Goal: Task Accomplishment & Management: Complete application form

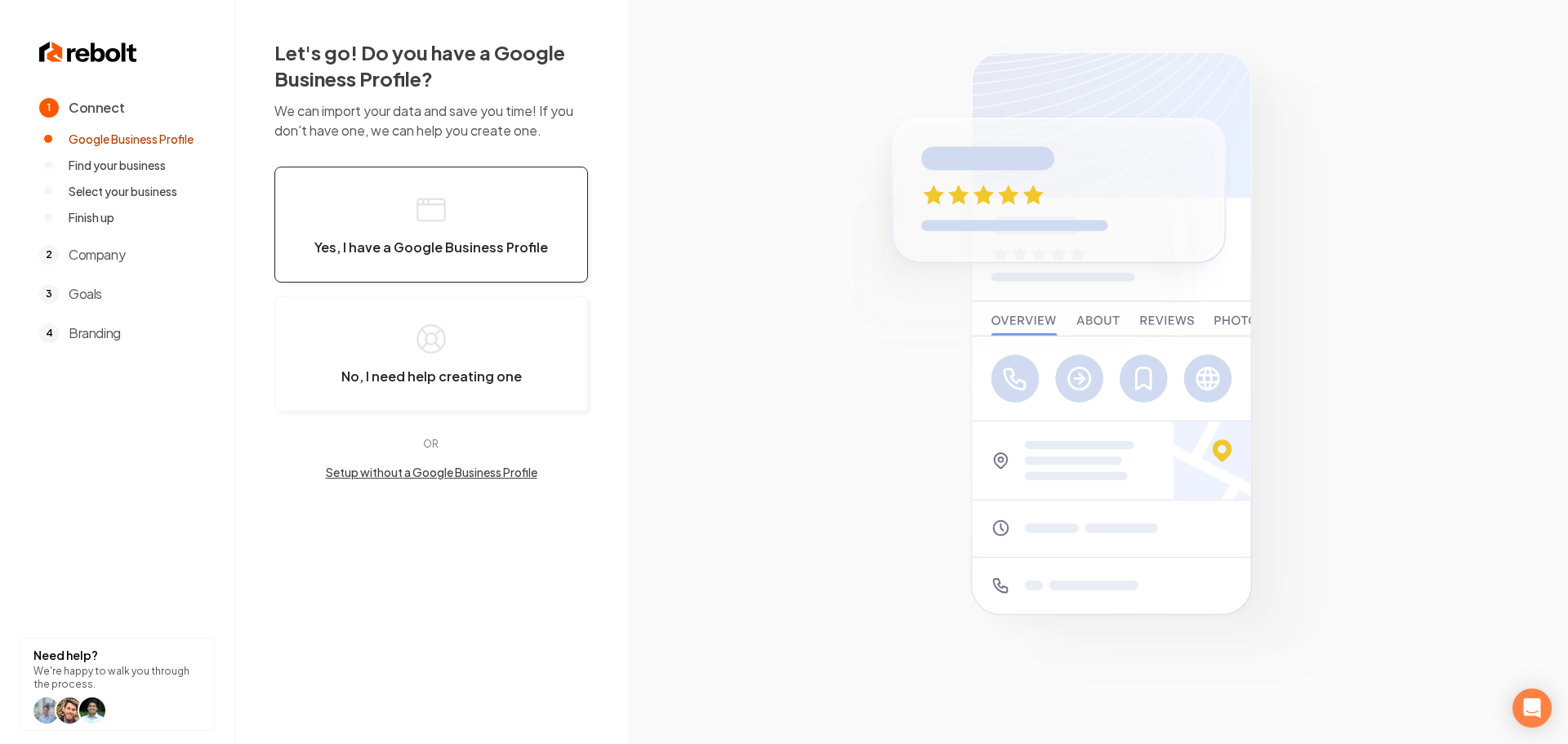
click at [528, 260] on button "Yes, I have a Google Business Profile" at bounding box center [431, 224] width 314 height 116
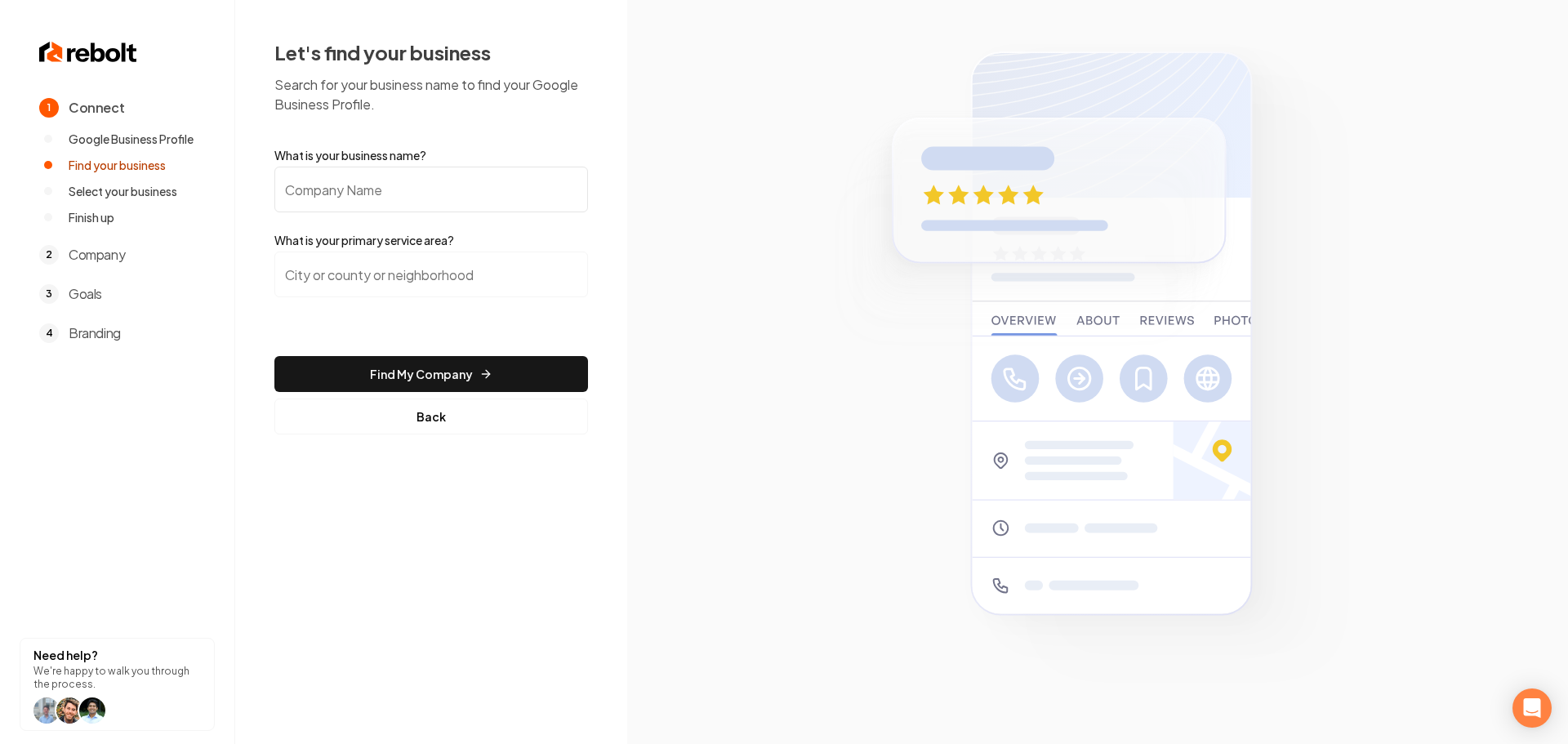
click at [460, 193] on input "What is your business name?" at bounding box center [431, 189] width 314 height 46
paste input "Catalina Kitchen & Bath Cabinet Co."
type input "Catalina Kitchen & Bath Cabinet Co."
click at [336, 279] on input "search" at bounding box center [431, 274] width 314 height 46
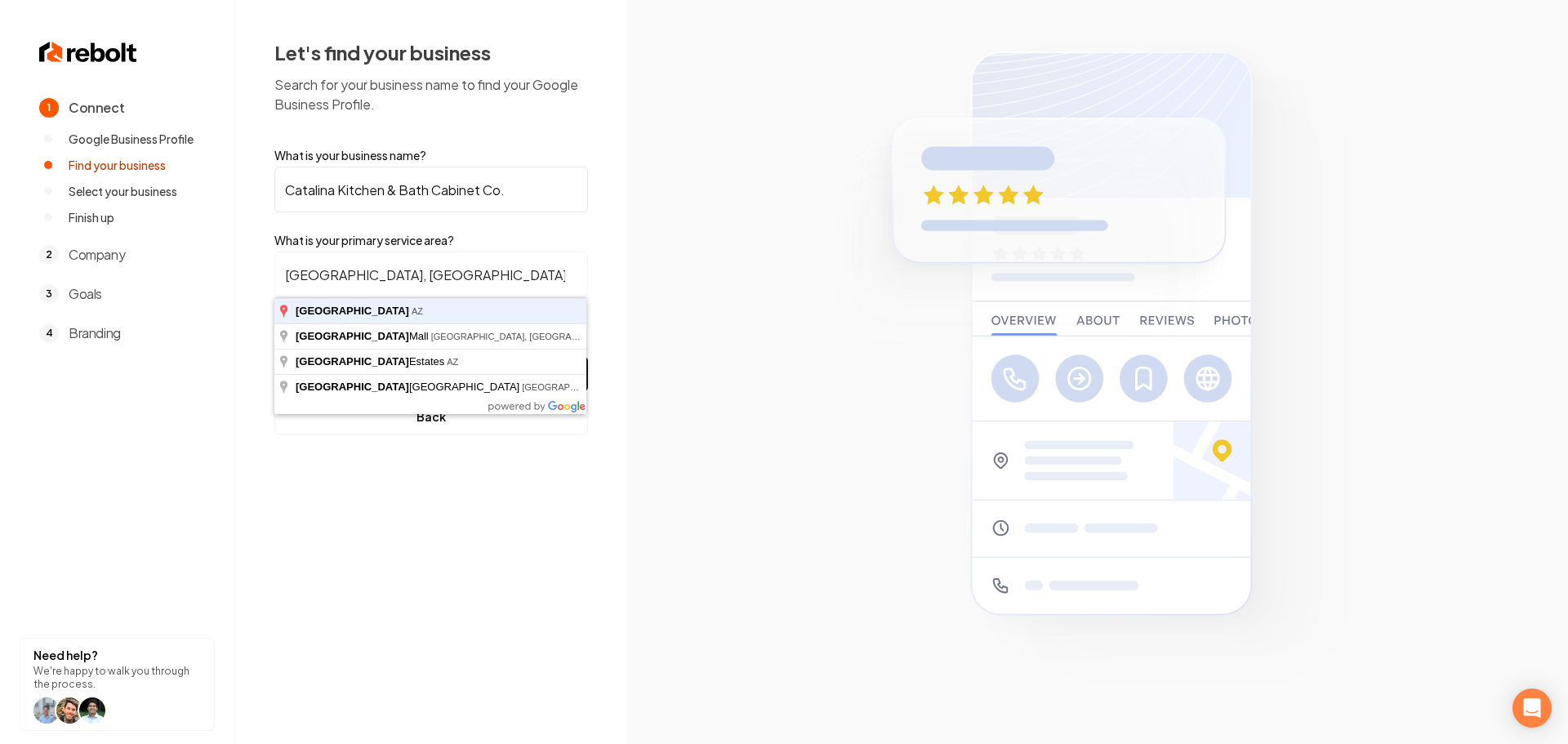
type input "[GEOGRAPHIC_DATA], [GEOGRAPHIC_DATA]"
click at [274, 356] on button "Find My Company" at bounding box center [431, 374] width 314 height 36
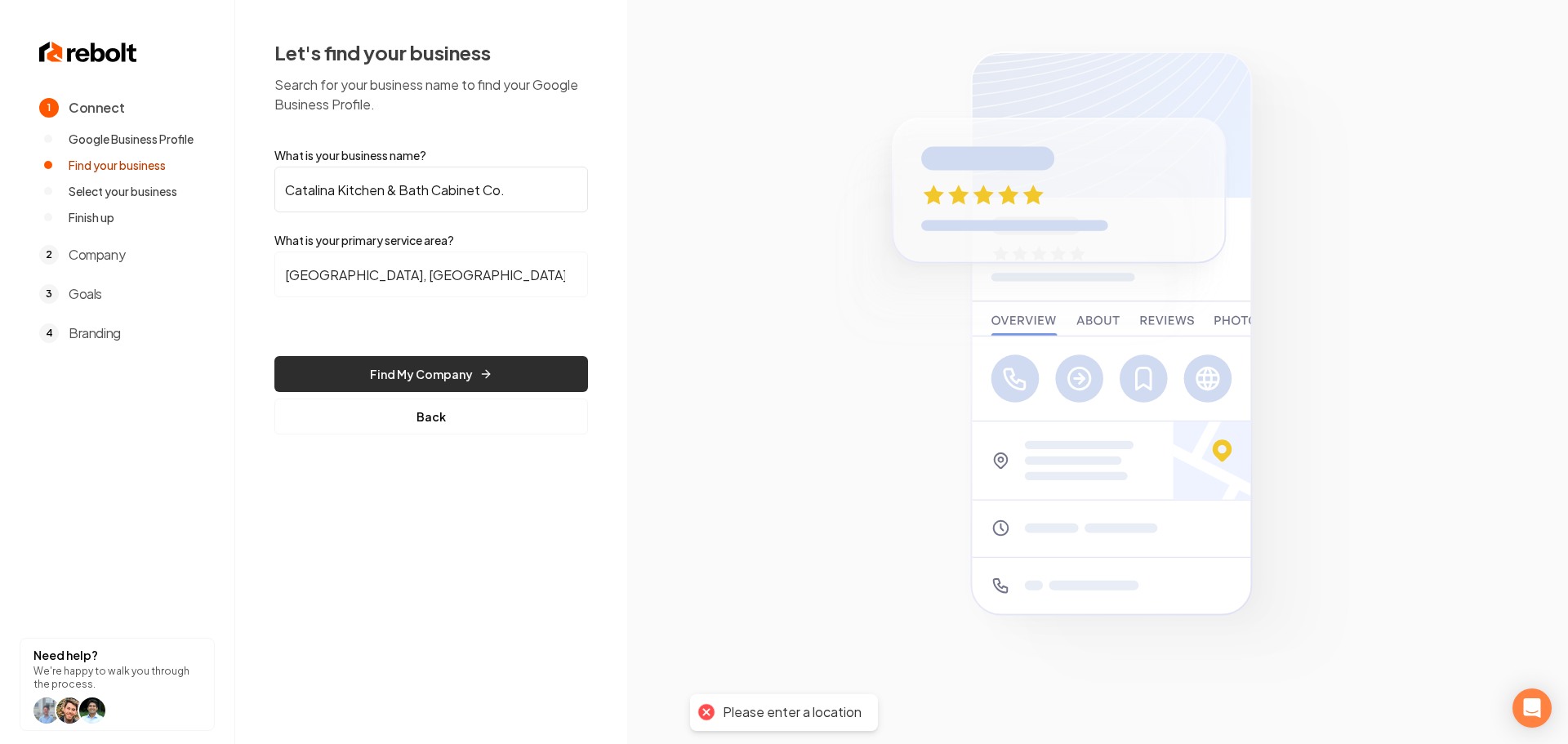
click at [428, 369] on button "Find My Company" at bounding box center [431, 374] width 314 height 36
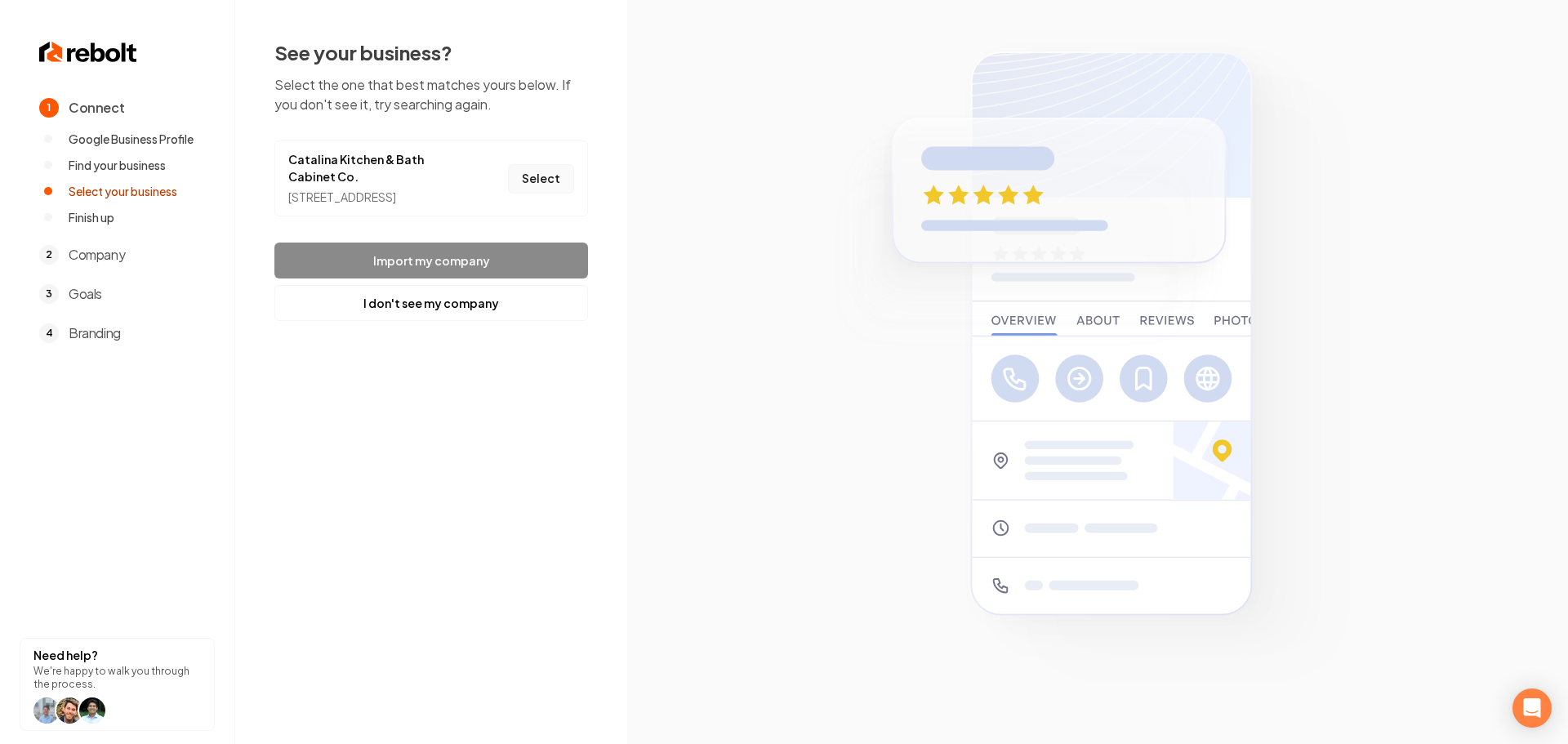
click at [553, 194] on button "Select" at bounding box center [541, 179] width 66 height 30
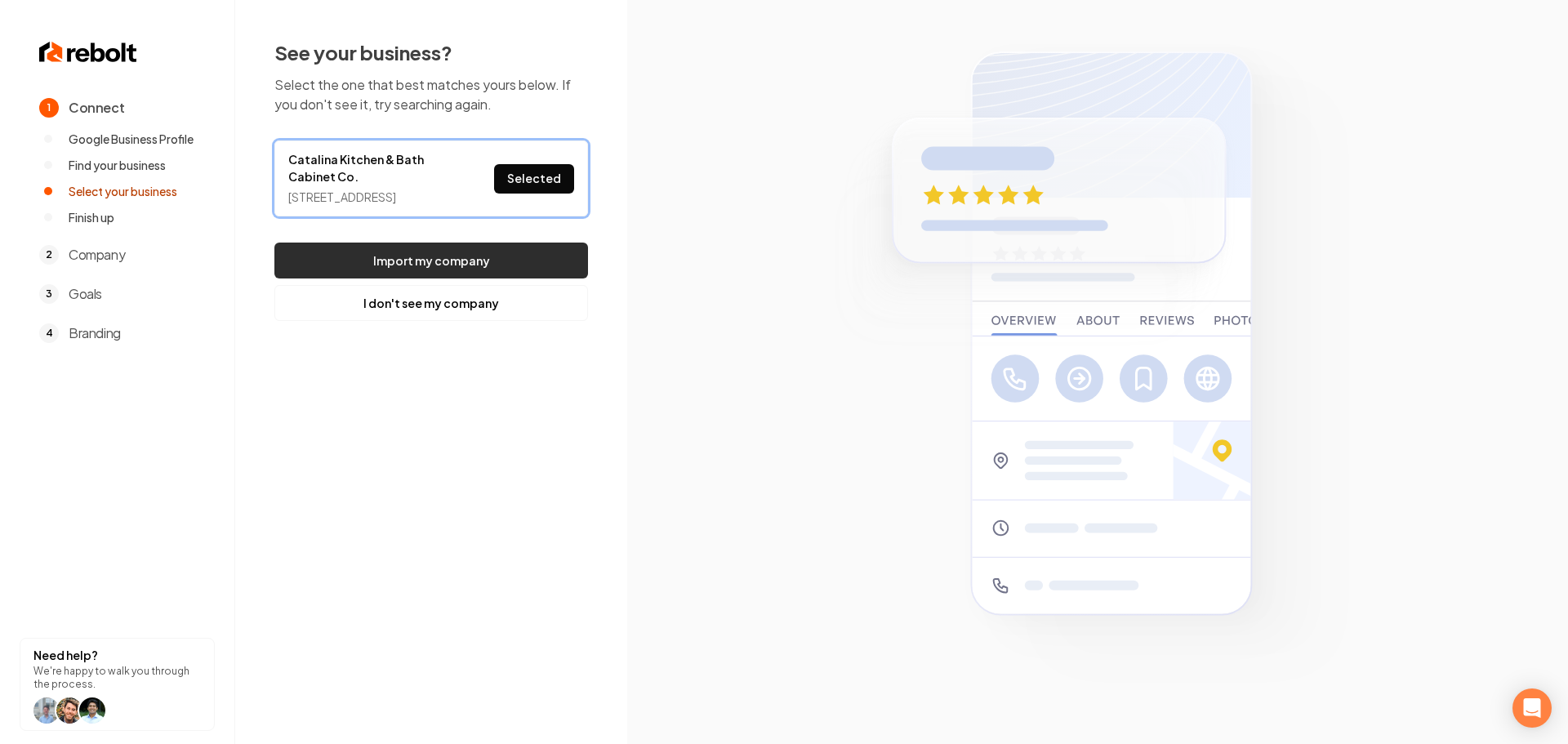
click at [520, 272] on button "Import my company" at bounding box center [431, 260] width 314 height 36
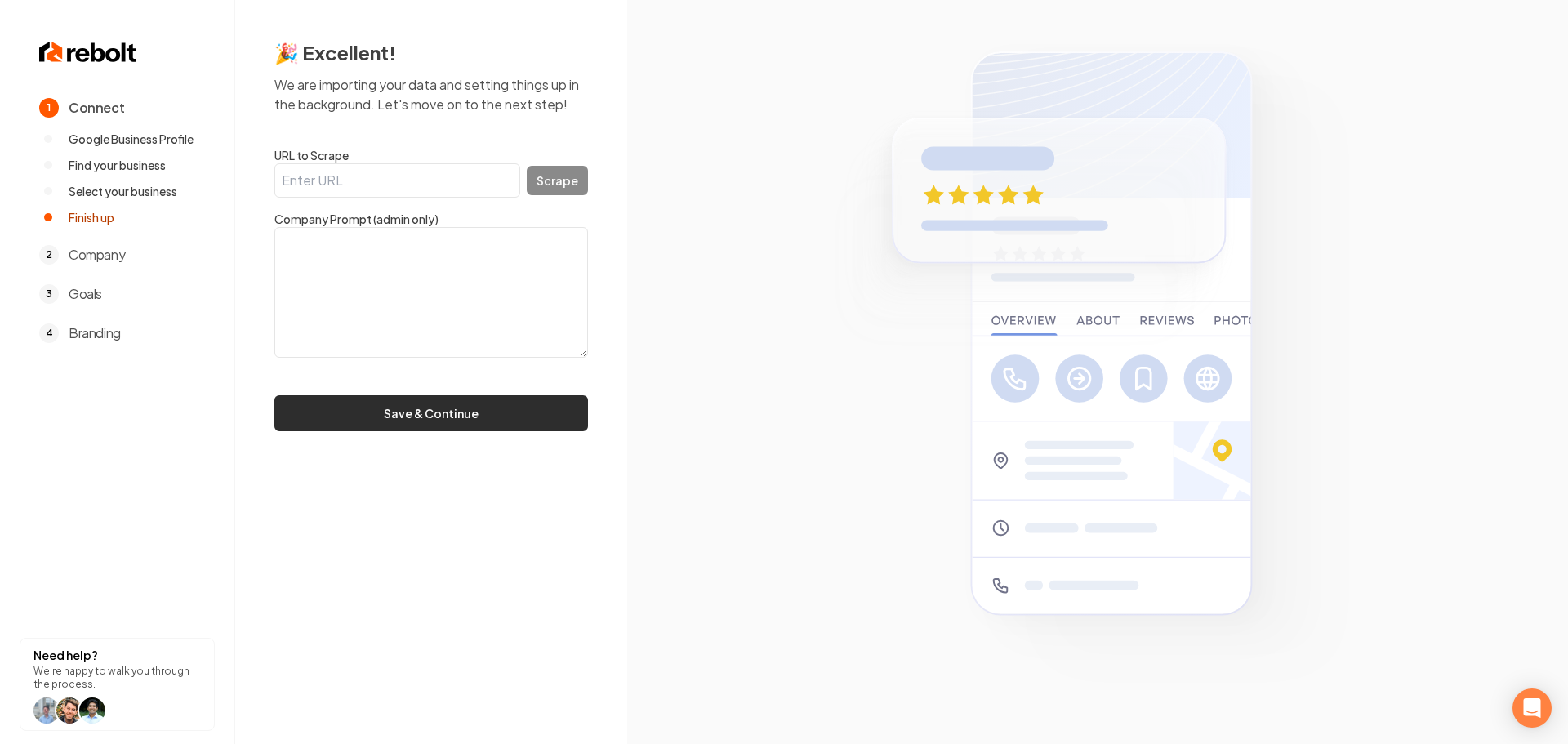
click at [457, 416] on button "Save & Continue" at bounding box center [431, 413] width 314 height 36
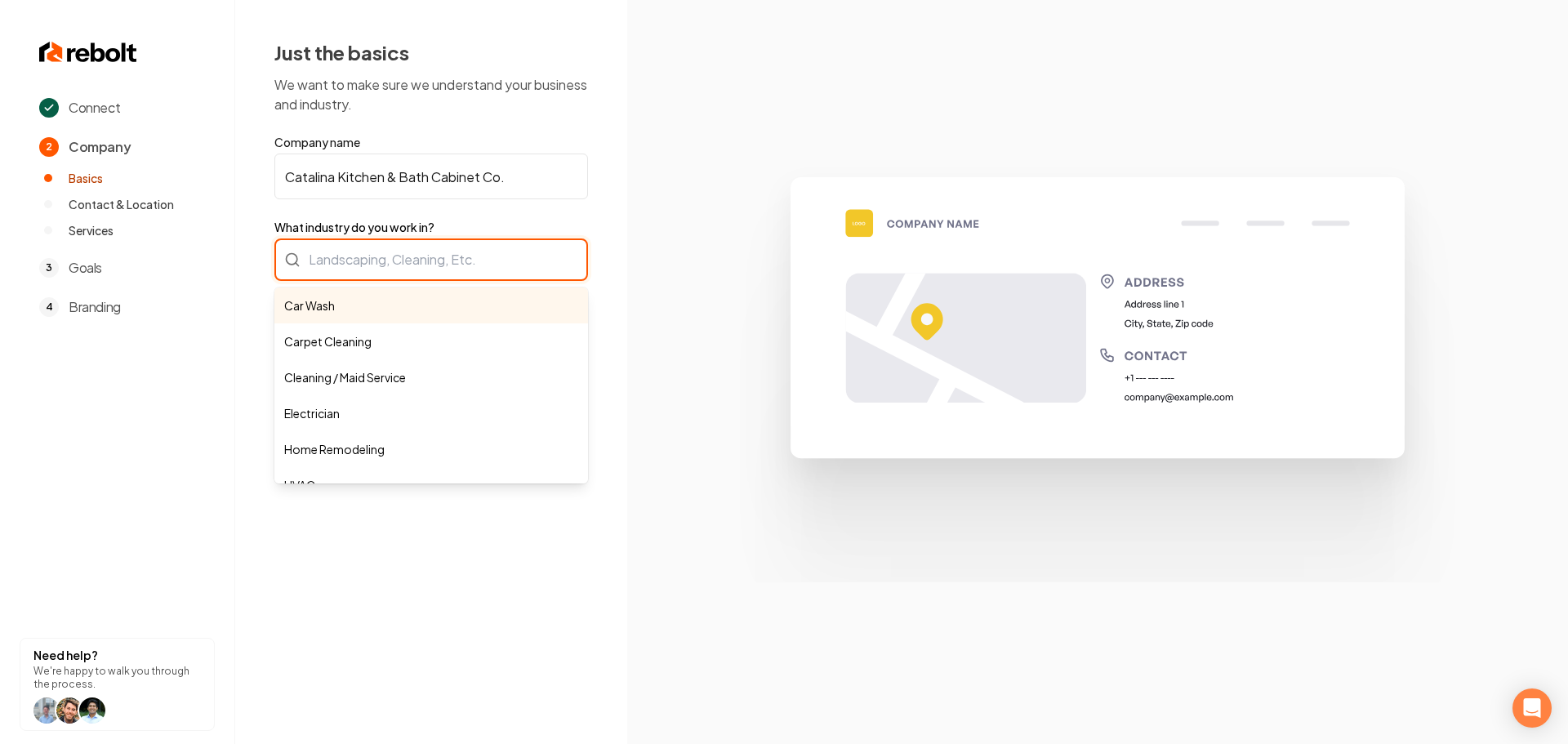
click at [439, 261] on div "Car Wash Carpet Cleaning Cleaning / Maid Service Electrician Home Remodeling HV…" at bounding box center [431, 259] width 314 height 42
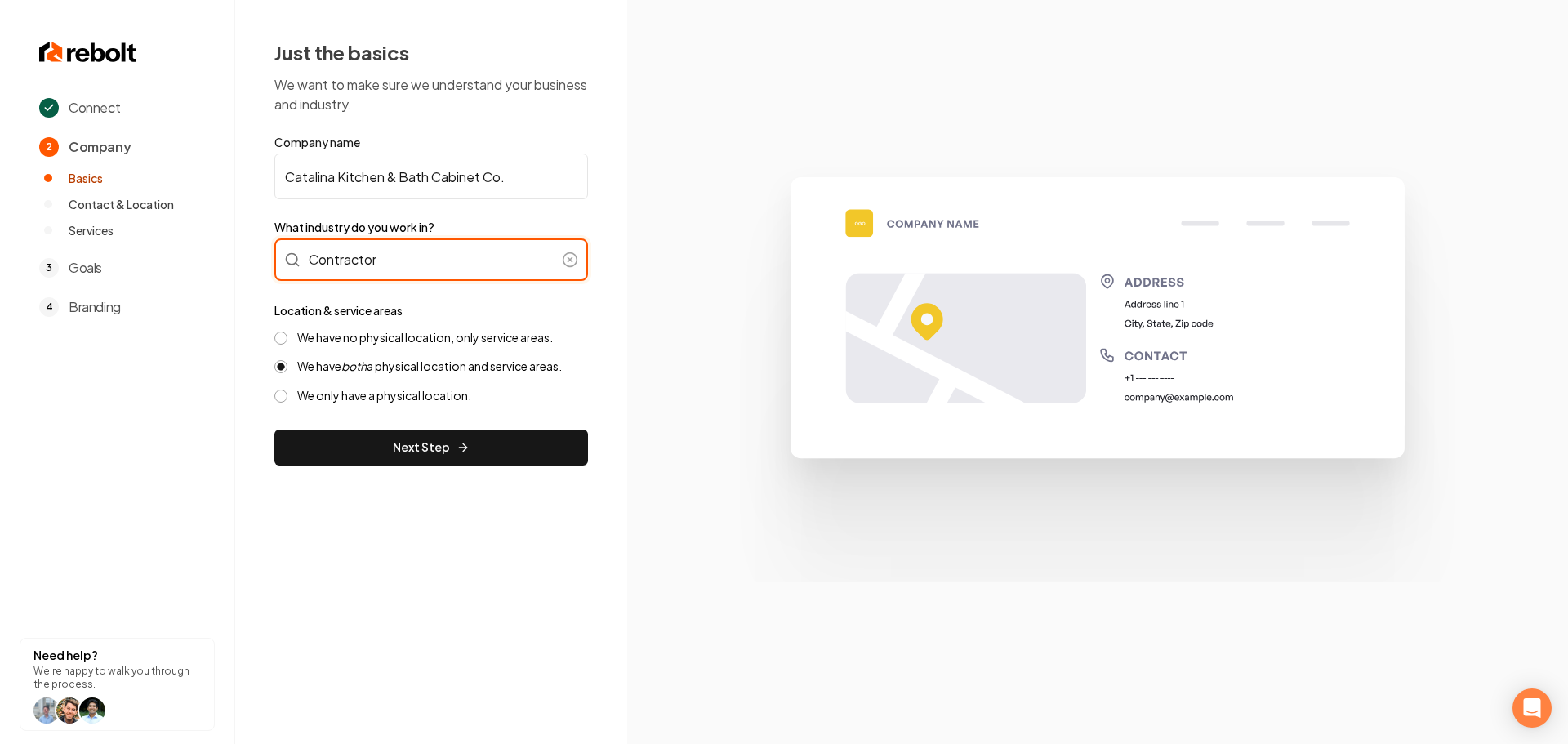
type input "Contractor"
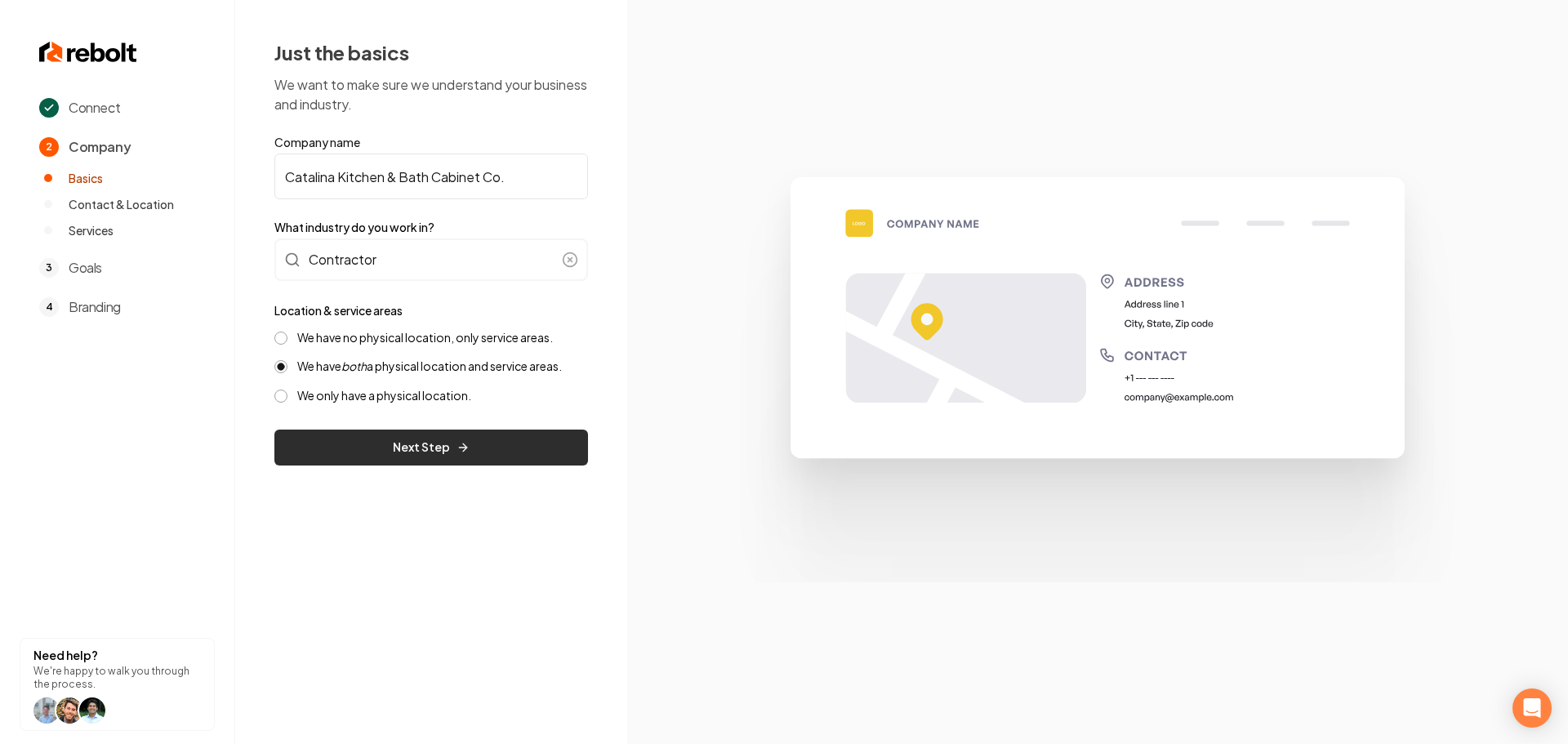
click at [412, 436] on button "Next Step" at bounding box center [431, 447] width 314 height 36
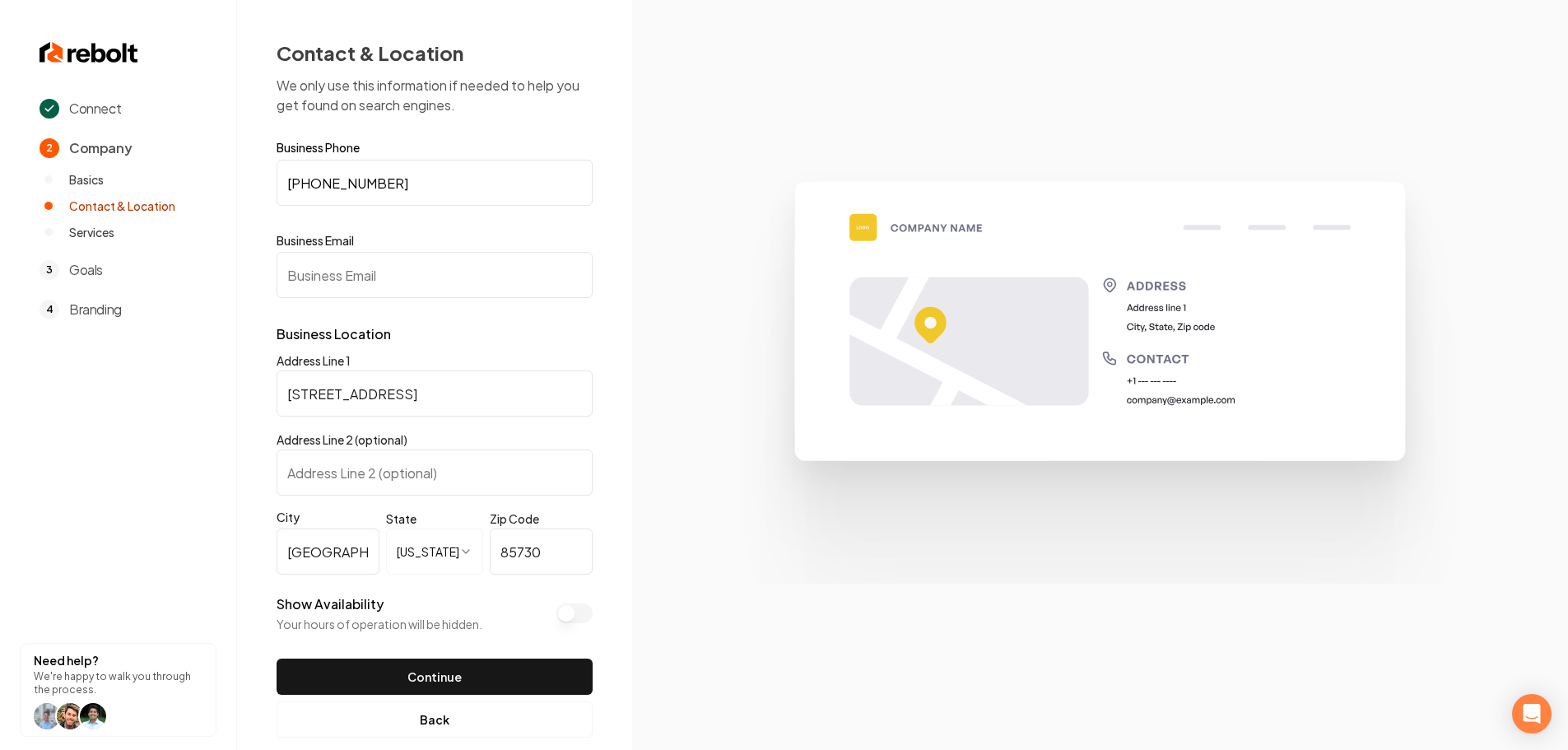
click at [401, 275] on input "Business Email" at bounding box center [435, 275] width 316 height 47
paste input "[EMAIL_ADDRESS][DOMAIN_NAME]"
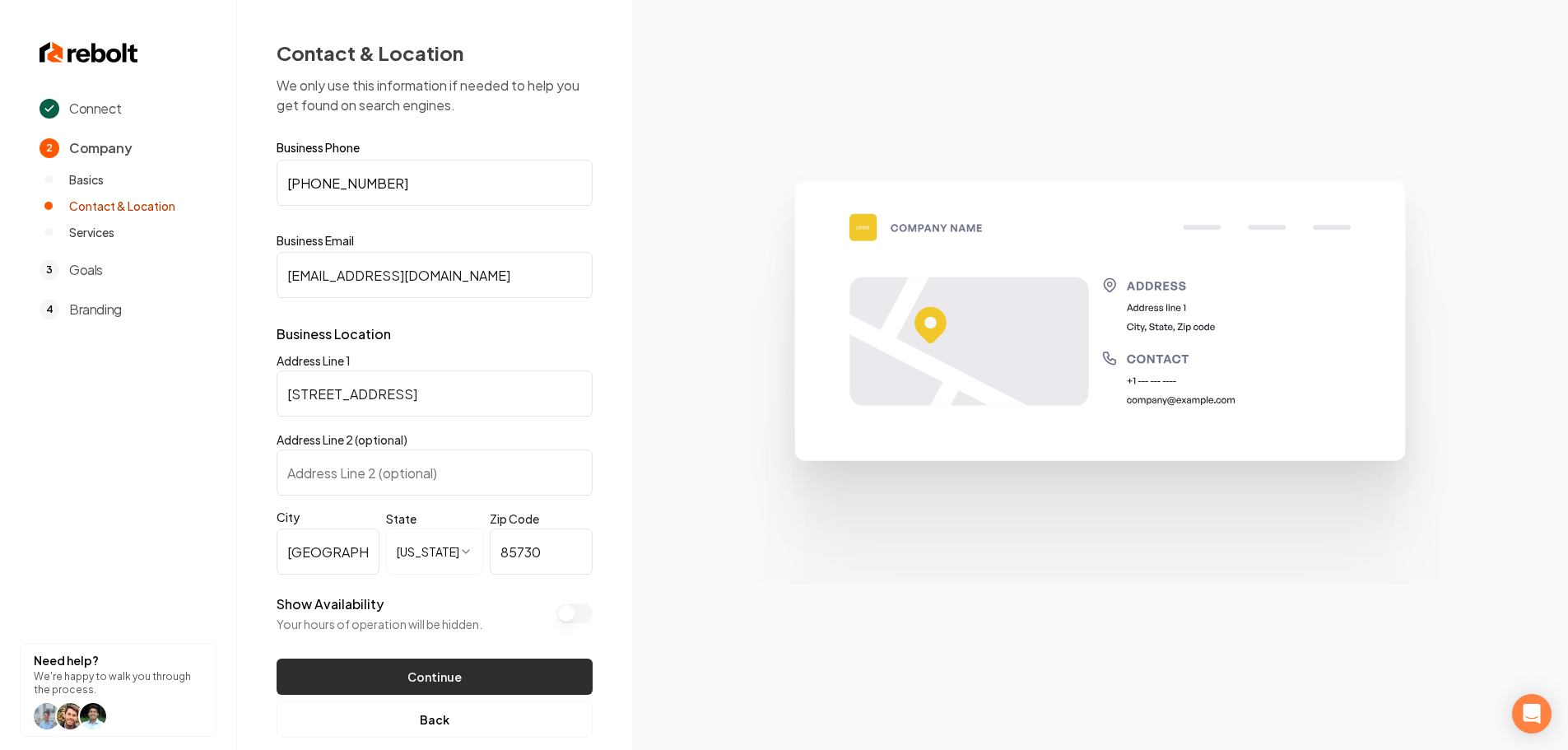
type input "[EMAIL_ADDRESS][DOMAIN_NAME]"
click at [395, 676] on button "Continue" at bounding box center [435, 676] width 316 height 36
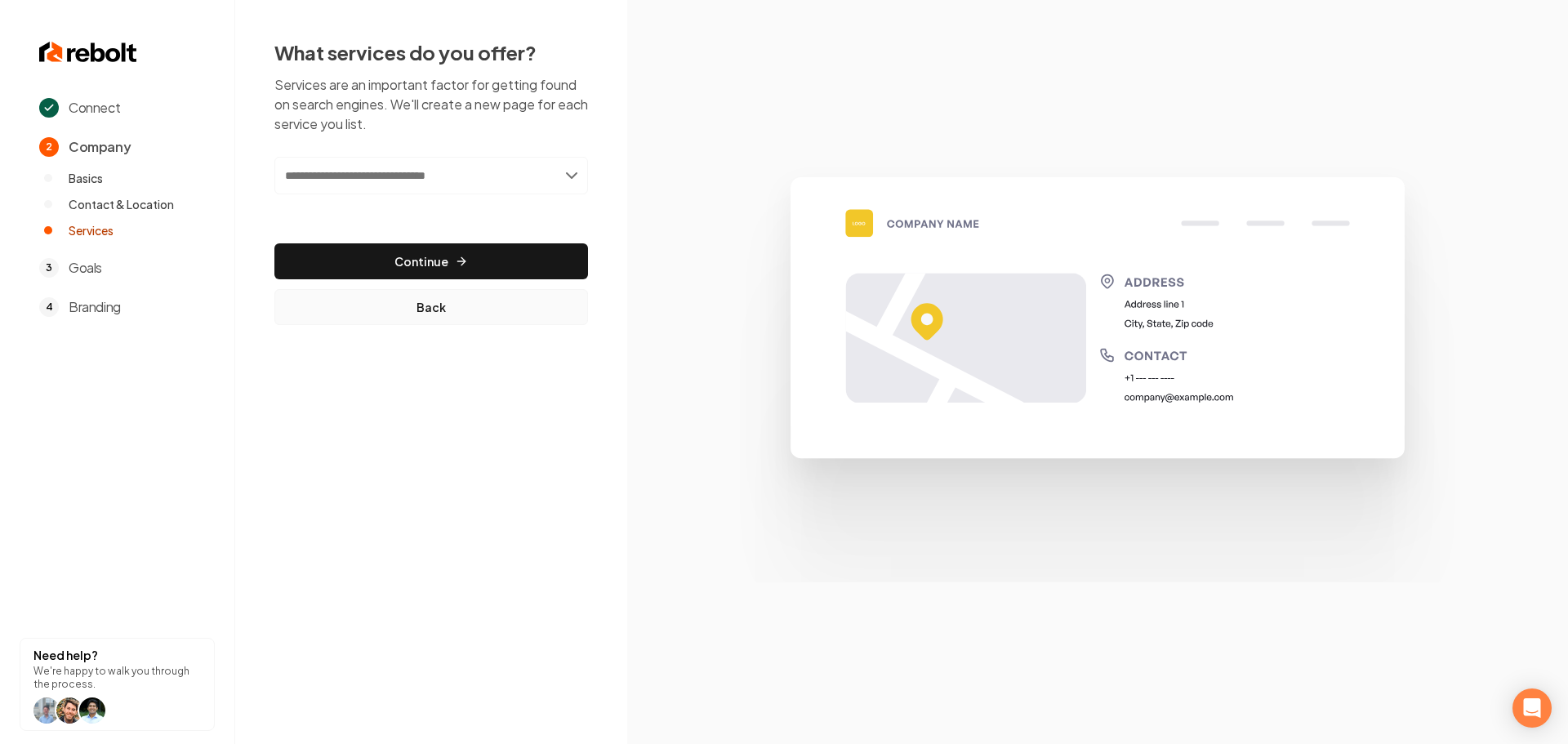
click at [421, 314] on button "Back" at bounding box center [431, 306] width 314 height 36
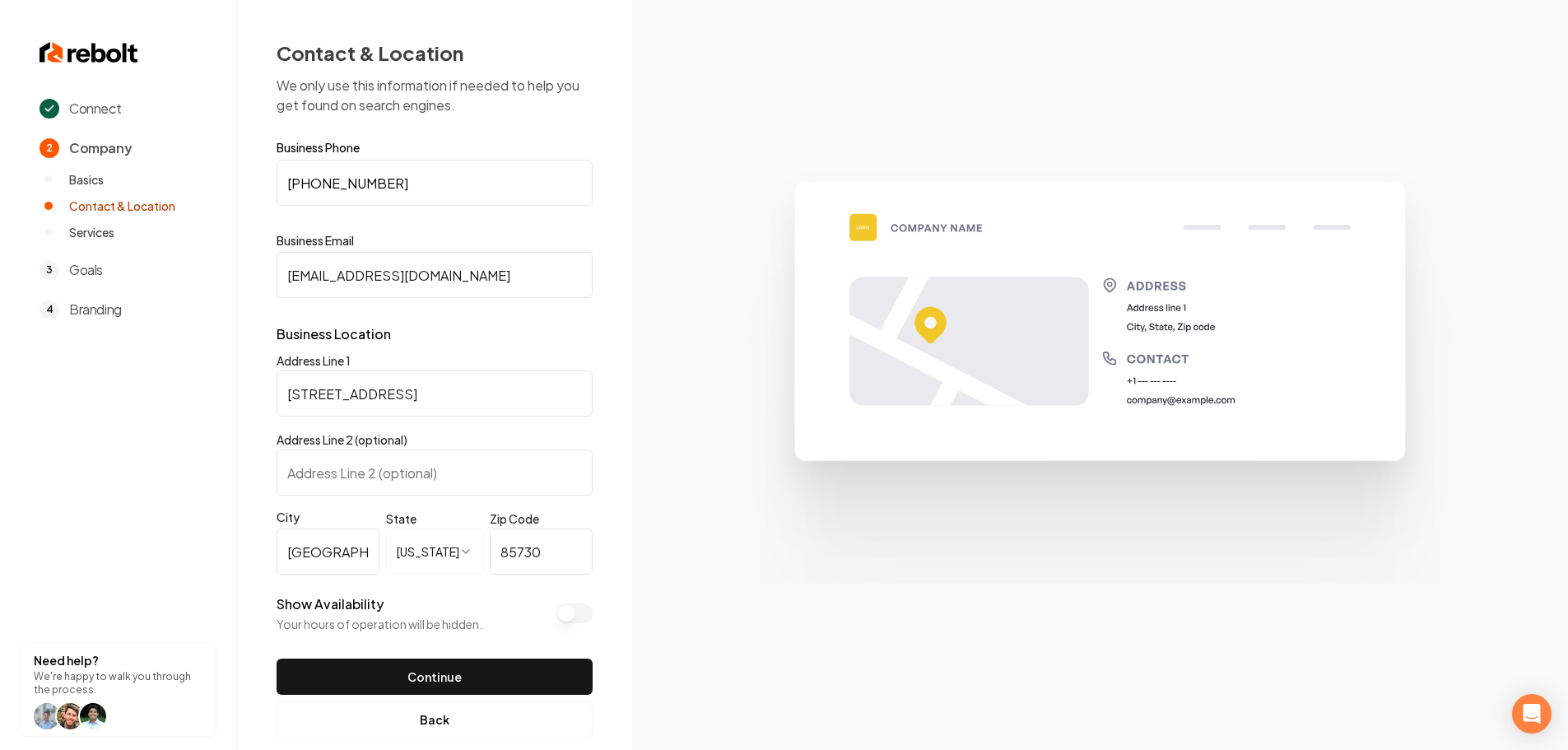
click at [418, 431] on div "Address Line 2 (optional)" at bounding box center [435, 462] width 316 height 66
click at [419, 730] on button "Back" at bounding box center [435, 719] width 316 height 36
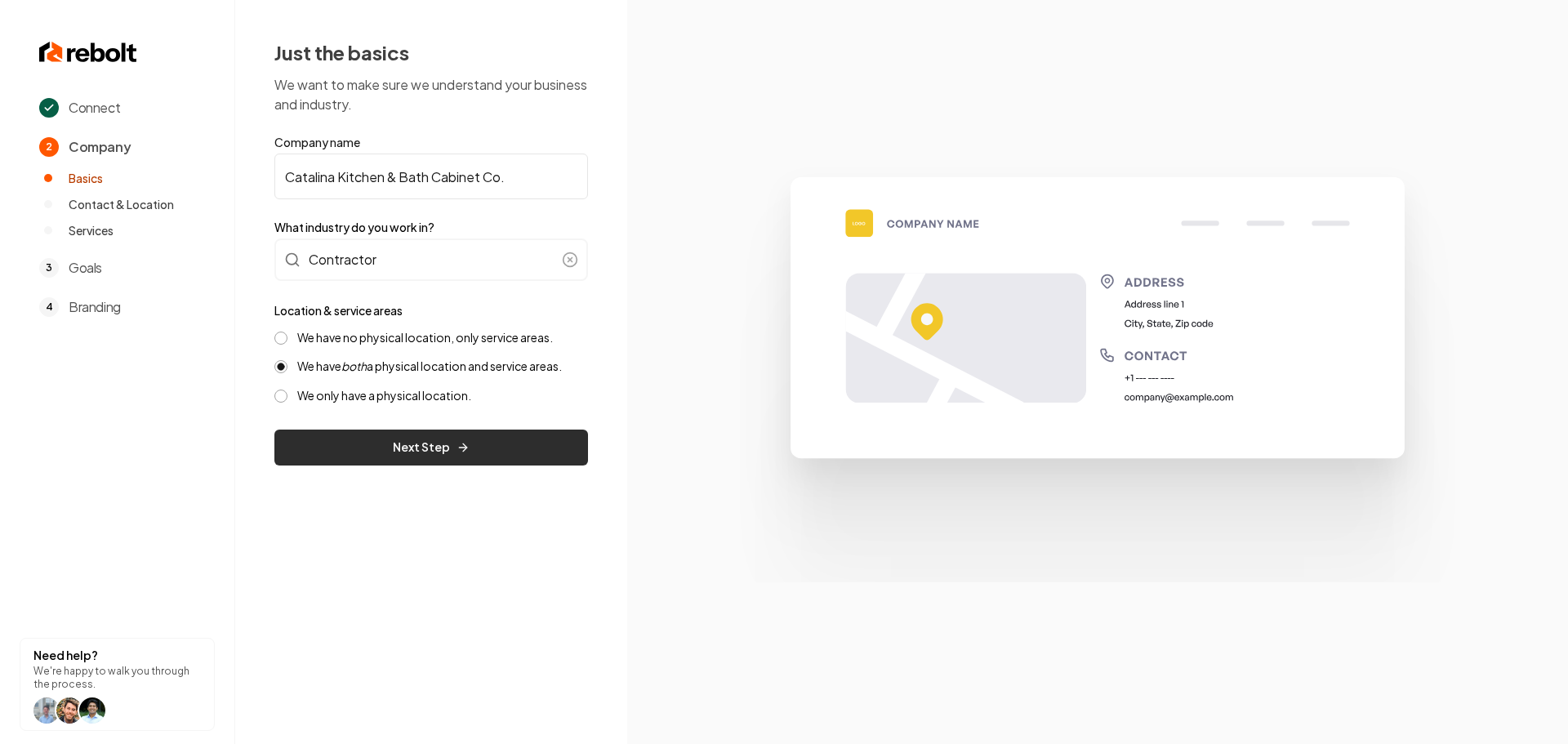
click at [437, 452] on button "Next Step" at bounding box center [431, 447] width 314 height 36
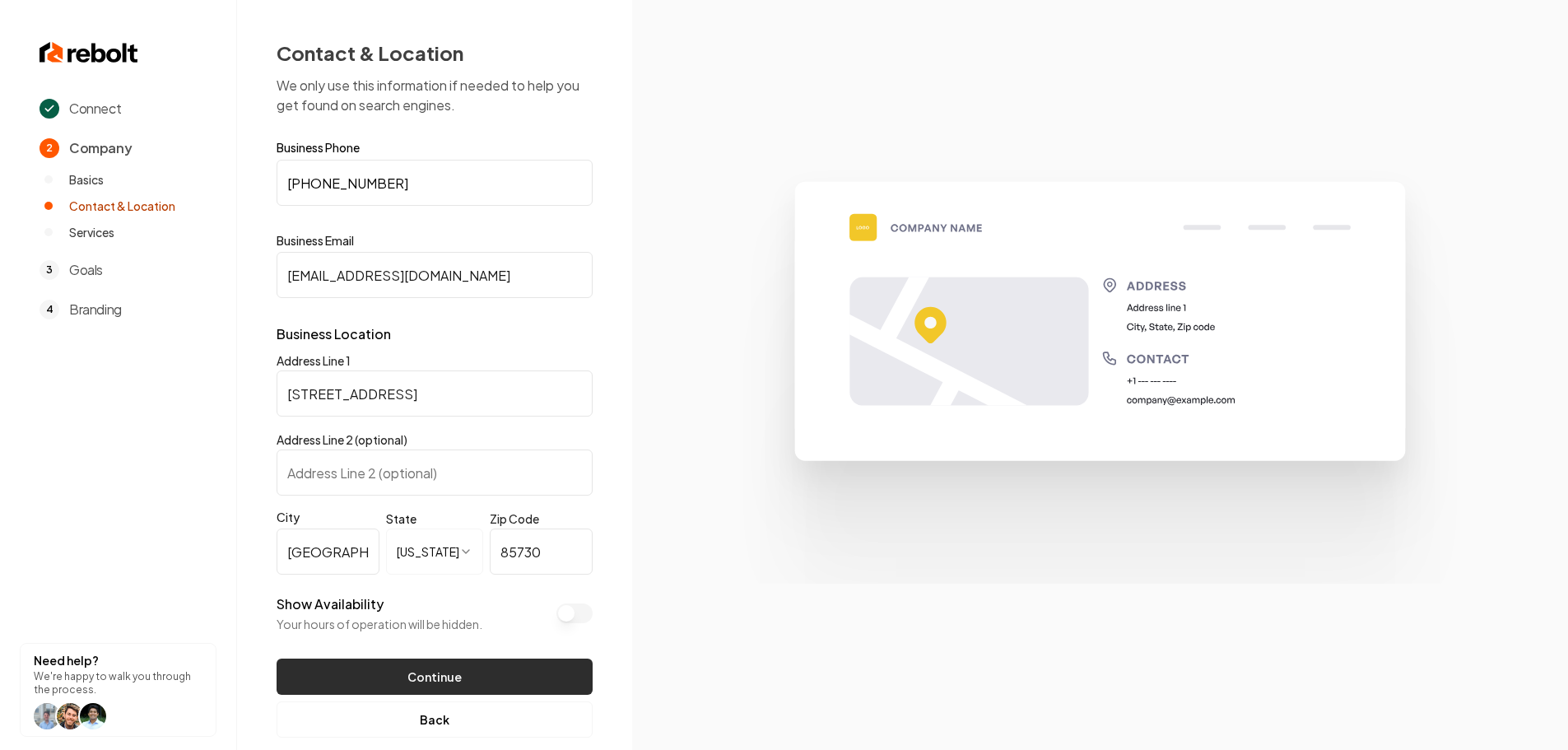
click at [464, 683] on button "Continue" at bounding box center [435, 676] width 316 height 36
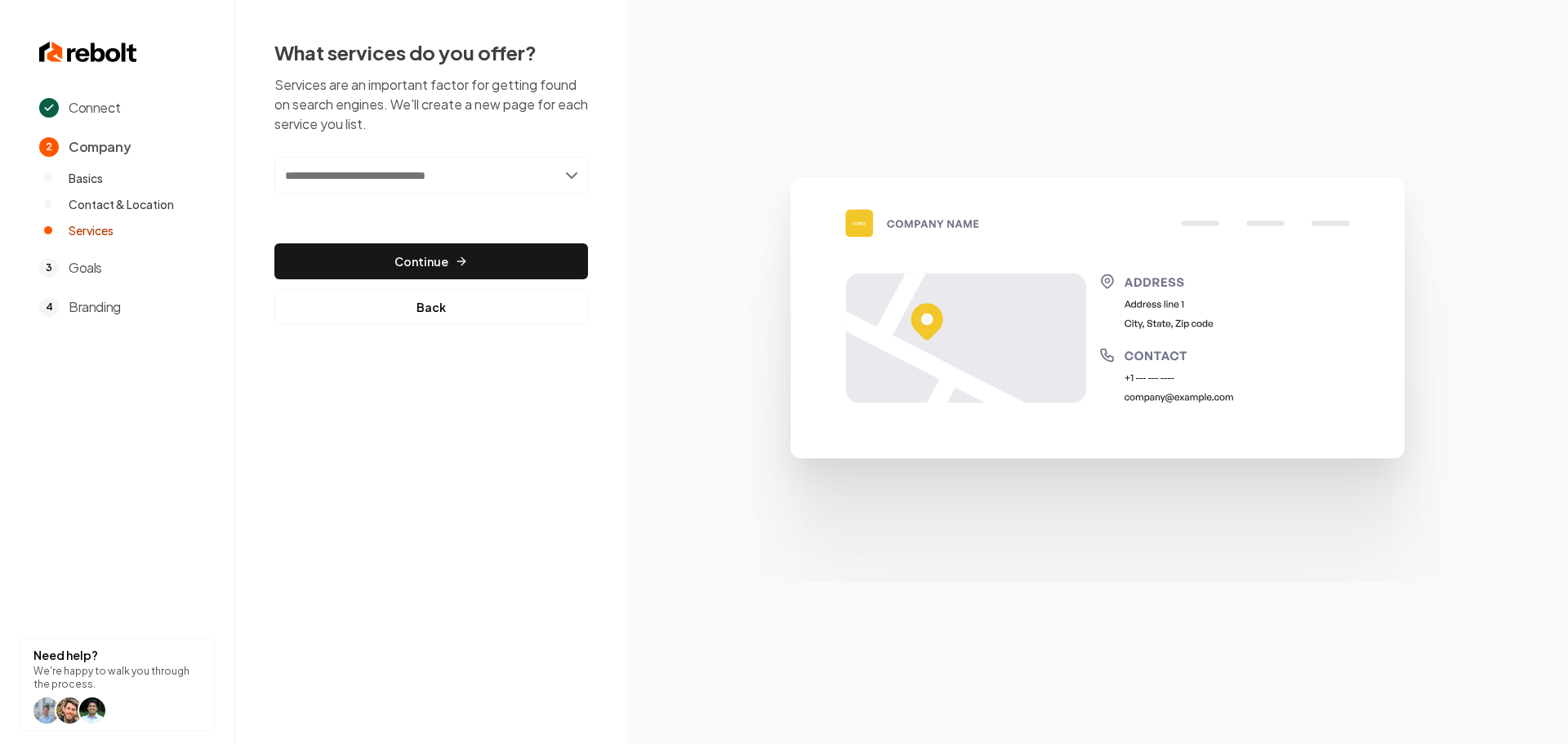
click at [410, 178] on input "text" at bounding box center [431, 175] width 314 height 38
type input "*"
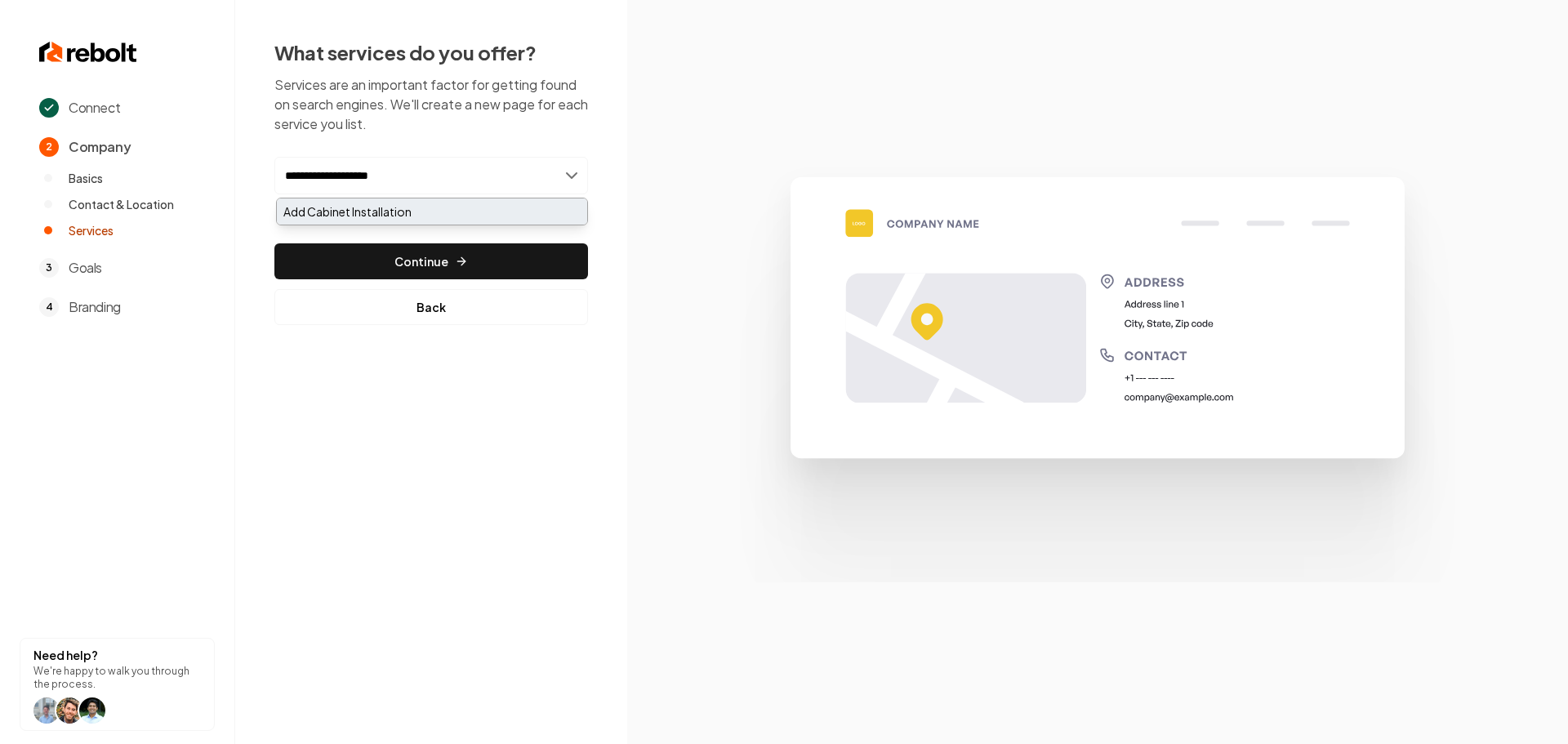
type input "**********"
click at [382, 207] on div "Add Cabinet Installation" at bounding box center [432, 211] width 310 height 26
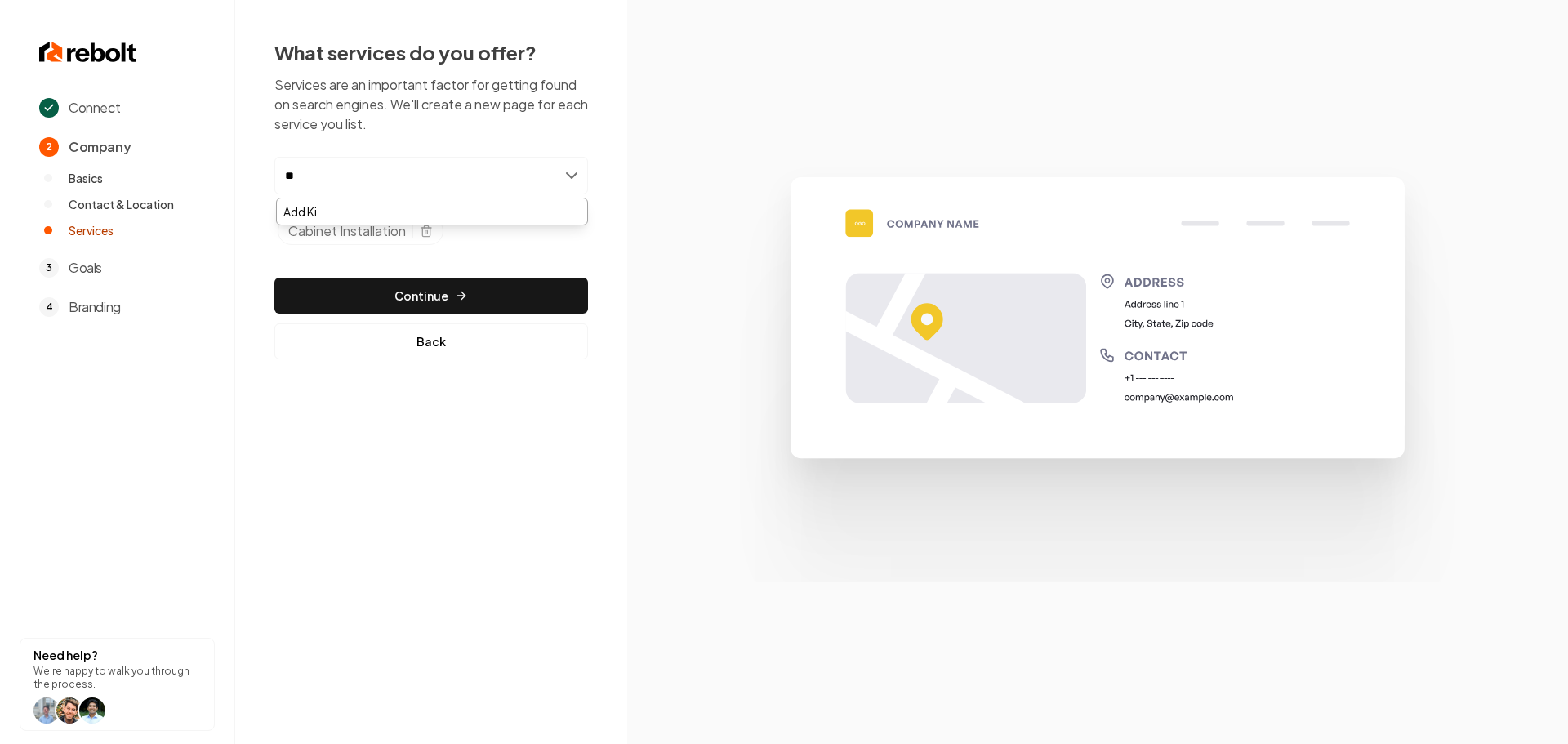
type input "*"
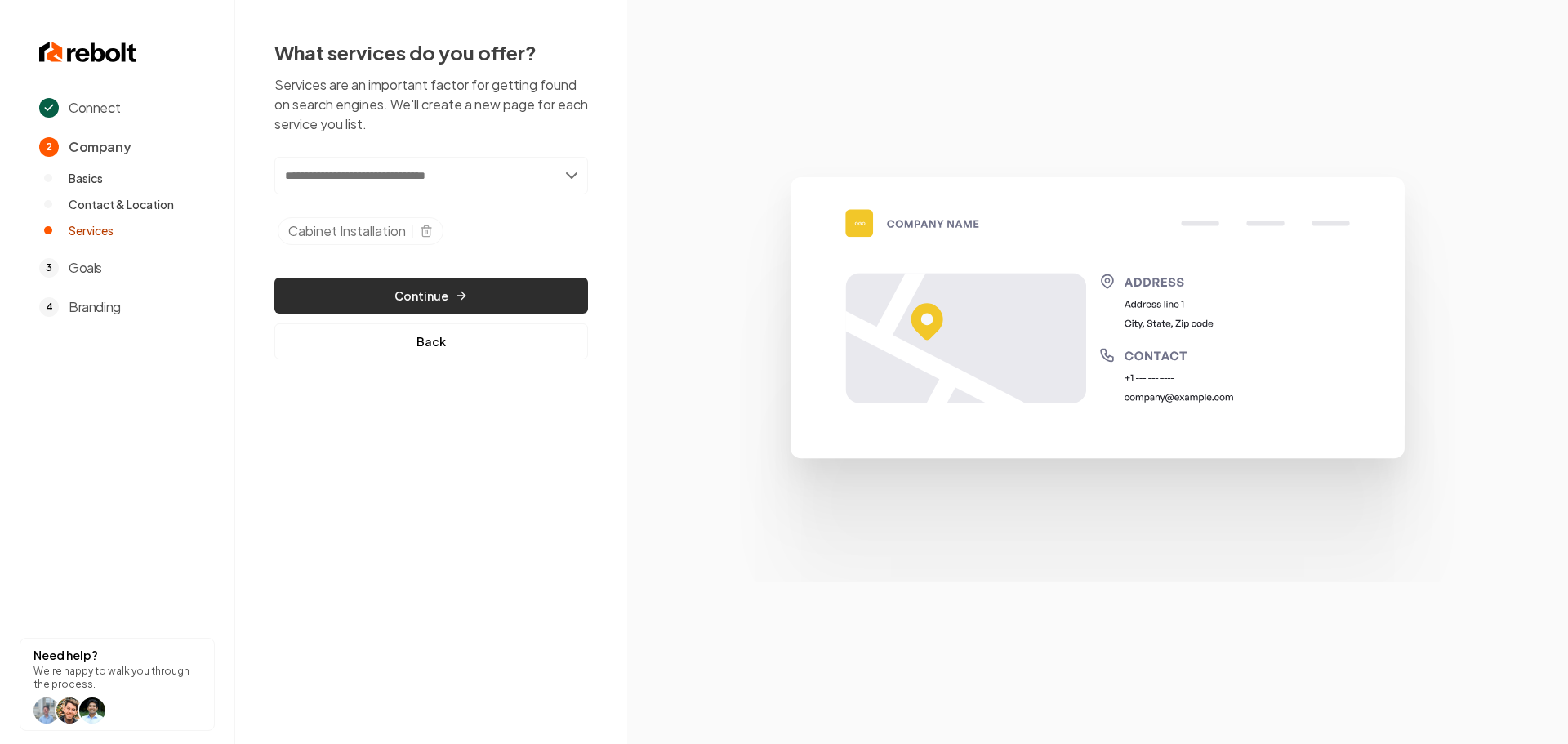
click at [414, 300] on button "Continue" at bounding box center [431, 295] width 314 height 36
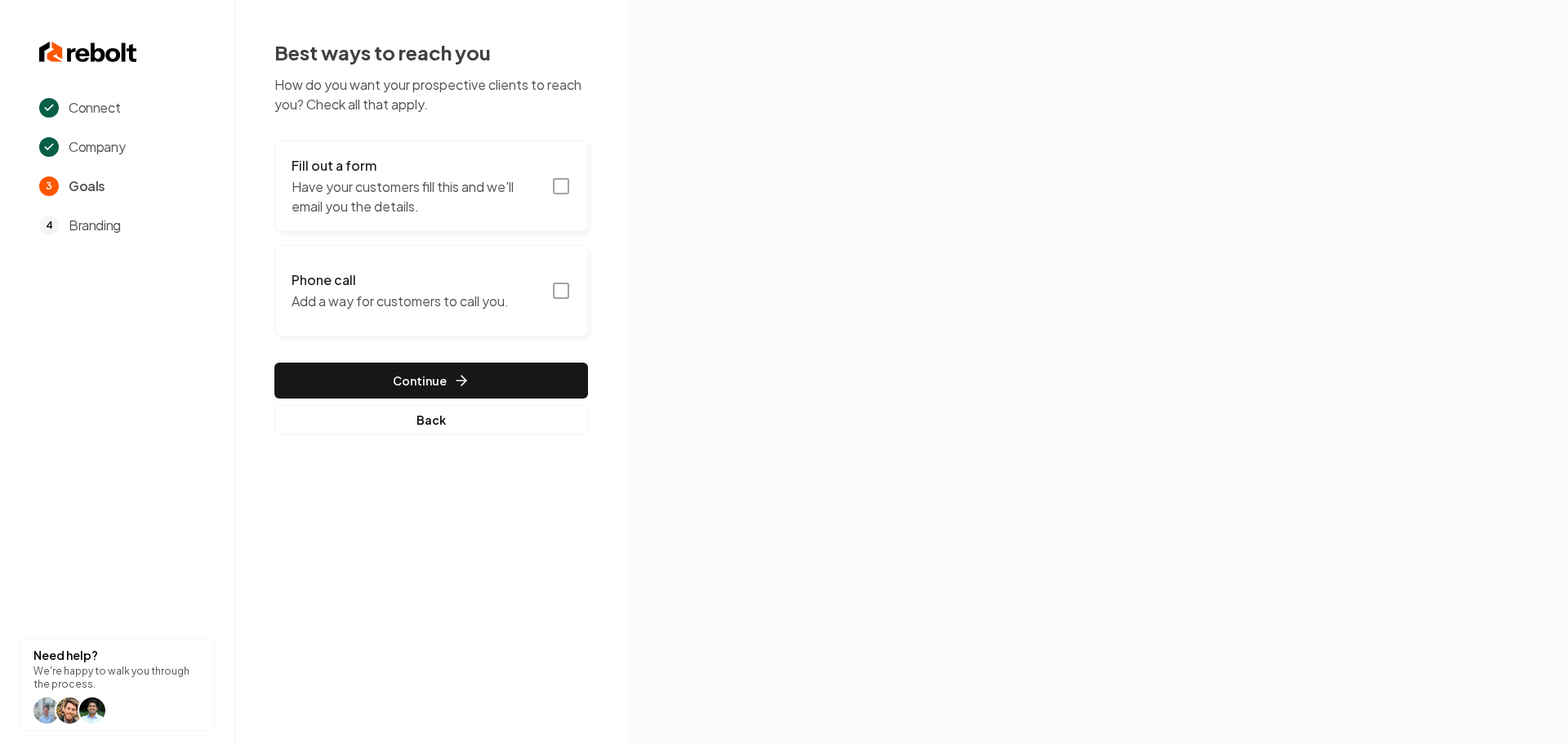
click at [564, 185] on icon "button" at bounding box center [561, 186] width 19 height 19
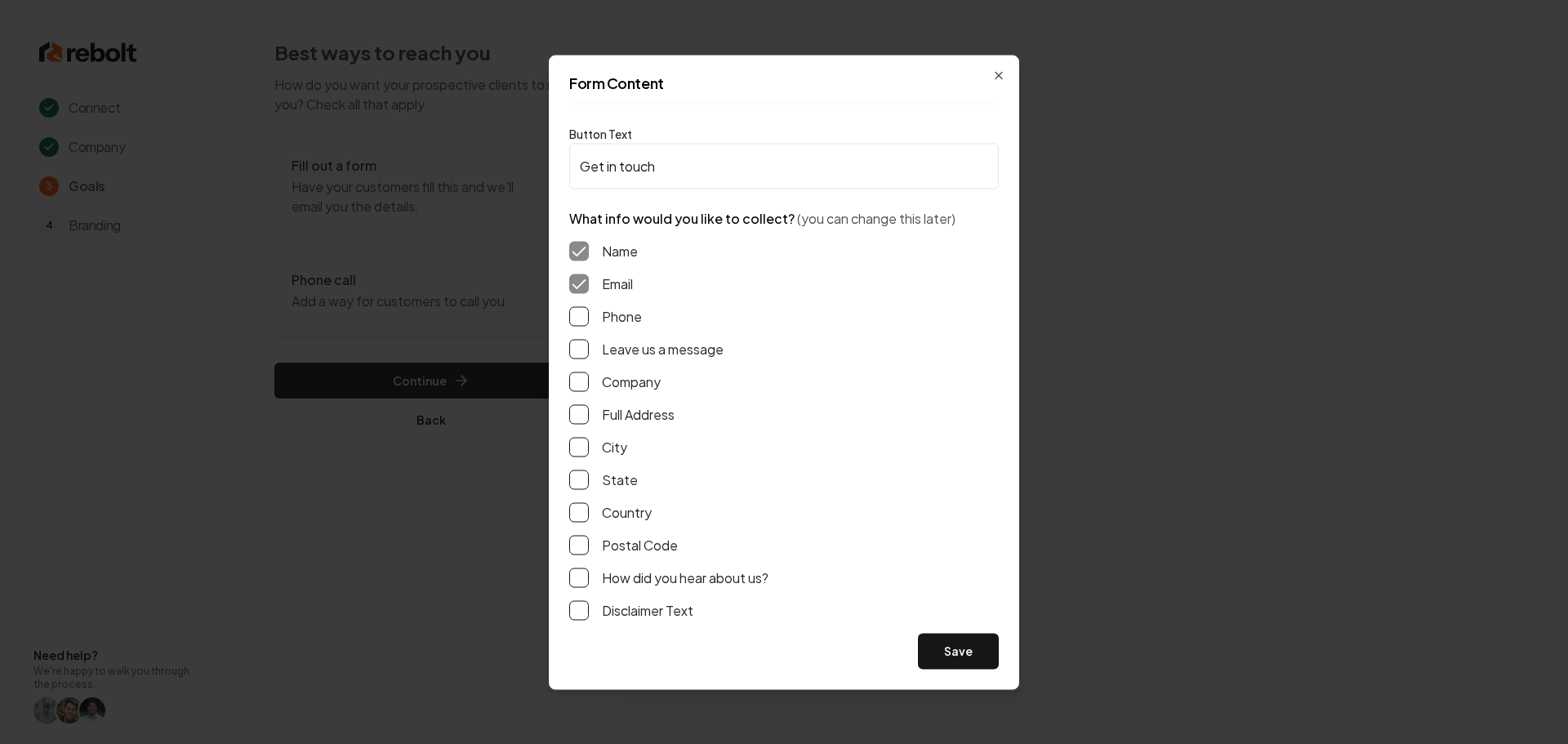
click at [610, 313] on label "Phone" at bounding box center [621, 316] width 40 height 19
click at [589, 313] on button "Phone" at bounding box center [578, 316] width 19 height 19
click at [598, 352] on div "Leave us a message" at bounding box center [783, 348] width 429 height 19
drag, startPoint x: 583, startPoint y: 350, endPoint x: 581, endPoint y: 368, distance: 18.1
click at [583, 350] on button "Leave us a message" at bounding box center [578, 348] width 19 height 19
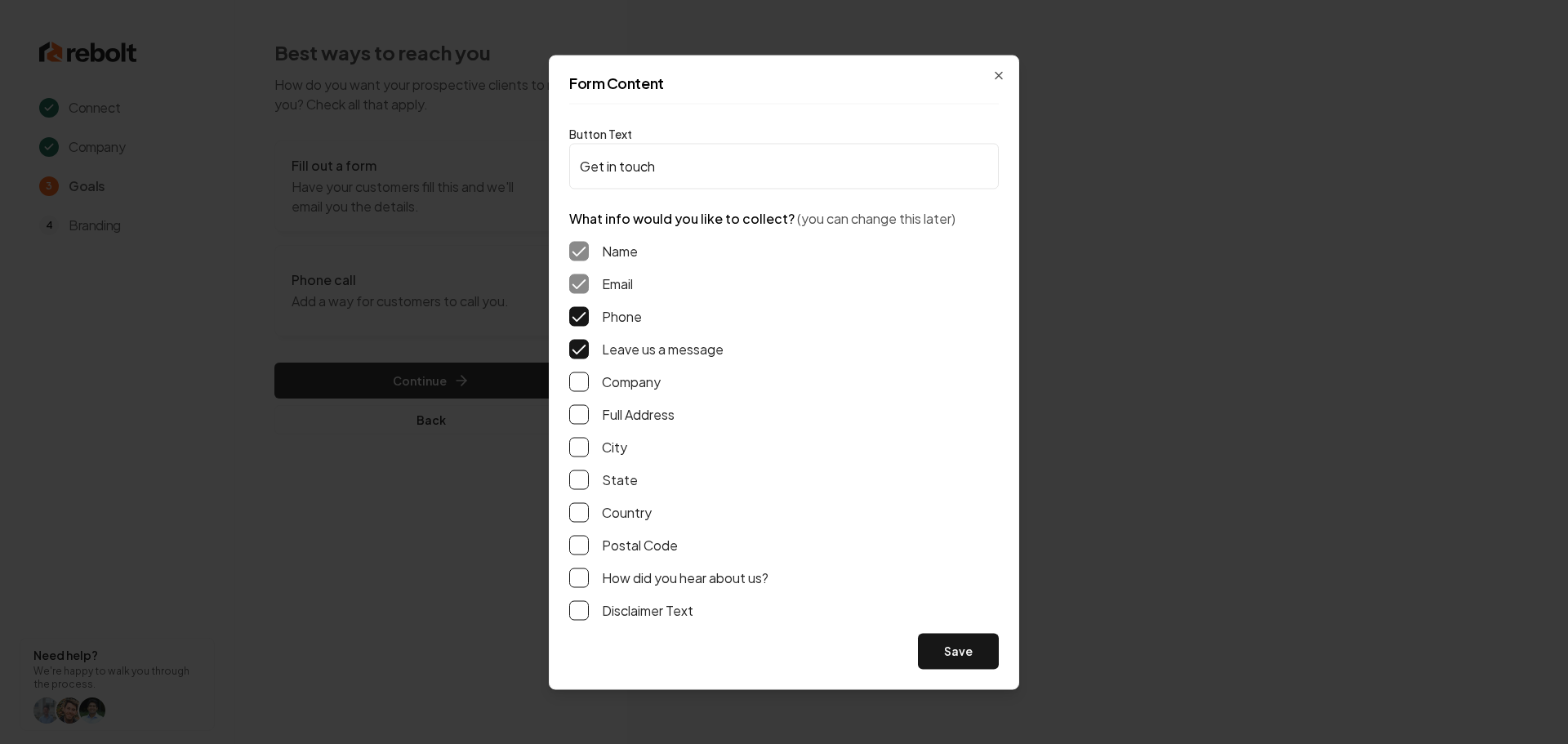
click at [573, 405] on button "Full Address" at bounding box center [578, 414] width 19 height 19
click at [951, 654] on button "Save" at bounding box center [959, 650] width 81 height 36
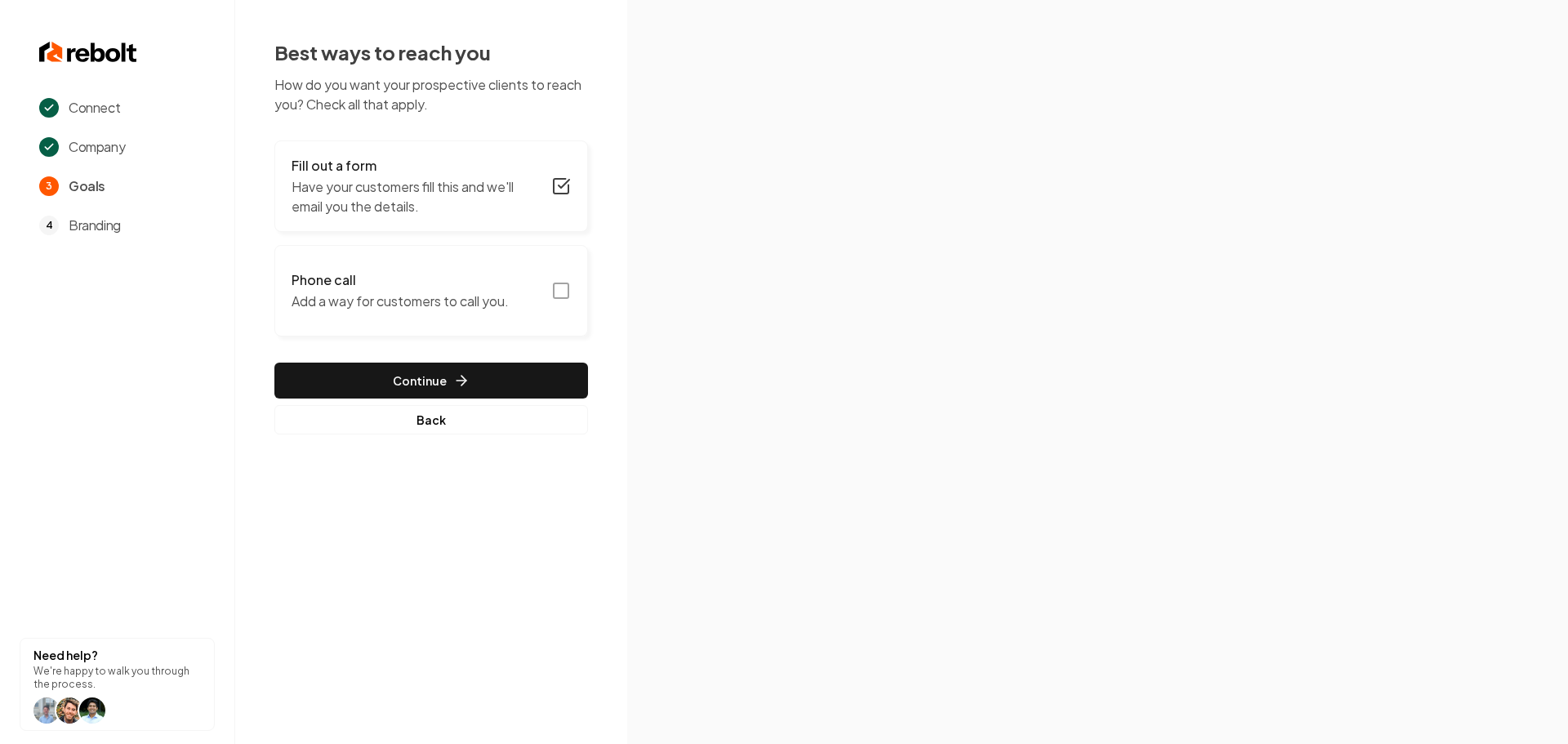
click at [570, 294] on icon "button" at bounding box center [561, 290] width 19 height 19
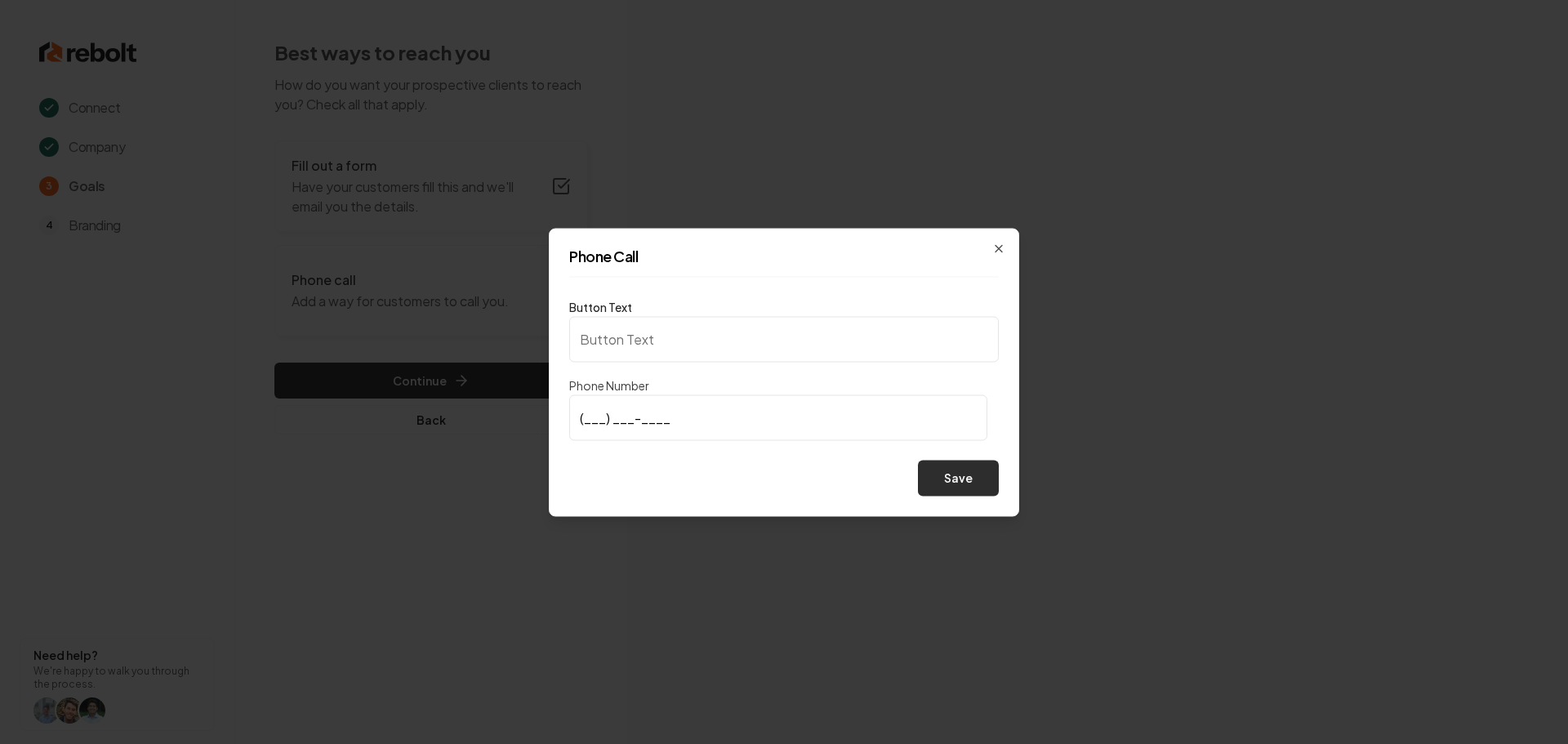
type input "Call us"
type input "[PHONE_NUMBER]"
click at [975, 488] on button "Save" at bounding box center [959, 477] width 81 height 36
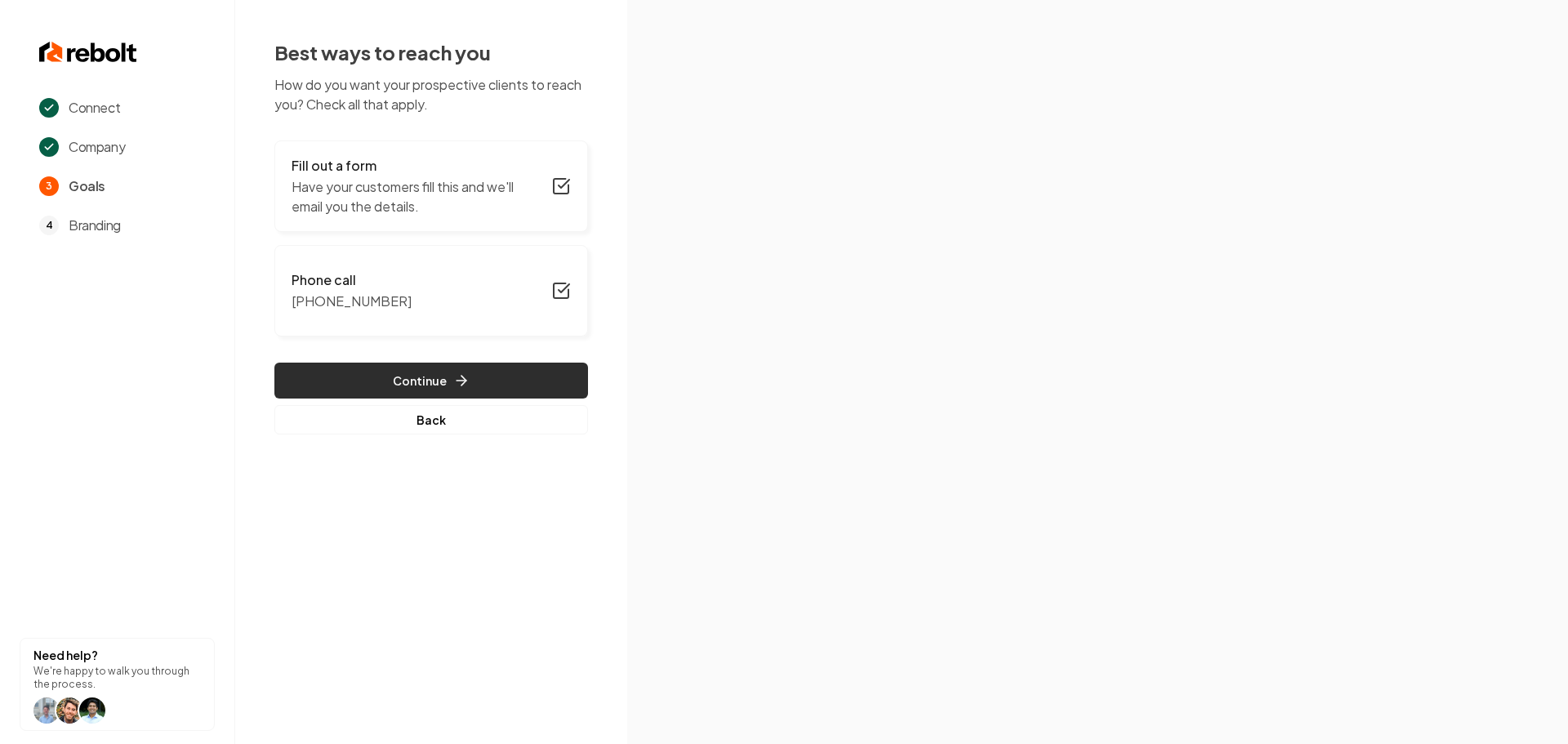
click at [348, 366] on button "Continue" at bounding box center [431, 380] width 314 height 36
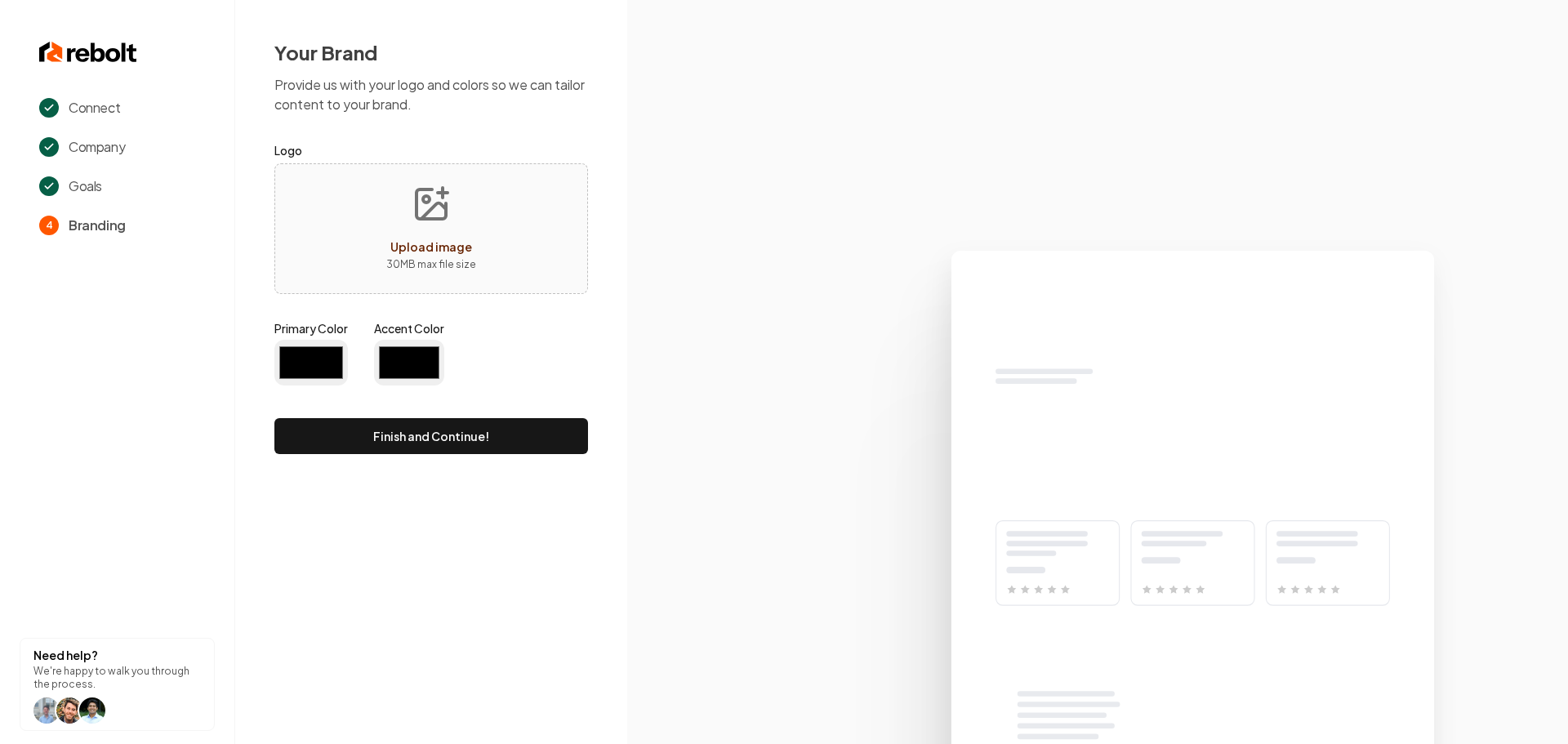
type input "#194d33"
type input "#70be00"
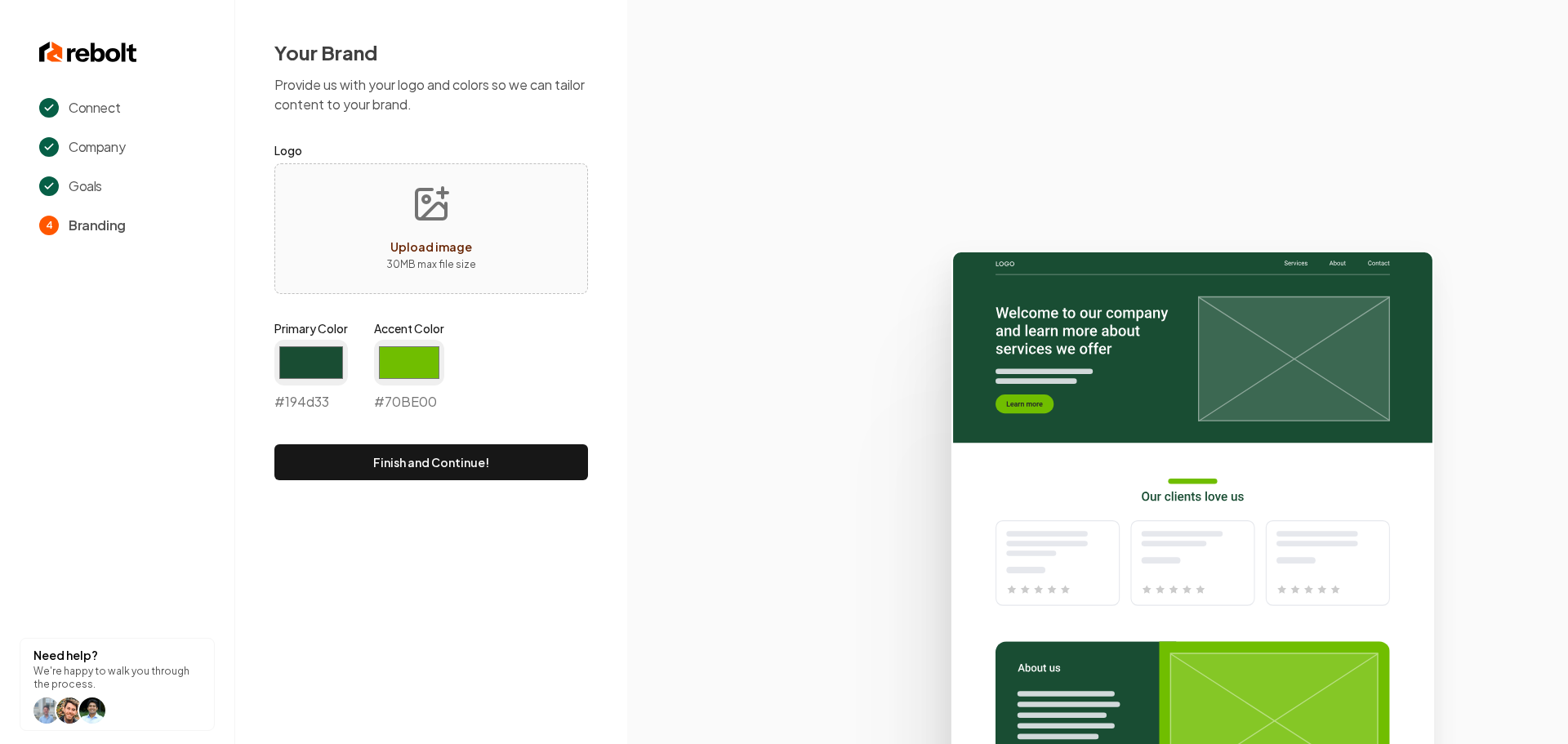
click at [441, 247] on span "Upload image" at bounding box center [431, 246] width 81 height 15
type input "**********"
click at [308, 376] on input "#194d33" at bounding box center [311, 363] width 74 height 46
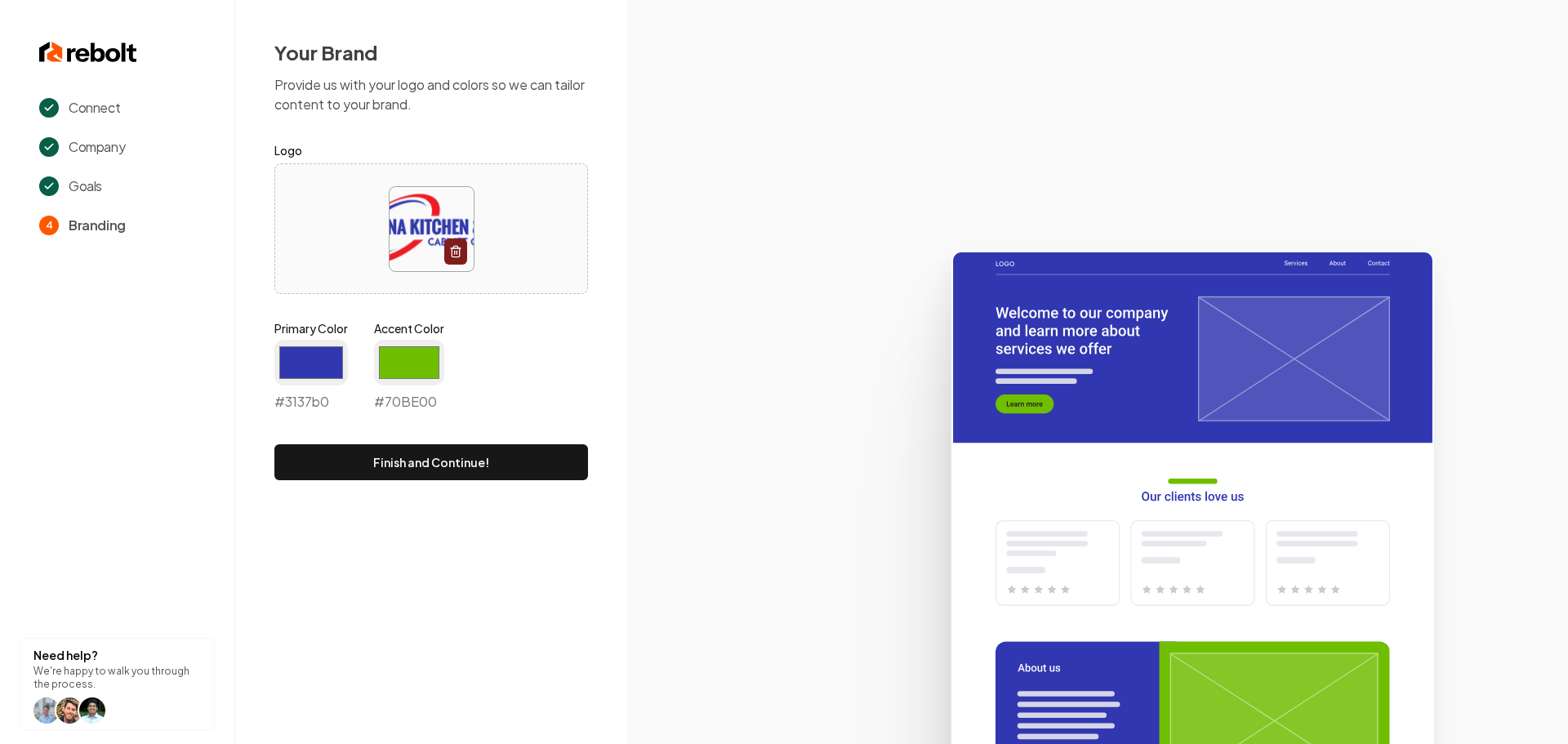
type input "#3137b0"
click at [766, 394] on icon at bounding box center [1097, 489] width 941 height 507
drag, startPoint x: 411, startPoint y: 367, endPoint x: 408, endPoint y: 383, distance: 16.3
click at [410, 367] on input "#70be00" at bounding box center [409, 363] width 70 height 46
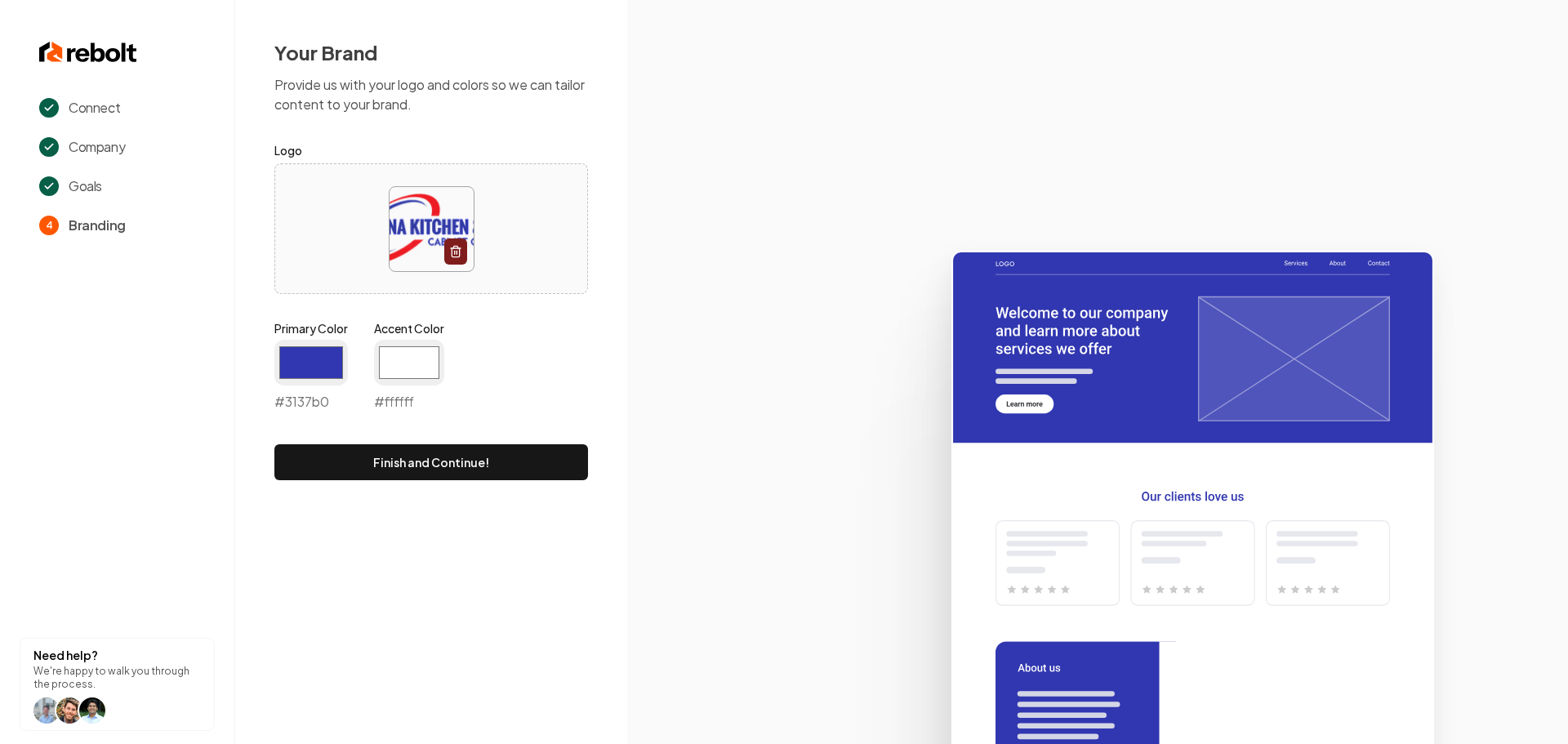
drag, startPoint x: 719, startPoint y: 369, endPoint x: 670, endPoint y: 378, distance: 49.8
click at [719, 369] on icon at bounding box center [1097, 489] width 941 height 507
click at [405, 357] on input "#ffffff" at bounding box center [409, 363] width 70 height 46
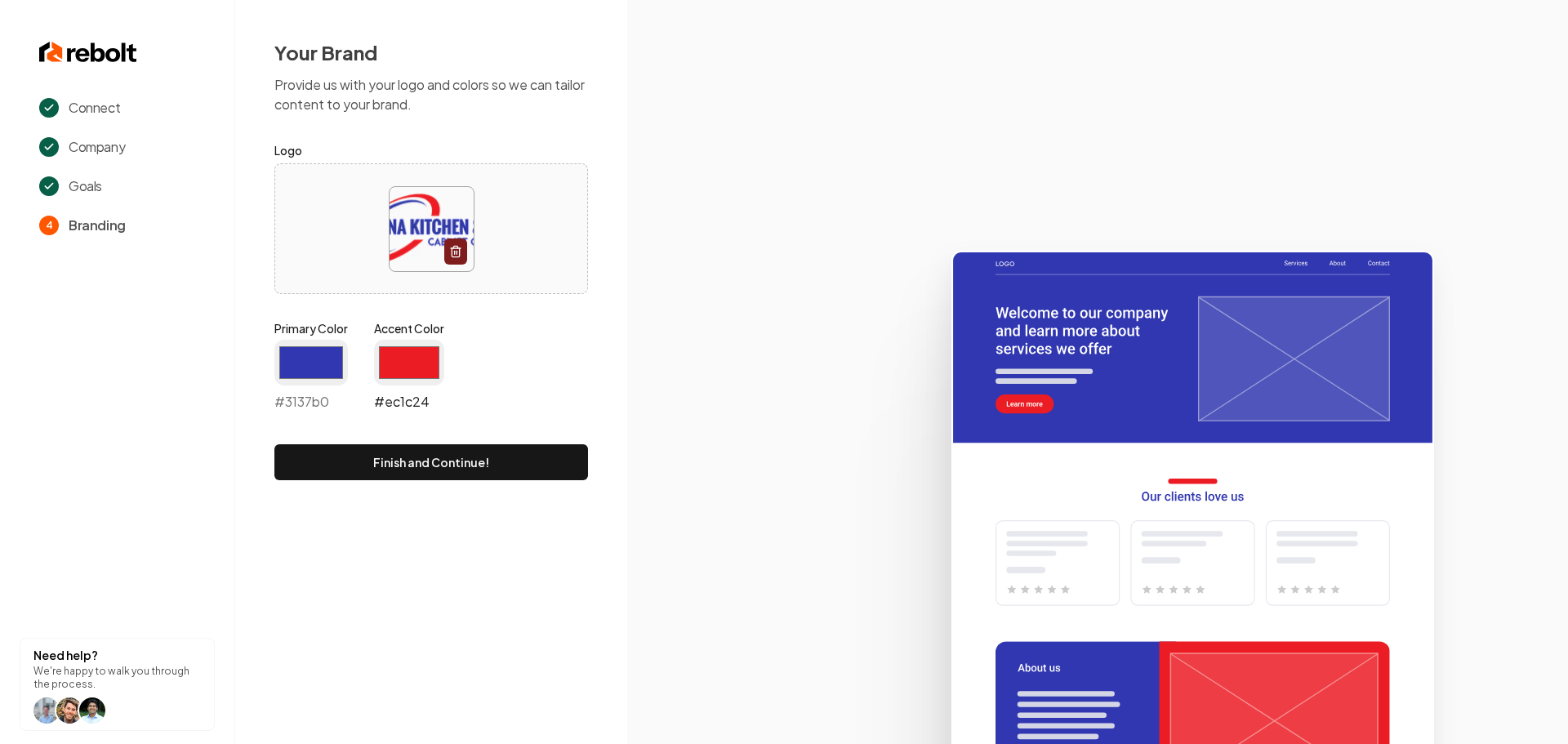
type input "#ec1c24"
click at [399, 468] on button "Finish and Continue!" at bounding box center [431, 462] width 314 height 36
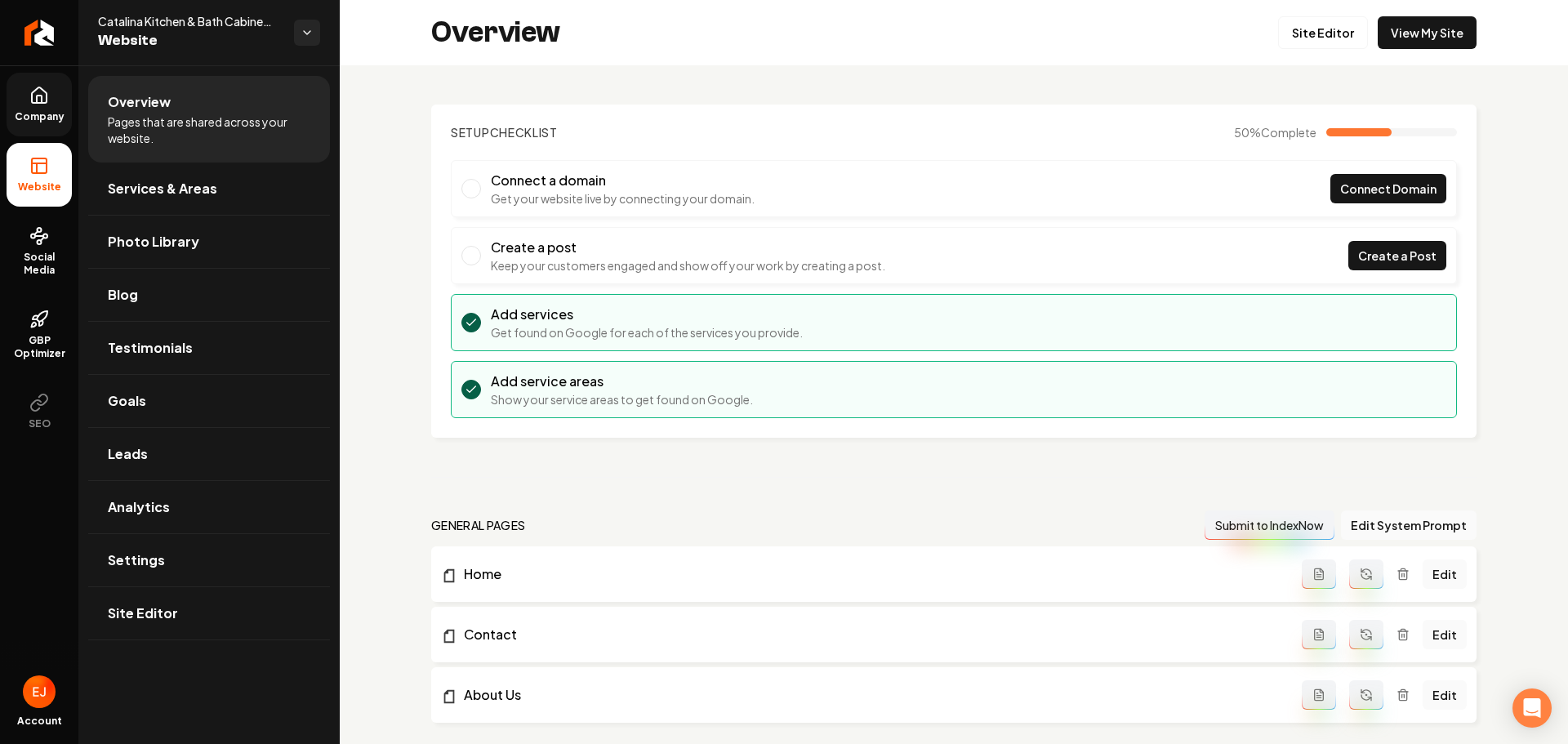
click at [42, 110] on span "Company" at bounding box center [40, 116] width 63 height 13
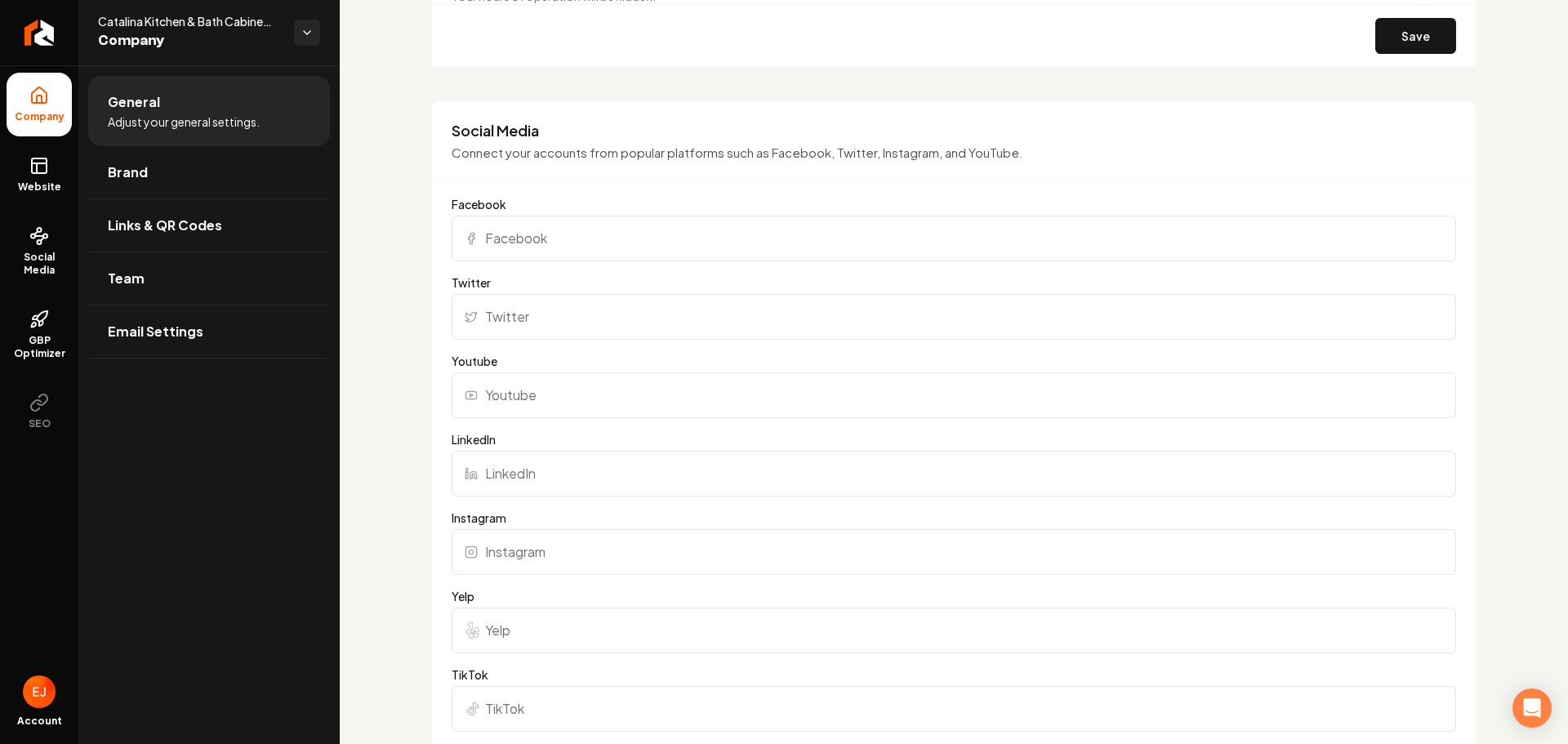
scroll to position [1470, 0]
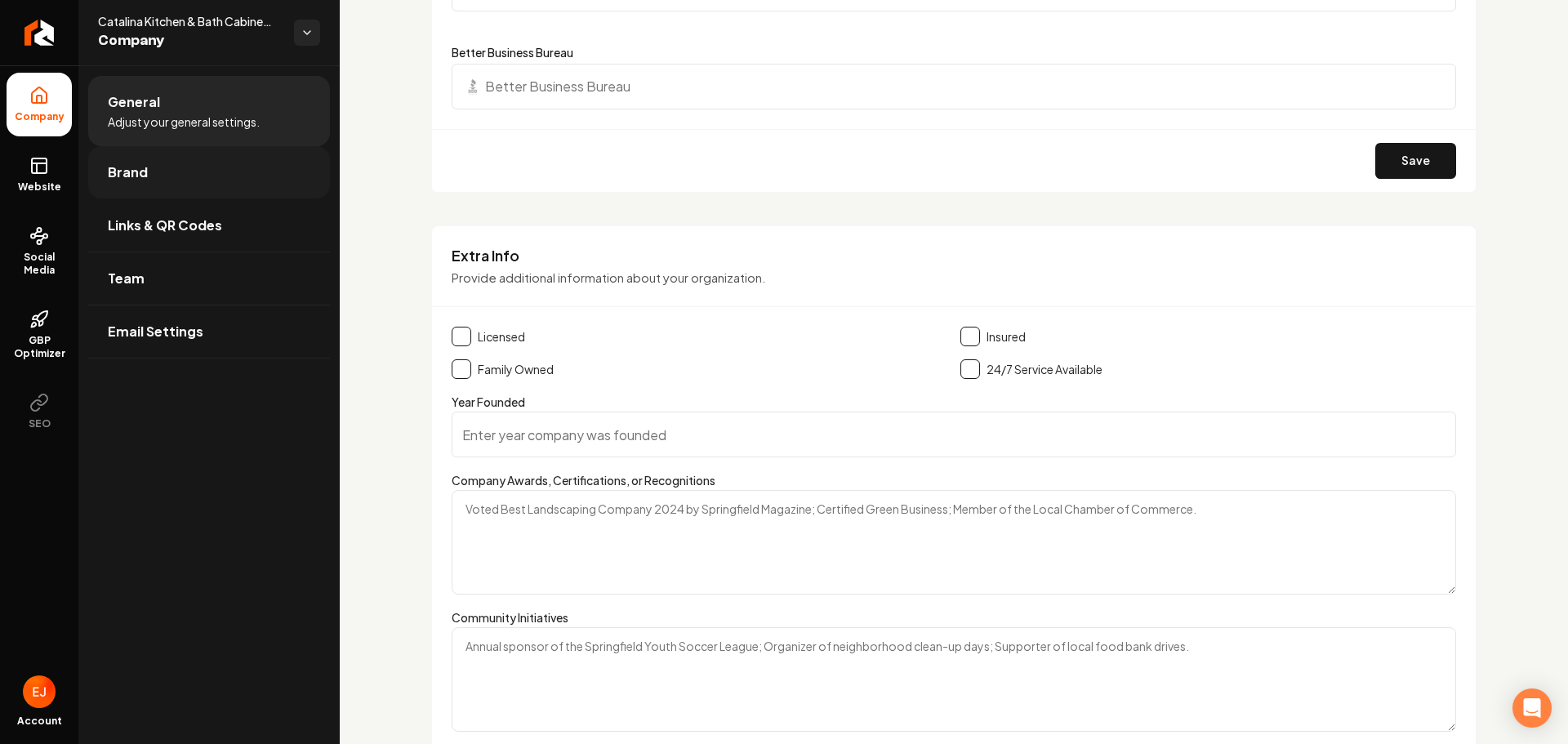
click at [174, 174] on link "Brand" at bounding box center [210, 172] width 242 height 53
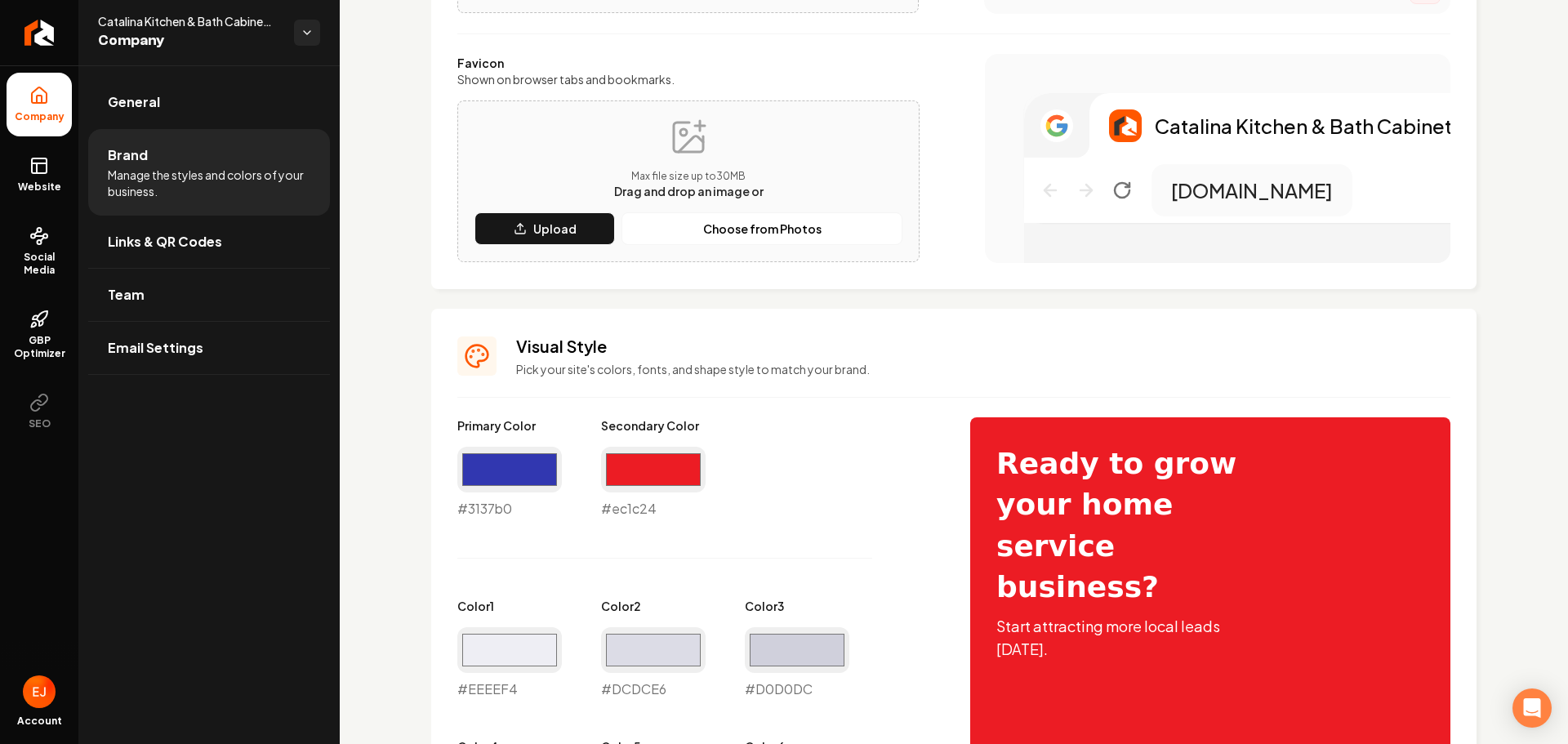
scroll to position [1144, 0]
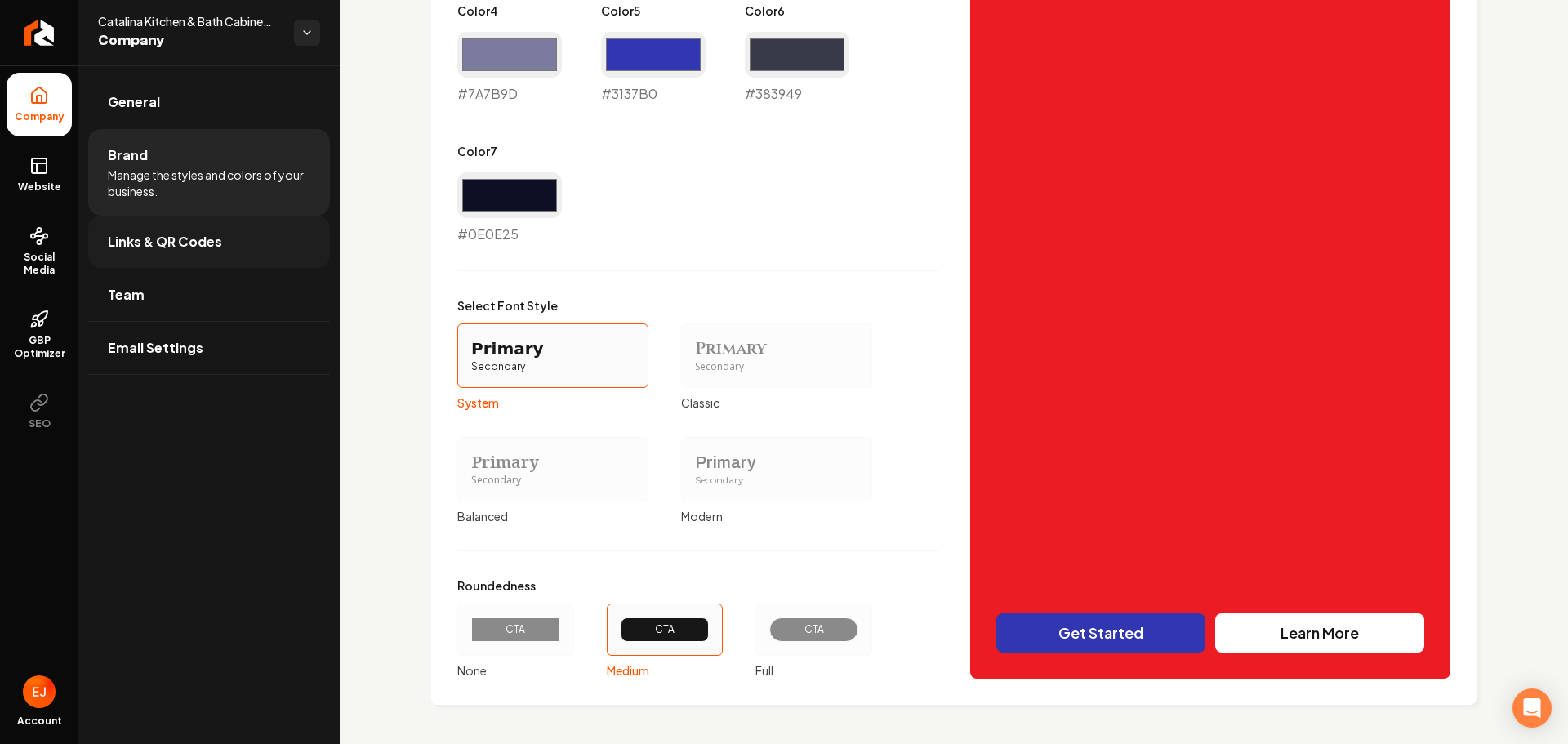
click at [169, 239] on span "Links & QR Codes" at bounding box center [165, 241] width 115 height 19
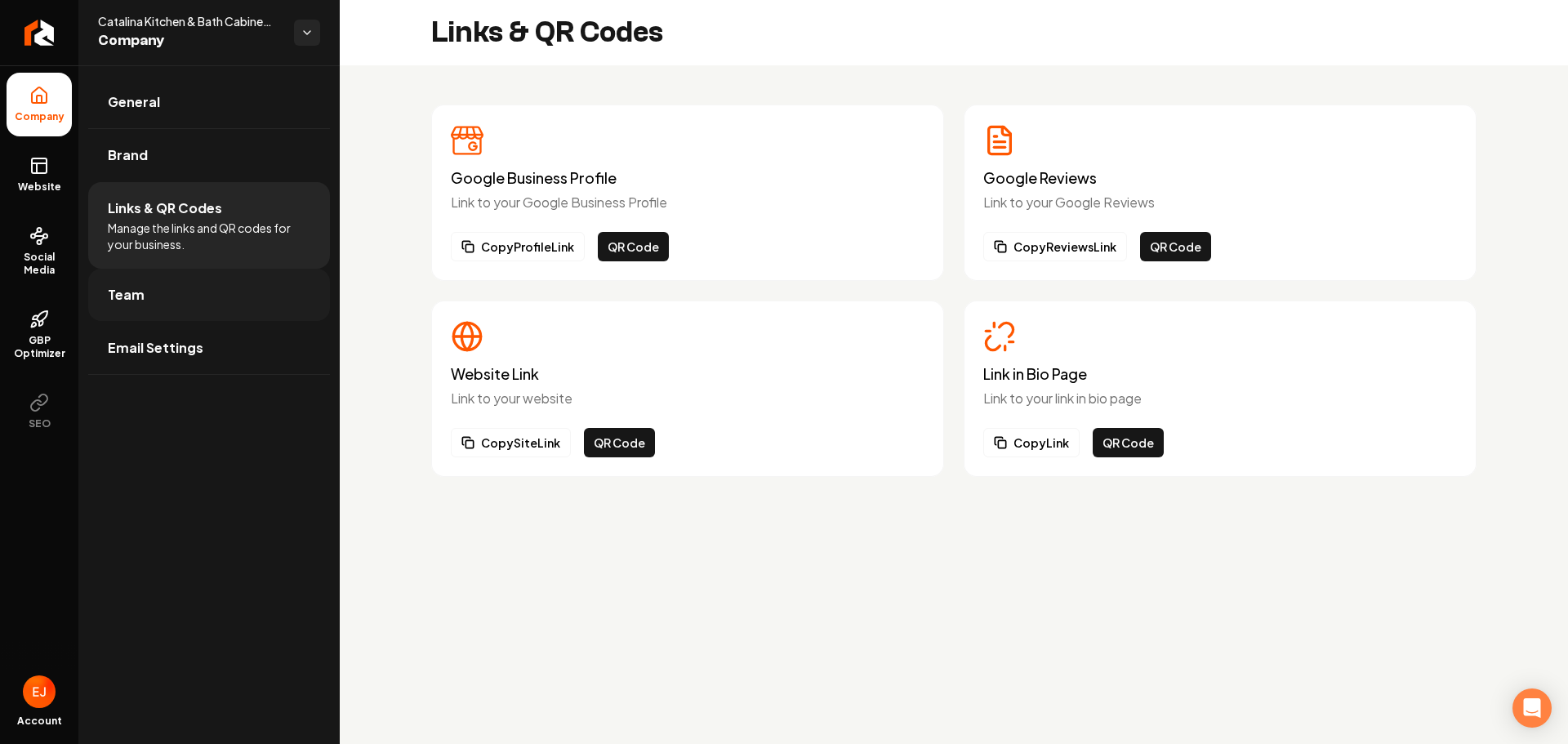
click at [219, 297] on link "Team" at bounding box center [210, 294] width 242 height 53
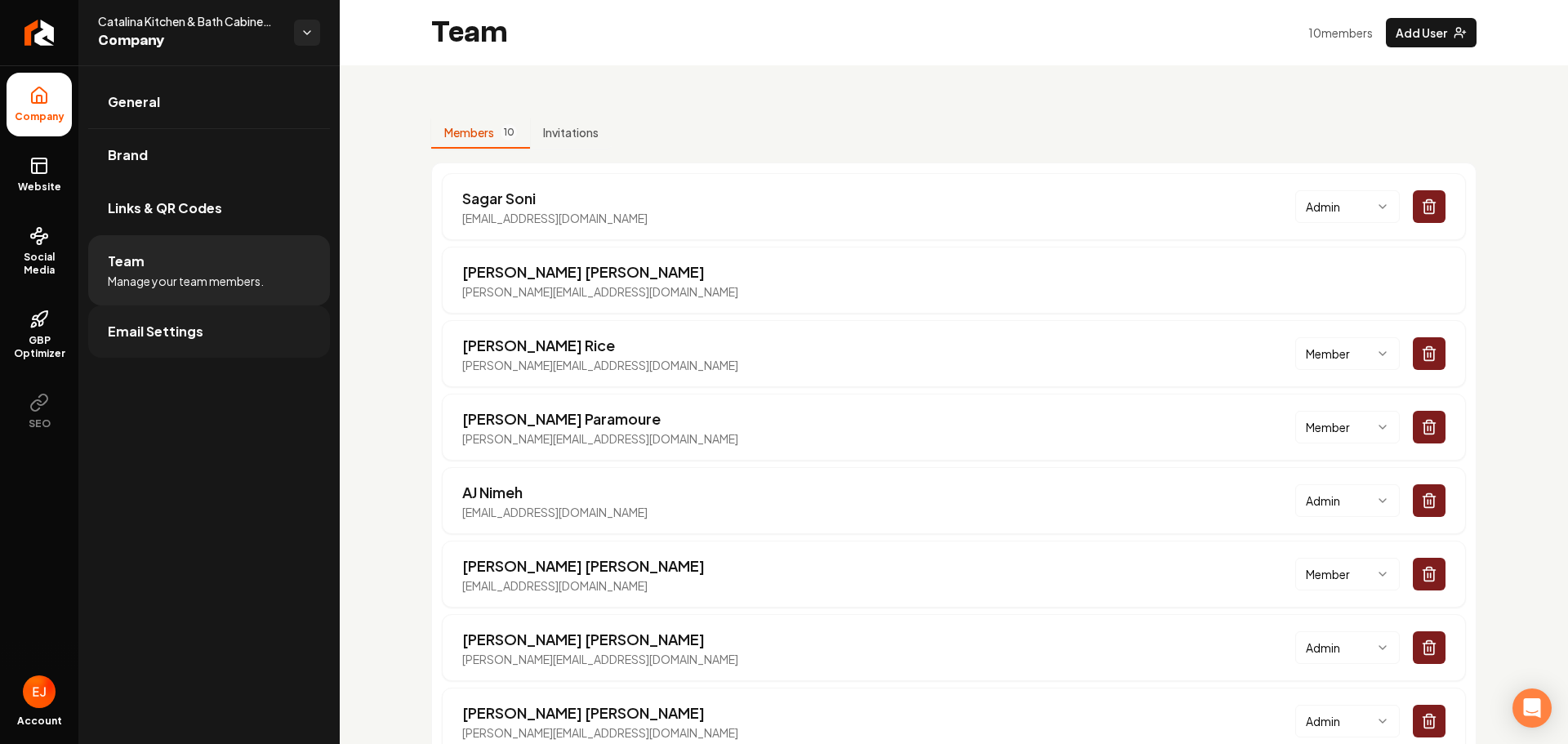
click at [244, 346] on link "Email Settings" at bounding box center [210, 331] width 242 height 53
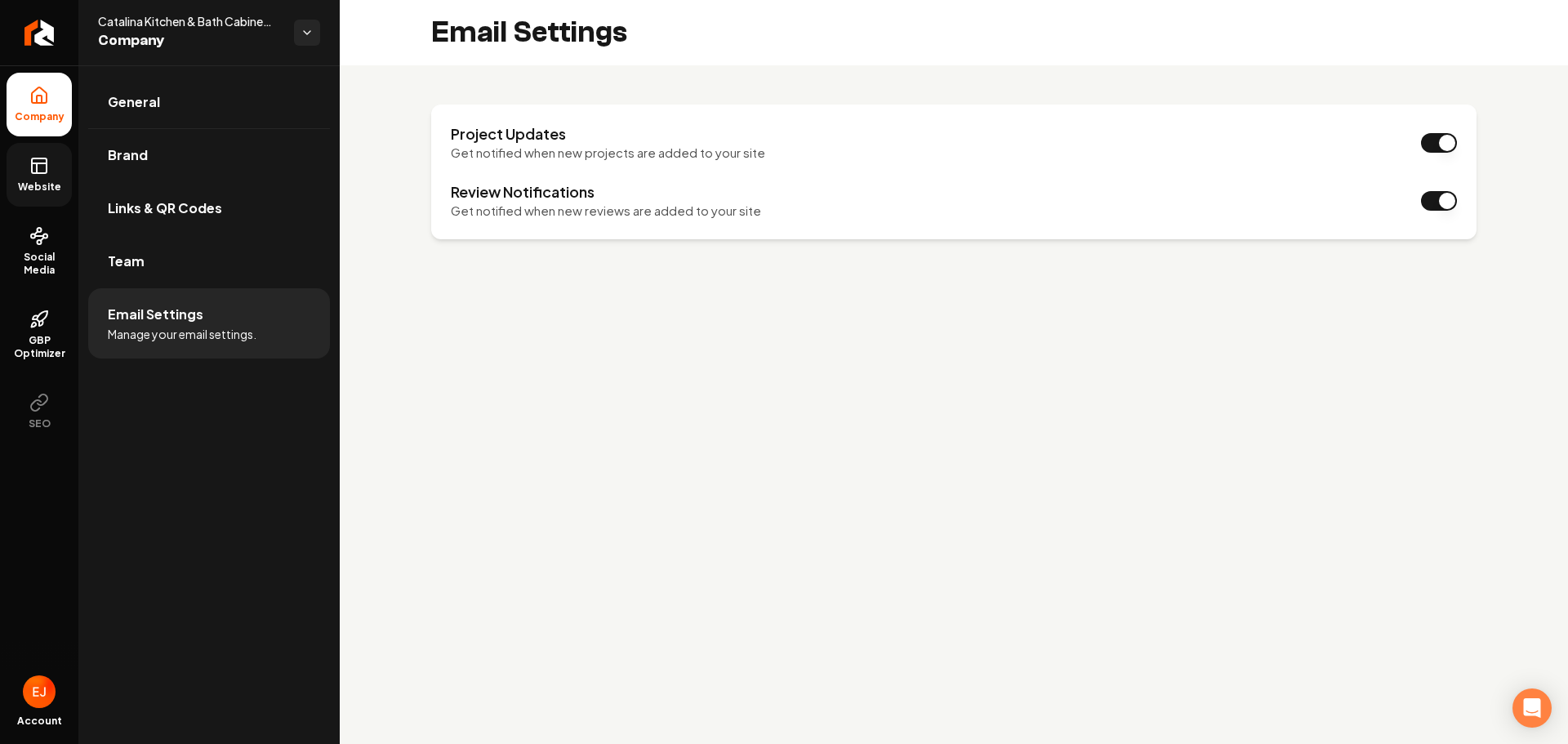
click at [27, 165] on link "Website" at bounding box center [39, 174] width 66 height 64
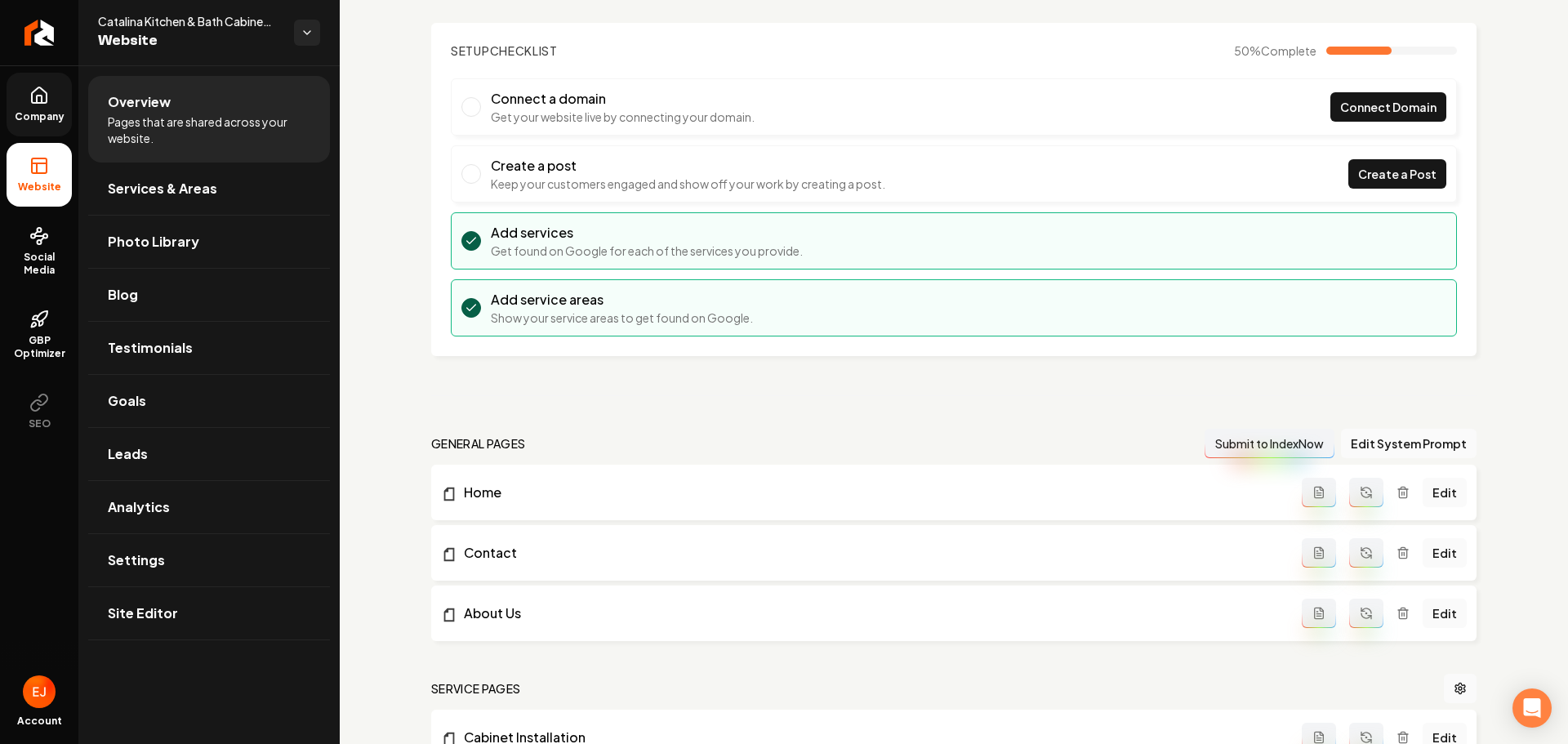
scroll to position [163, 0]
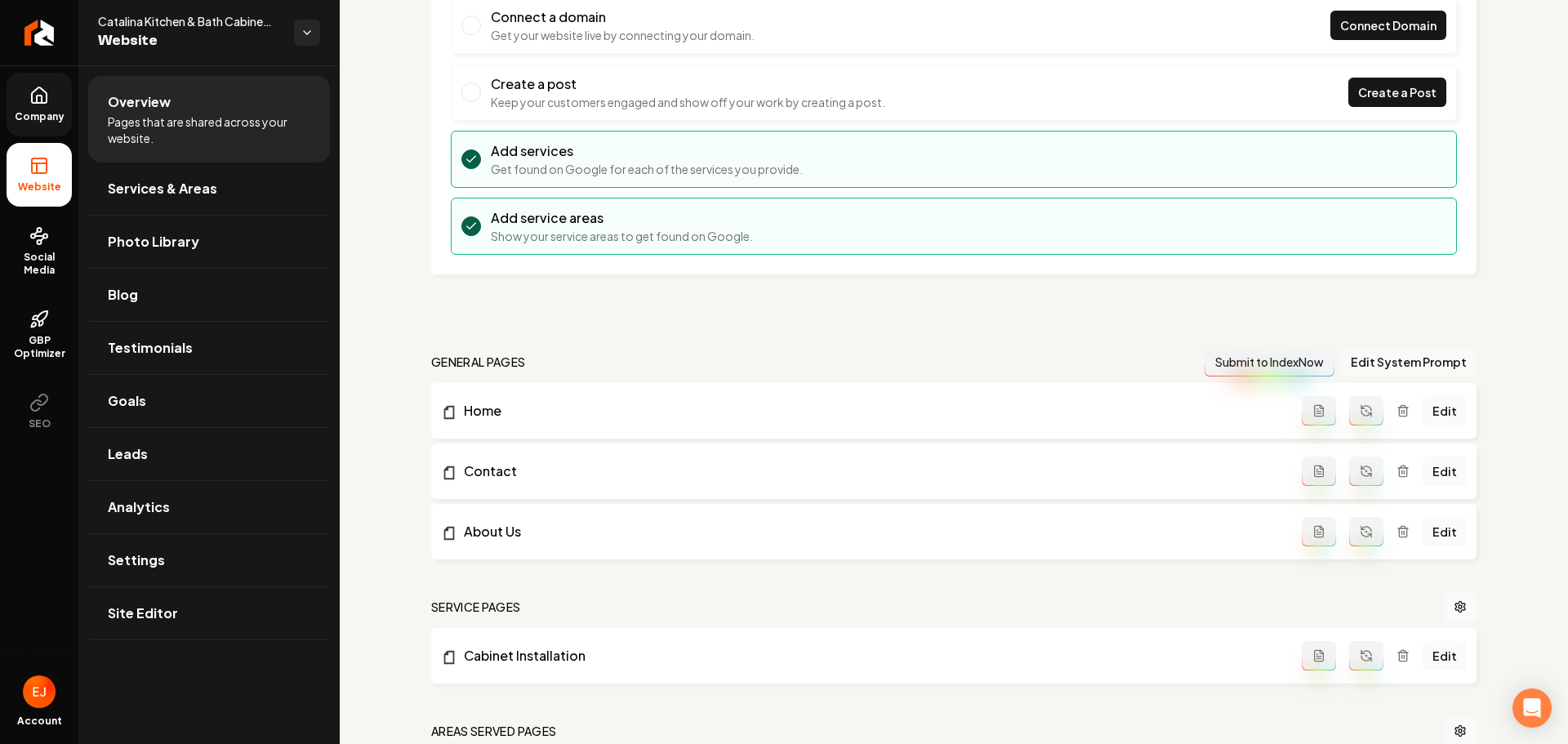
click at [1371, 361] on button "Edit System Prompt" at bounding box center [1408, 362] width 136 height 30
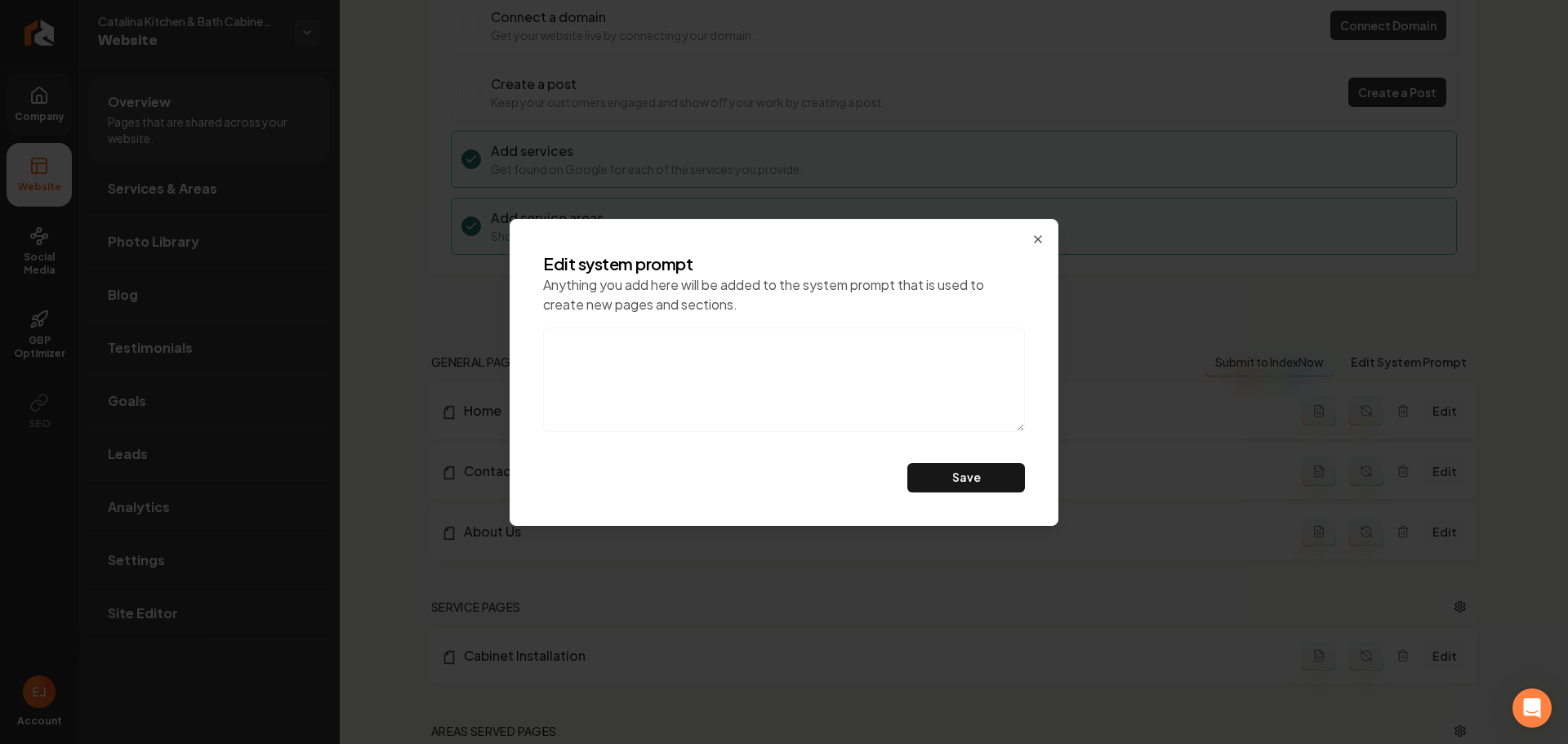
click at [738, 354] on textarea at bounding box center [784, 379] width 482 height 104
paste textarea "Since [DATE], we have become masters of our craft. Our commitment to quality pr…"
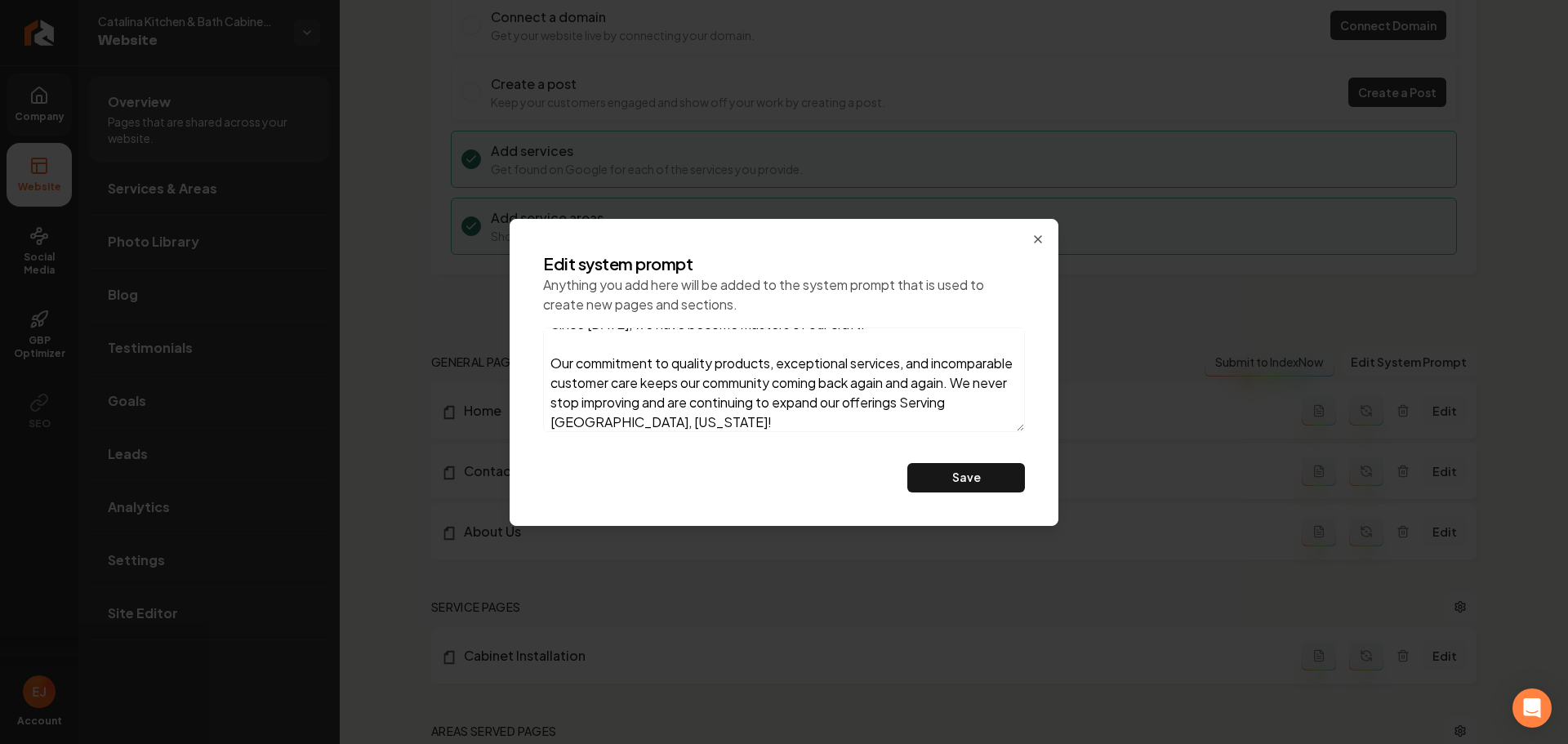
scroll to position [0, 0]
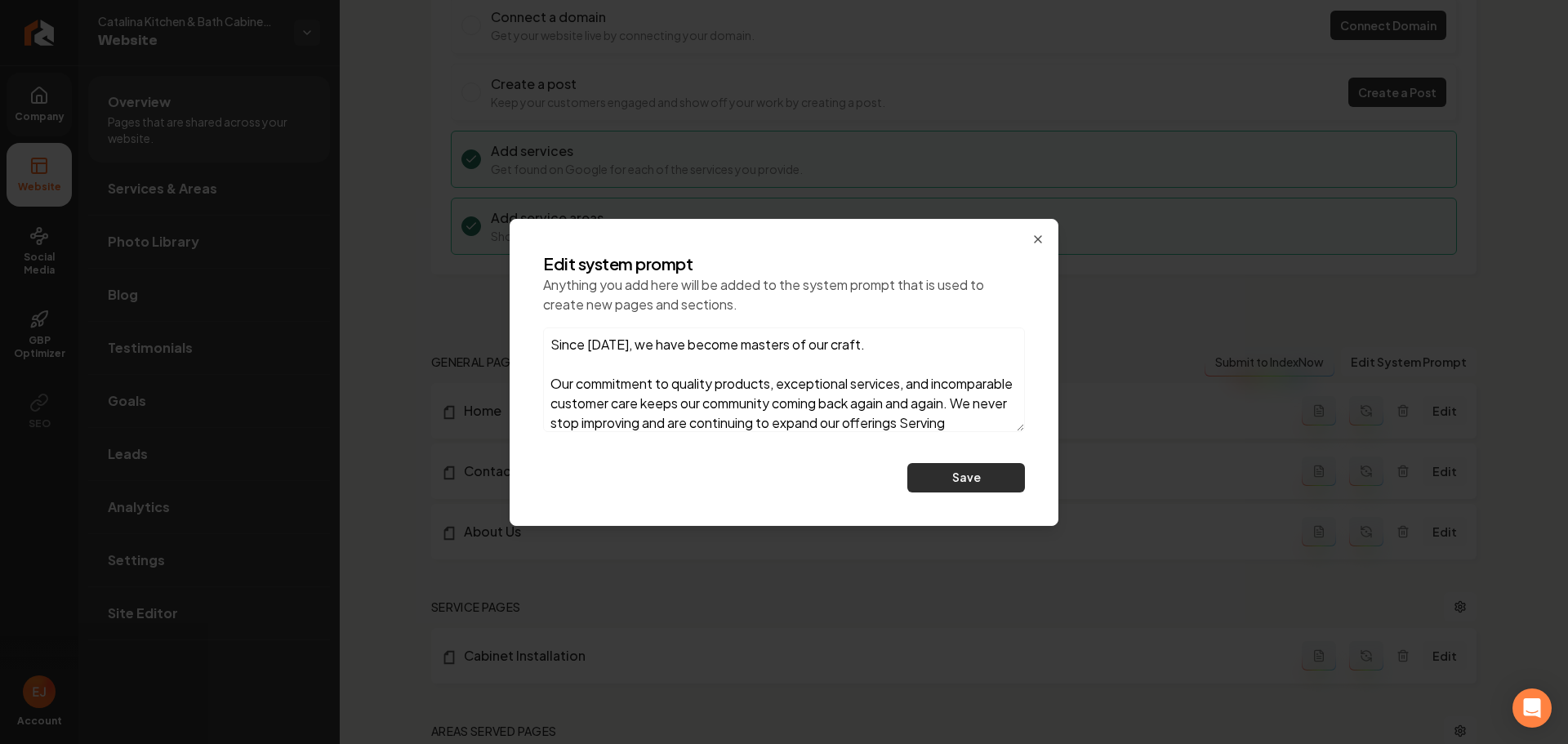
type textarea "Since [DATE], we have become masters of our craft. Our commitment to quality pr…"
click at [927, 483] on button "Save" at bounding box center [966, 477] width 117 height 30
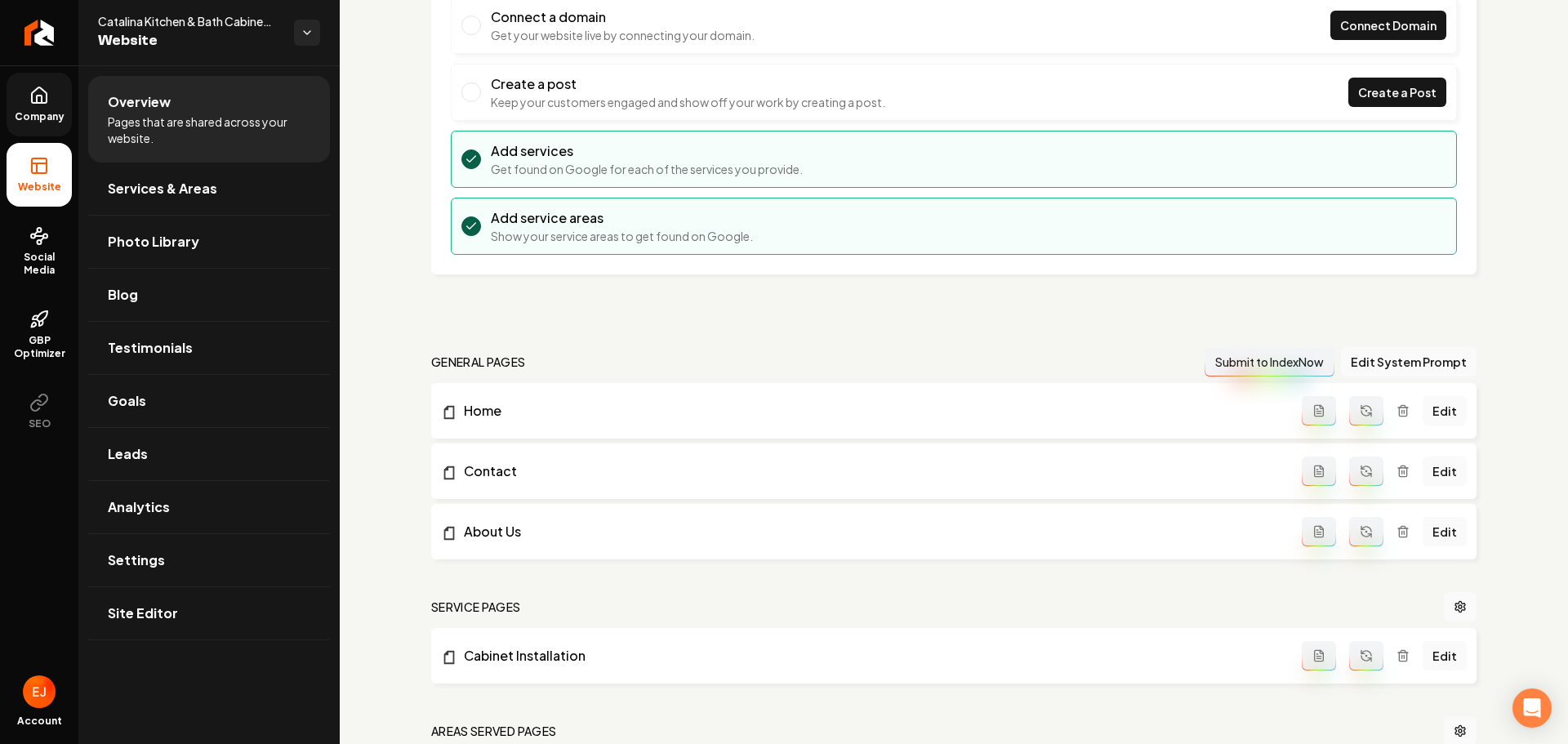
click at [1360, 410] on icon "Main content area" at bounding box center [1367, 411] width 13 height 13
click at [1364, 473] on button "Main content area" at bounding box center [1366, 471] width 34 height 30
click at [1360, 533] on icon "Main content area" at bounding box center [1367, 532] width 13 height 13
click at [1361, 654] on icon "Main content area" at bounding box center [1363, 652] width 4 height 4
click at [1208, 362] on button "Submit to IndexNow" at bounding box center [1270, 362] width 130 height 30
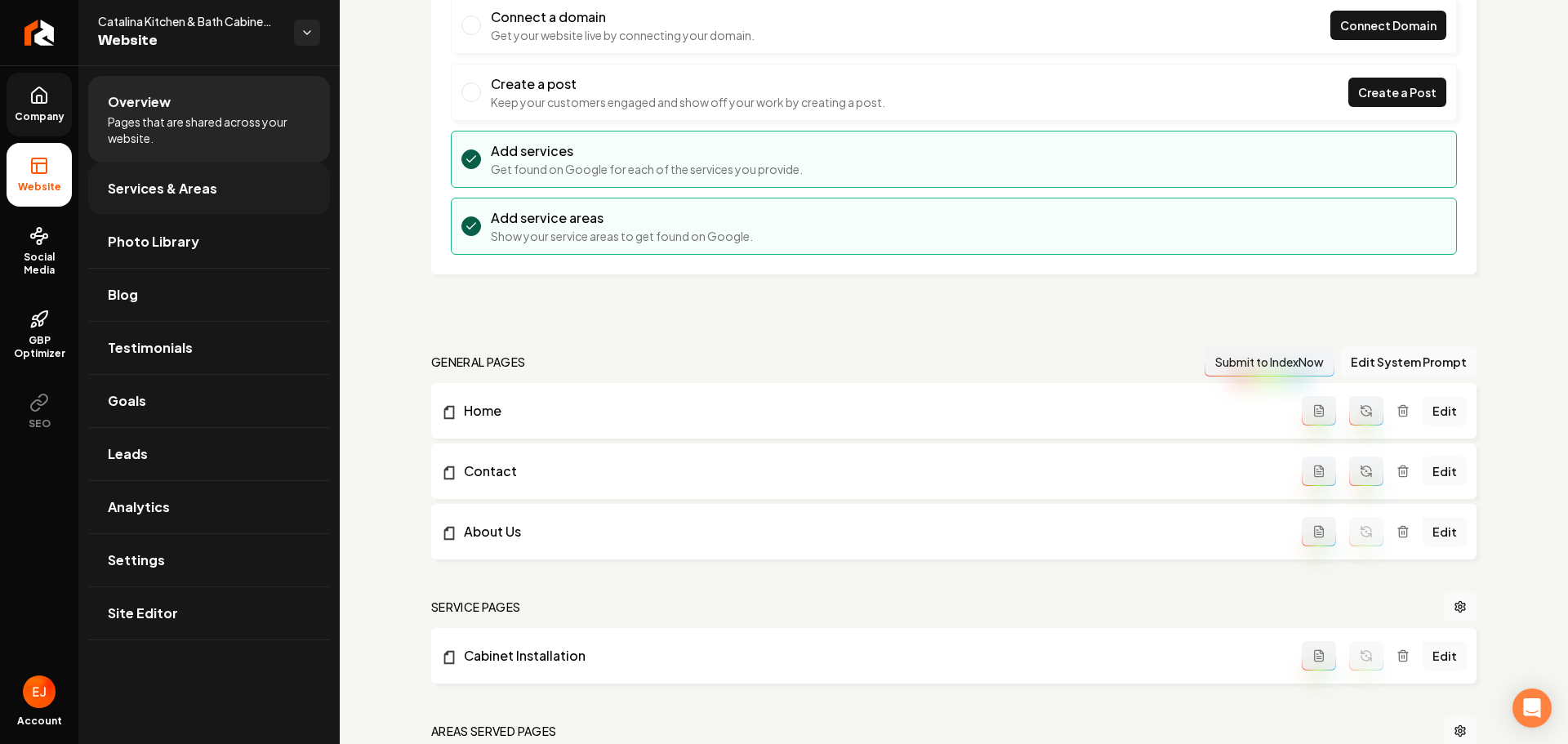
click at [187, 203] on link "Services & Areas" at bounding box center [210, 188] width 242 height 53
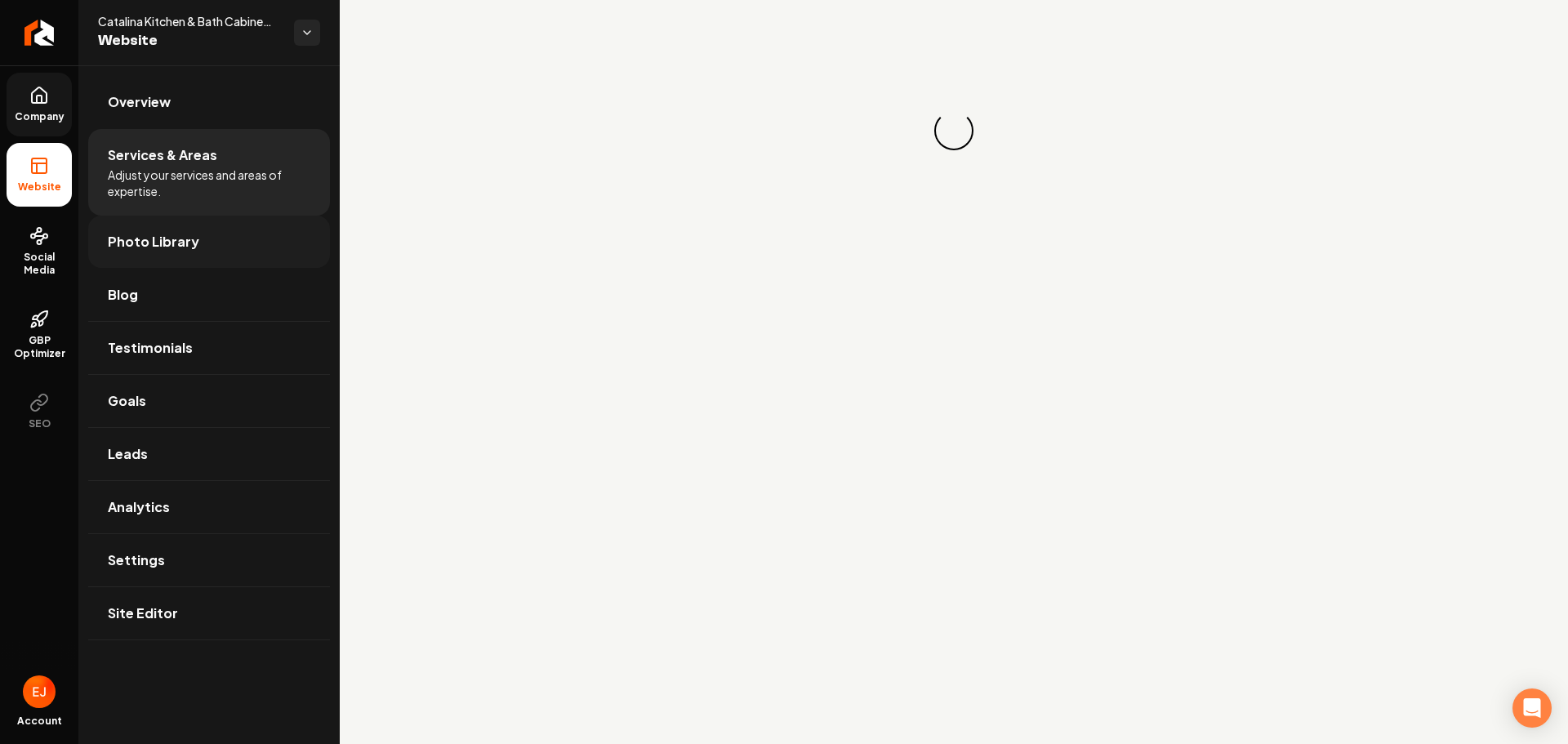
click at [183, 247] on span "Photo Library" at bounding box center [153, 241] width 91 height 19
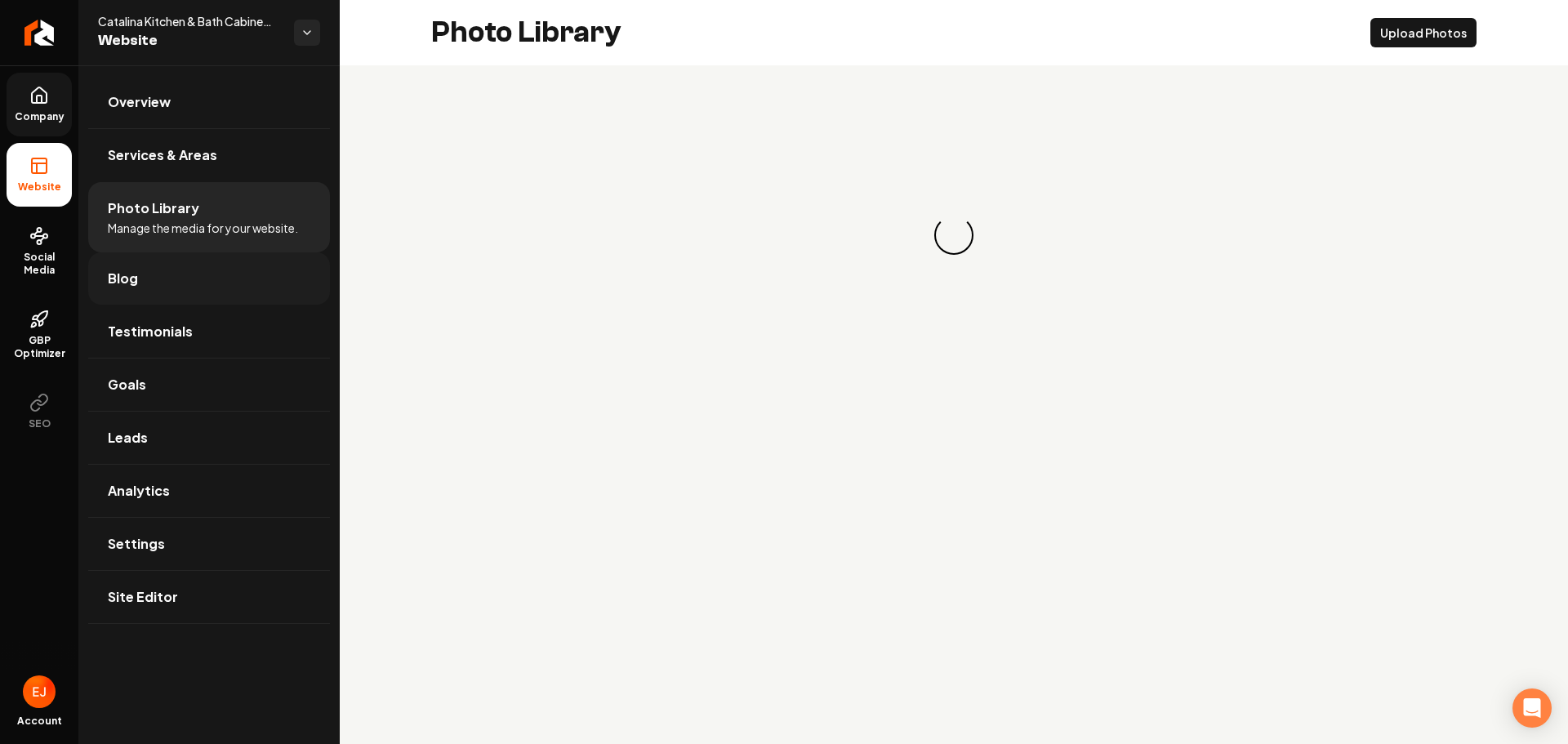
click at [166, 290] on link "Blog" at bounding box center [210, 278] width 242 height 53
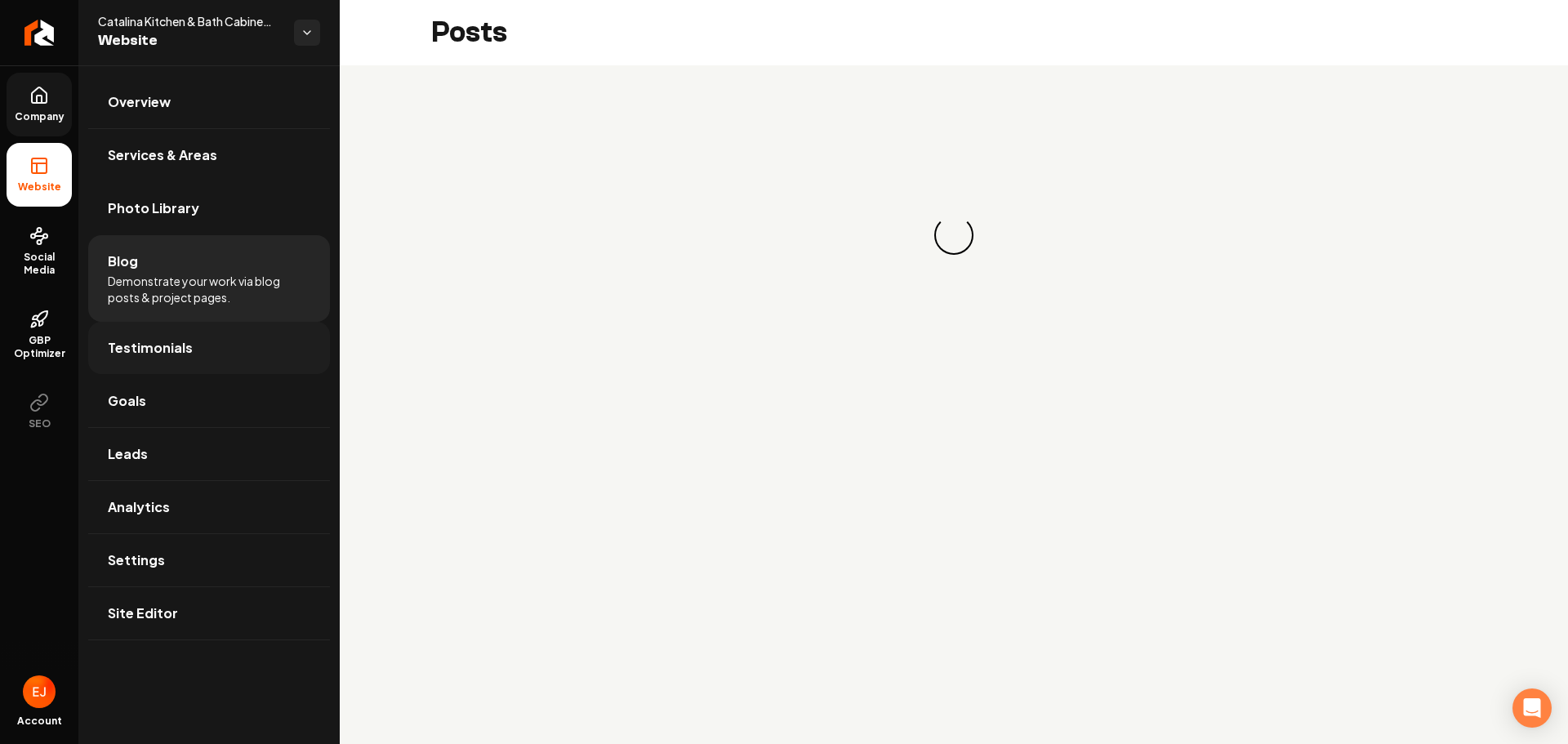
click at [177, 336] on link "Testimonials" at bounding box center [210, 347] width 242 height 53
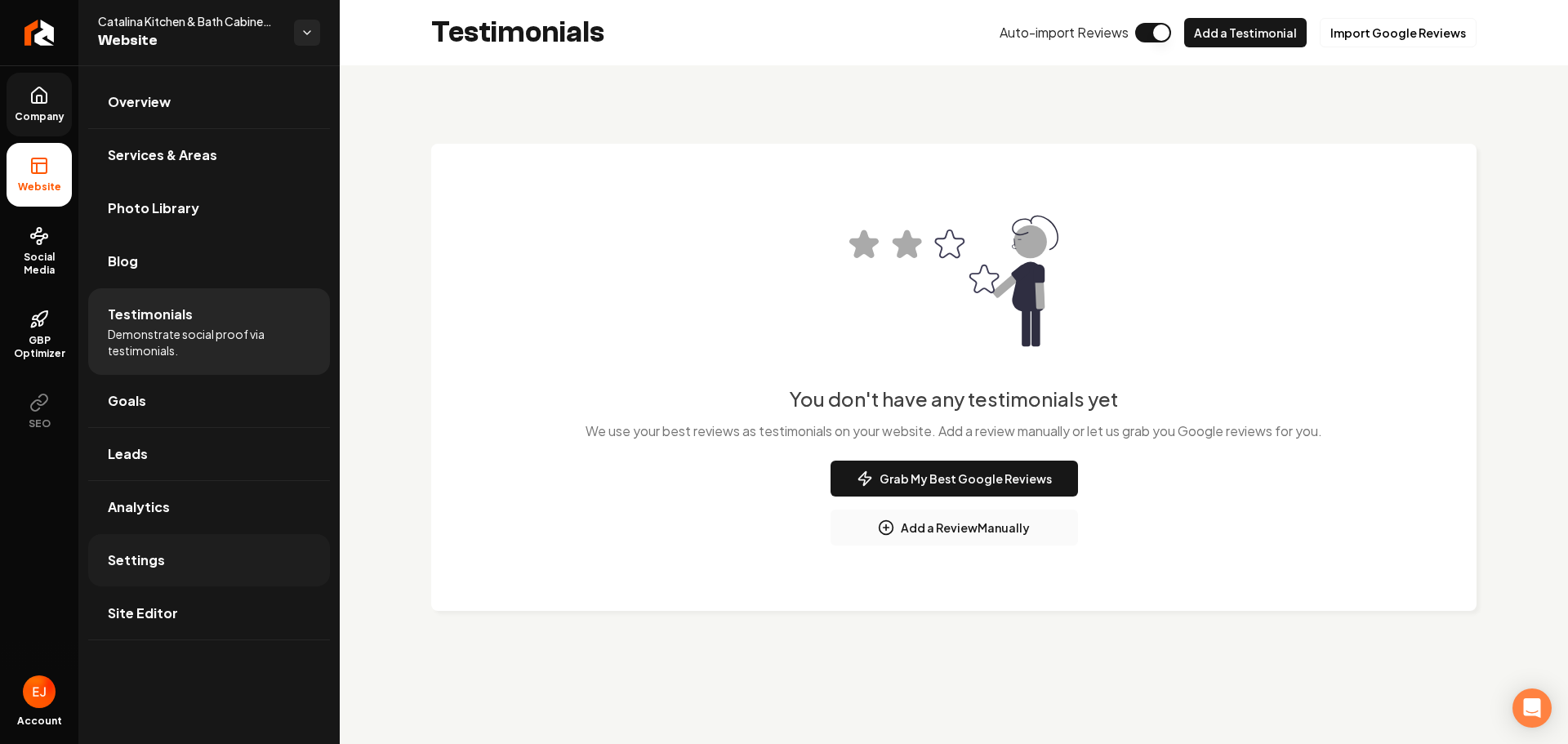
click at [154, 569] on span "Settings" at bounding box center [137, 559] width 57 height 19
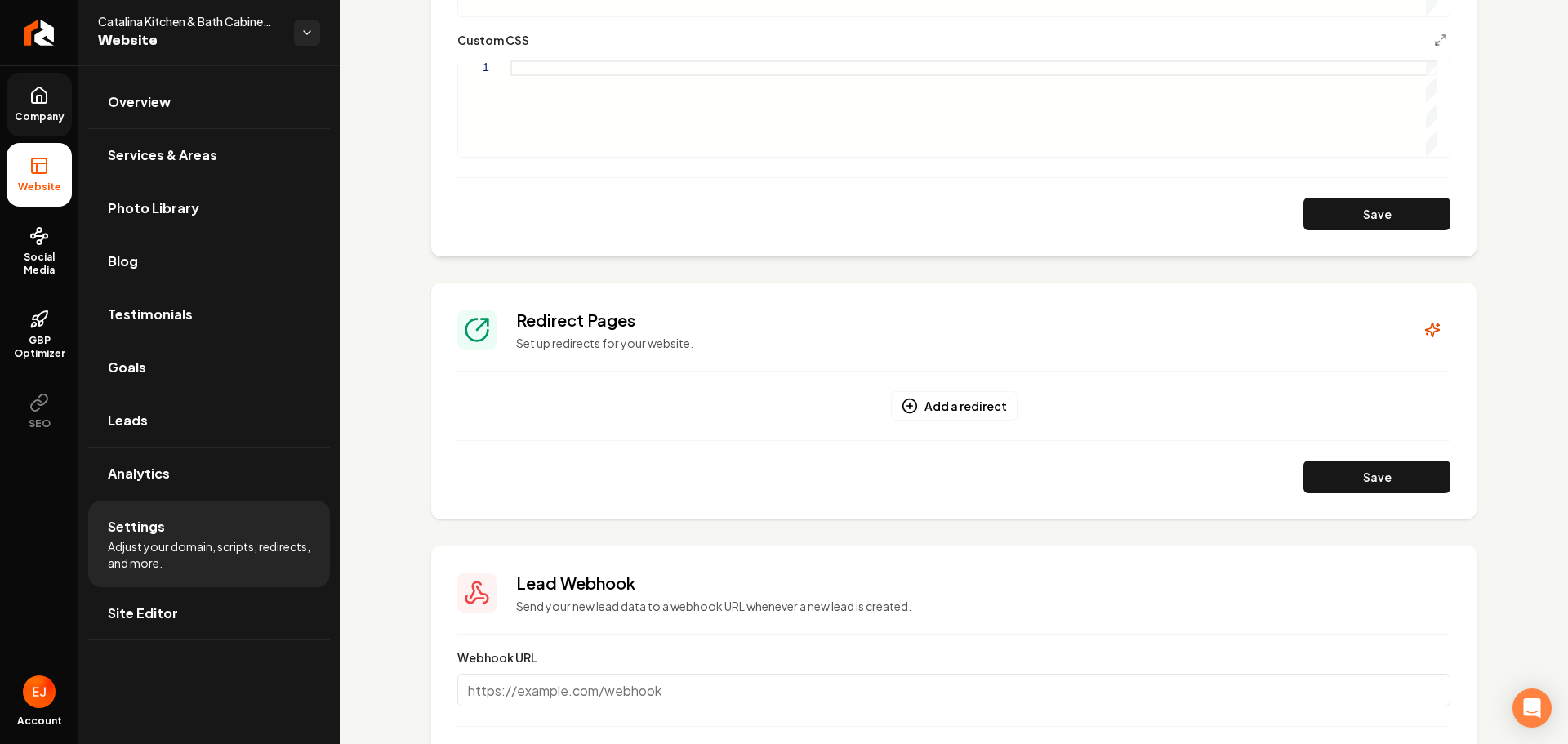
scroll to position [1032, 0]
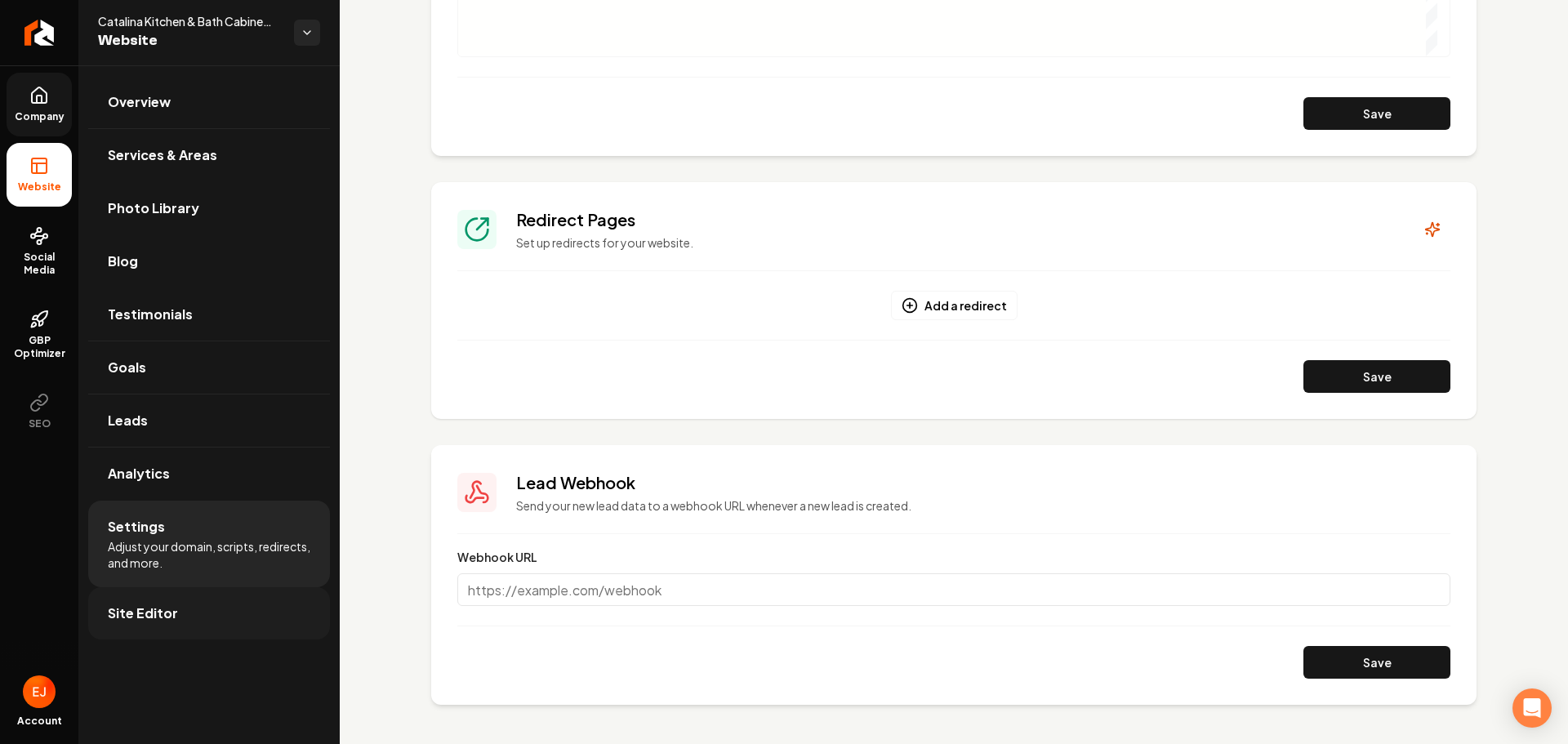
click at [201, 605] on link "Site Editor" at bounding box center [210, 613] width 242 height 53
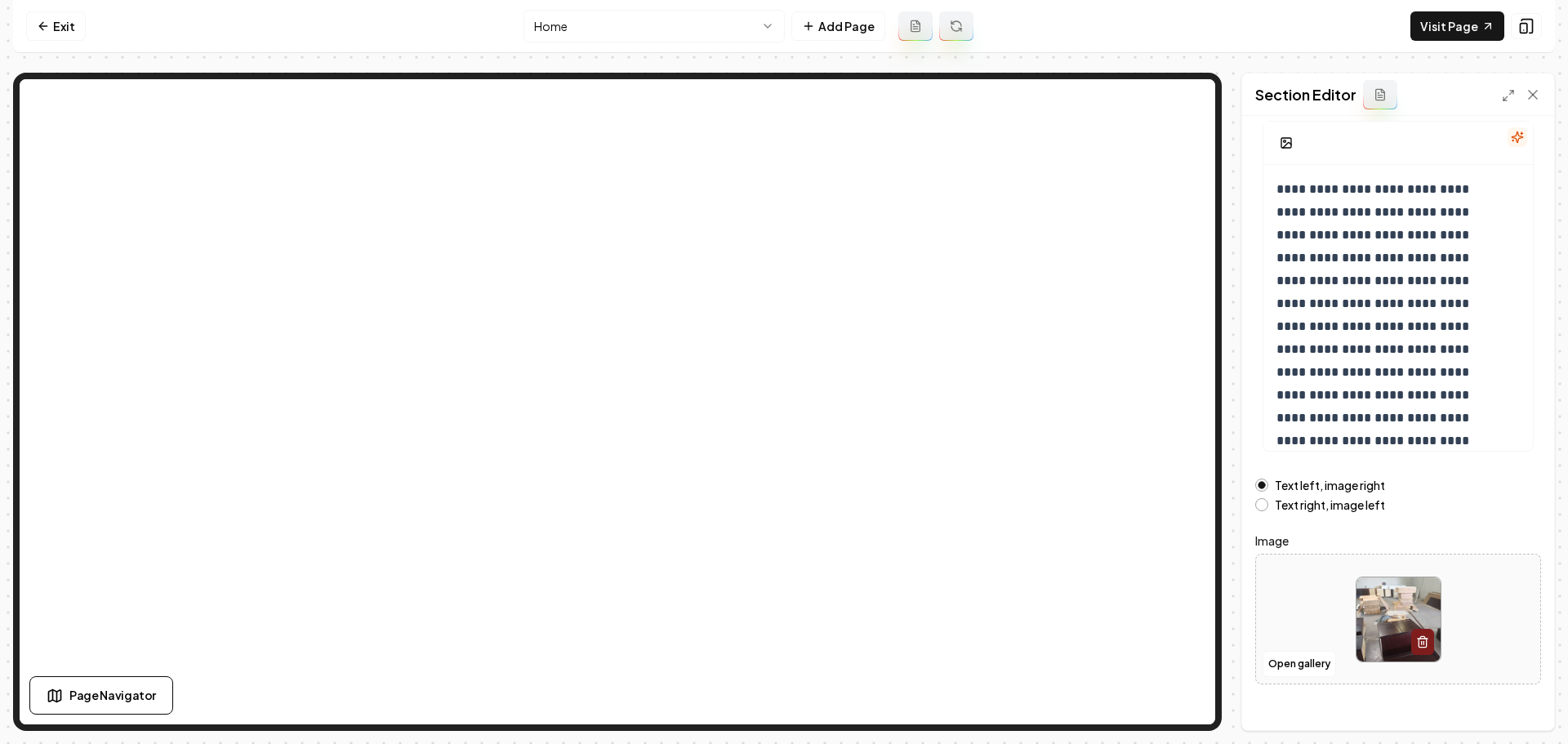
scroll to position [138, 0]
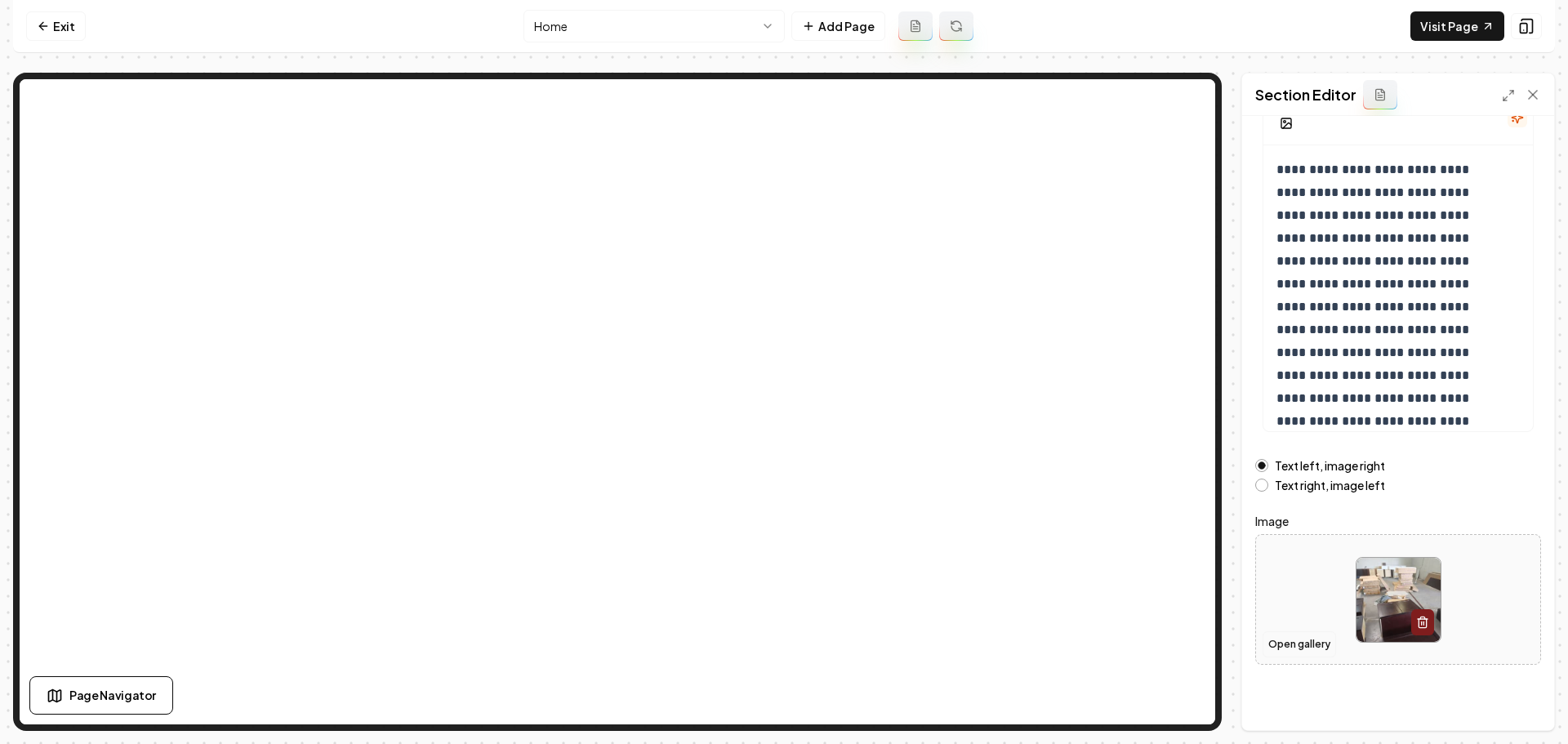
click at [1319, 637] on button "Open gallery" at bounding box center [1299, 644] width 74 height 26
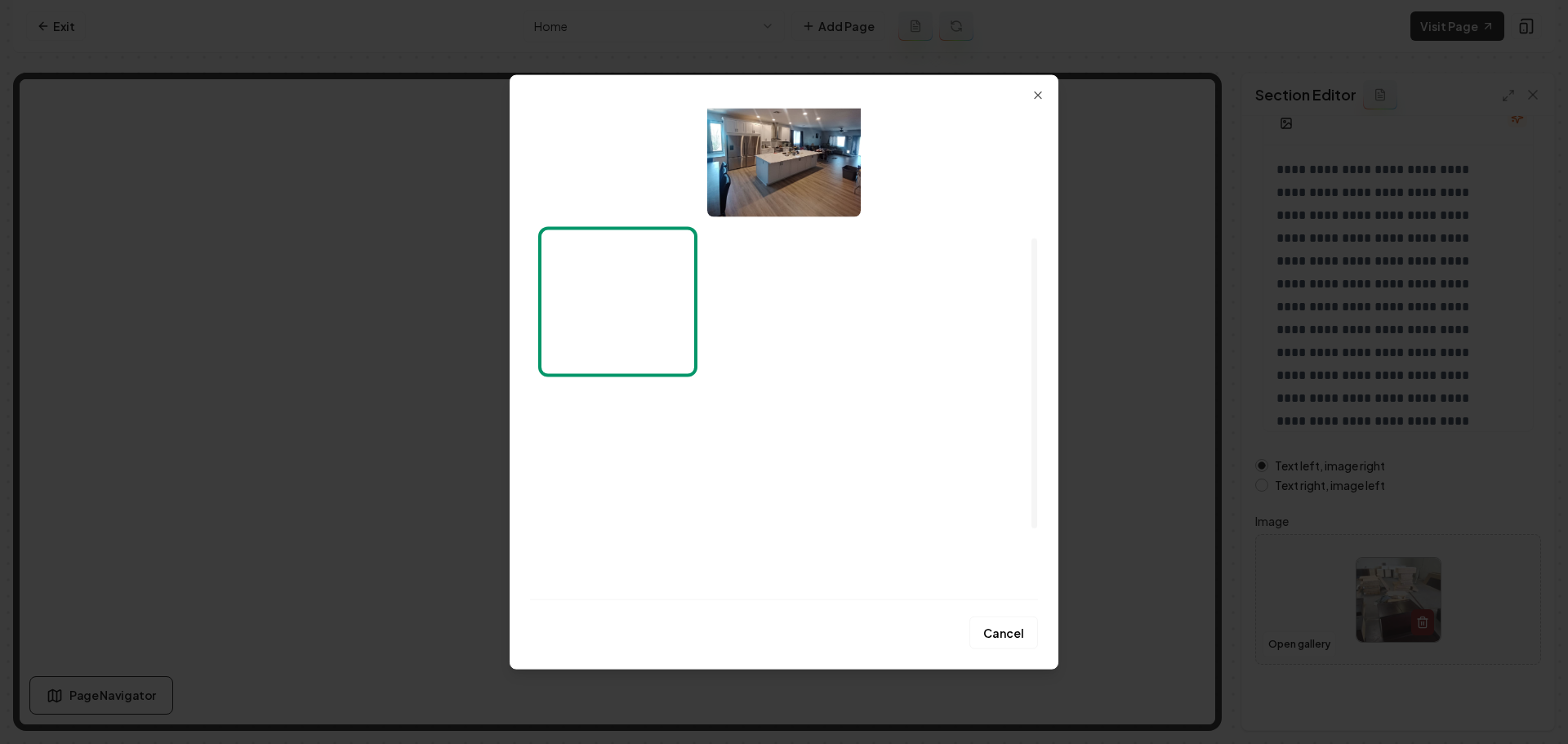
scroll to position [338, 0]
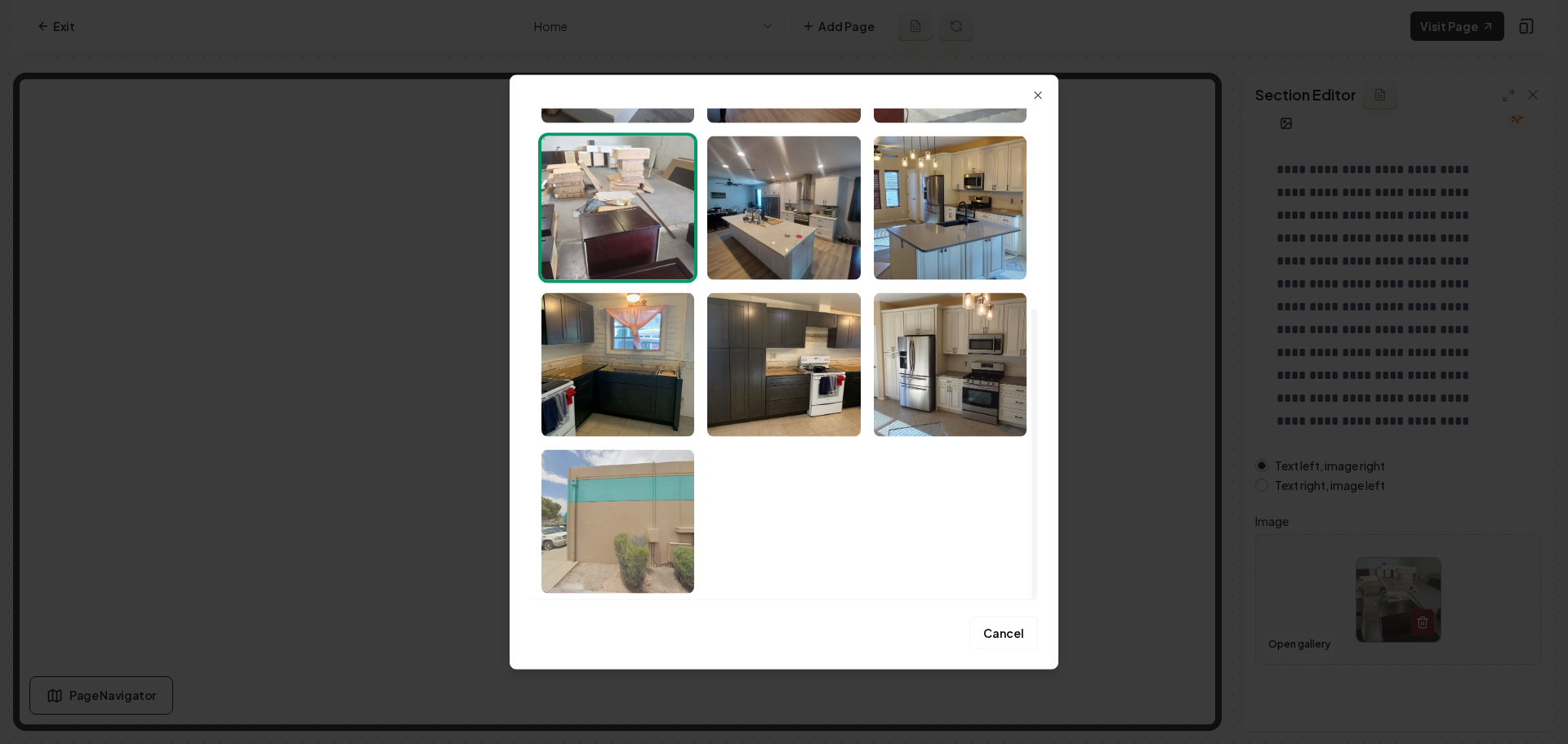
click at [675, 514] on img "Select image image_689e3a475c7cd75eb820262e.jpeg" at bounding box center [617, 521] width 152 height 144
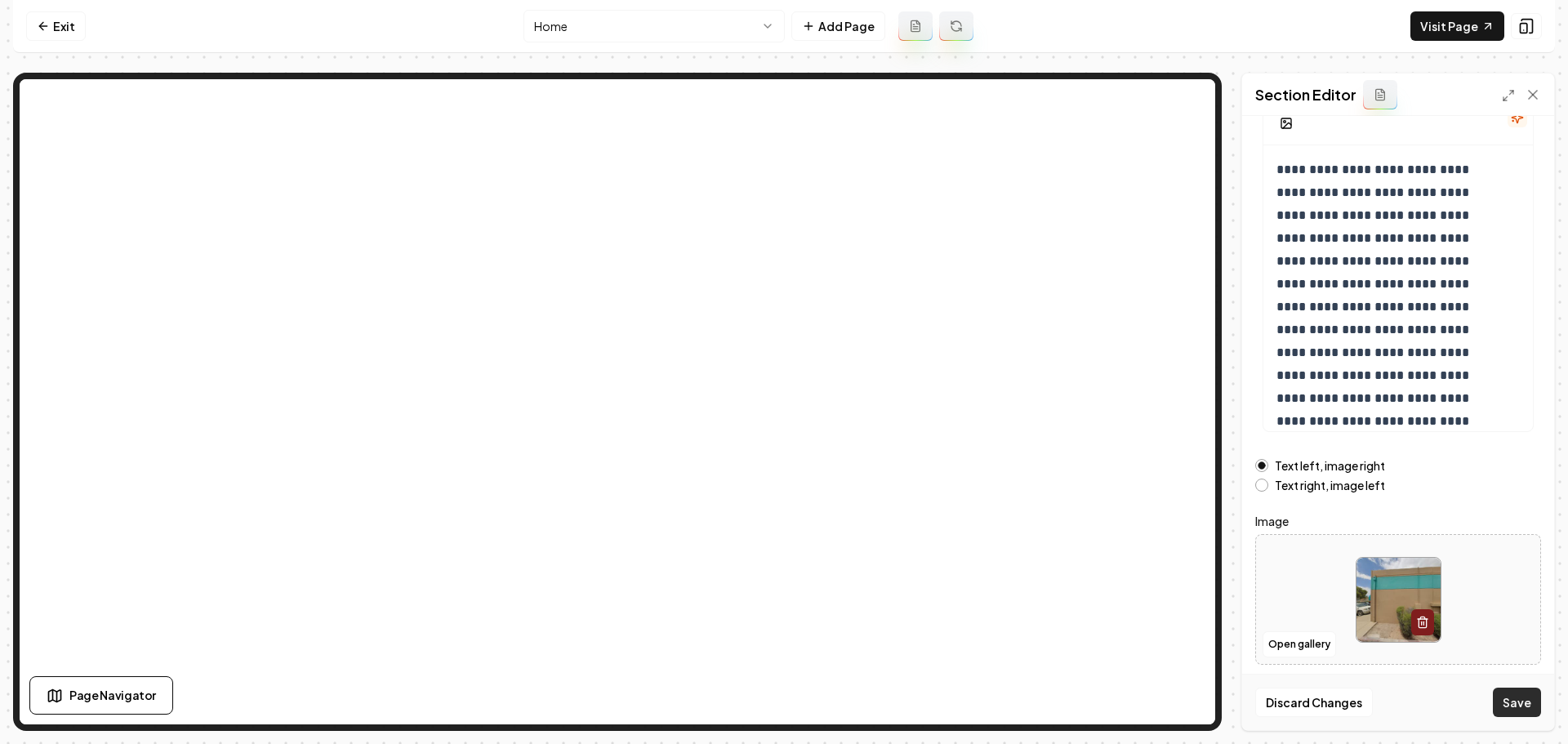
click at [1511, 693] on button "Save" at bounding box center [1517, 702] width 48 height 30
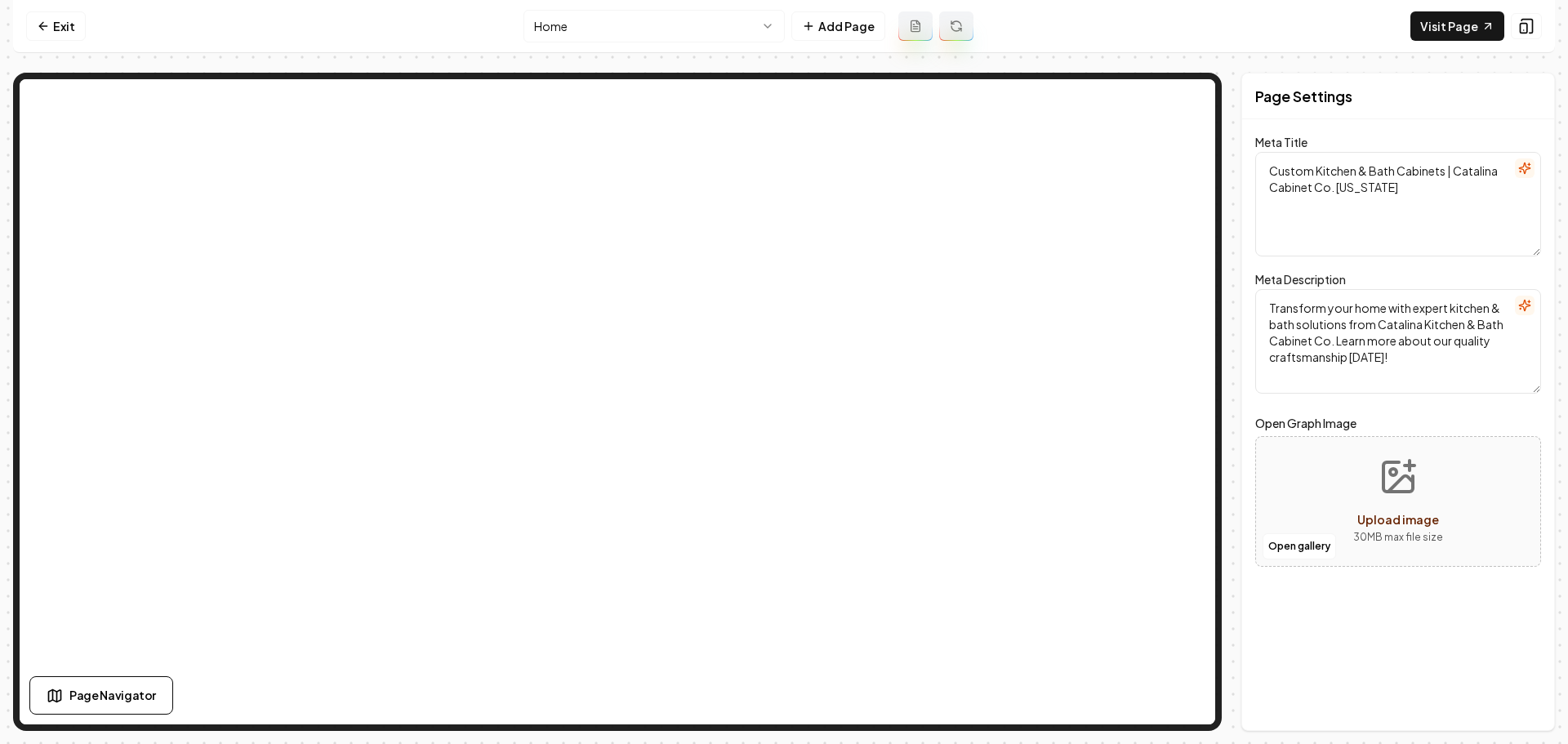
scroll to position [0, 0]
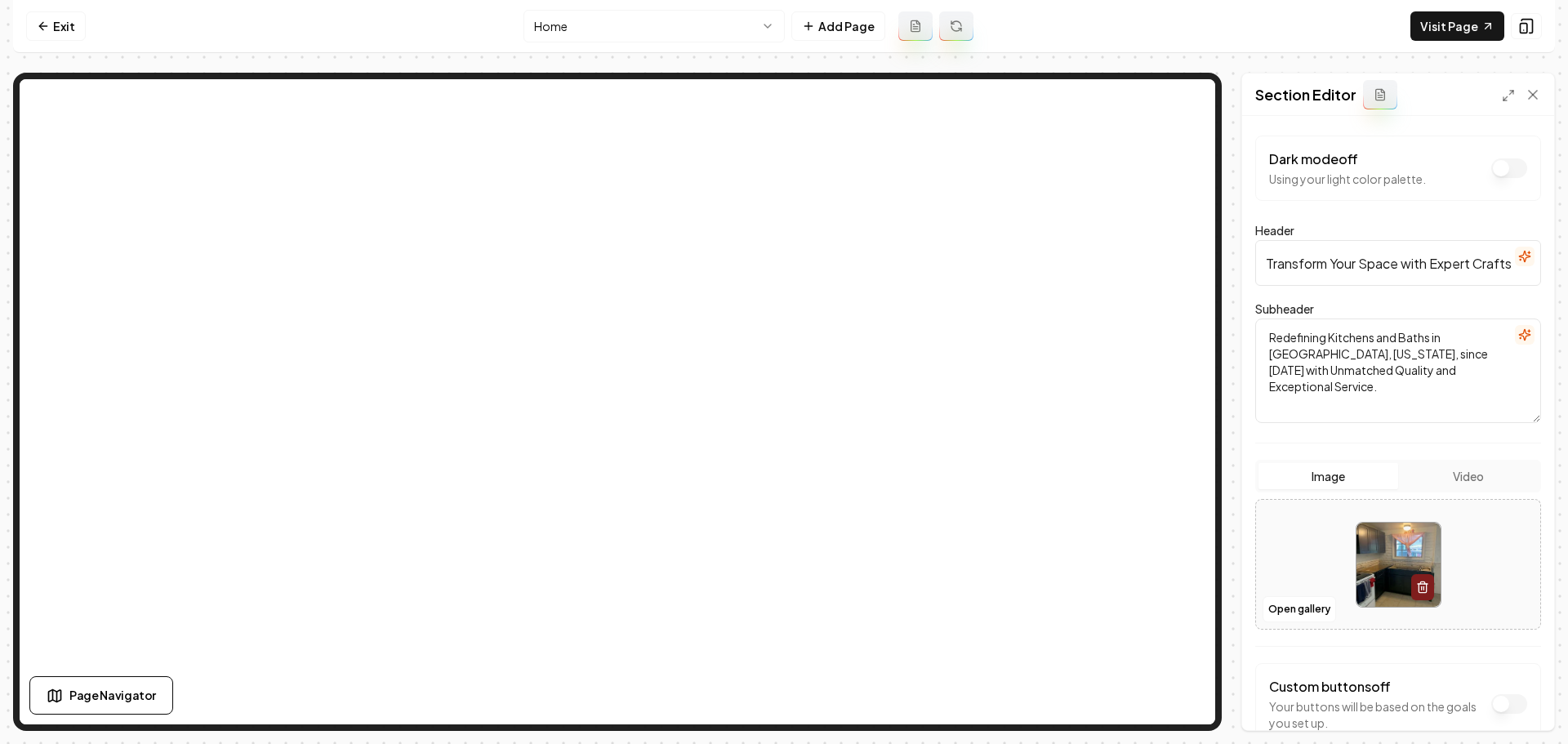
click at [1371, 542] on img at bounding box center [1398, 564] width 84 height 84
click at [1285, 606] on button "Open gallery" at bounding box center [1299, 609] width 74 height 26
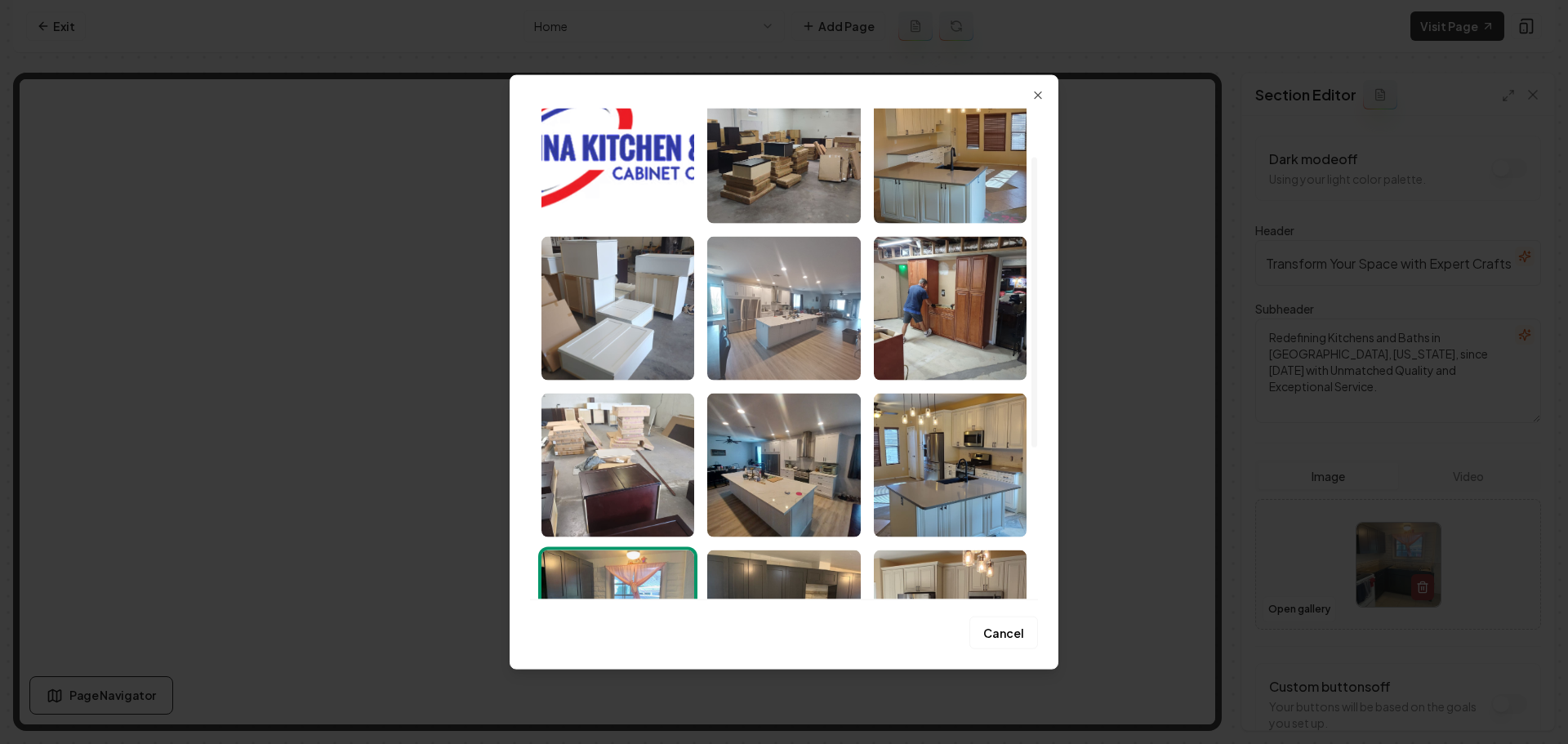
scroll to position [81, 0]
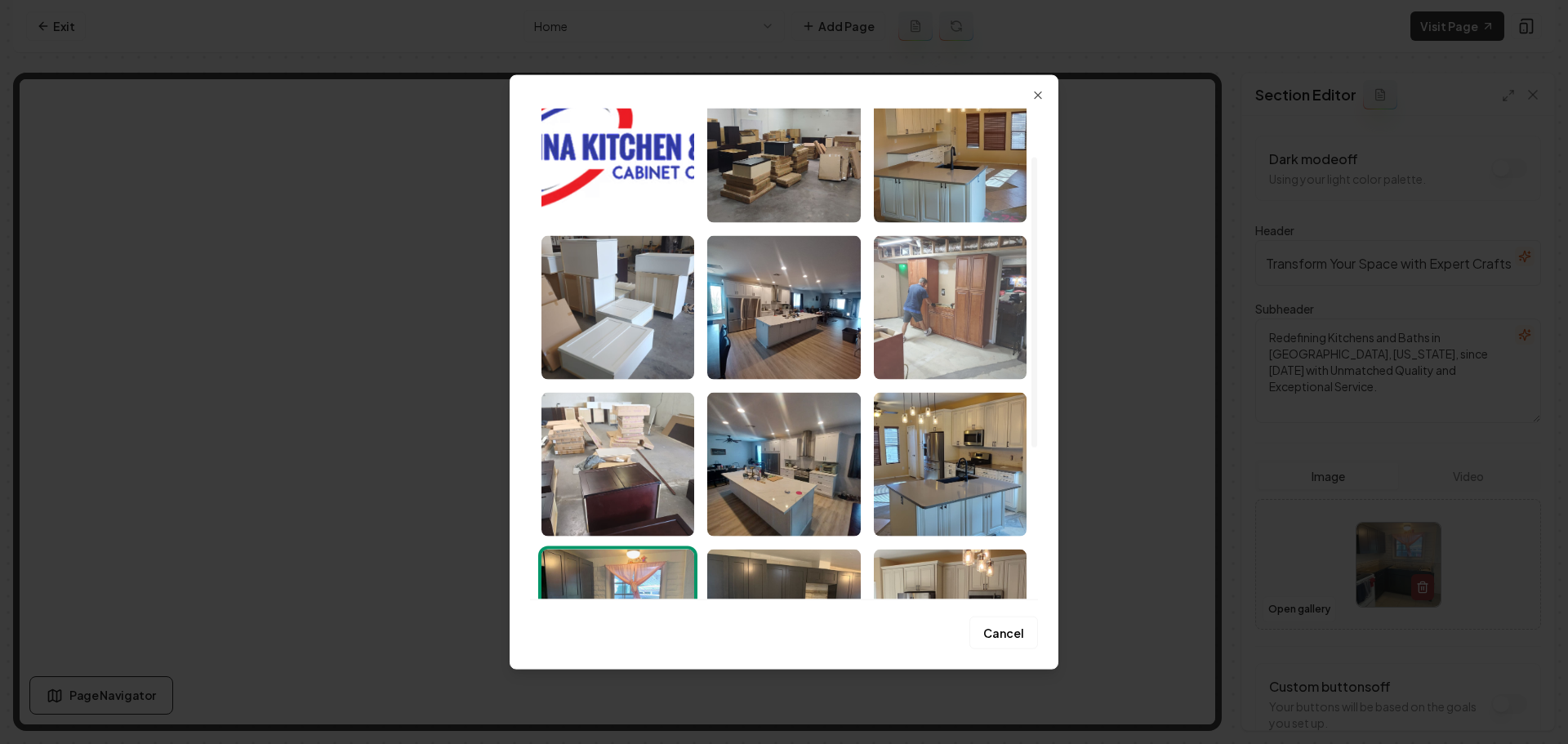
click at [930, 346] on img "Select image image_689e3a485c7cd75eb8202b90.jpeg" at bounding box center [949, 307] width 152 height 144
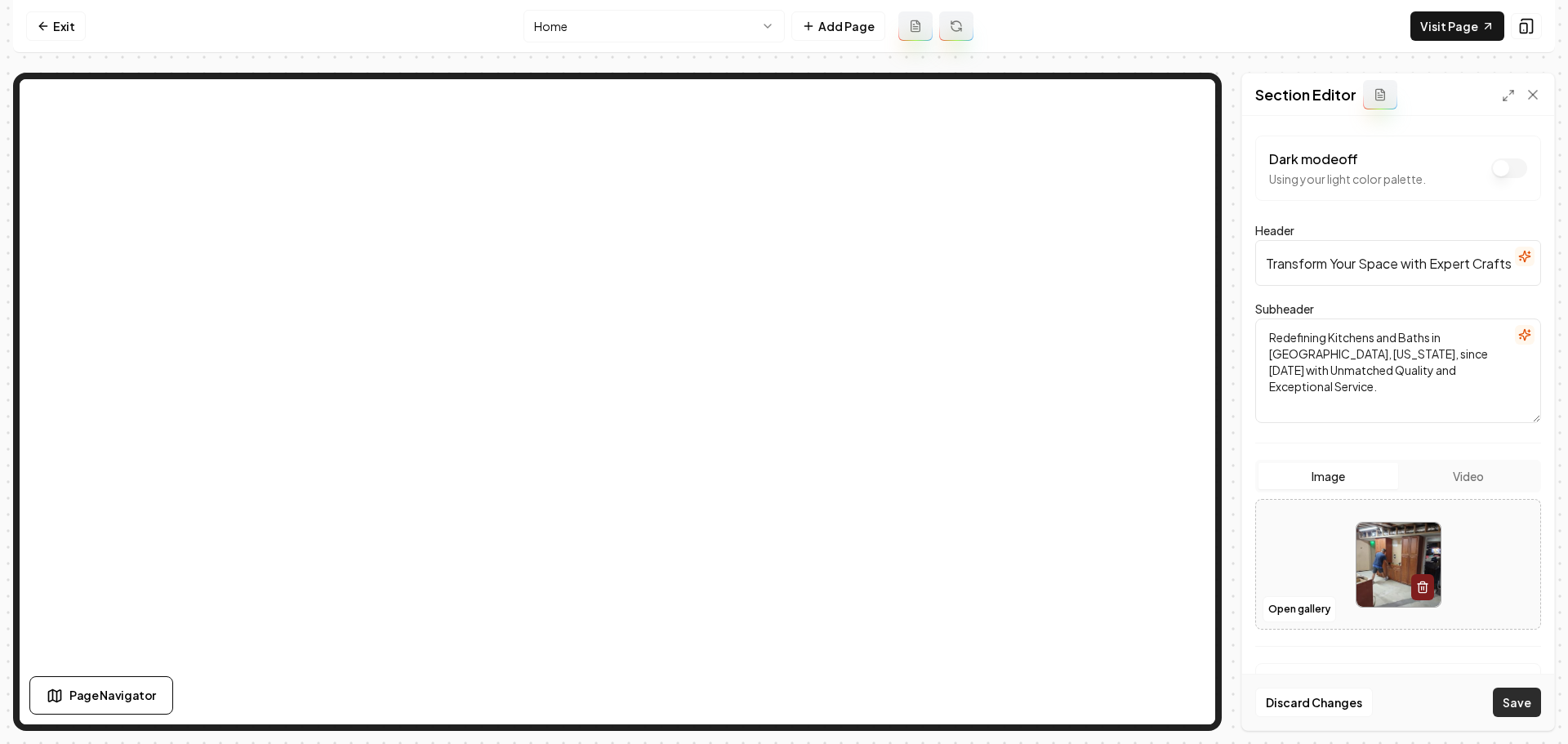
click at [1507, 702] on button "Save" at bounding box center [1517, 702] width 48 height 30
click at [65, 25] on link "Exit" at bounding box center [55, 26] width 60 height 30
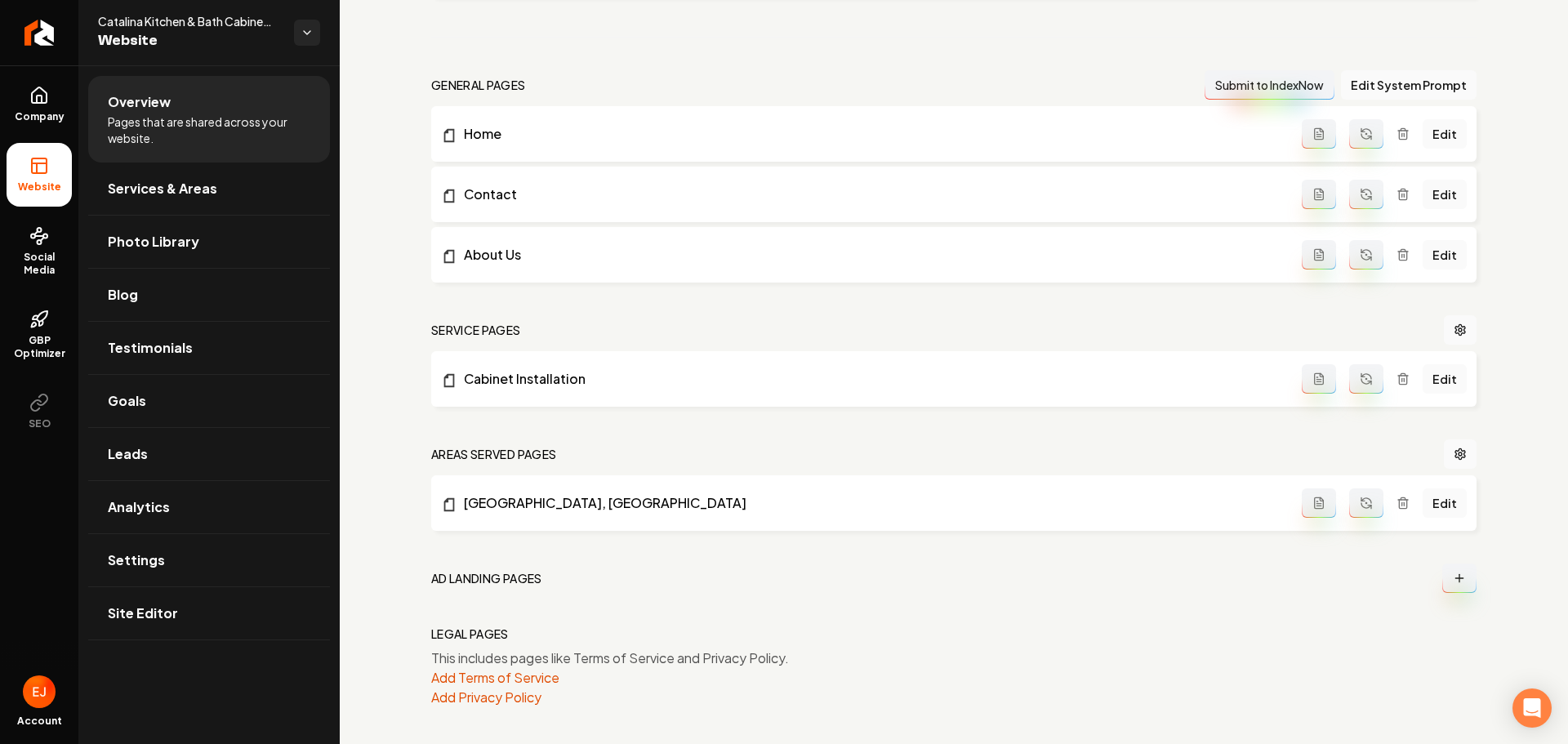
scroll to position [442, 0]
click at [189, 191] on span "Services & Areas" at bounding box center [163, 188] width 110 height 19
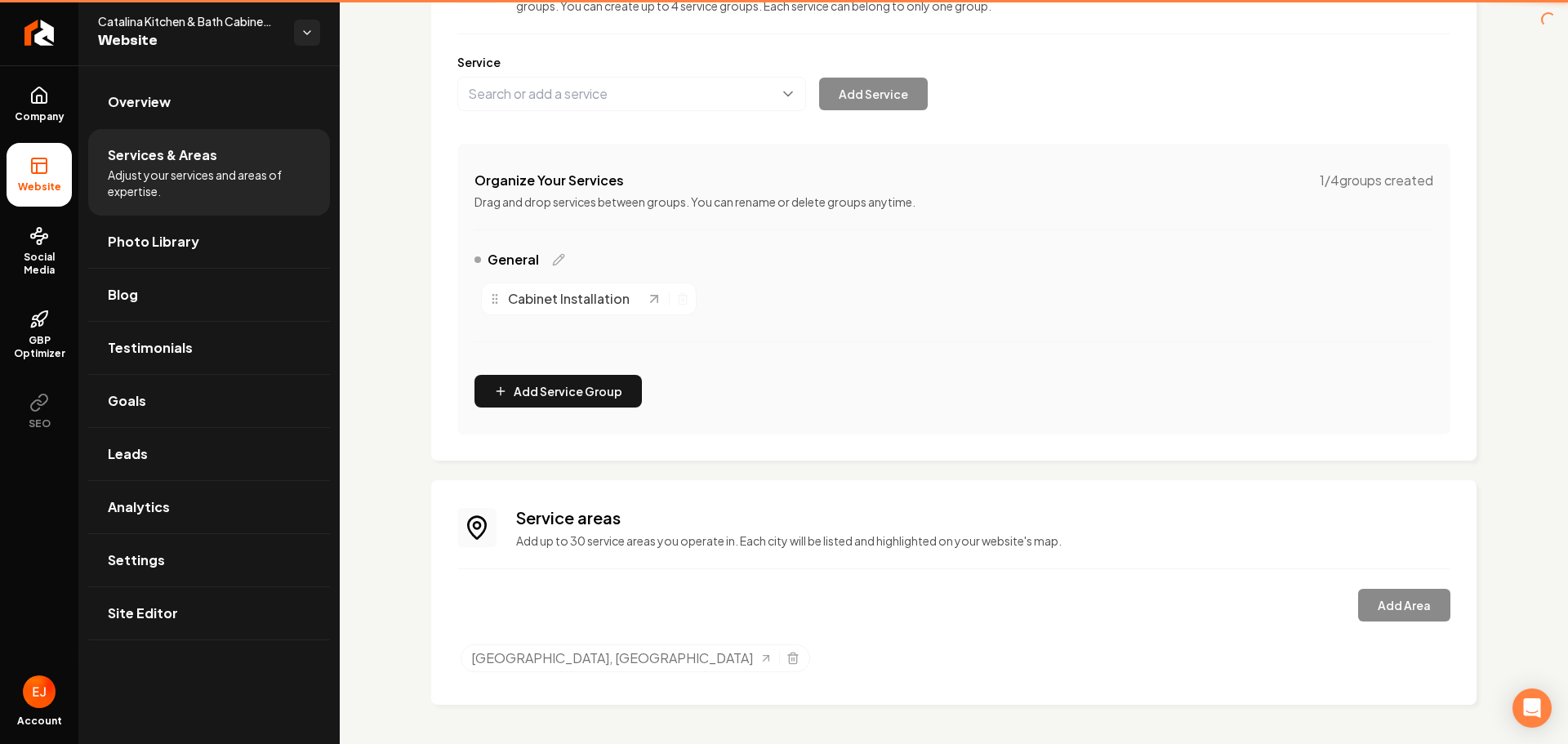
scroll to position [197, 0]
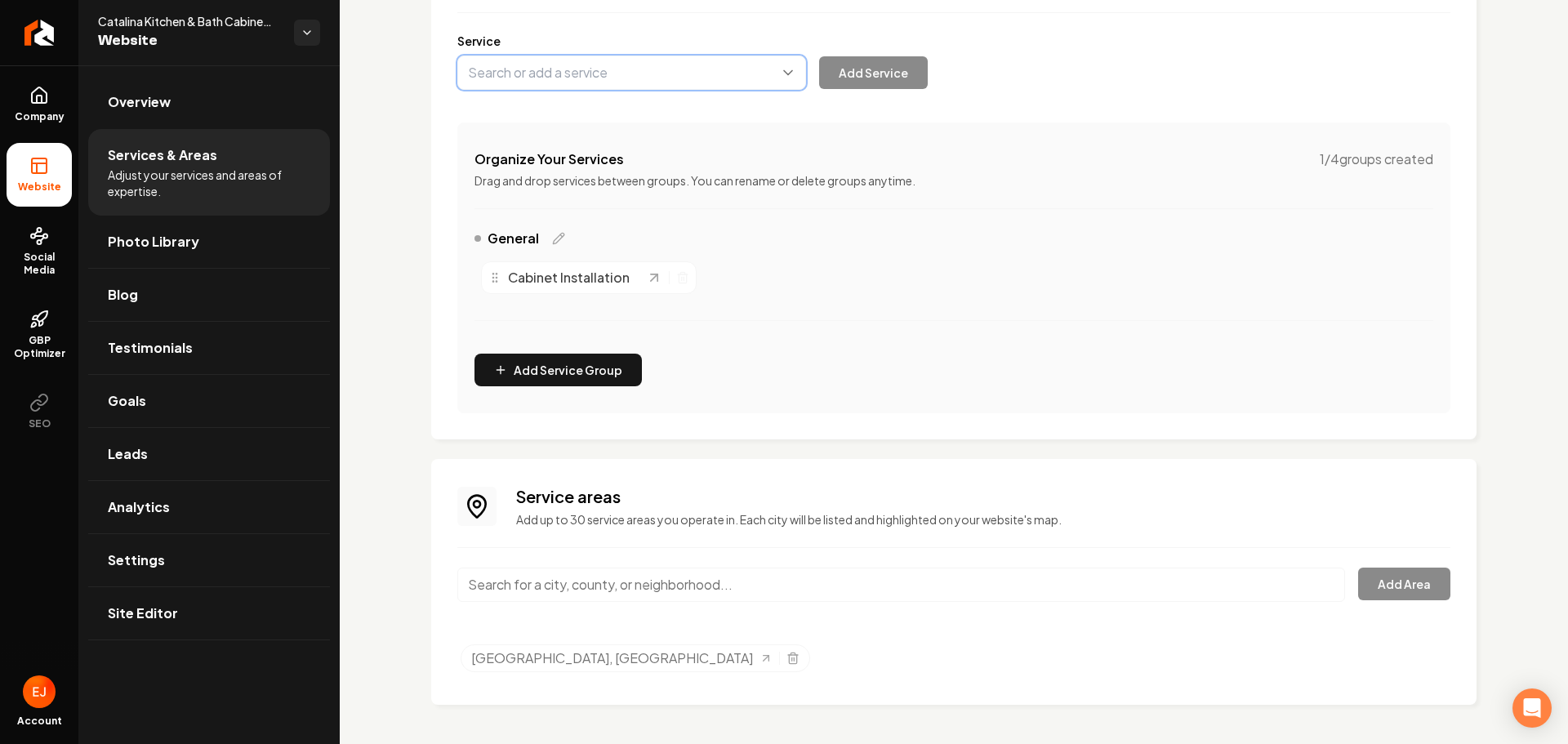
click at [595, 89] on button "Main content area" at bounding box center [632, 72] width 349 height 34
type input "Bathroom Cabinet Installation"
click at [867, 78] on button "Add Service" at bounding box center [874, 72] width 109 height 32
click at [669, 69] on button "Main content area" at bounding box center [632, 72] width 349 height 34
type input "Cabinet Refacing"
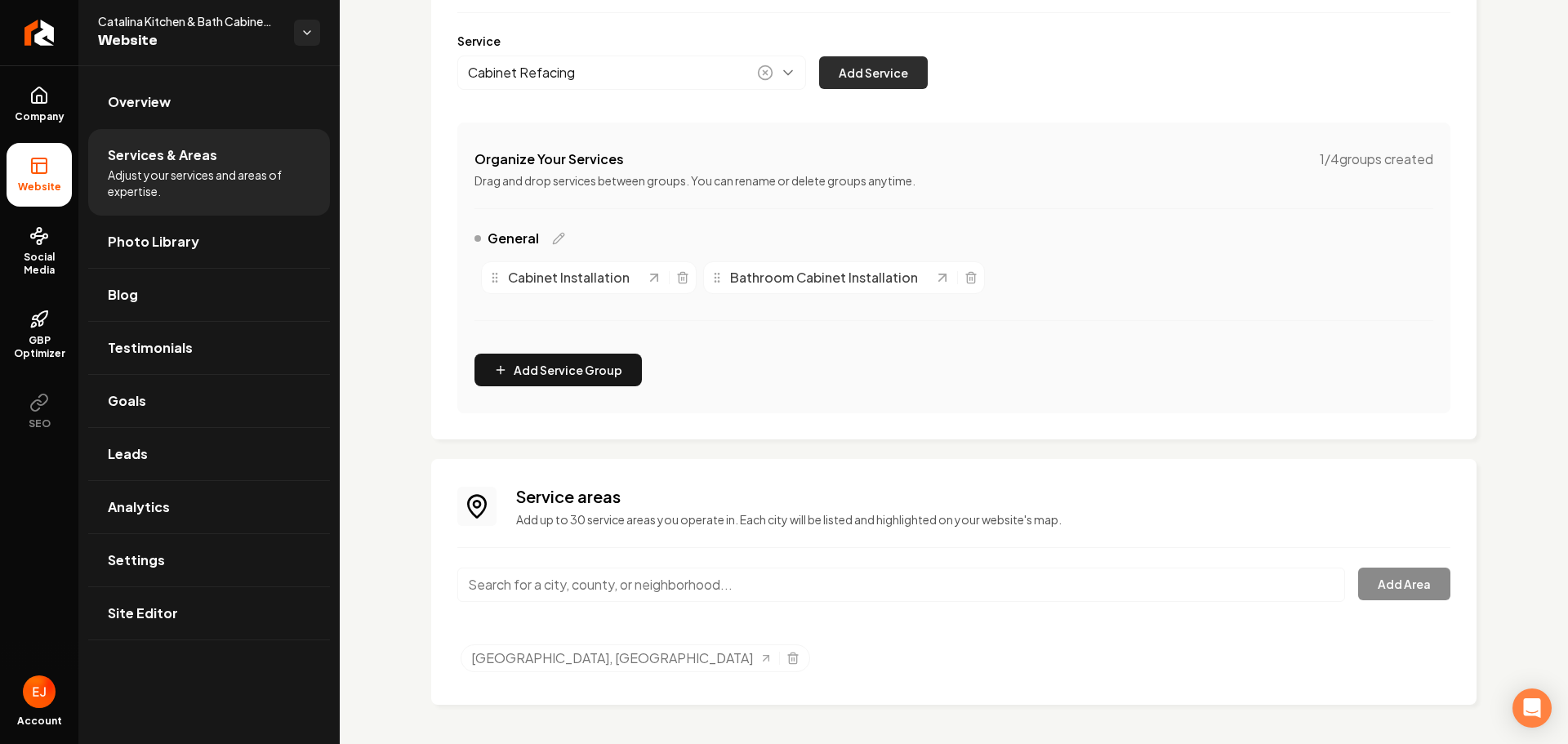
click at [853, 66] on button "Add Service" at bounding box center [874, 72] width 109 height 32
click at [631, 79] on button "Main content area" at bounding box center [632, 72] width 349 height 34
type input "Cabinet Refinishing"
click at [846, 80] on button "Add Service" at bounding box center [874, 72] width 109 height 32
click at [167, 119] on link "Overview" at bounding box center [210, 102] width 242 height 53
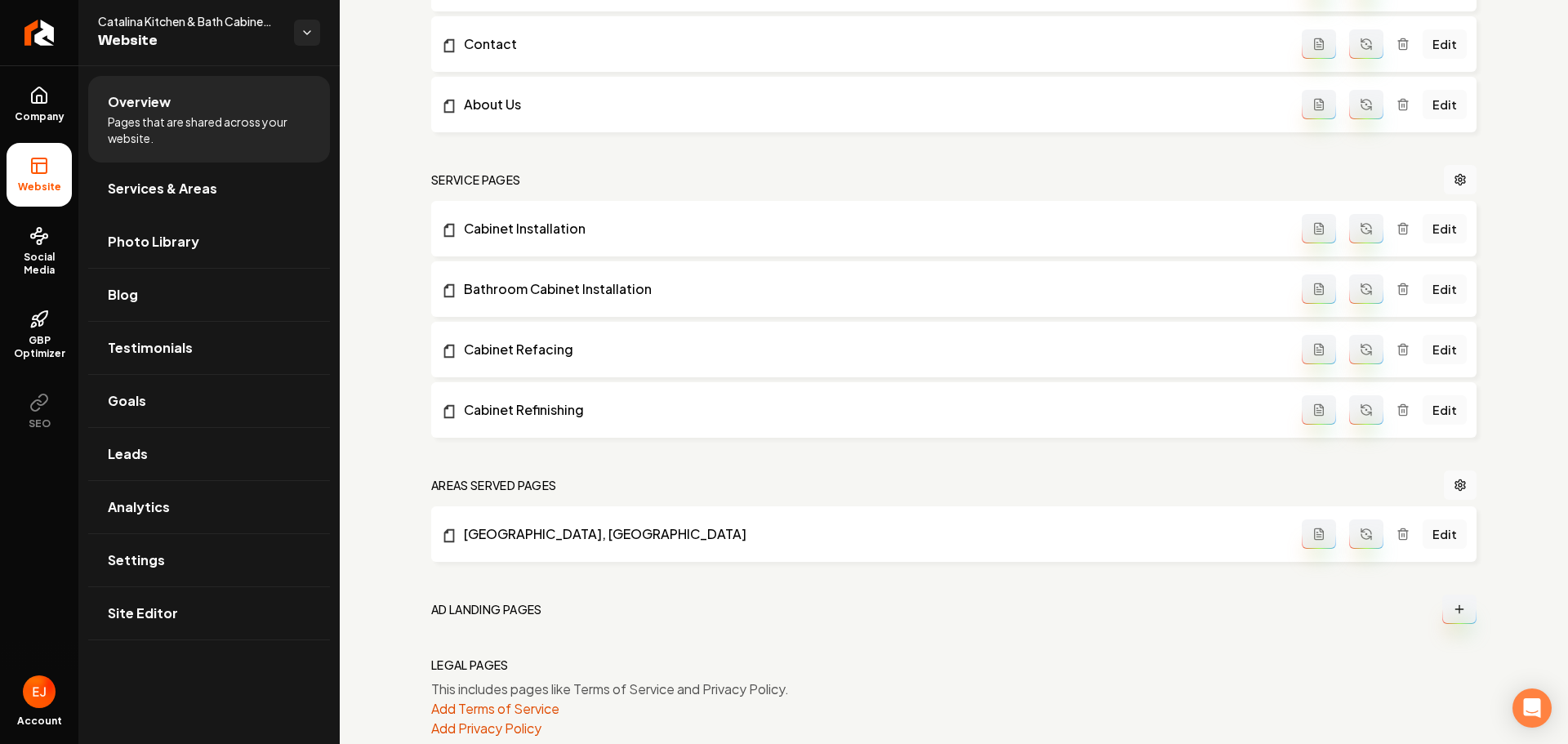
scroll to position [605, 0]
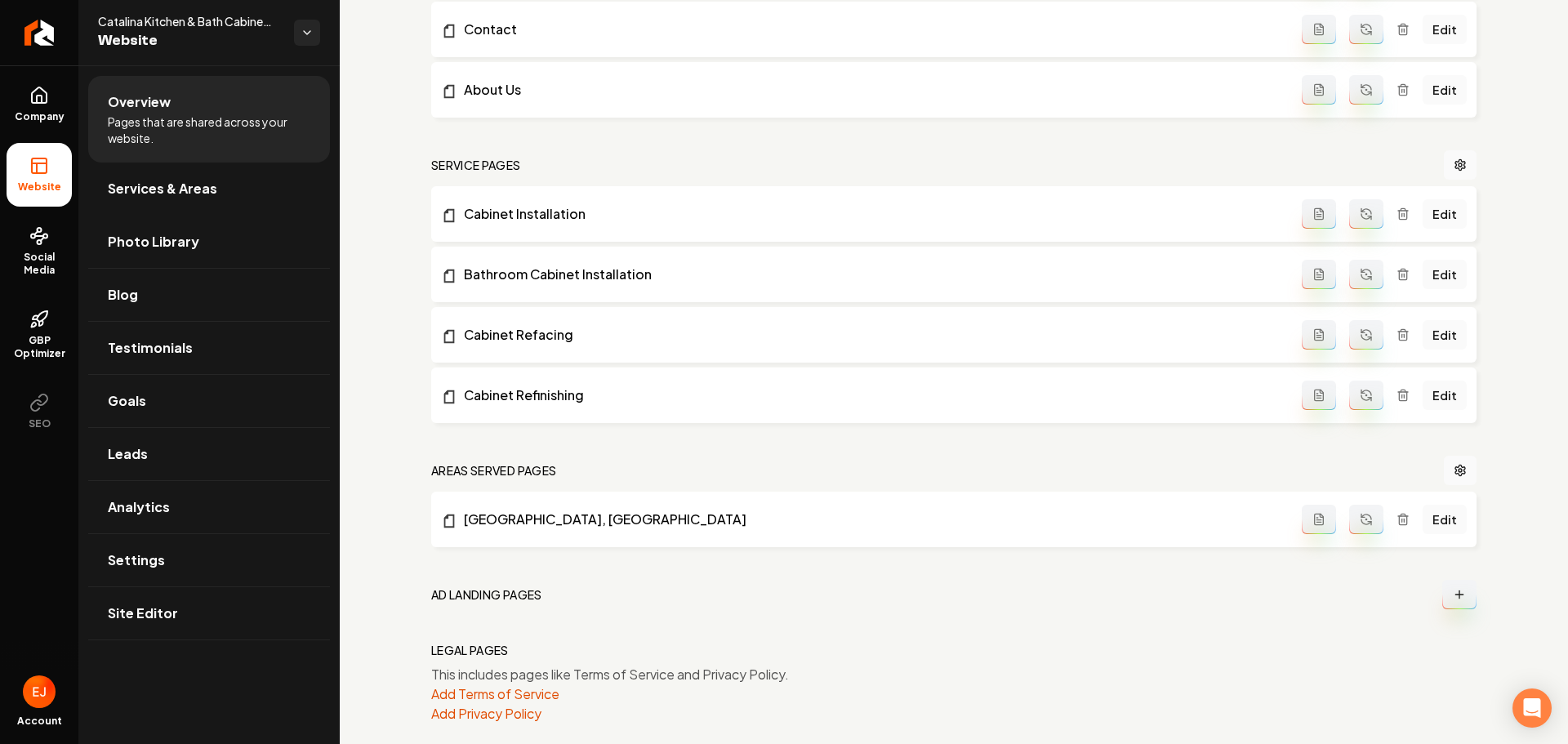
click at [1368, 277] on icon "Main content area" at bounding box center [1369, 279] width 4 height 4
click at [1360, 330] on icon "Main content area" at bounding box center [1367, 335] width 13 height 13
click at [1360, 392] on icon "Main content area" at bounding box center [1367, 395] width 13 height 13
click at [198, 192] on span "Services & Areas" at bounding box center [163, 188] width 110 height 19
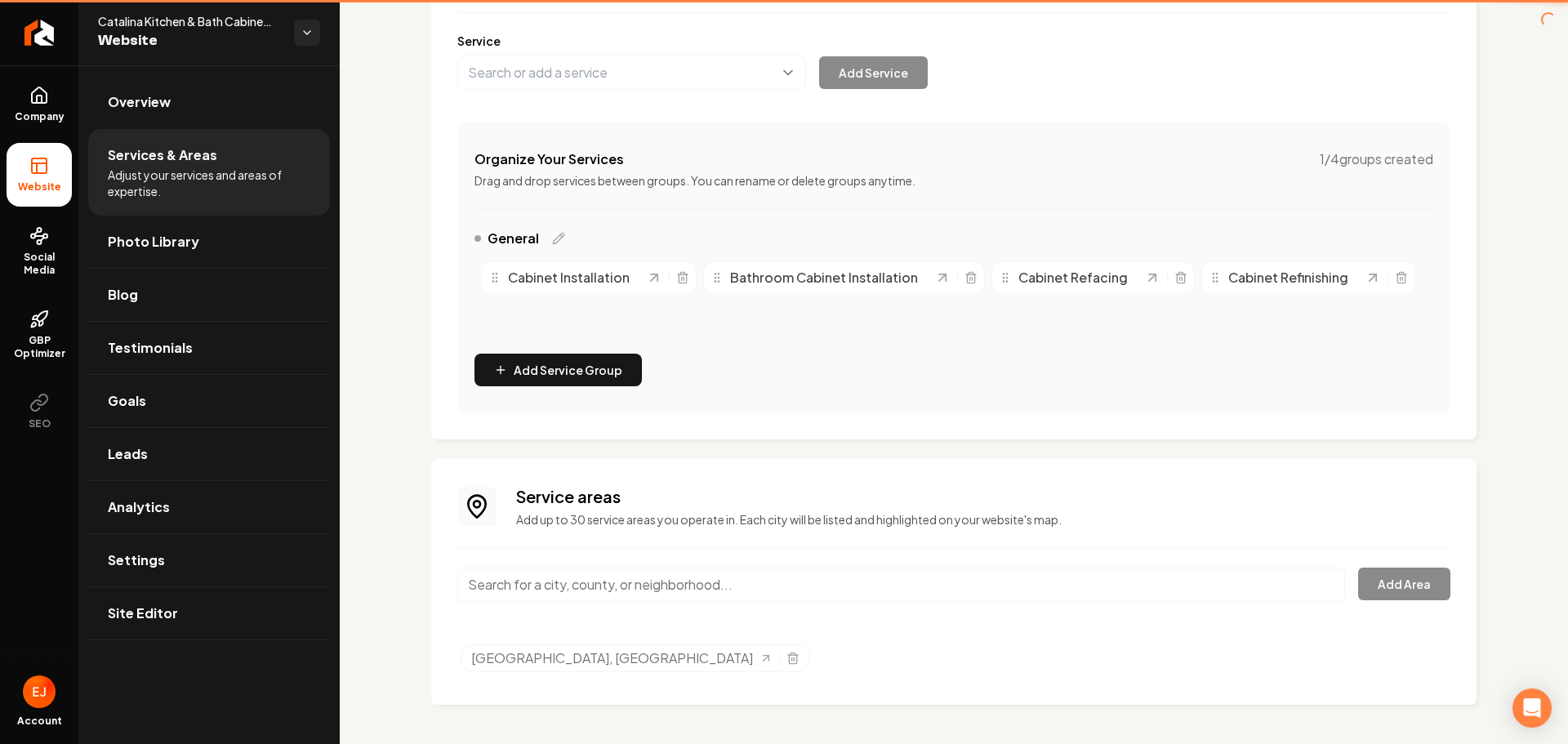
scroll to position [197, 0]
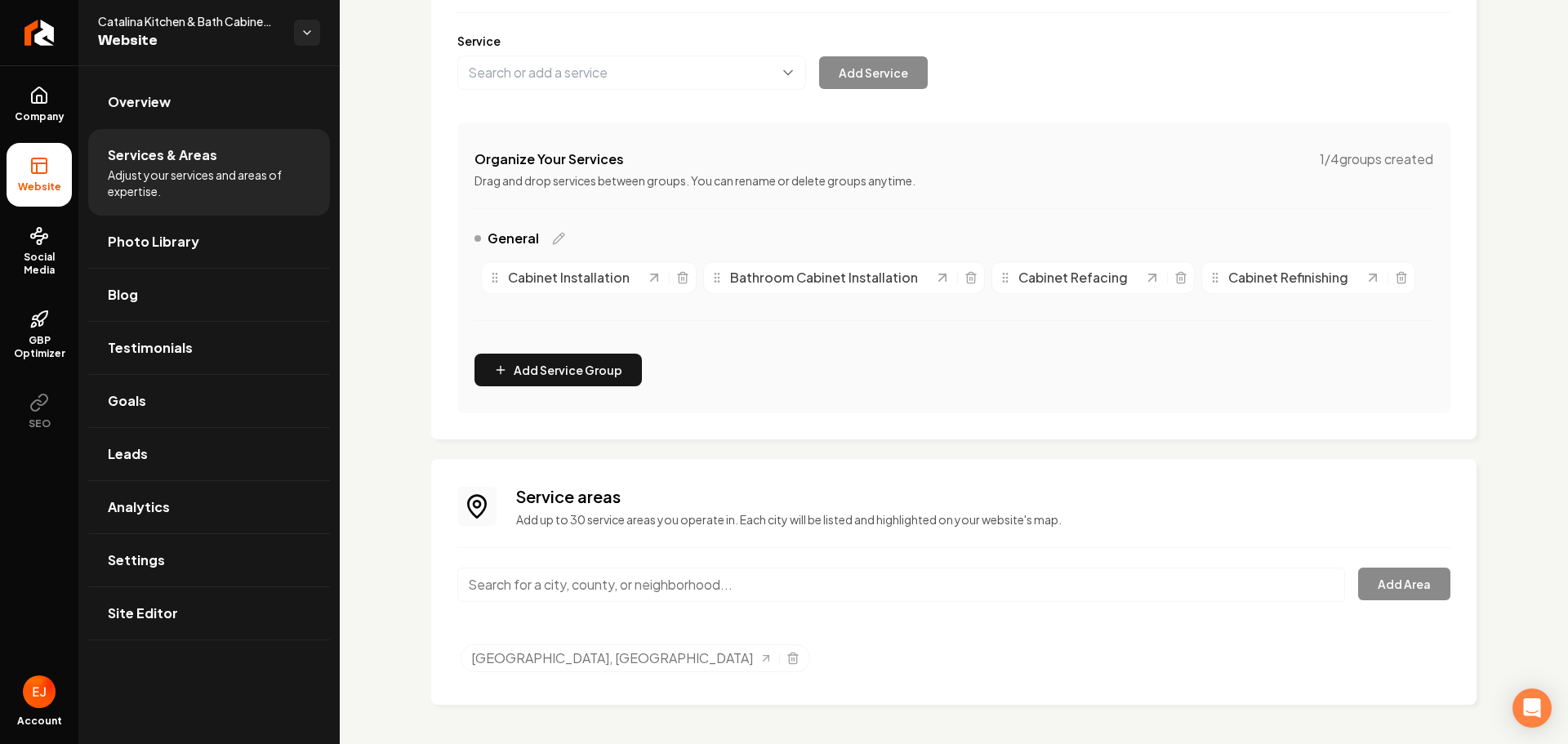
click at [599, 584] on input "Main content area" at bounding box center [900, 584] width 887 height 34
type input "benz az"
click at [375, 536] on div "Services Provided Select from the recommended services or add your own and choo…" at bounding box center [954, 306] width 1228 height 875
click at [115, 611] on span "Site Editor" at bounding box center [143, 613] width 70 height 19
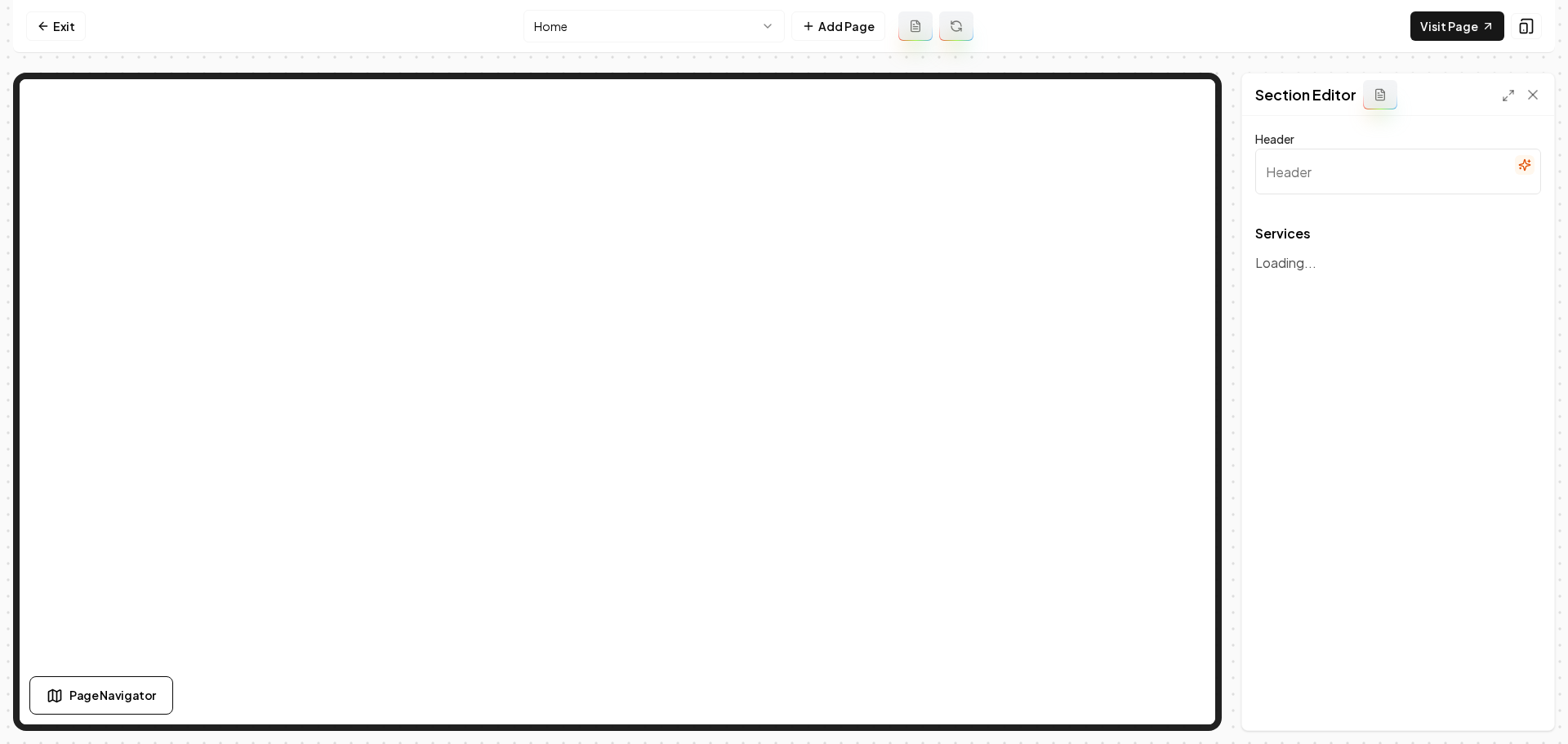
type input "Transformative Kitchen & Bath Solutions"
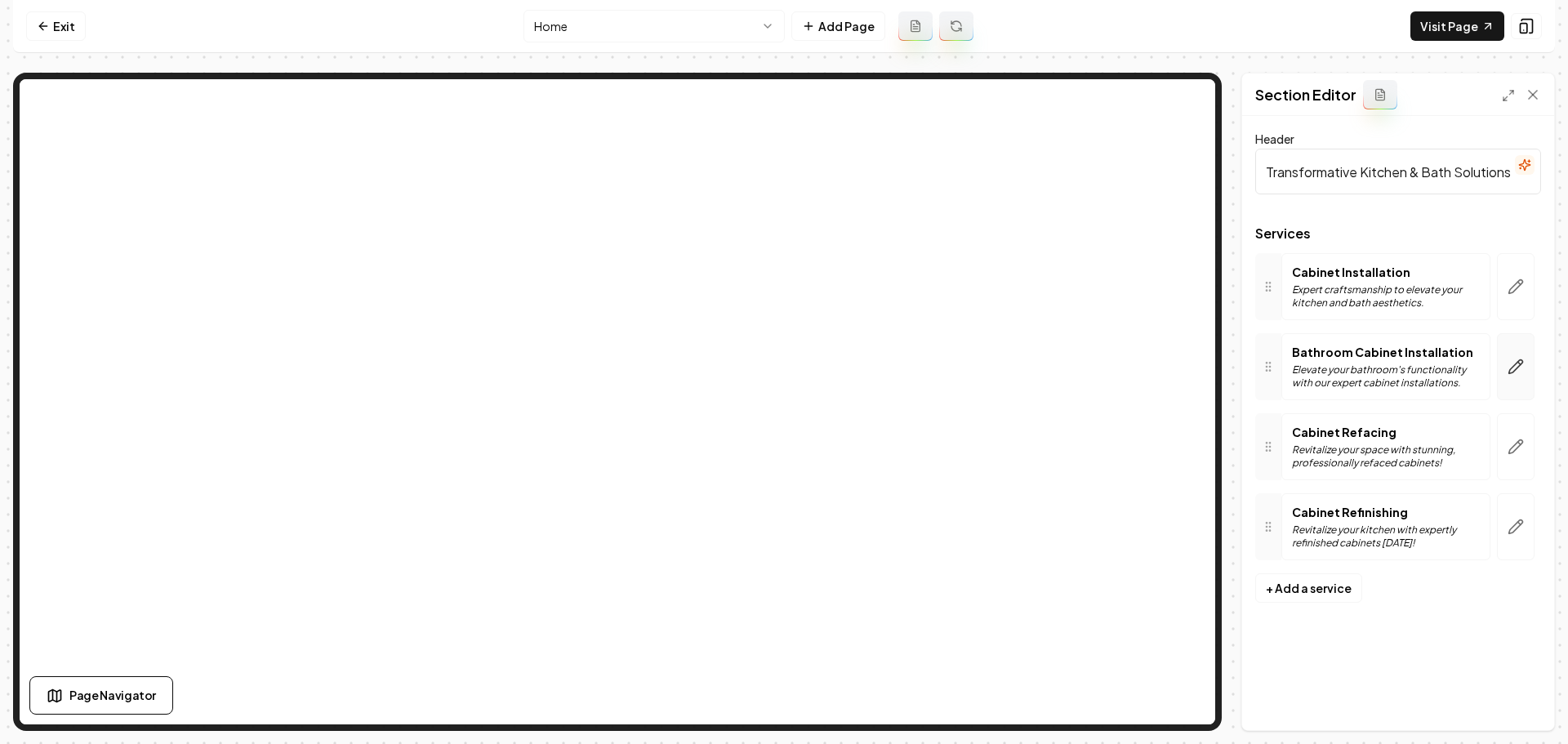
click at [1514, 360] on icon "button" at bounding box center [1516, 366] width 17 height 17
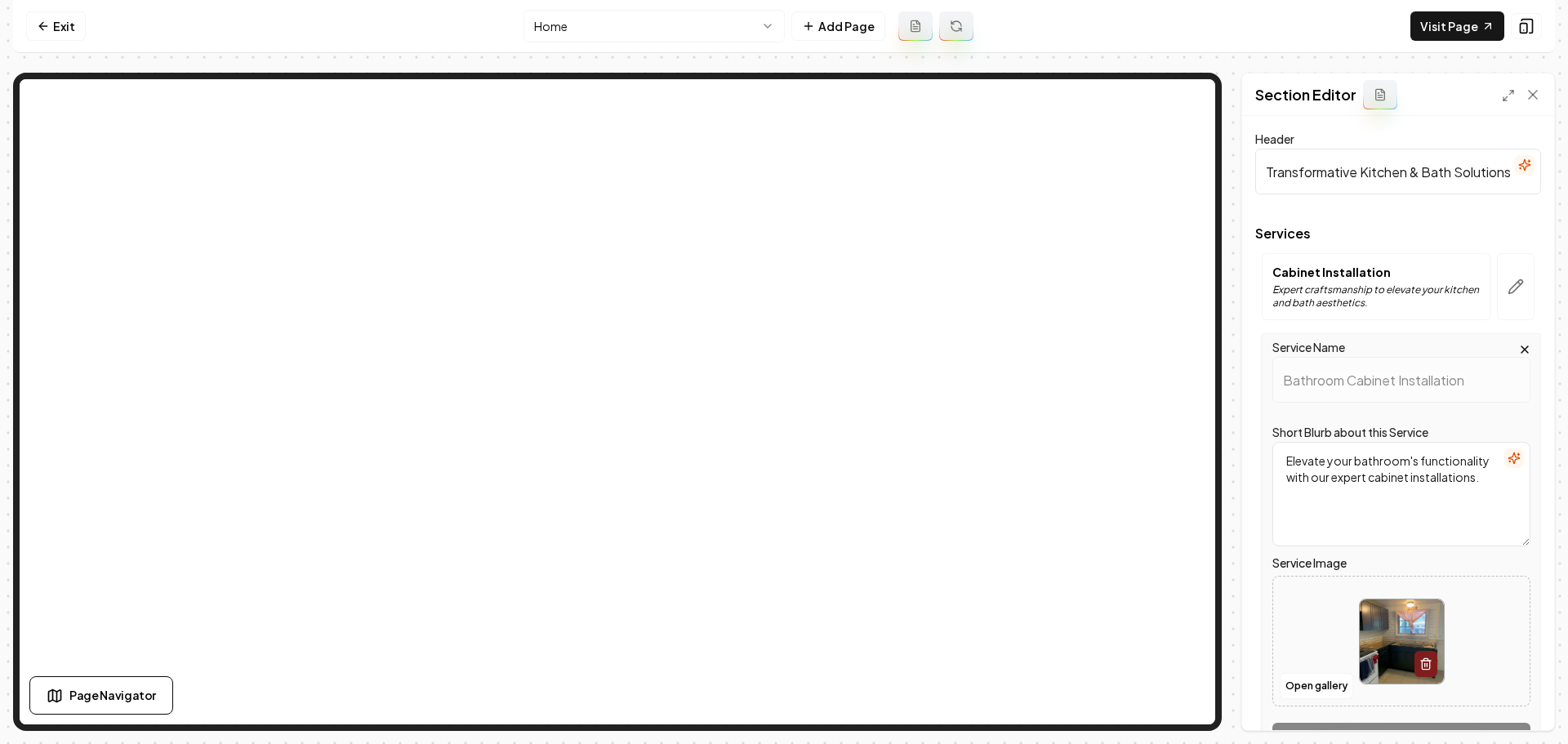
click at [1369, 615] on img at bounding box center [1402, 641] width 84 height 84
type input "**********"
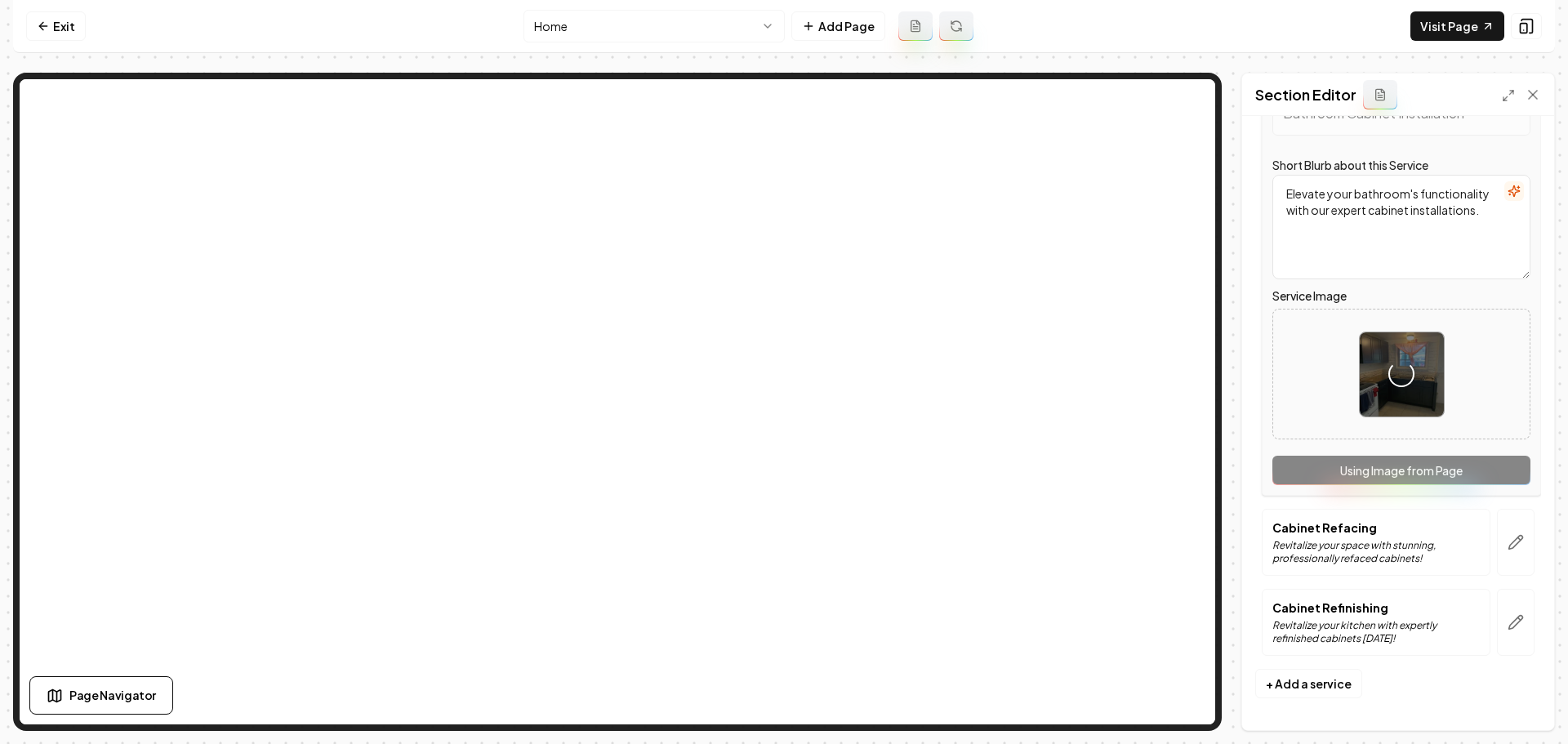
scroll to position [268, 0]
click at [1516, 560] on button "button" at bounding box center [1515, 541] width 38 height 67
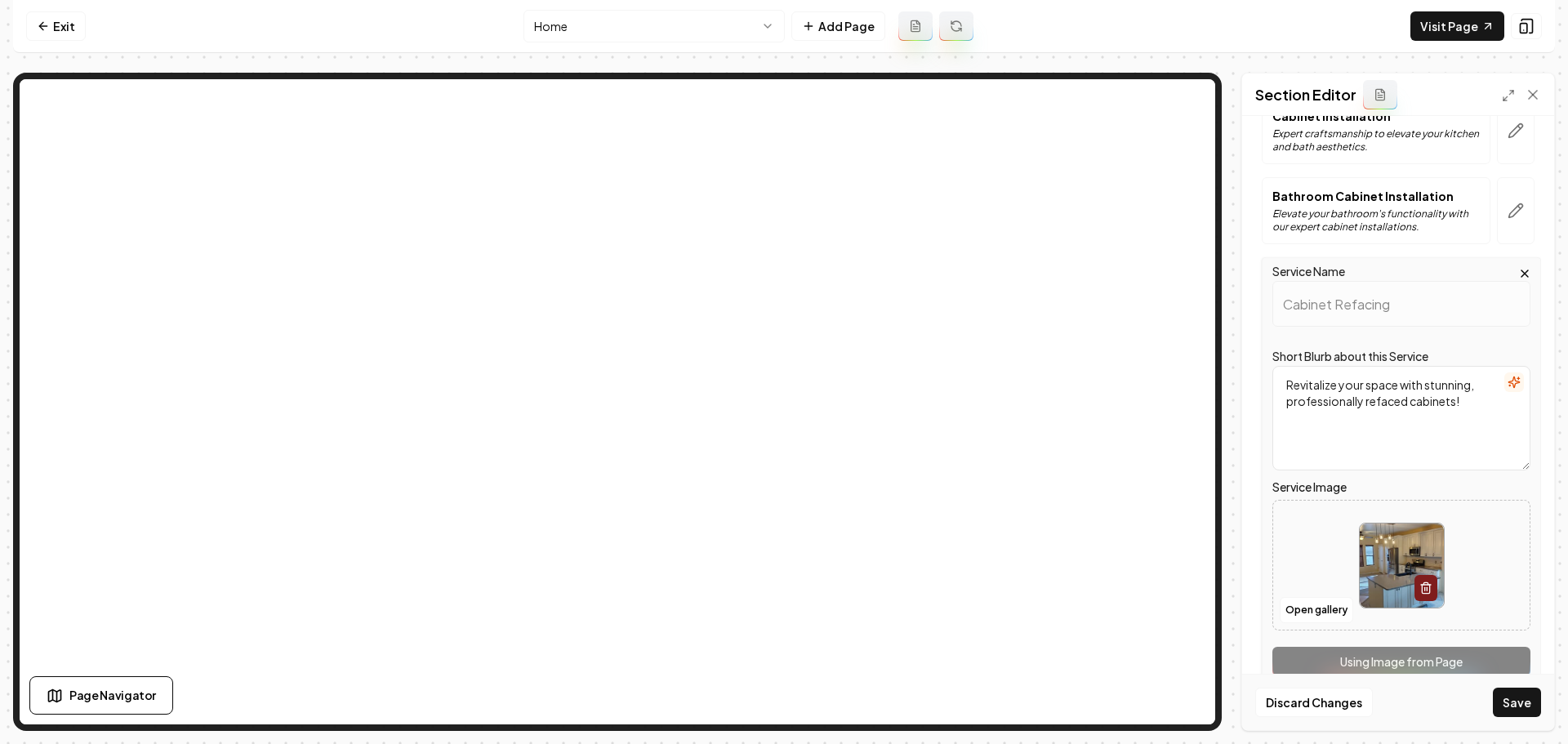
scroll to position [163, 0]
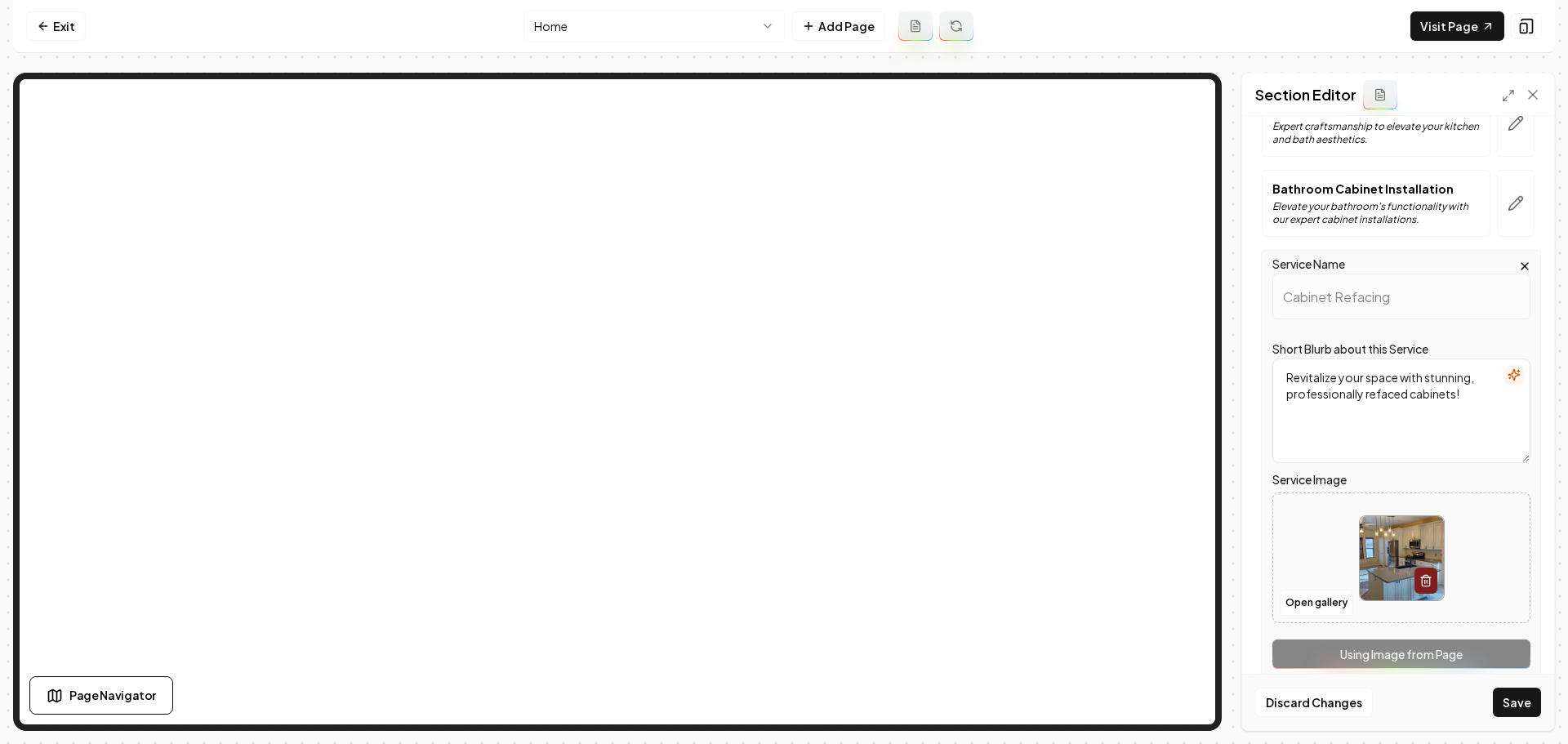
click at [1382, 570] on img at bounding box center [1402, 558] width 84 height 84
type input "**********"
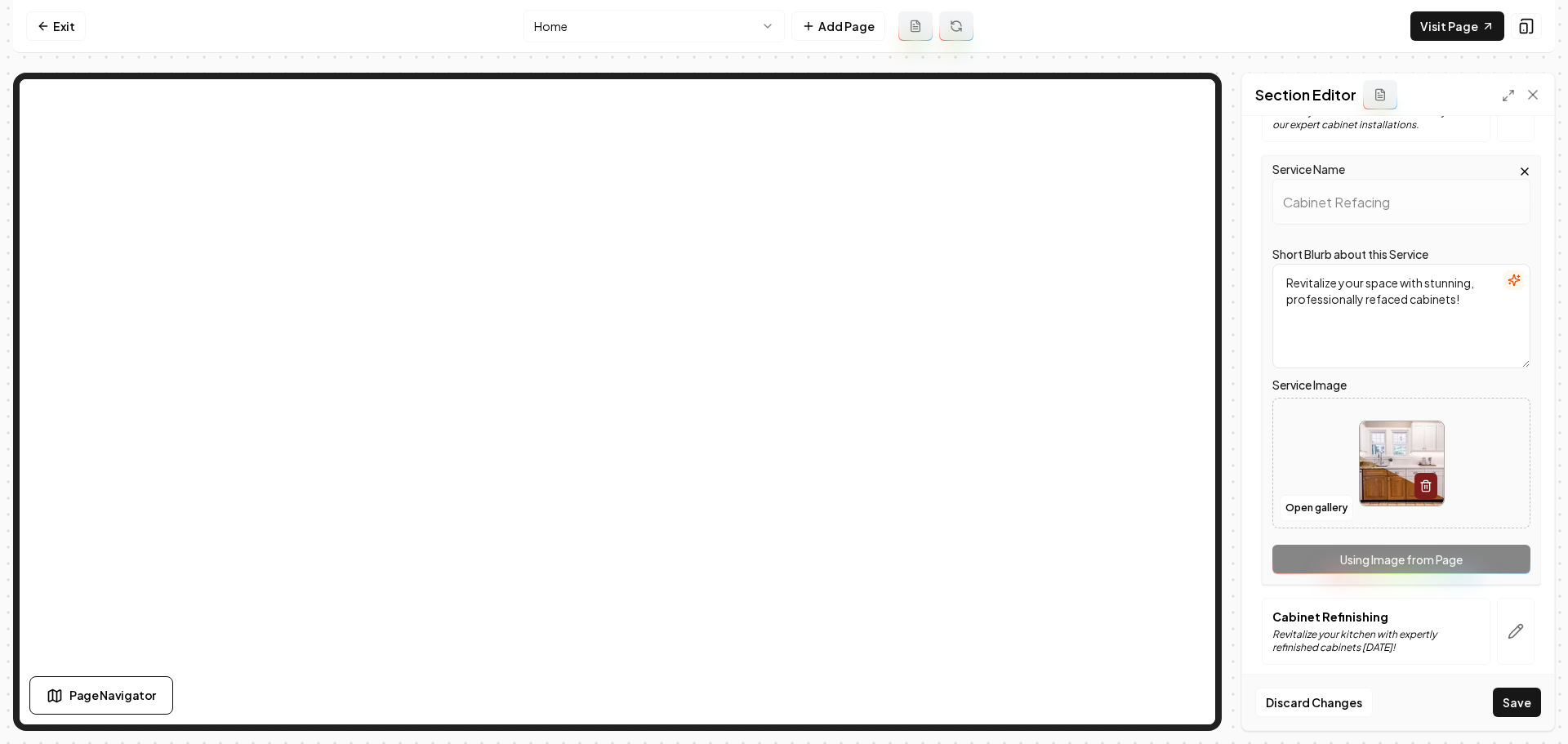
scroll to position [268, 0]
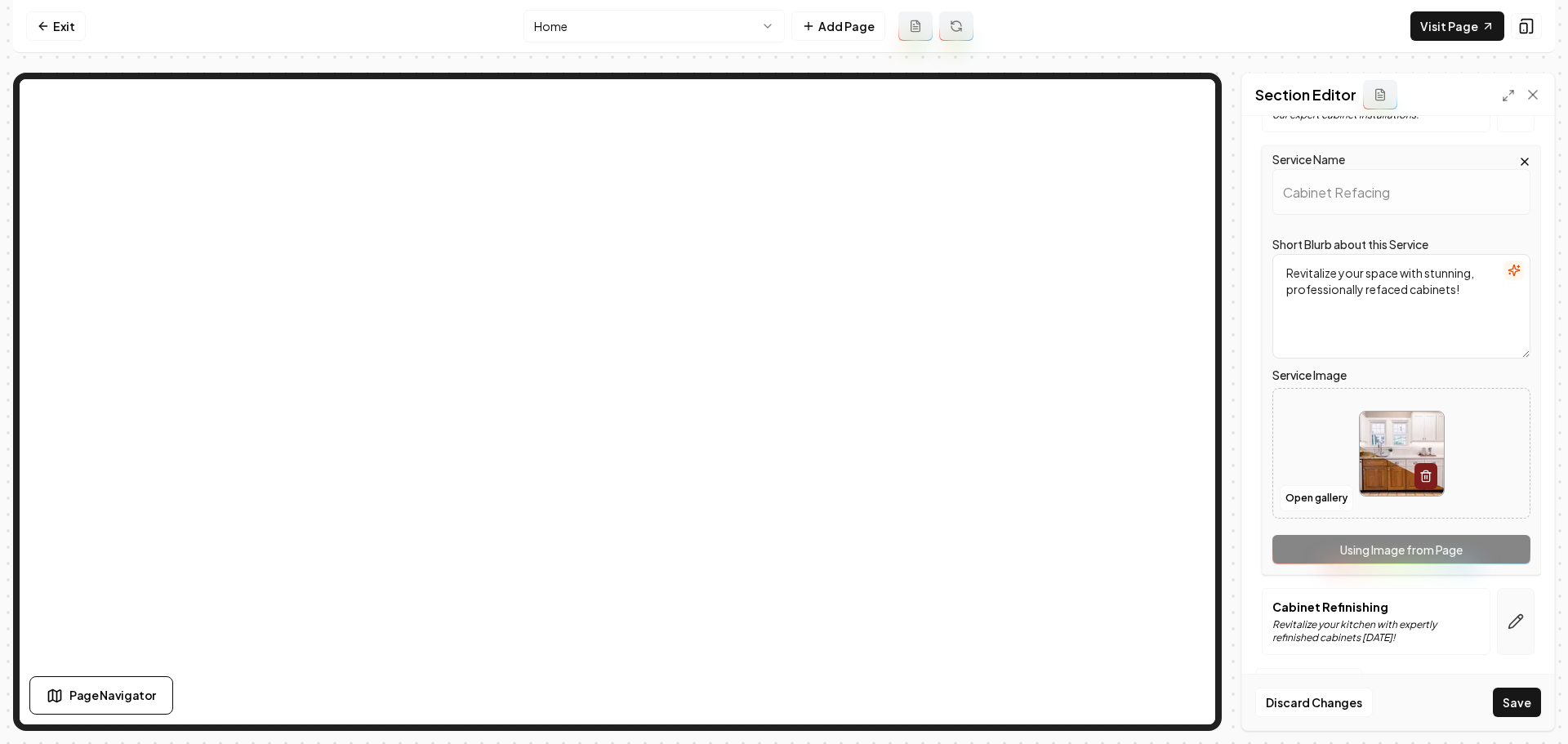
click at [1514, 626] on button "button" at bounding box center [1515, 621] width 38 height 67
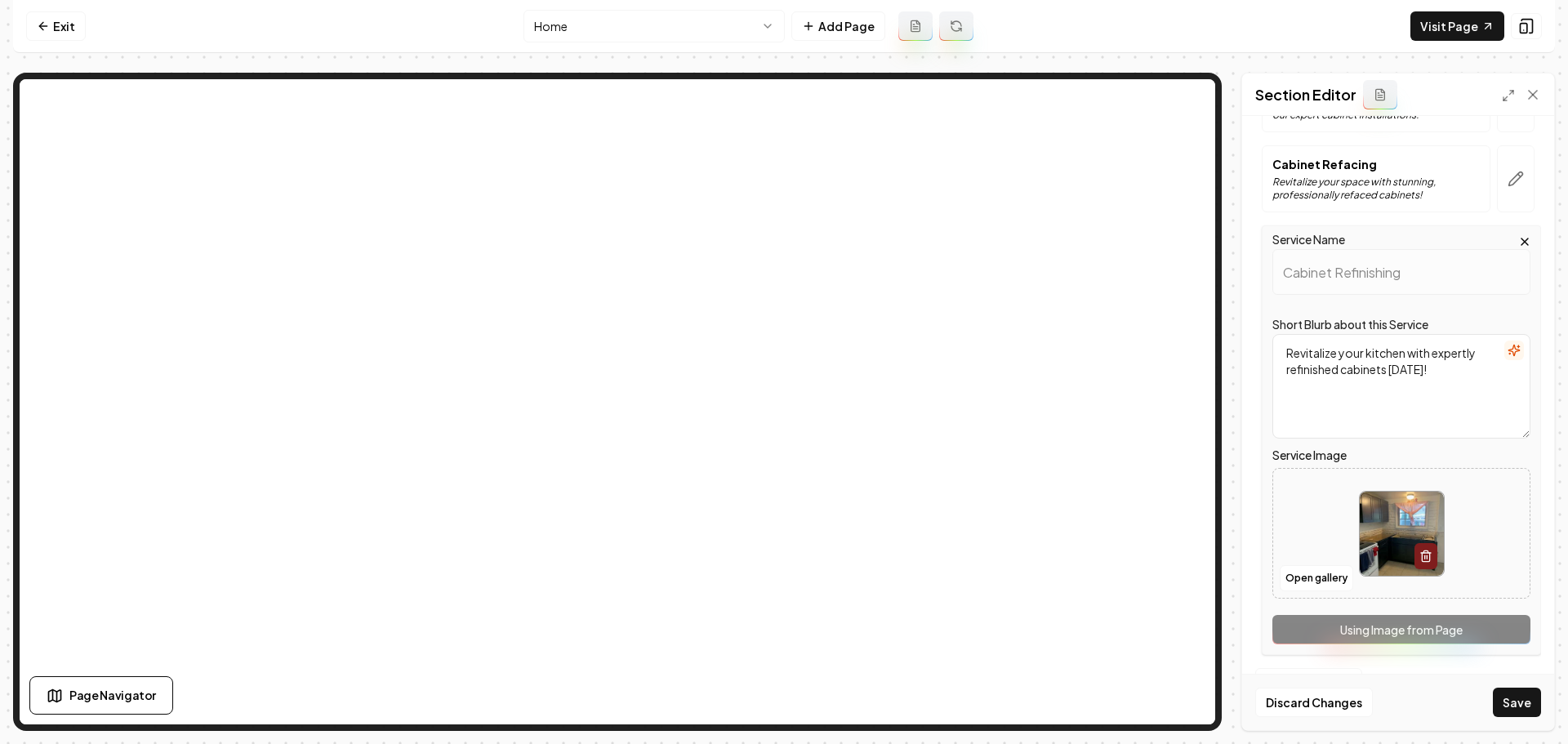
click at [1386, 535] on img at bounding box center [1402, 533] width 84 height 84
type input "**********"
click at [1509, 700] on button "Save" at bounding box center [1517, 702] width 48 height 30
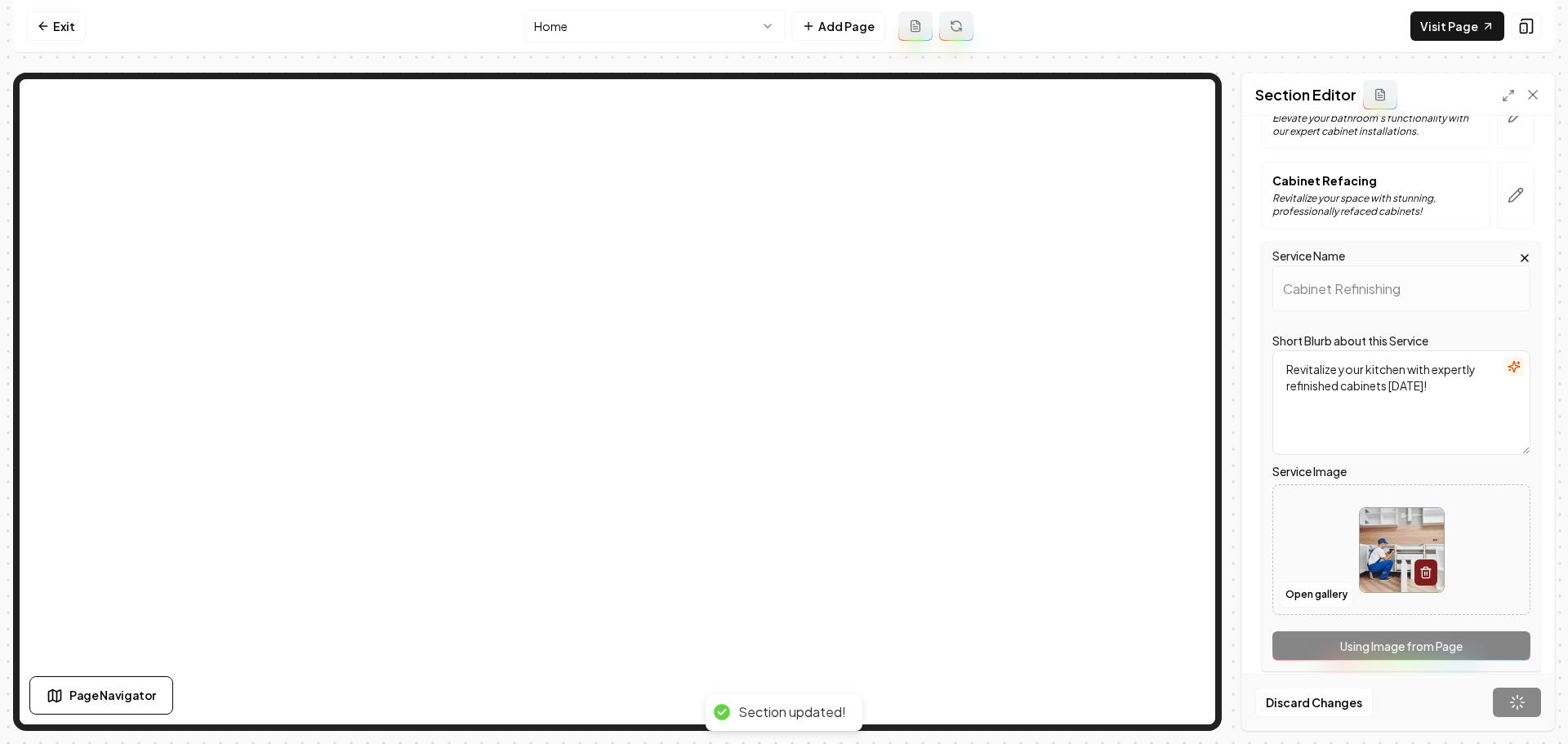
scroll to position [0, 0]
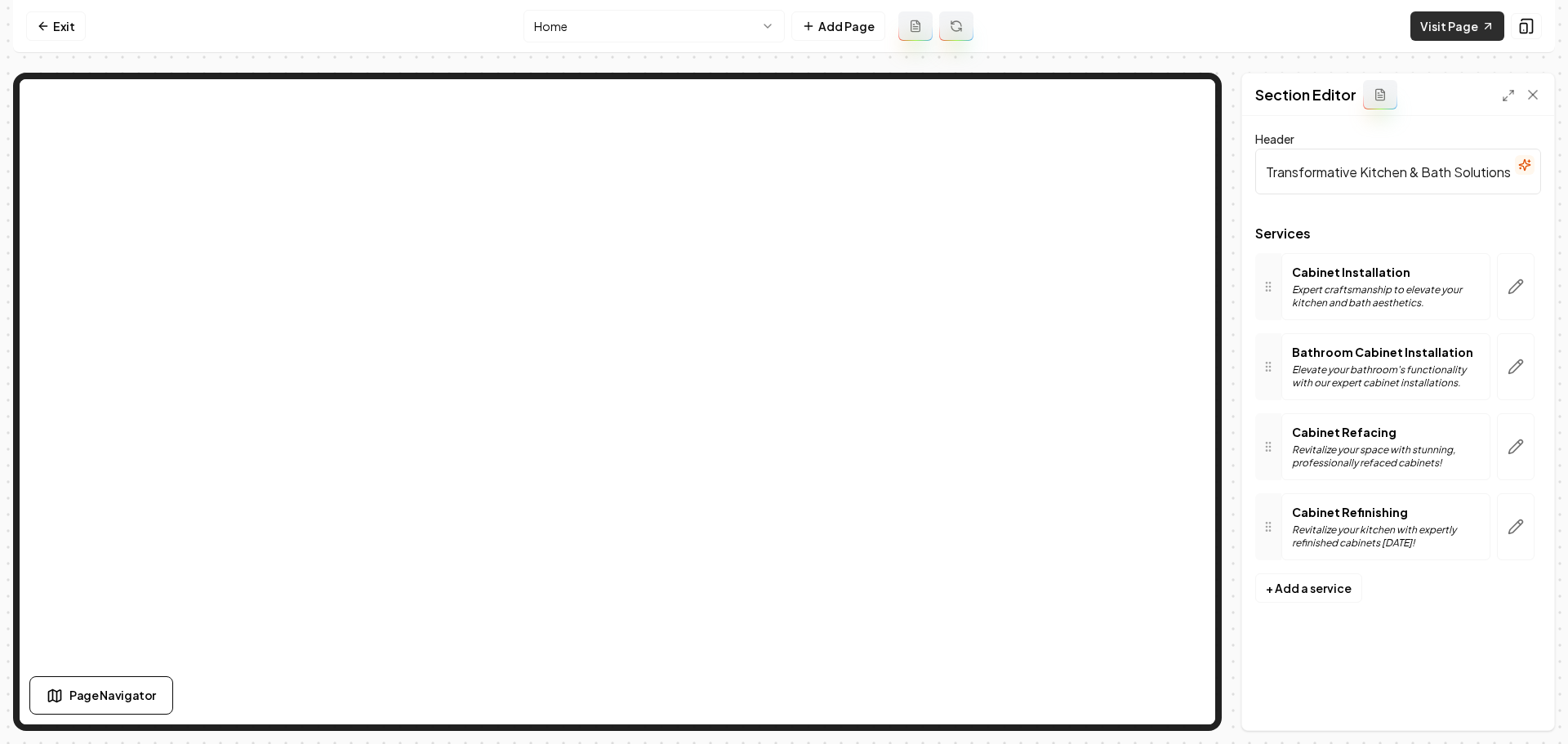
click at [1430, 27] on link "Visit Page" at bounding box center [1457, 26] width 94 height 30
click at [78, 33] on link "Exit" at bounding box center [55, 26] width 60 height 30
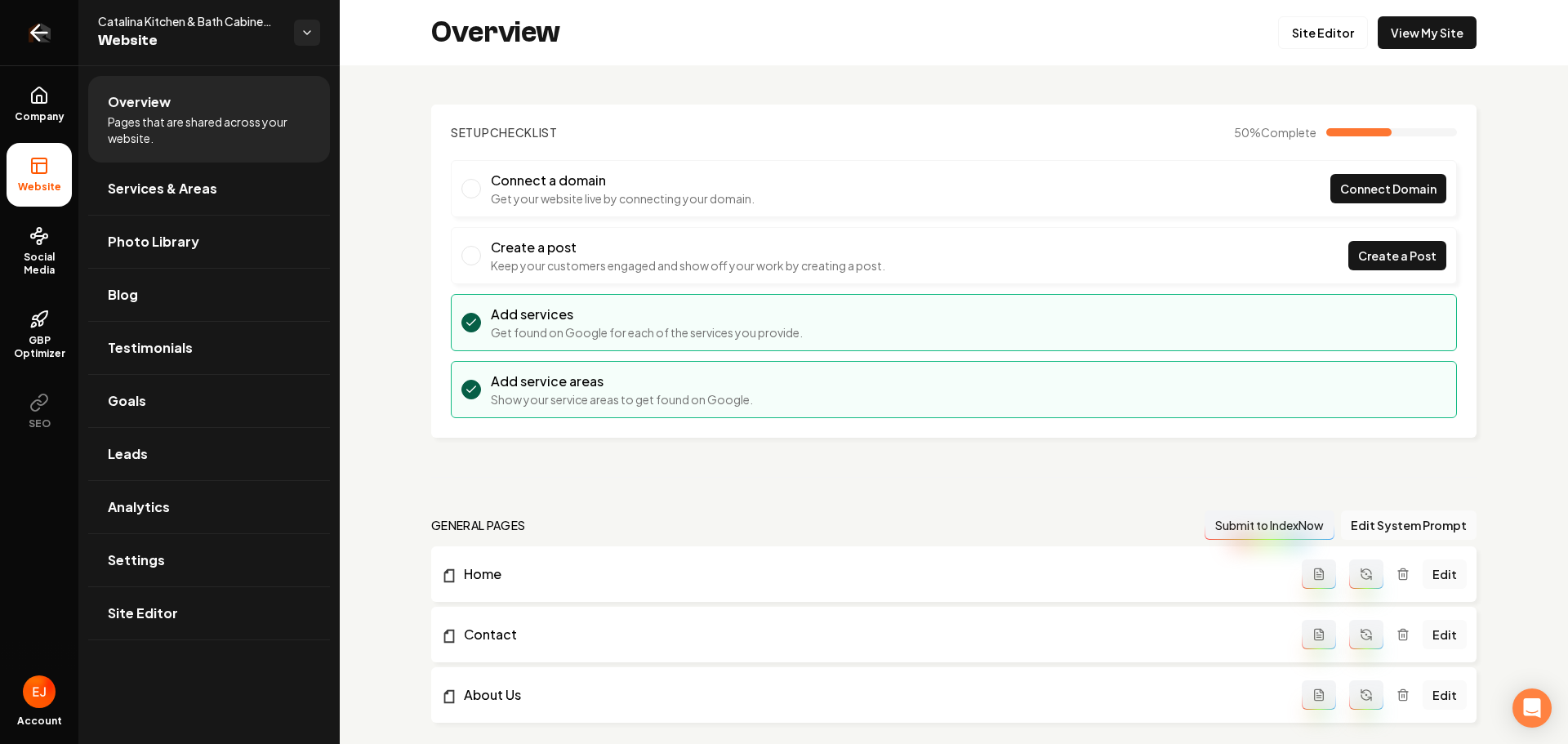
click at [44, 34] on icon "Return to dashboard" at bounding box center [39, 32] width 26 height 26
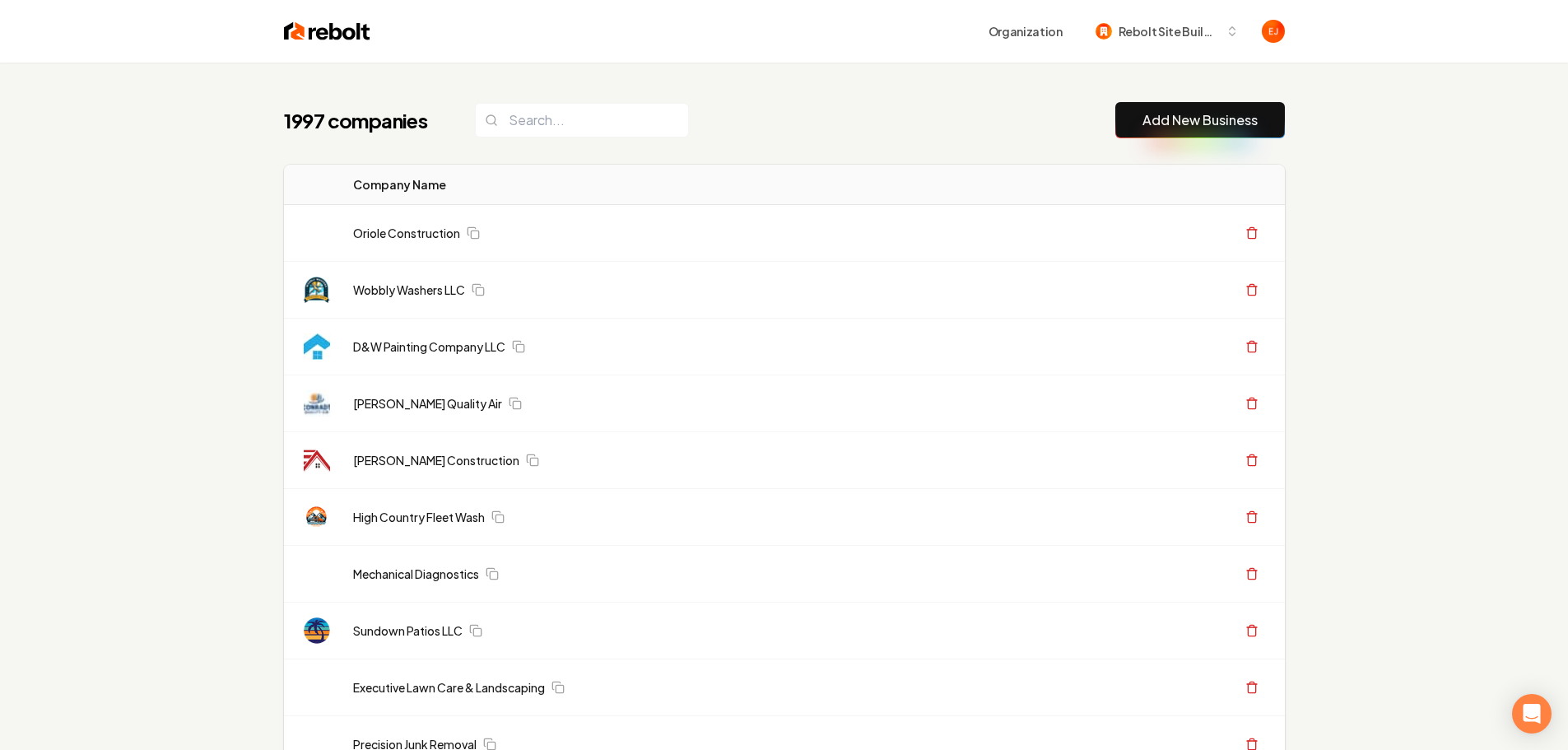
click at [1206, 130] on button "Add New Business" at bounding box center [1199, 120] width 169 height 36
click at [1172, 125] on link "Add New Business" at bounding box center [1200, 120] width 115 height 20
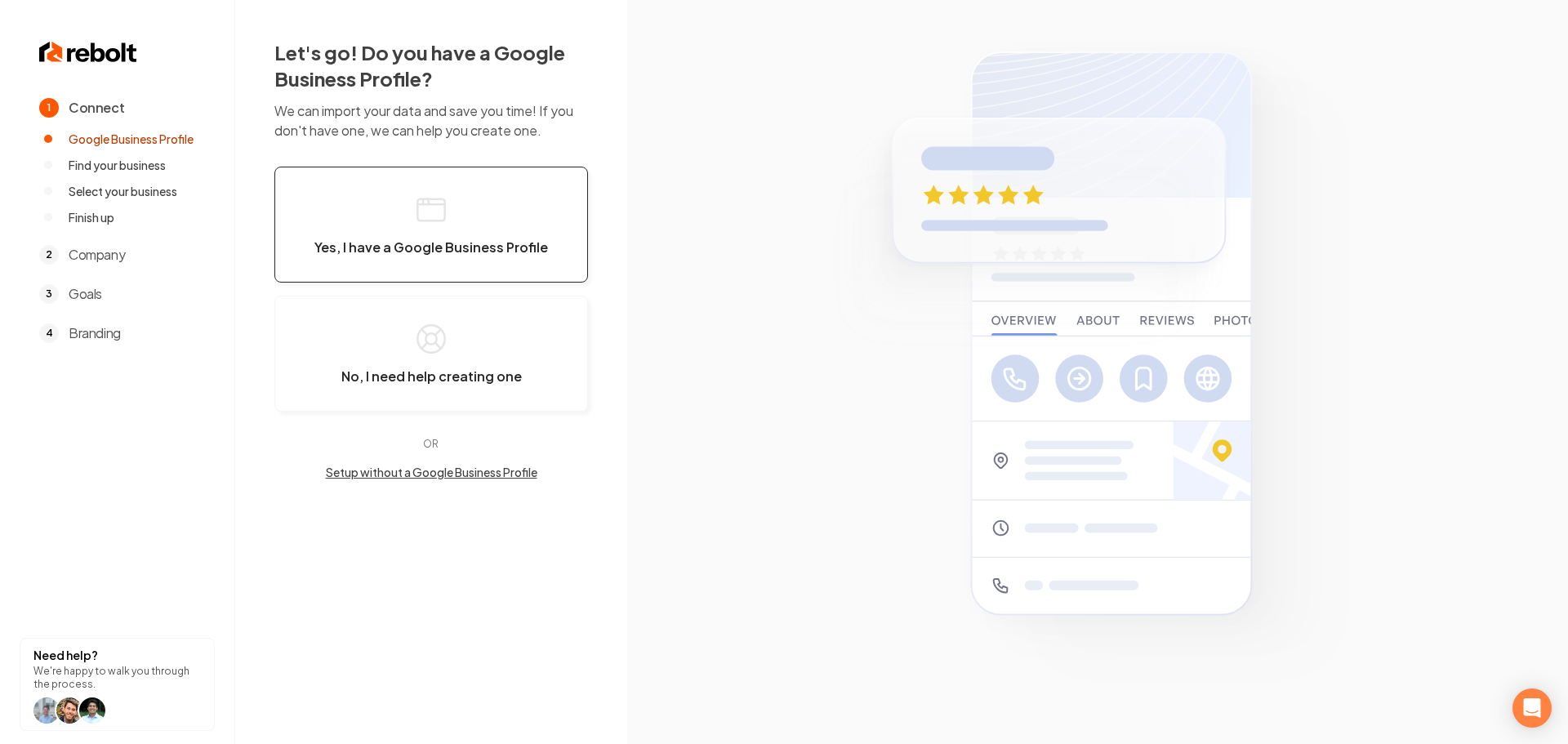
click at [394, 189] on button "Yes, I have a Google Business Profile" at bounding box center [431, 224] width 314 height 116
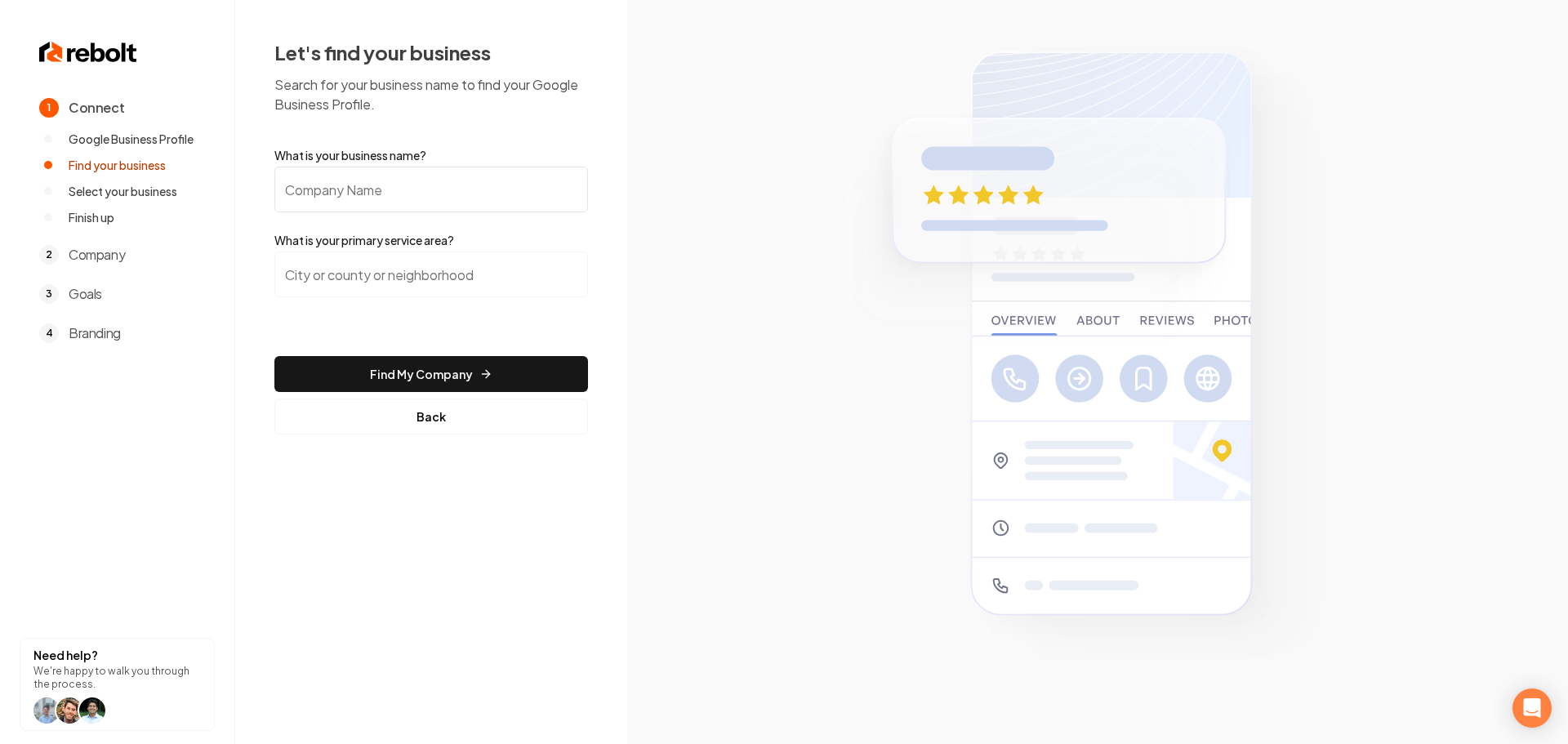
click at [392, 189] on input "What is your business name?" at bounding box center [431, 189] width 314 height 46
paste input "Plus Green Lawn Care"
type input "Plus Green Lawn Care"
click at [371, 311] on div at bounding box center [431, 283] width 314 height 66
click at [364, 290] on input "search" at bounding box center [431, 274] width 314 height 46
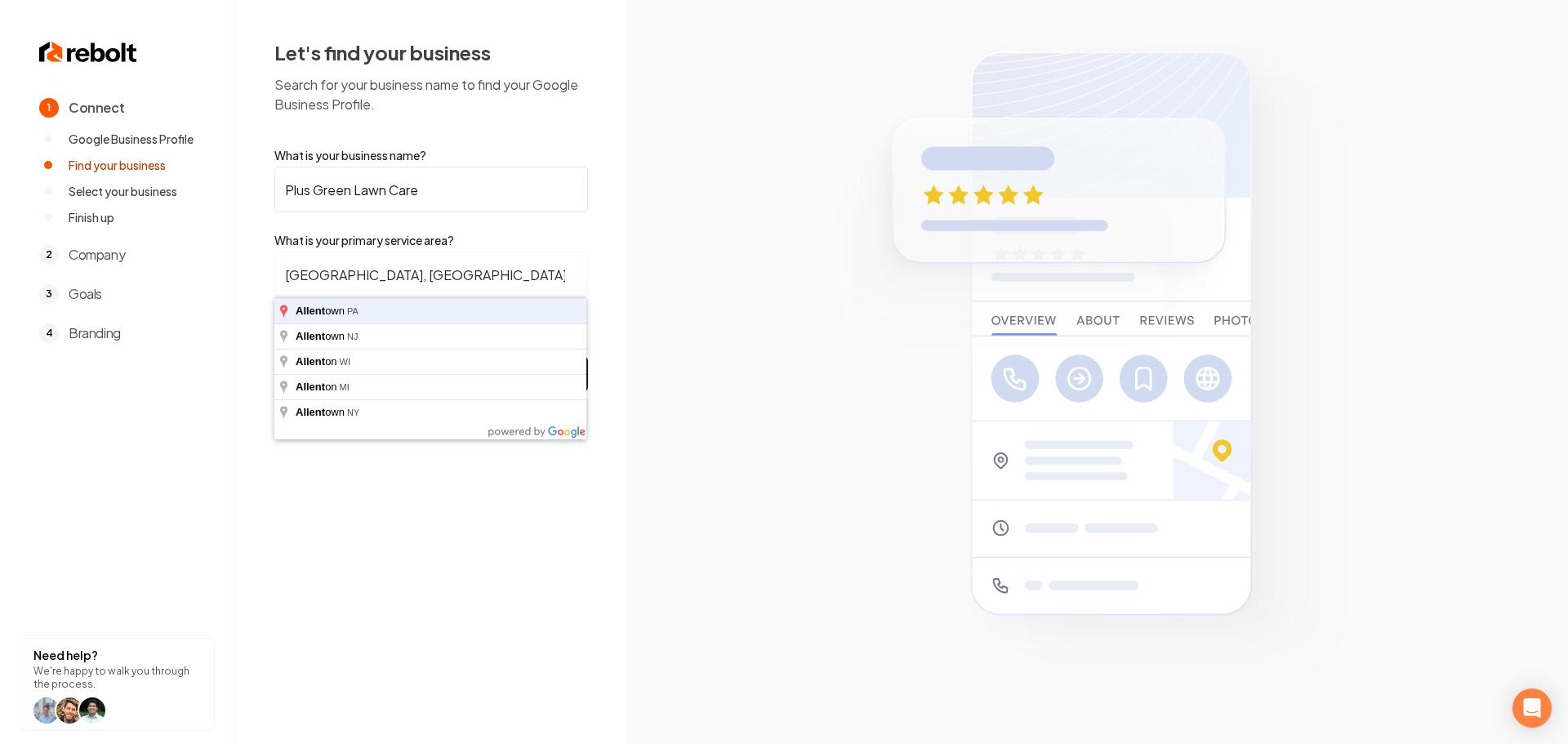
type input "[GEOGRAPHIC_DATA], [GEOGRAPHIC_DATA]"
click at [274, 356] on button "Find My Company" at bounding box center [431, 374] width 314 height 36
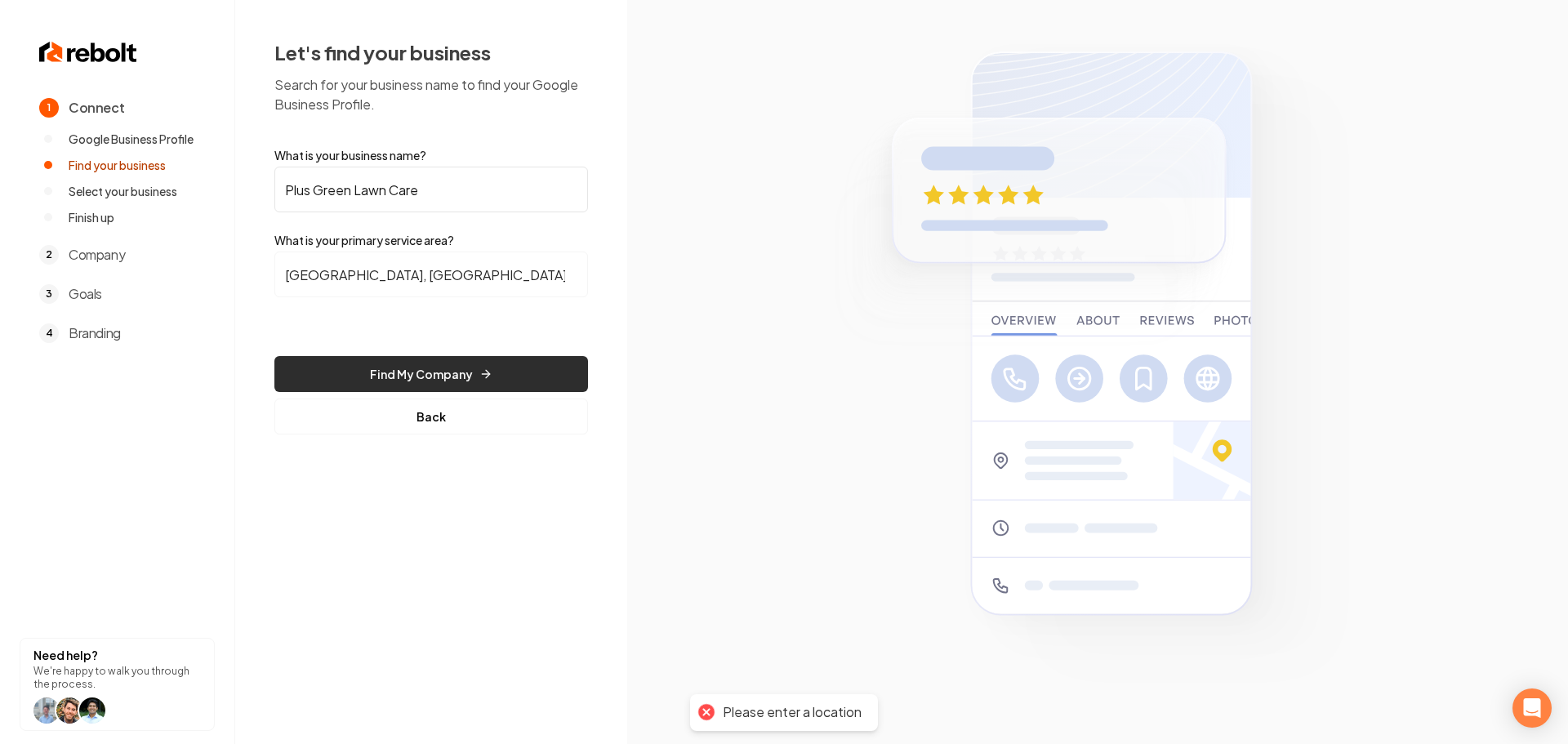
click at [373, 361] on button "Find My Company" at bounding box center [431, 374] width 314 height 36
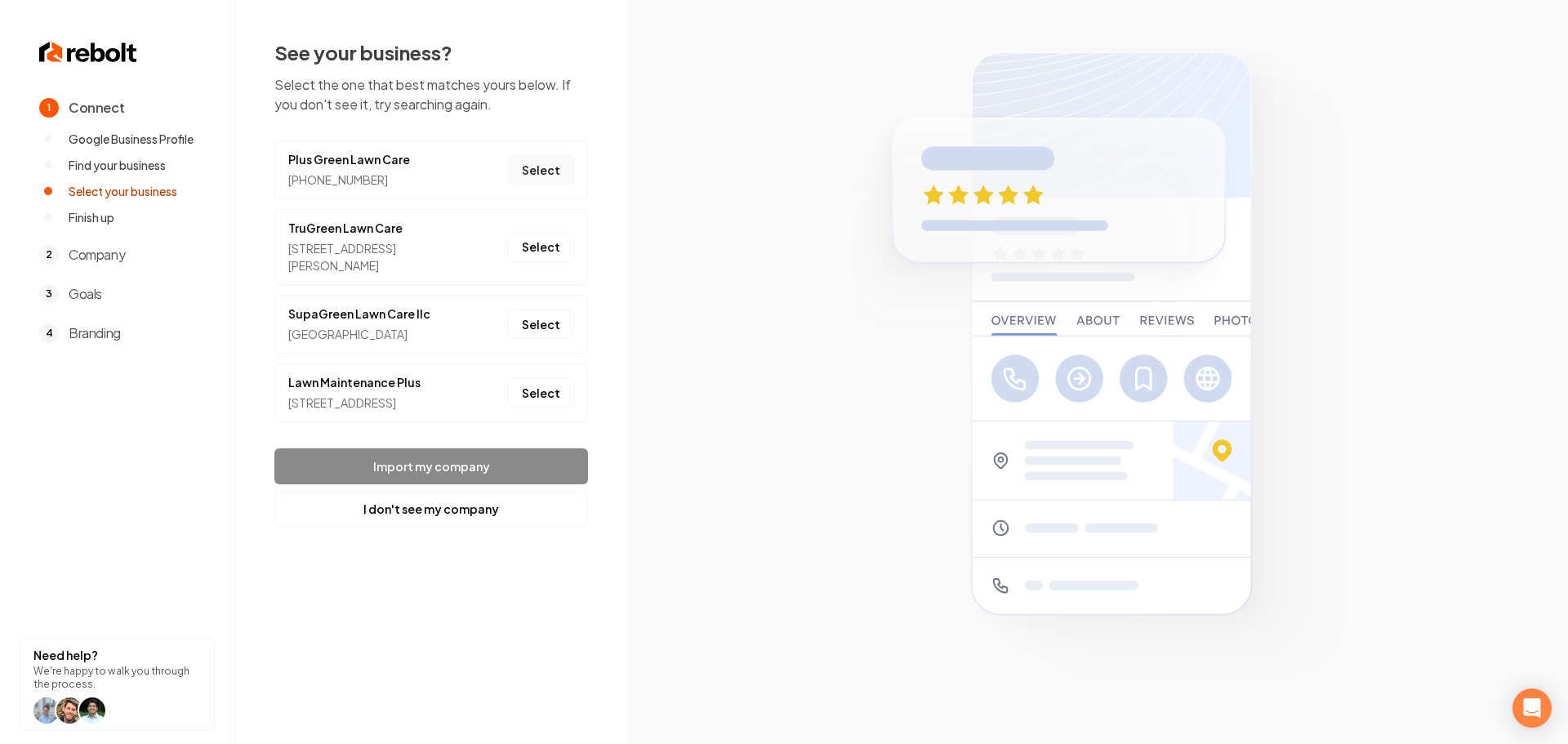
click at [543, 174] on button "Select" at bounding box center [541, 170] width 66 height 30
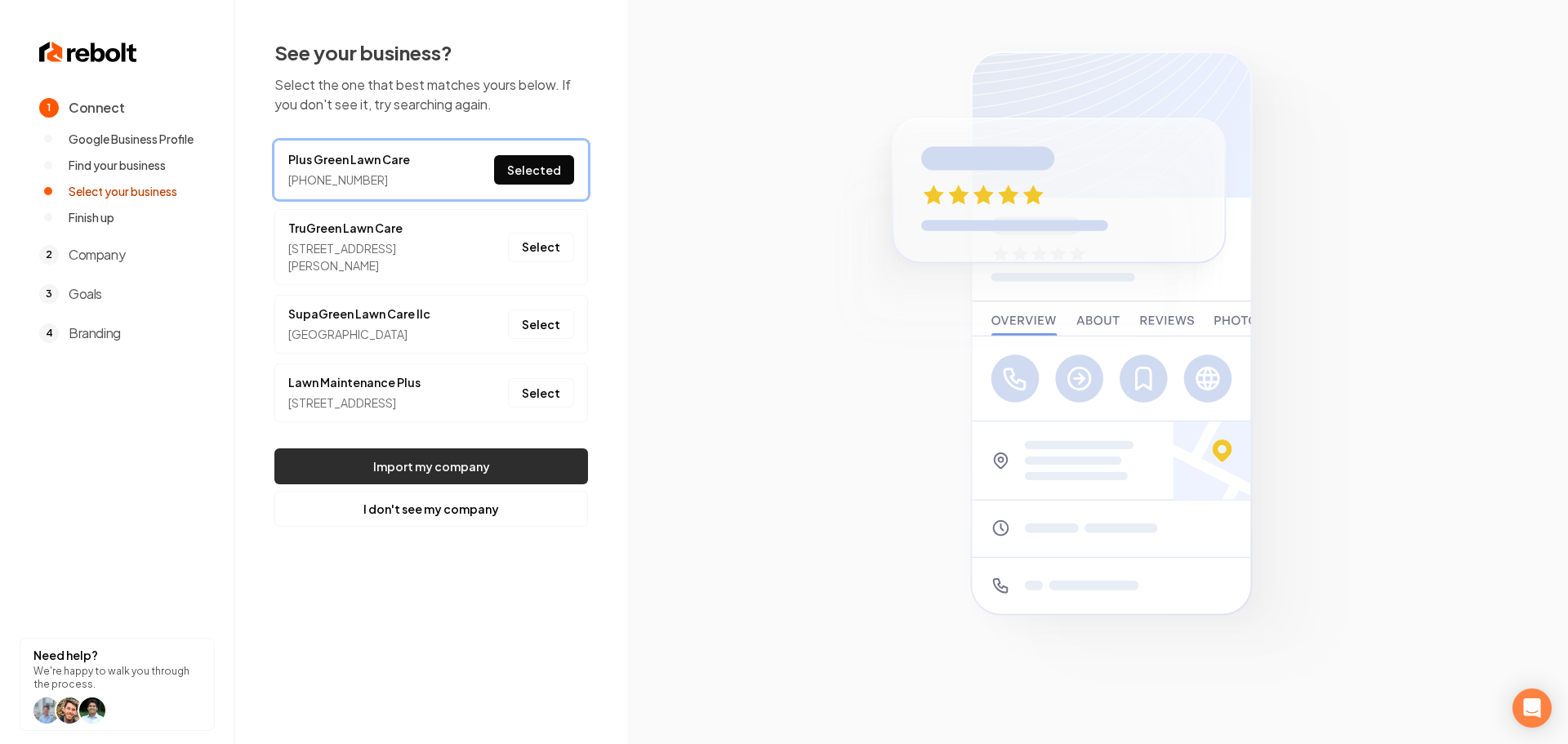
click at [435, 484] on button "Import my company" at bounding box center [431, 466] width 314 height 36
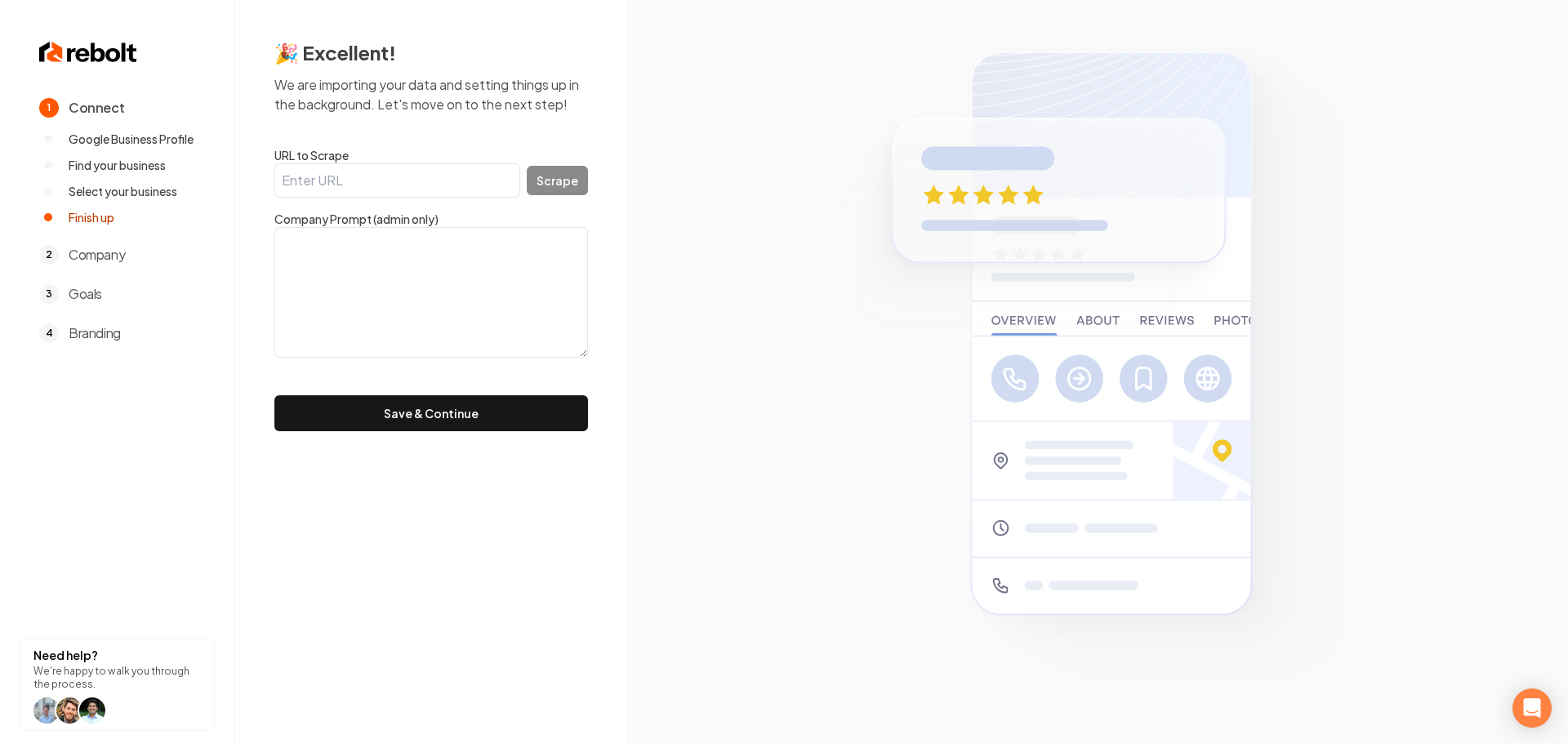
click at [332, 173] on input "URL to Scrape" at bounding box center [397, 180] width 246 height 34
paste input "[URL][DOMAIN_NAME]"
type input "[URL][DOMAIN_NAME]"
click at [573, 191] on button "Scrape" at bounding box center [557, 181] width 61 height 30
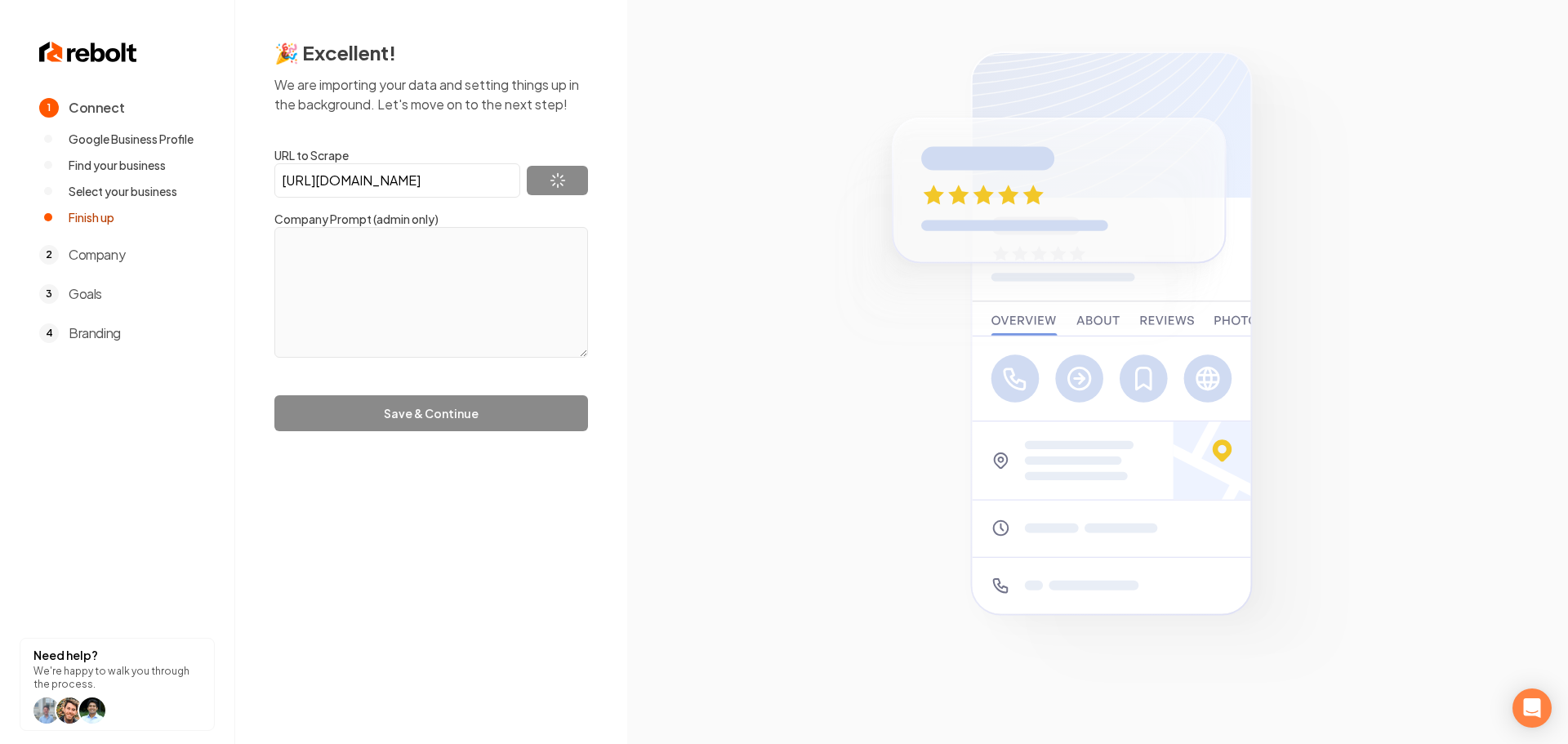
type textarea "Plus Green Lawn Care is a landscaping and lawn care company serving the [GEOGRA…"
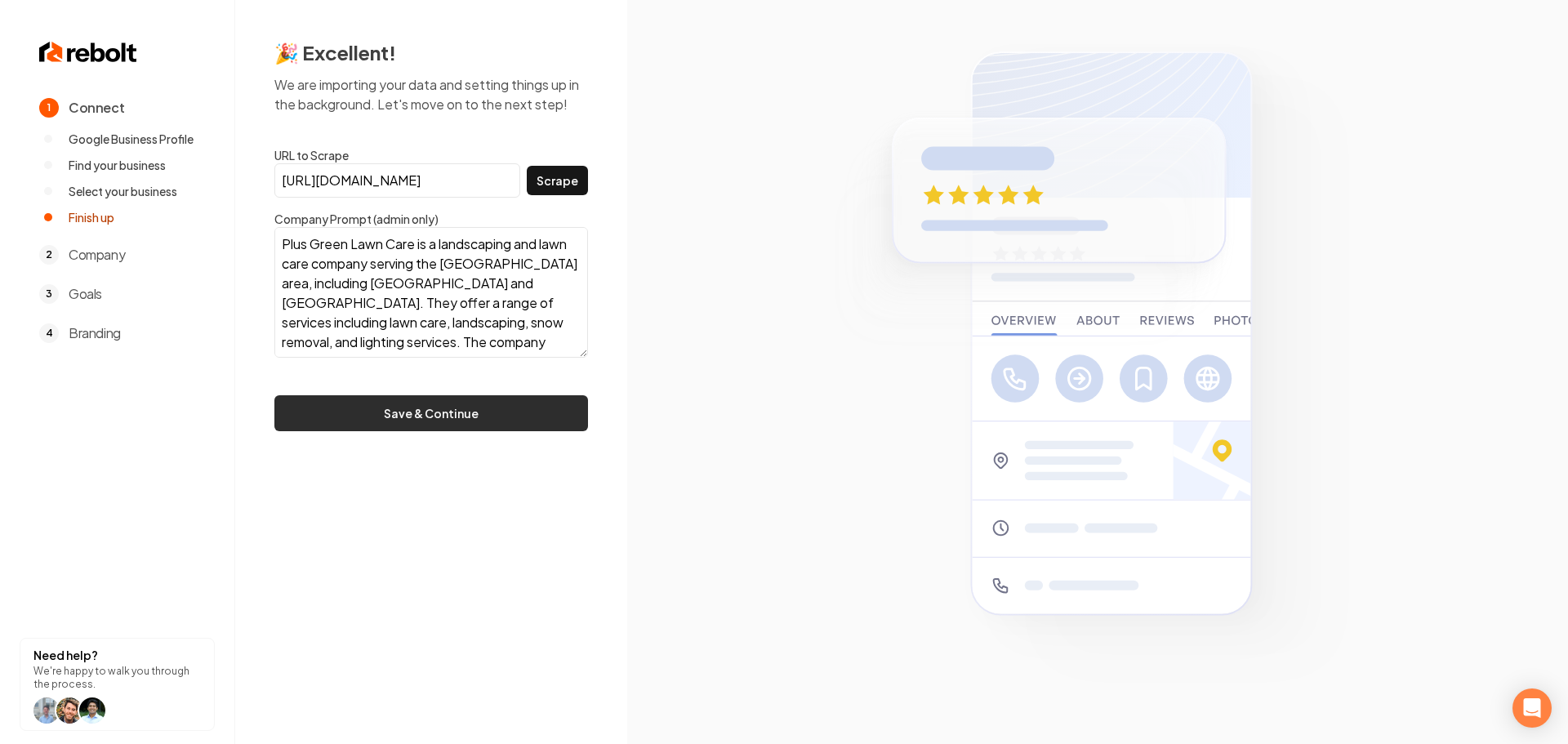
click at [394, 415] on button "Save & Continue" at bounding box center [431, 413] width 314 height 36
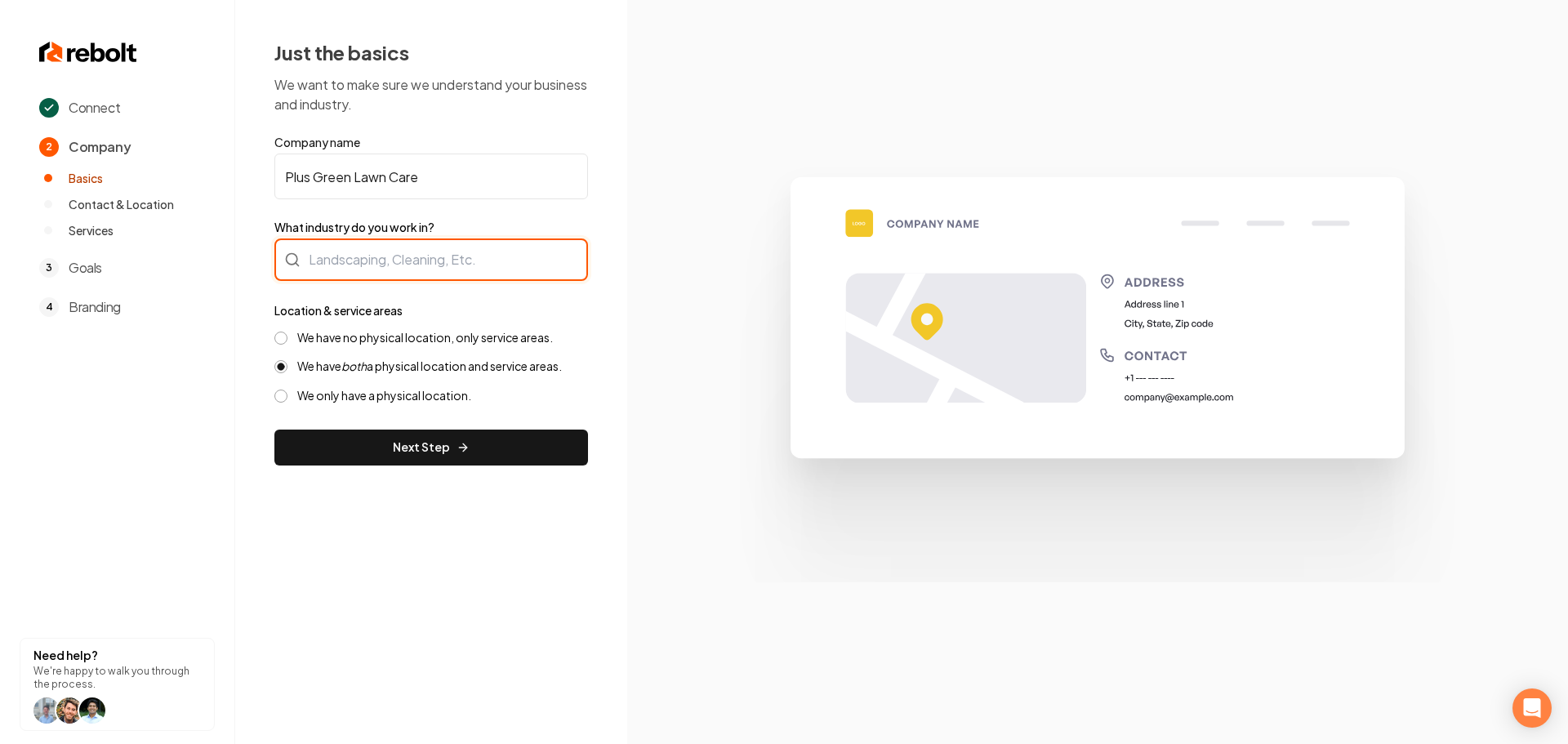
click at [443, 253] on div at bounding box center [431, 259] width 314 height 42
type input "Landscaping"
click at [387, 333] on label "We have no physical location, only service areas." at bounding box center [425, 337] width 256 height 16
click at [287, 333] on button "We have no physical location, only service areas." at bounding box center [281, 338] width 13 height 13
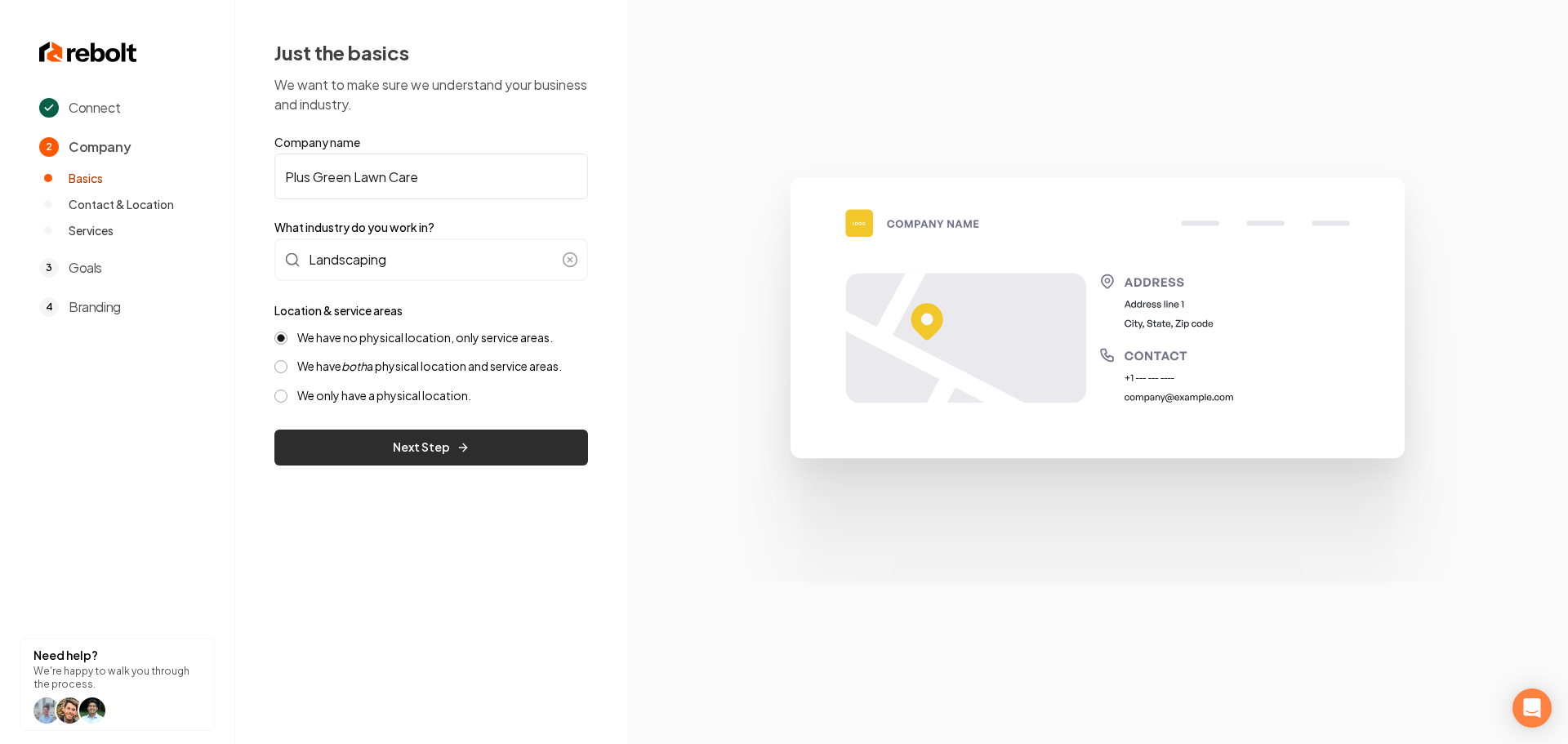
click at [384, 447] on button "Next Step" at bounding box center [431, 447] width 314 height 36
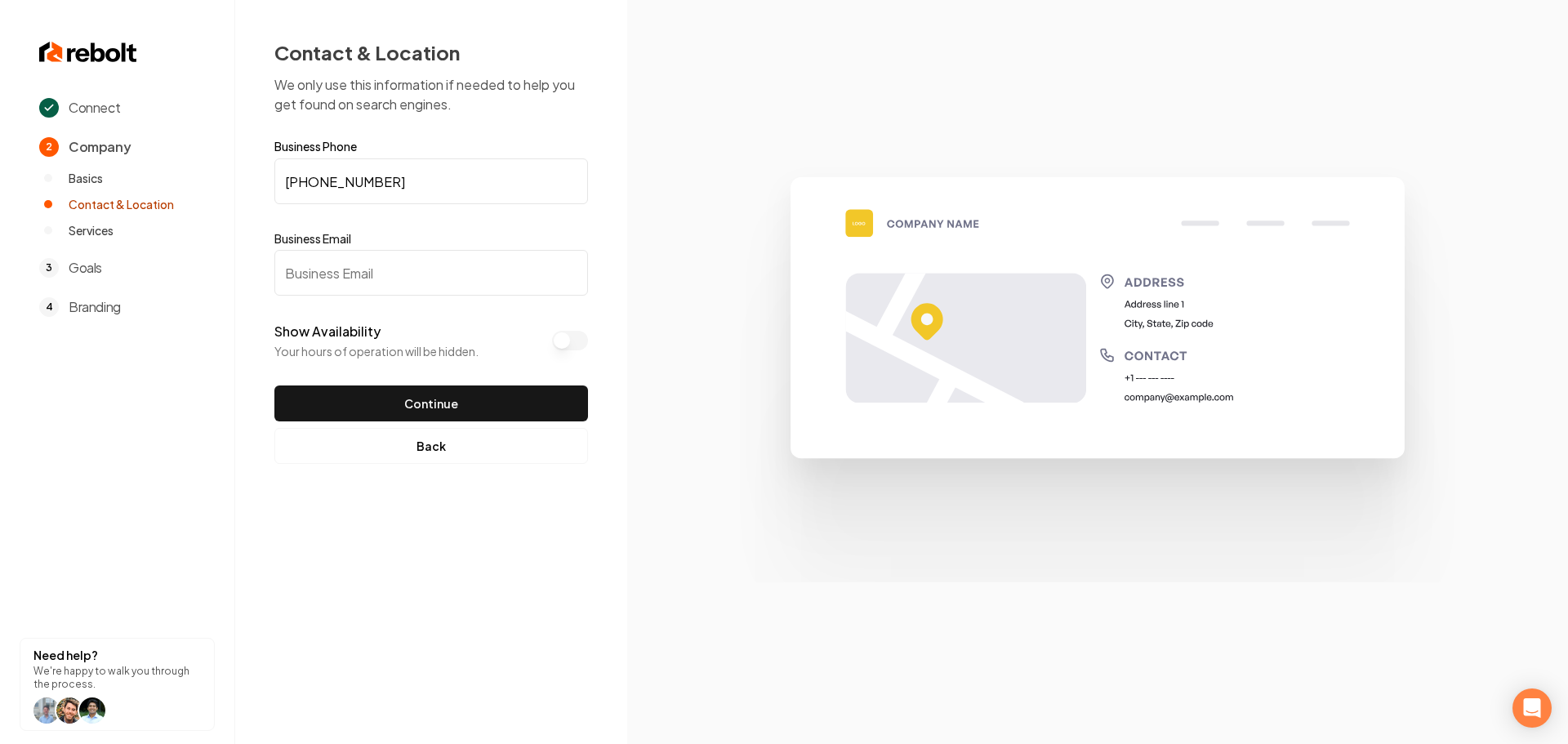
click at [325, 276] on input "Business Email" at bounding box center [431, 273] width 314 height 46
paste input "[EMAIL_ADDRESS][DOMAIN_NAME]"
drag, startPoint x: 497, startPoint y: 274, endPoint x: 285, endPoint y: 265, distance: 212.2
click at [285, 265] on input "[EMAIL_ADDRESS][DOMAIN_NAME]" at bounding box center [431, 273] width 314 height 46
type input "[EMAIL_ADDRESS][DOMAIN_NAME]"
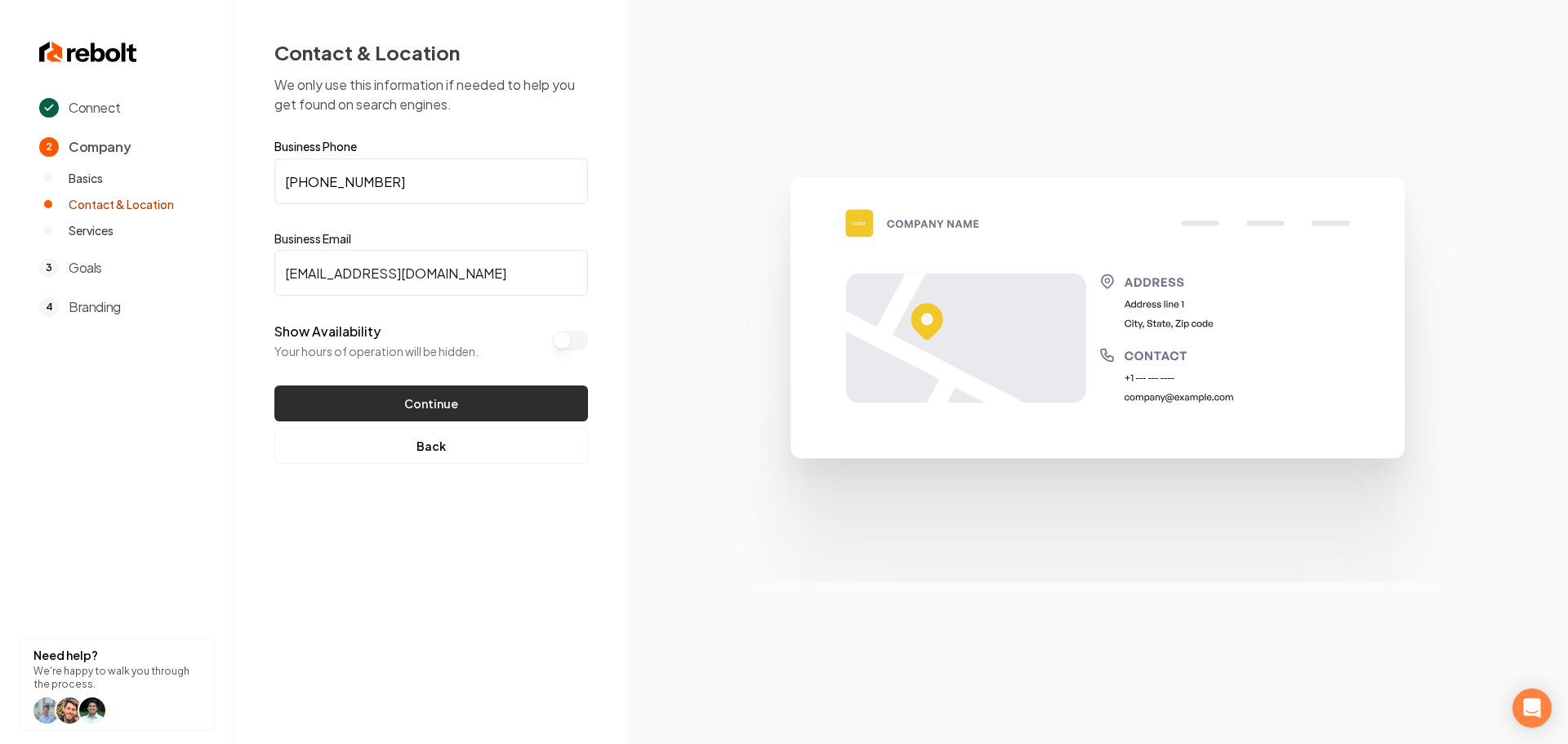
click at [437, 405] on button "Continue" at bounding box center [431, 402] width 314 height 36
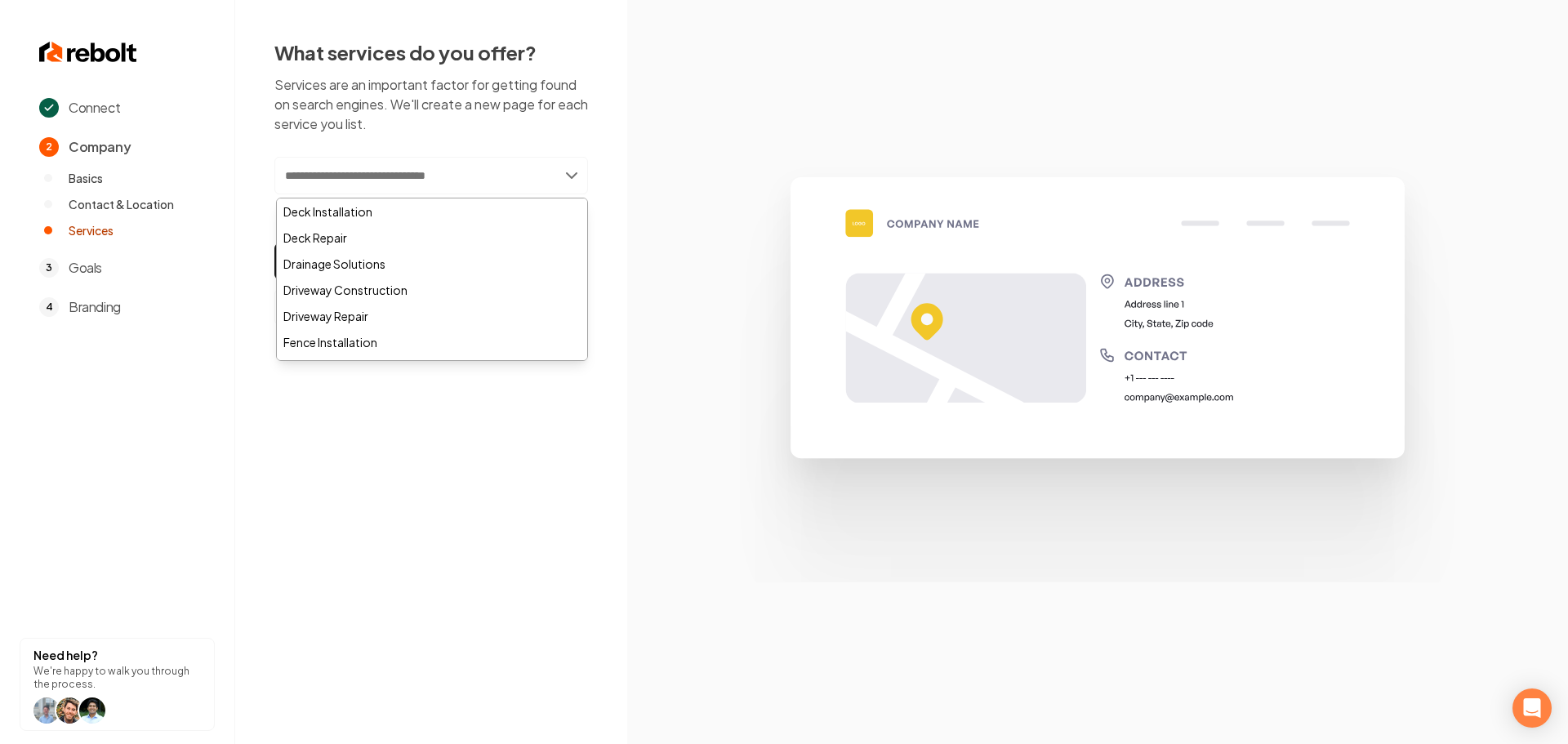
click at [417, 174] on input "text" at bounding box center [431, 175] width 314 height 38
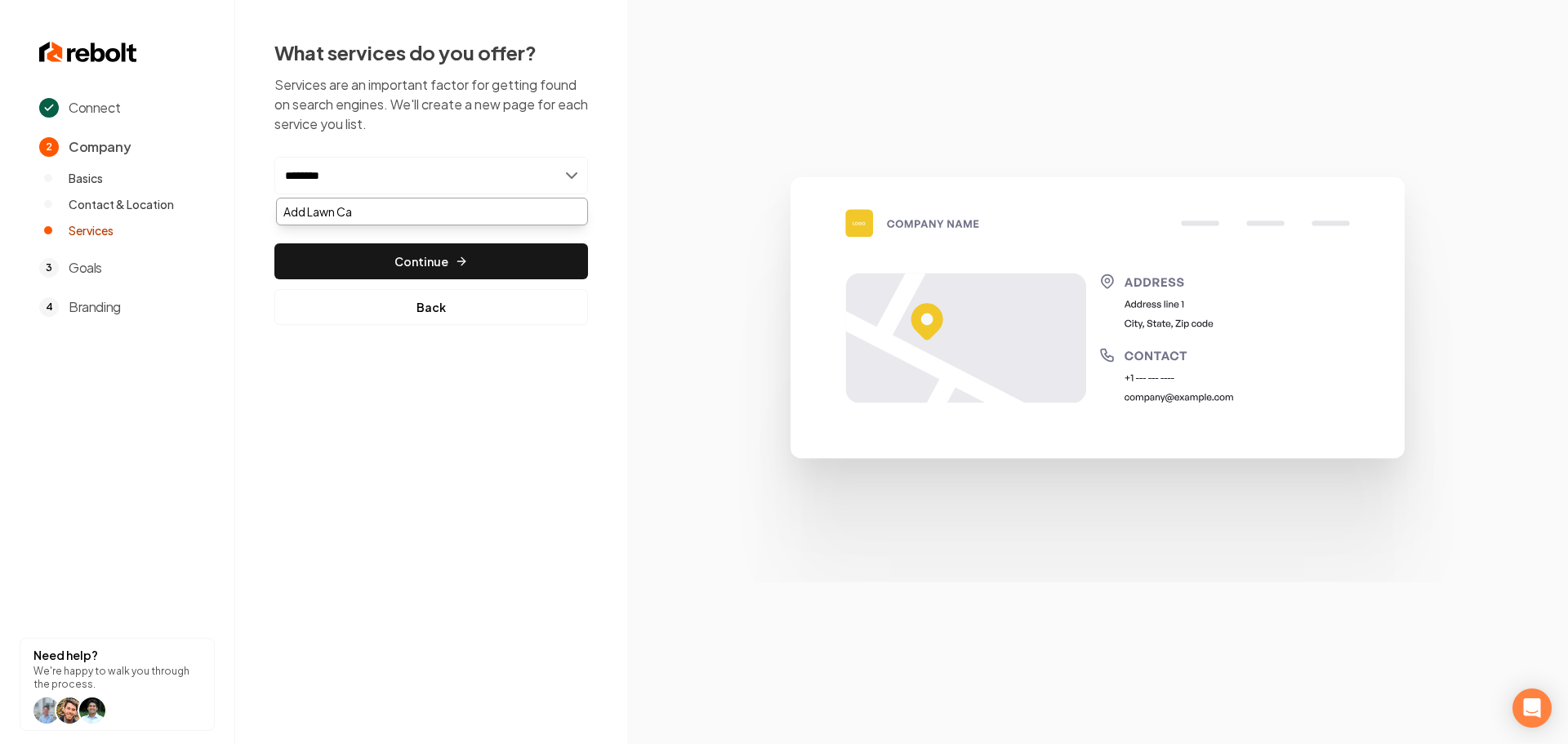
type input "*********"
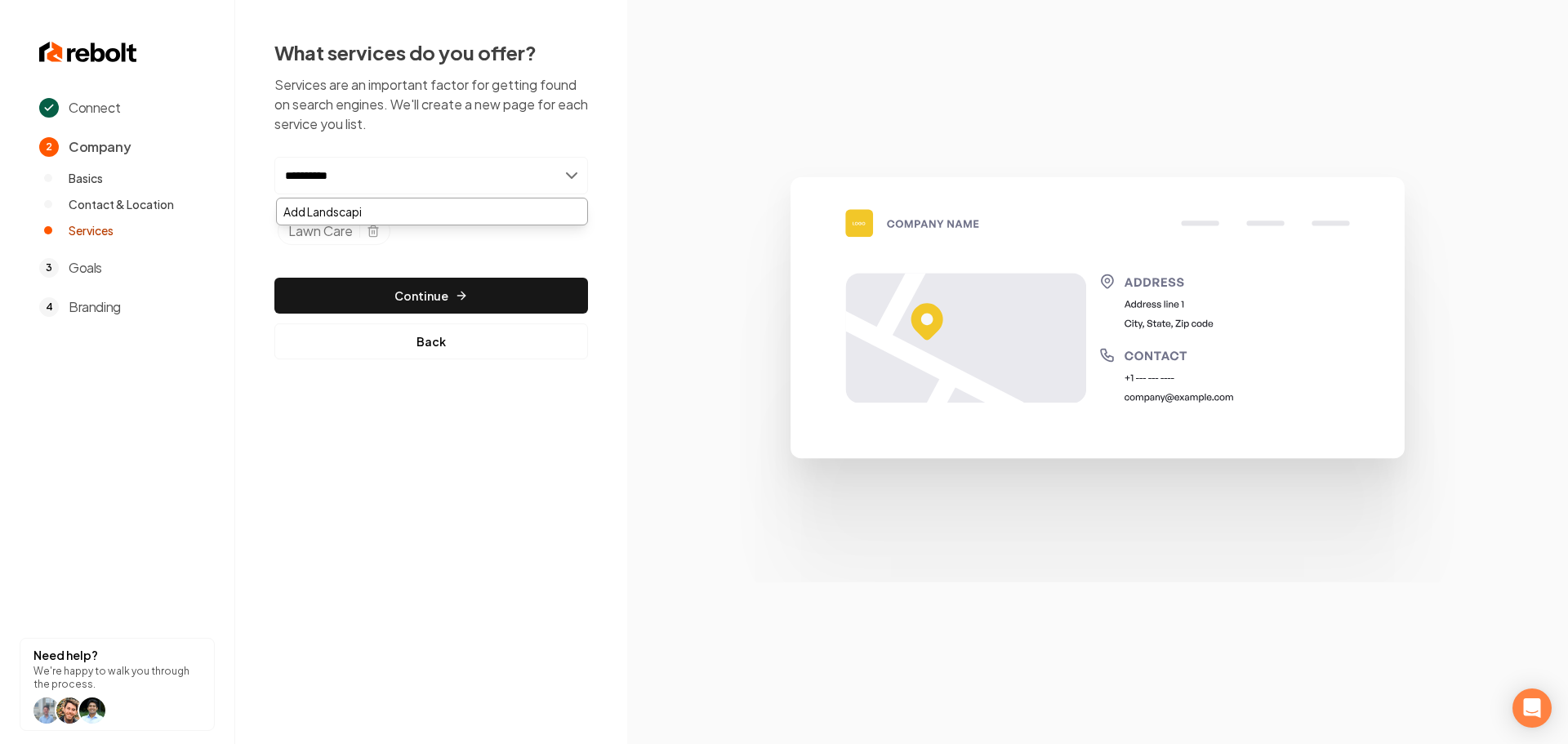
type input "**********"
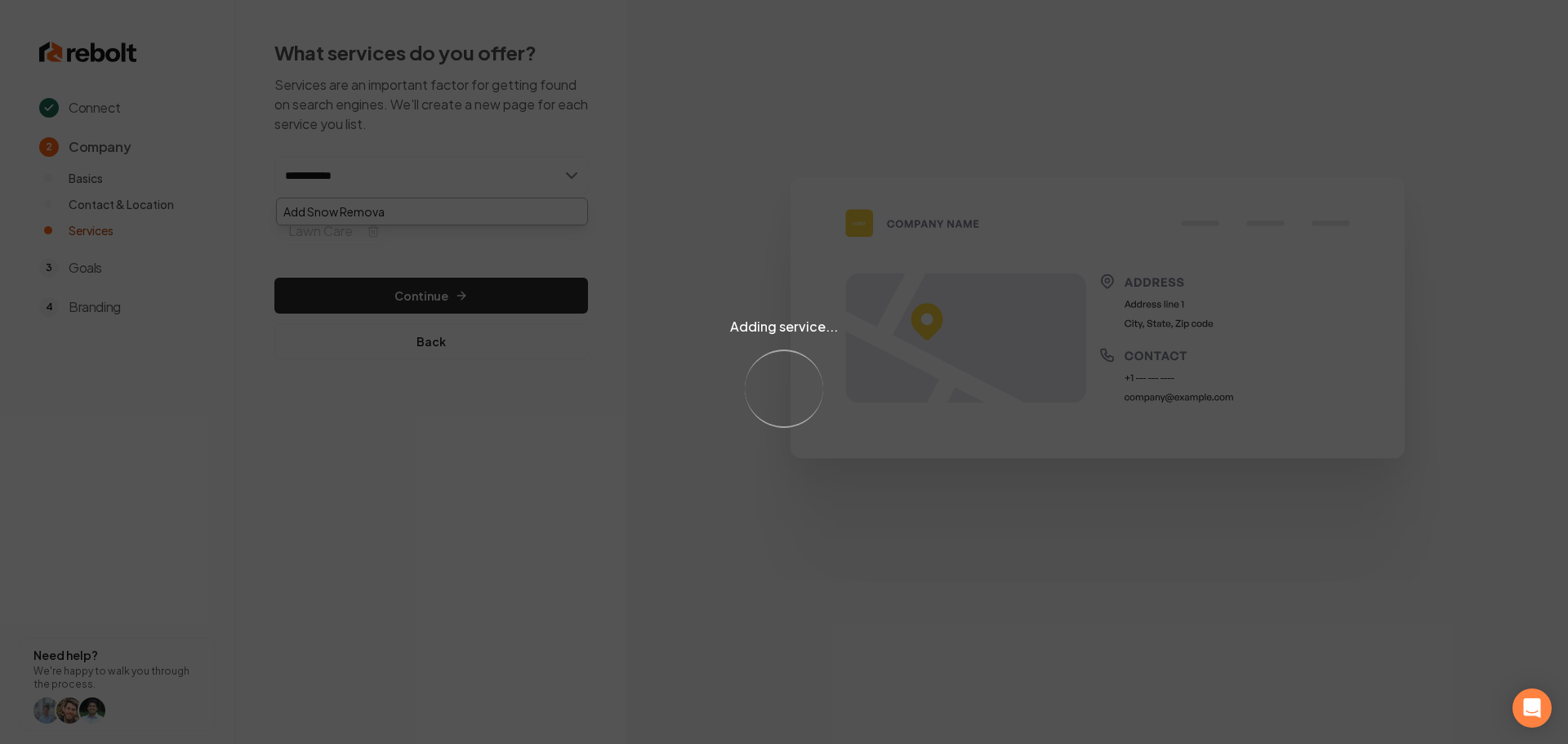
type input "**********"
type input "*"
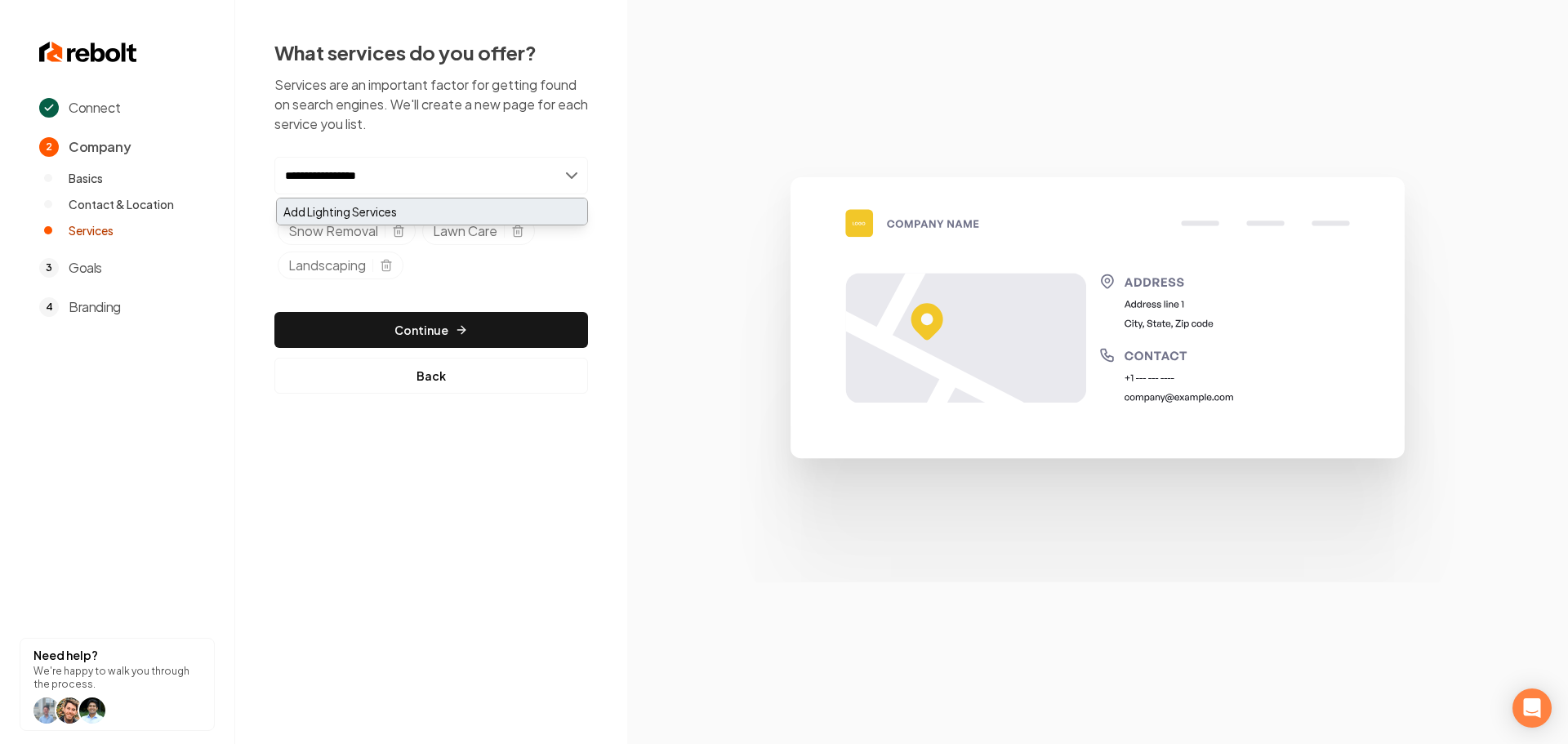
type input "**********"
click at [392, 205] on div "Add Lighting Services" at bounding box center [432, 211] width 310 height 26
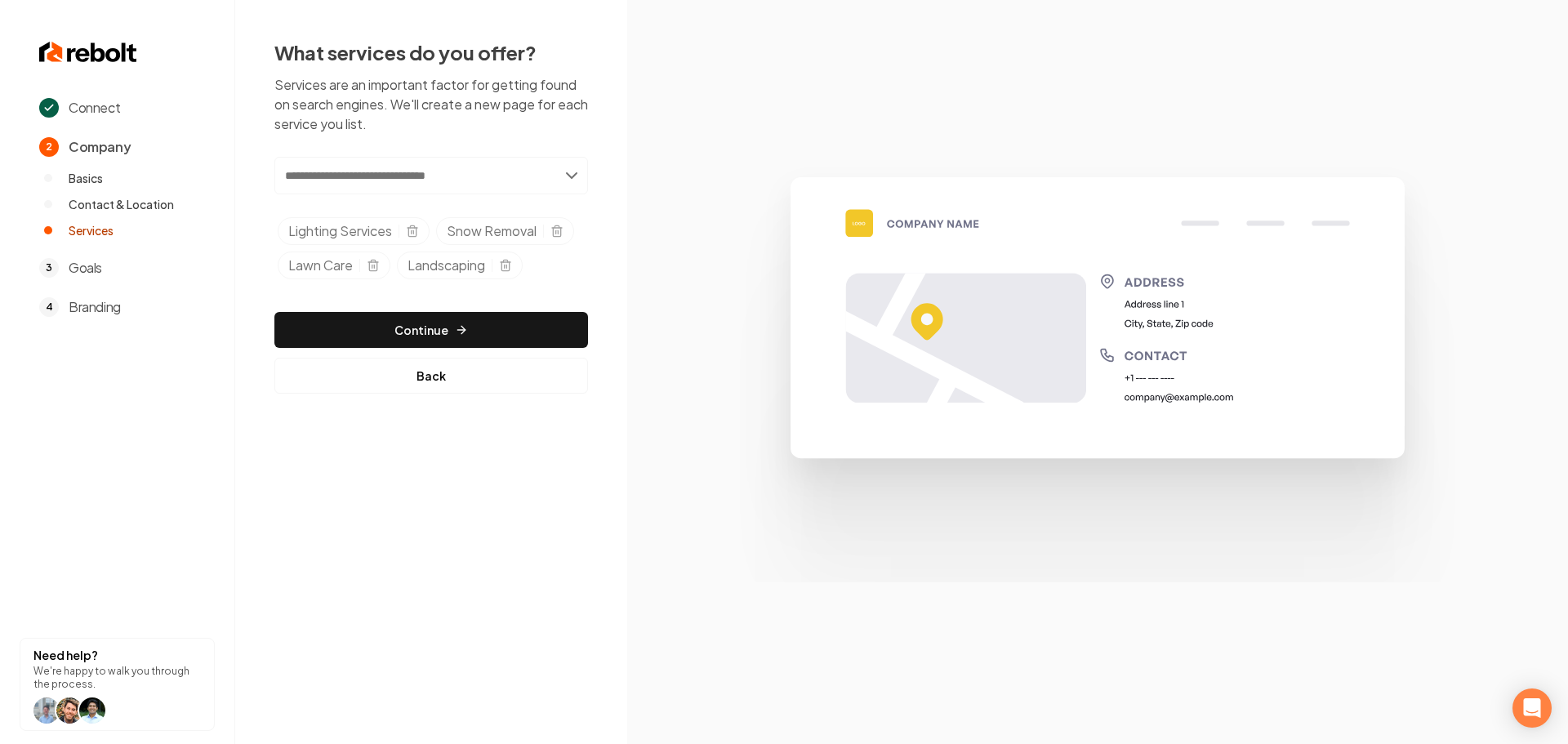
click at [414, 171] on input "text" at bounding box center [431, 175] width 314 height 38
type input "******"
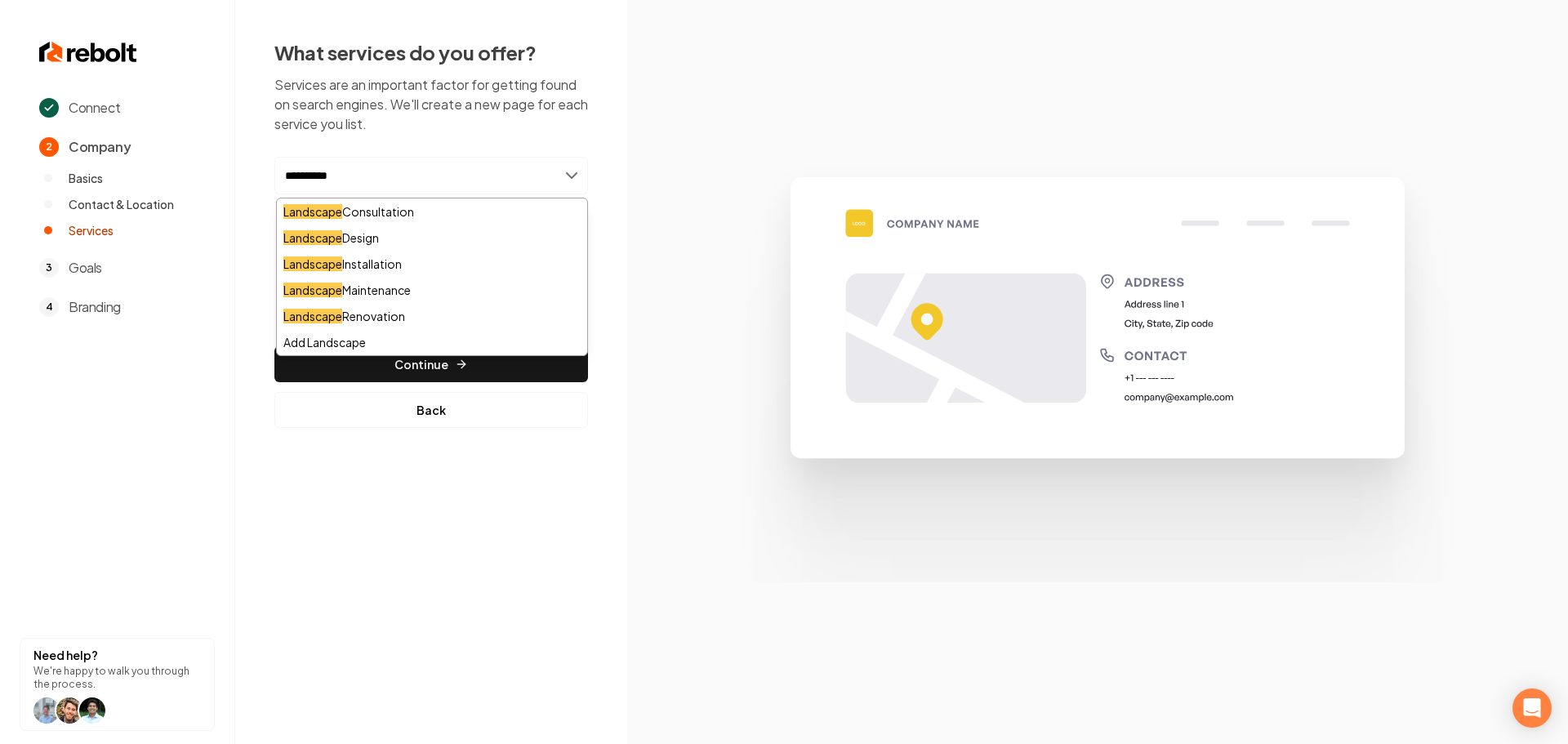
type input "**********"
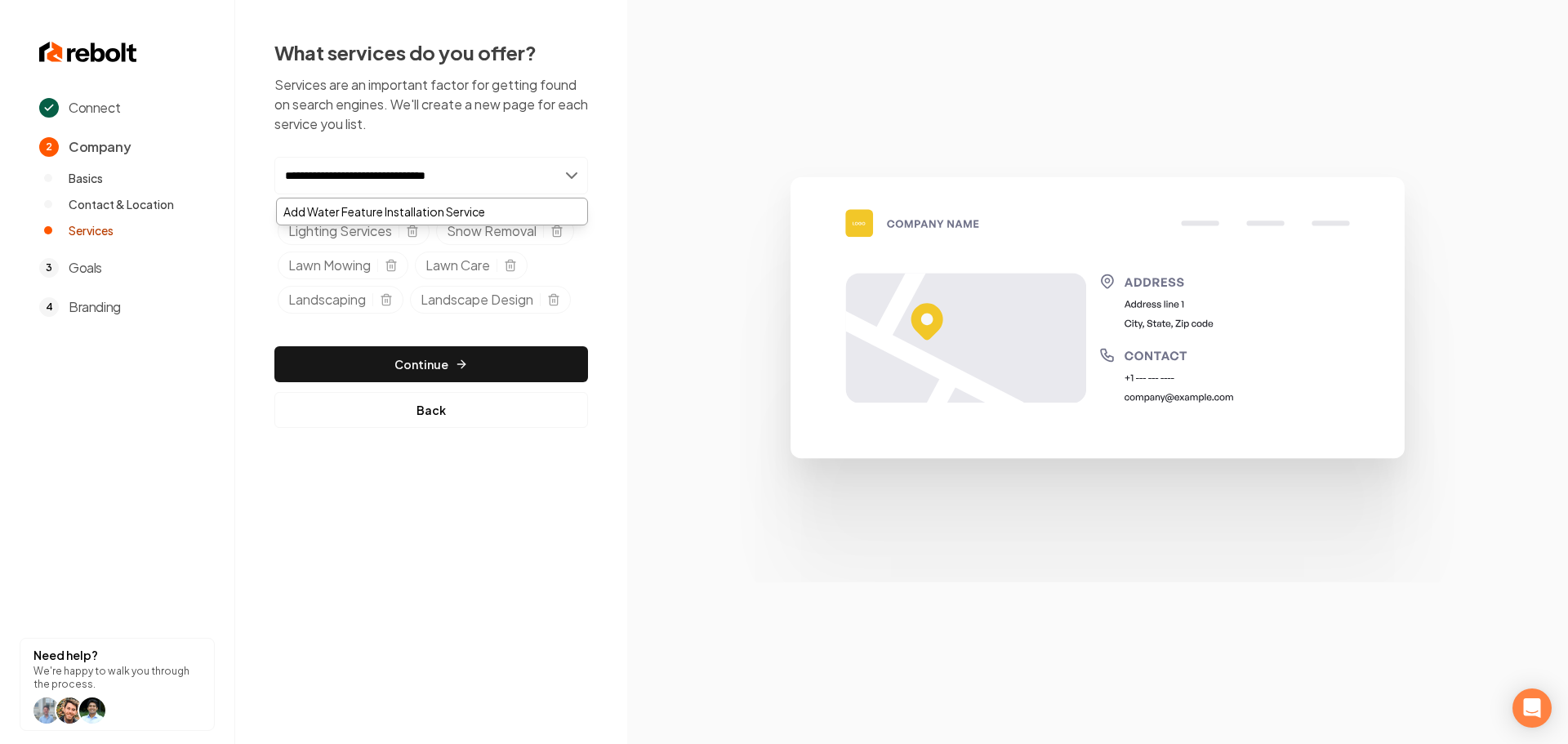
type input "**********"
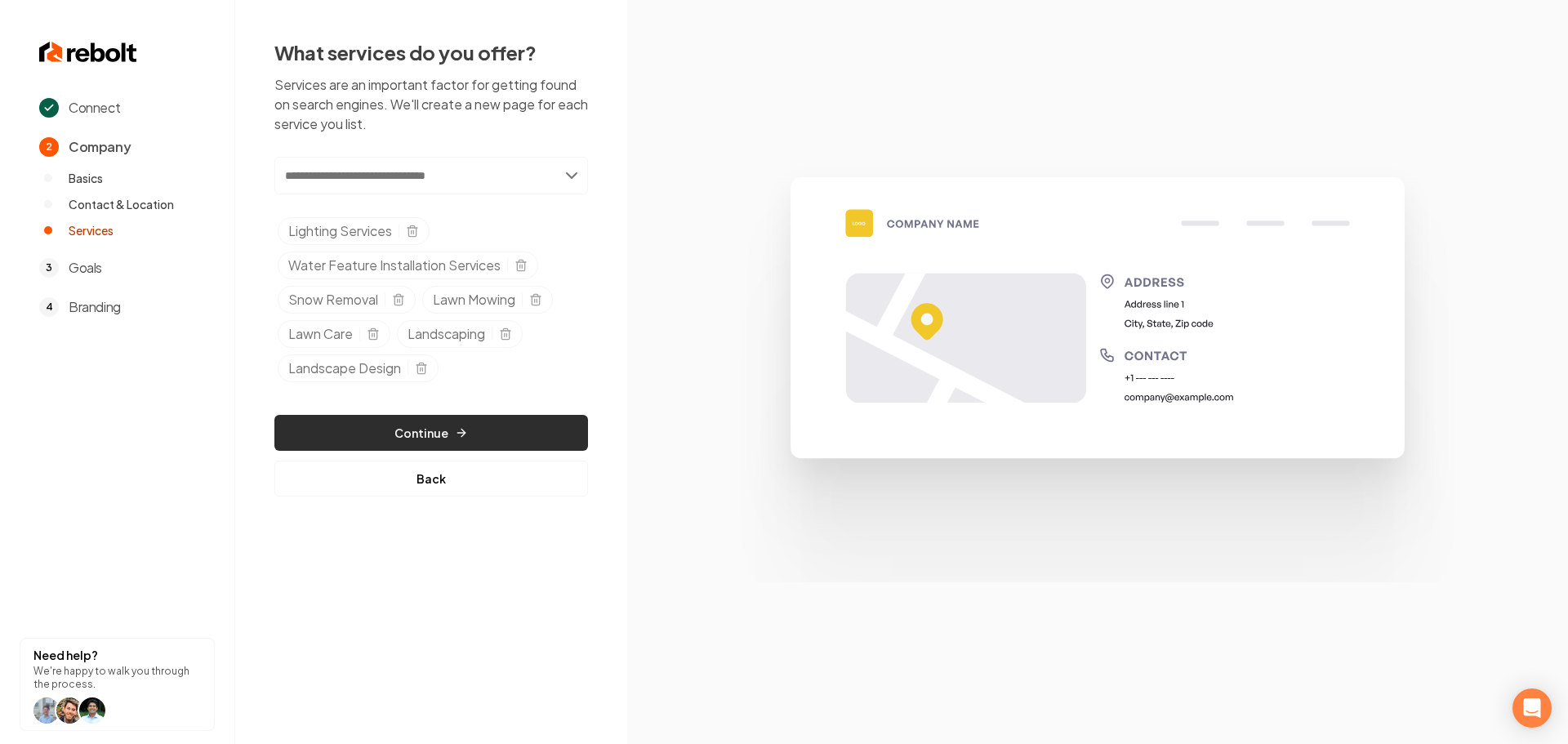
click at [465, 442] on button "Continue" at bounding box center [431, 432] width 314 height 36
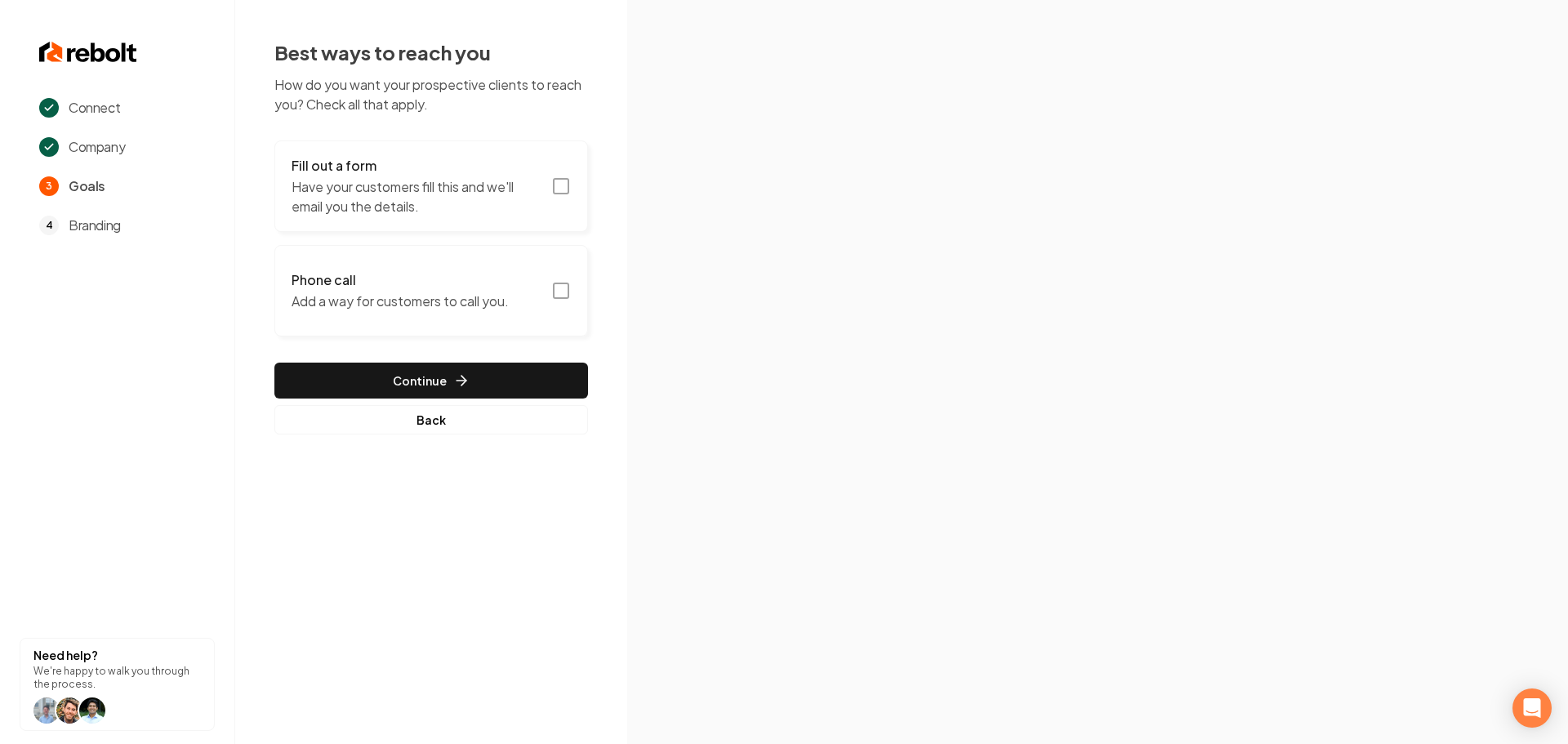
click at [569, 188] on rect "button" at bounding box center [561, 186] width 15 height 15
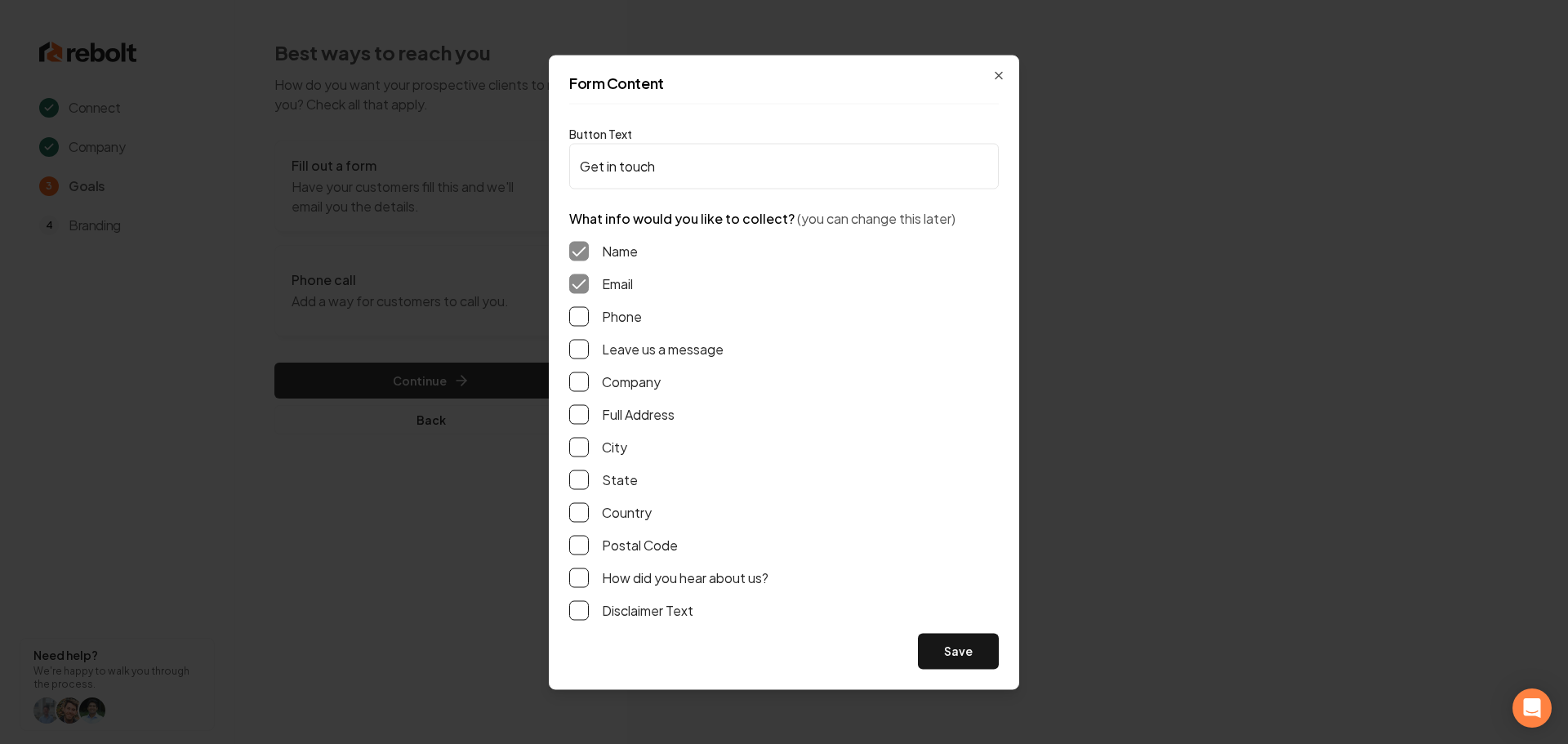
click at [621, 321] on label "Phone" at bounding box center [621, 316] width 40 height 19
click at [589, 321] on button "Phone" at bounding box center [578, 316] width 19 height 19
click at [621, 350] on label "Leave us a message" at bounding box center [663, 348] width 122 height 19
click at [589, 350] on button "Leave us a message" at bounding box center [578, 348] width 19 height 19
click at [616, 433] on div "Name Email Phone Leave us a message Company Full Address City State Country Pos…" at bounding box center [783, 430] width 429 height 405
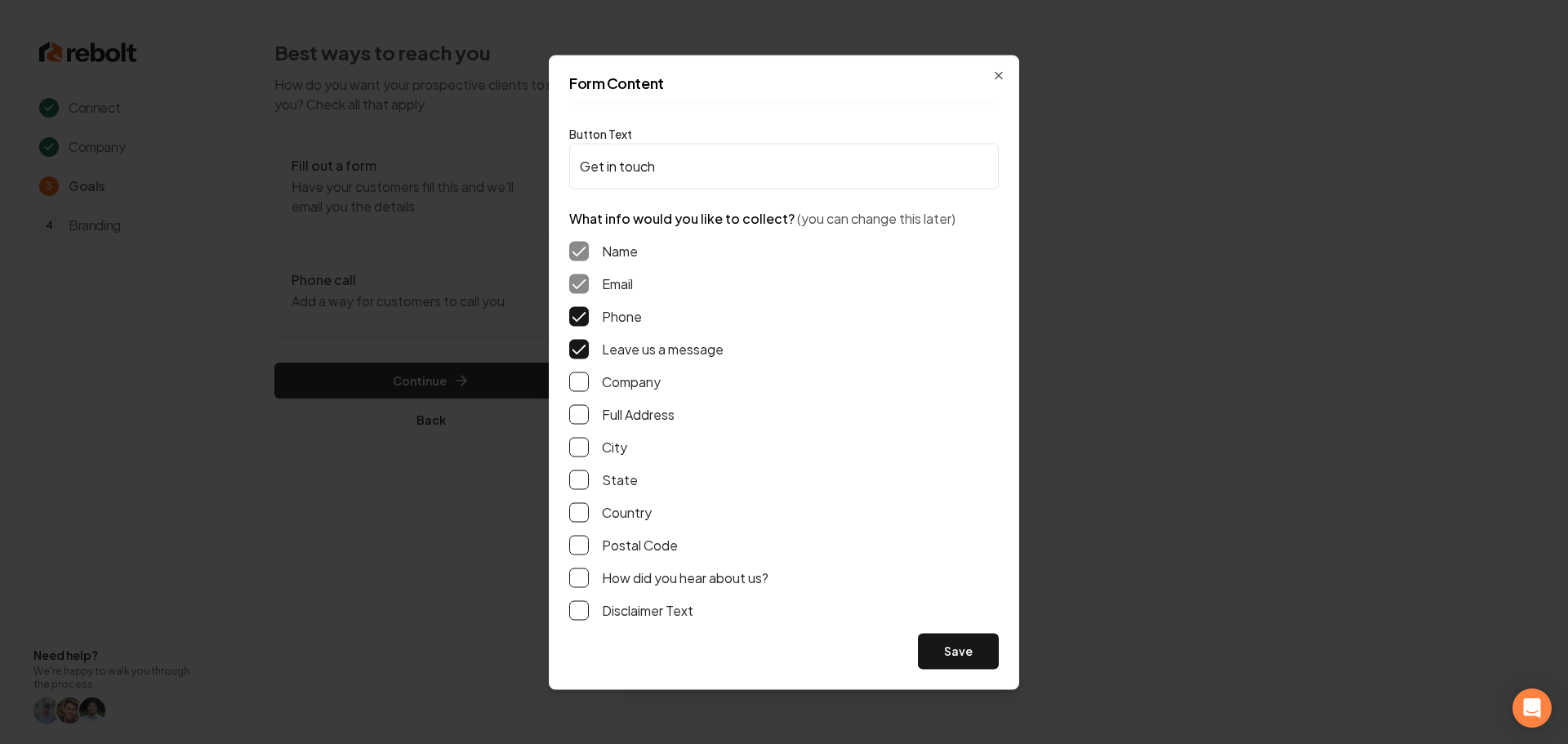
click at [623, 426] on div "Name Email Phone Leave us a message Company Full Address City State Country Pos…" at bounding box center [783, 430] width 429 height 405
click at [631, 414] on label "Full Address" at bounding box center [638, 414] width 73 height 19
click at [589, 414] on button "Full Address" at bounding box center [578, 414] width 19 height 19
click at [956, 662] on button "Save" at bounding box center [959, 650] width 81 height 36
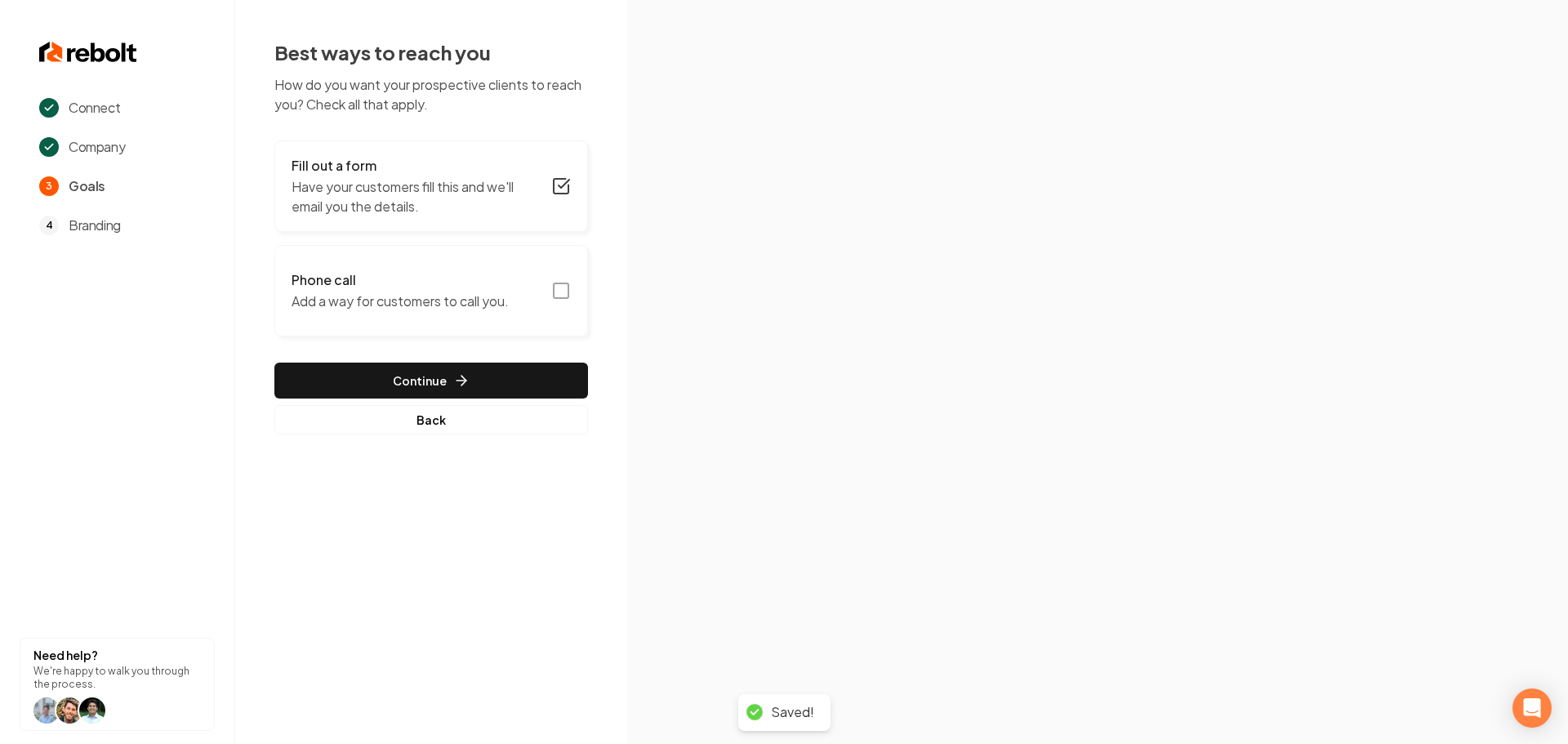
click at [566, 295] on icon "button" at bounding box center [561, 290] width 19 height 19
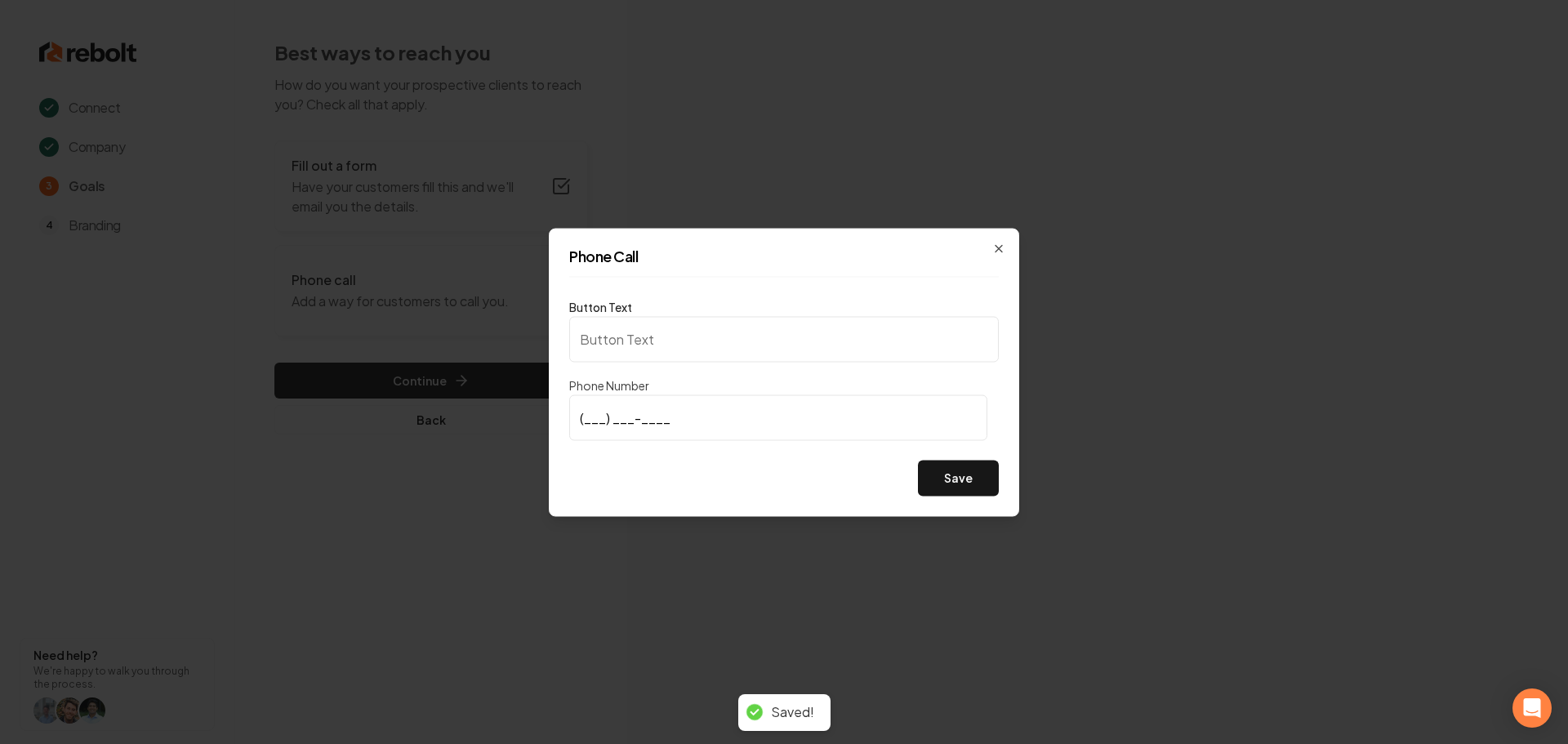
type input "Call us"
type input "[PHONE_NUMBER]"
click at [956, 477] on button "Save" at bounding box center [959, 477] width 81 height 36
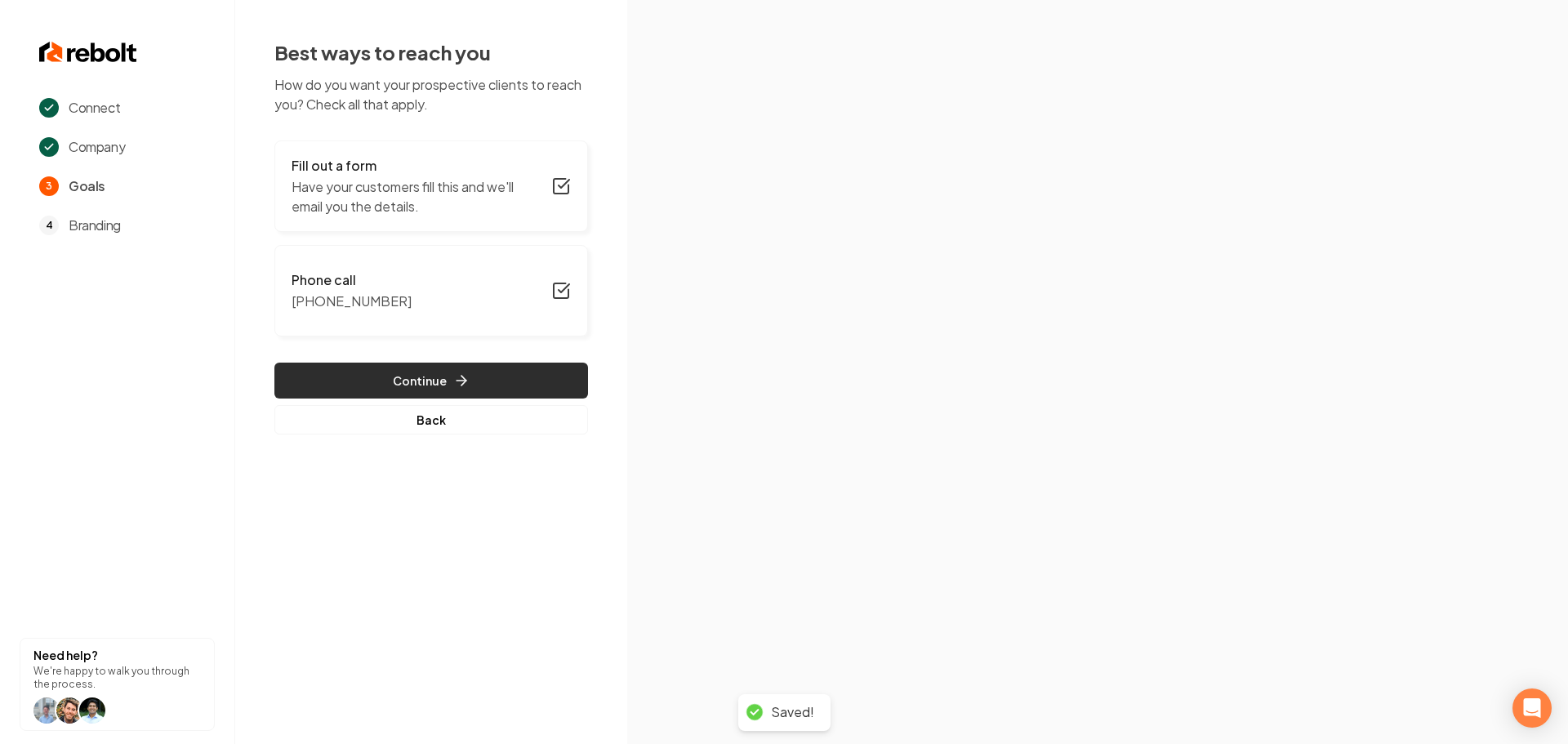
click at [486, 380] on button "Continue" at bounding box center [431, 380] width 314 height 36
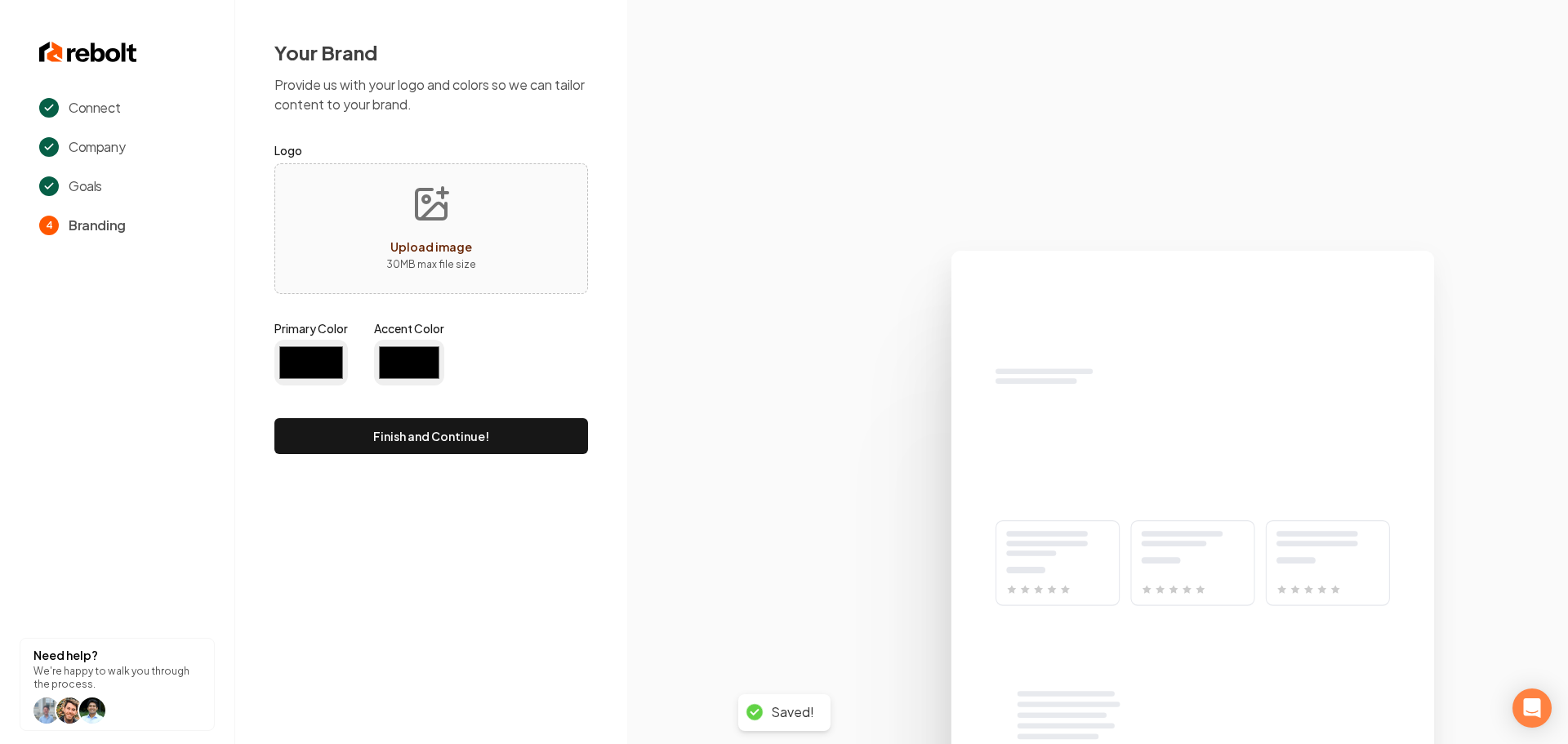
type input "#194d33"
type input "#70be00"
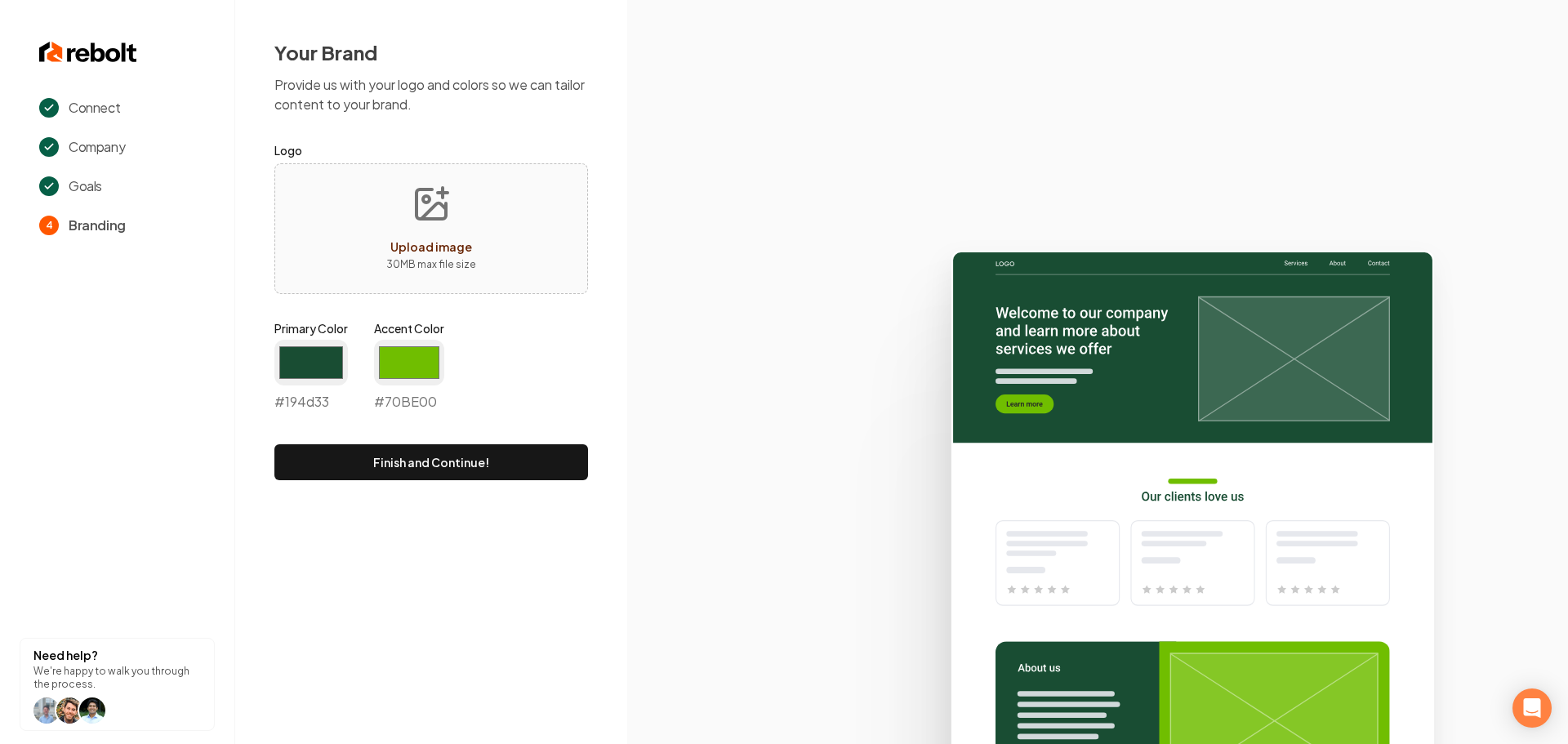
click at [448, 244] on span "Upload image" at bounding box center [431, 246] width 81 height 15
type input "**********"
click at [308, 368] on input "#194d33" at bounding box center [311, 363] width 74 height 46
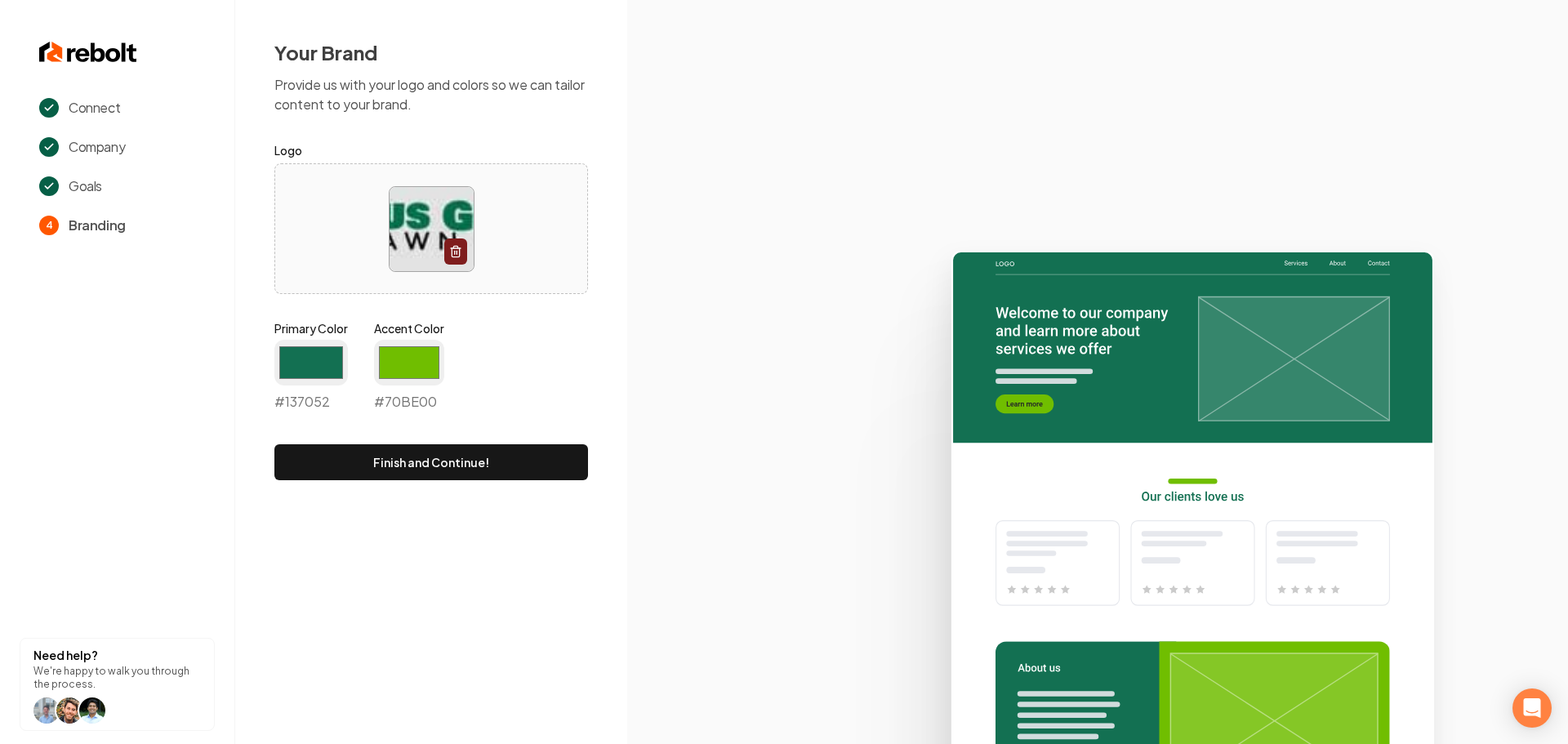
type input "#137052"
click at [587, 400] on div "Primary Color #137052 #137052 Accent Color #70be00 #70BE00" at bounding box center [431, 369] width 314 height 98
click at [408, 344] on input "#70be00" at bounding box center [409, 363] width 70 height 46
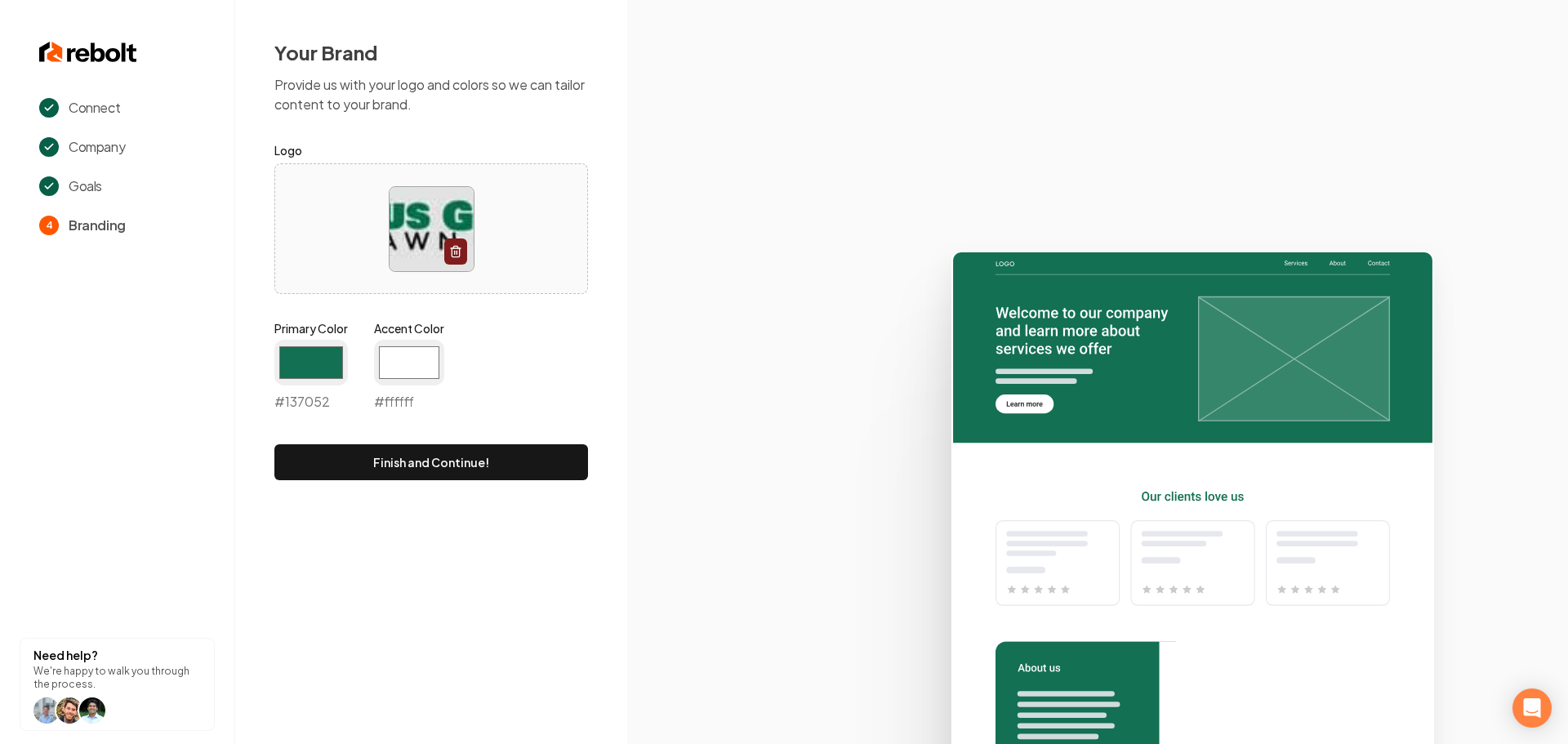
type input "#ffffff"
click at [653, 389] on icon at bounding box center [1097, 489] width 941 height 507
click at [520, 469] on button "Finish and Continue!" at bounding box center [431, 462] width 314 height 36
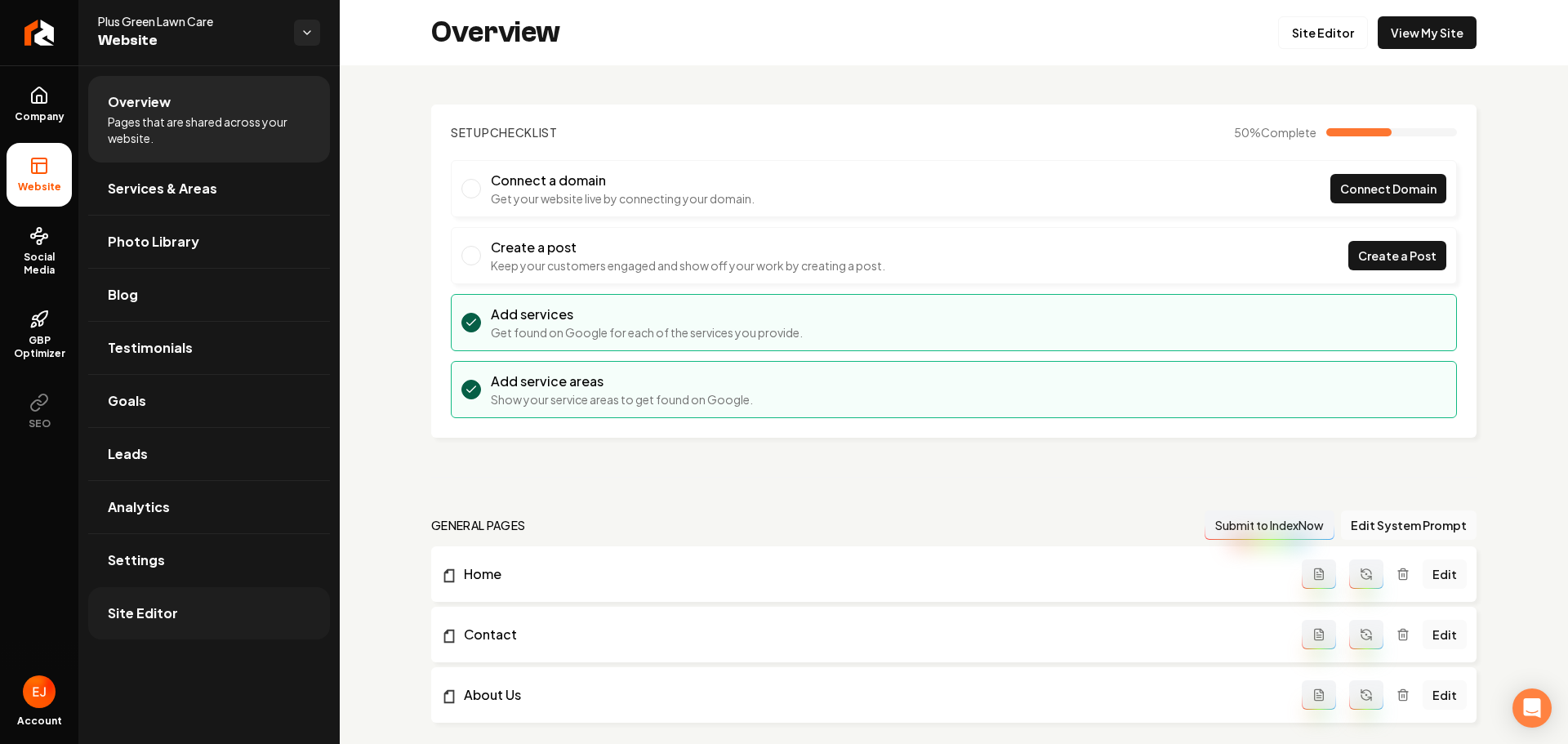
click at [190, 600] on link "Site Editor" at bounding box center [210, 613] width 242 height 53
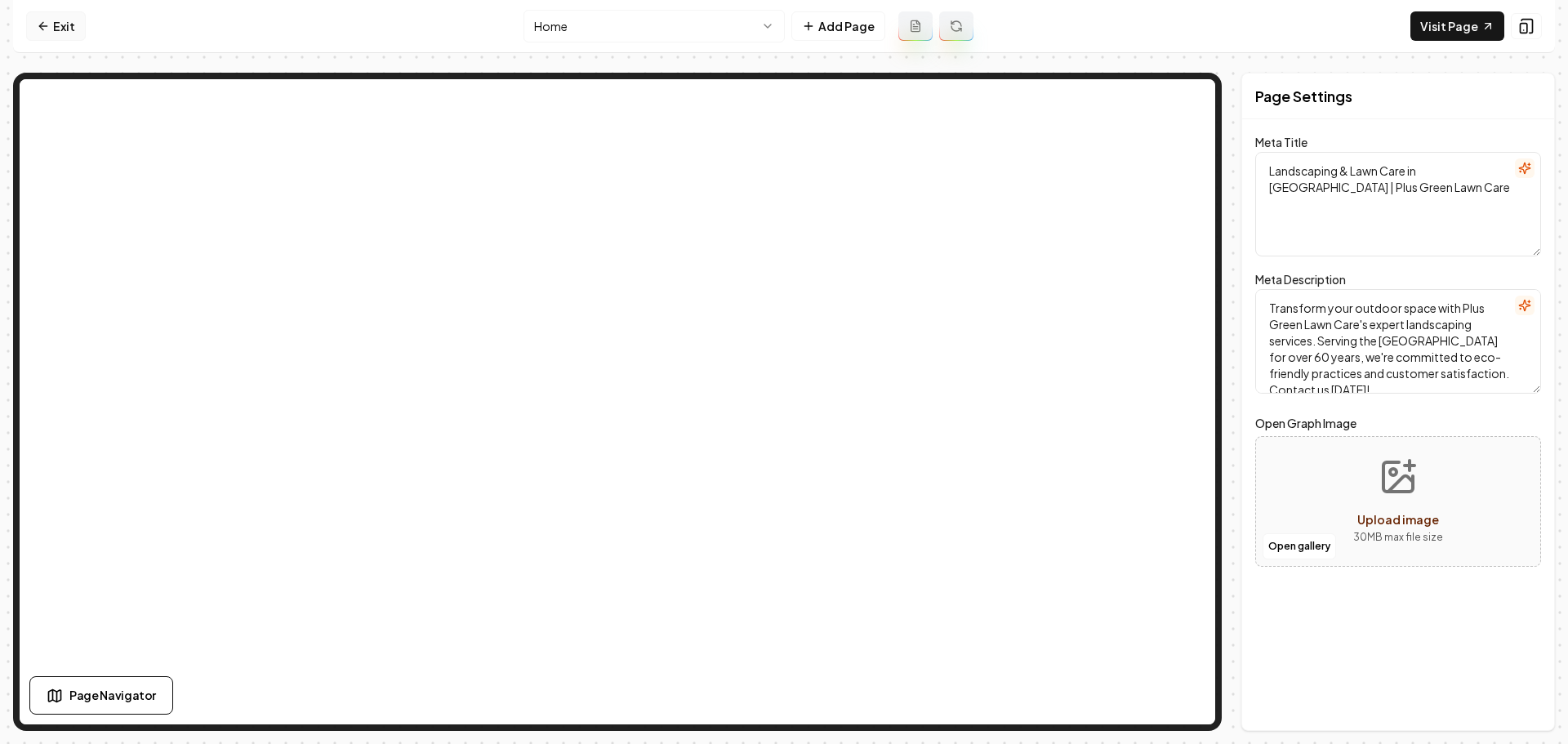
click at [48, 25] on icon at bounding box center [43, 26] width 13 height 13
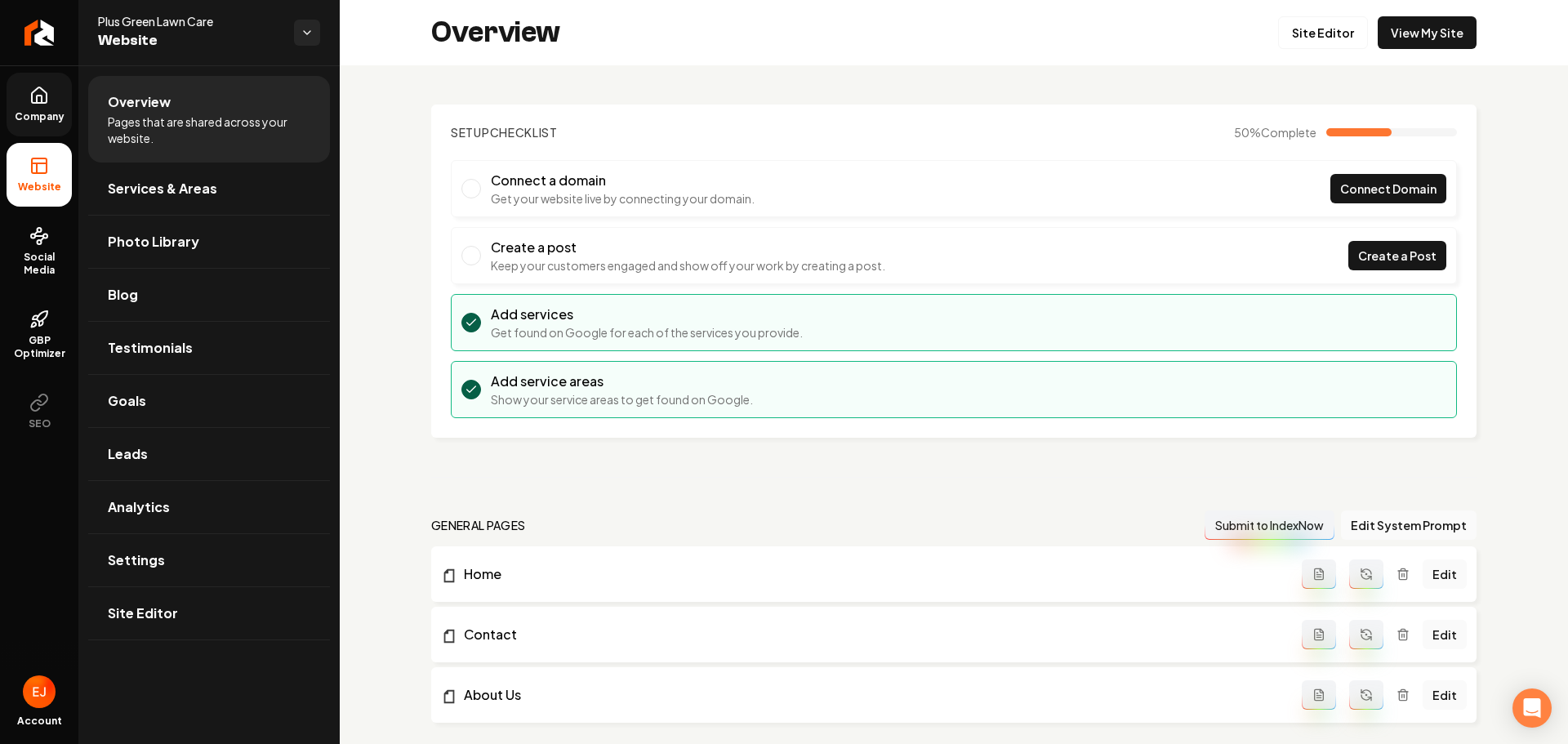
click at [40, 95] on icon at bounding box center [39, 99] width 5 height 7
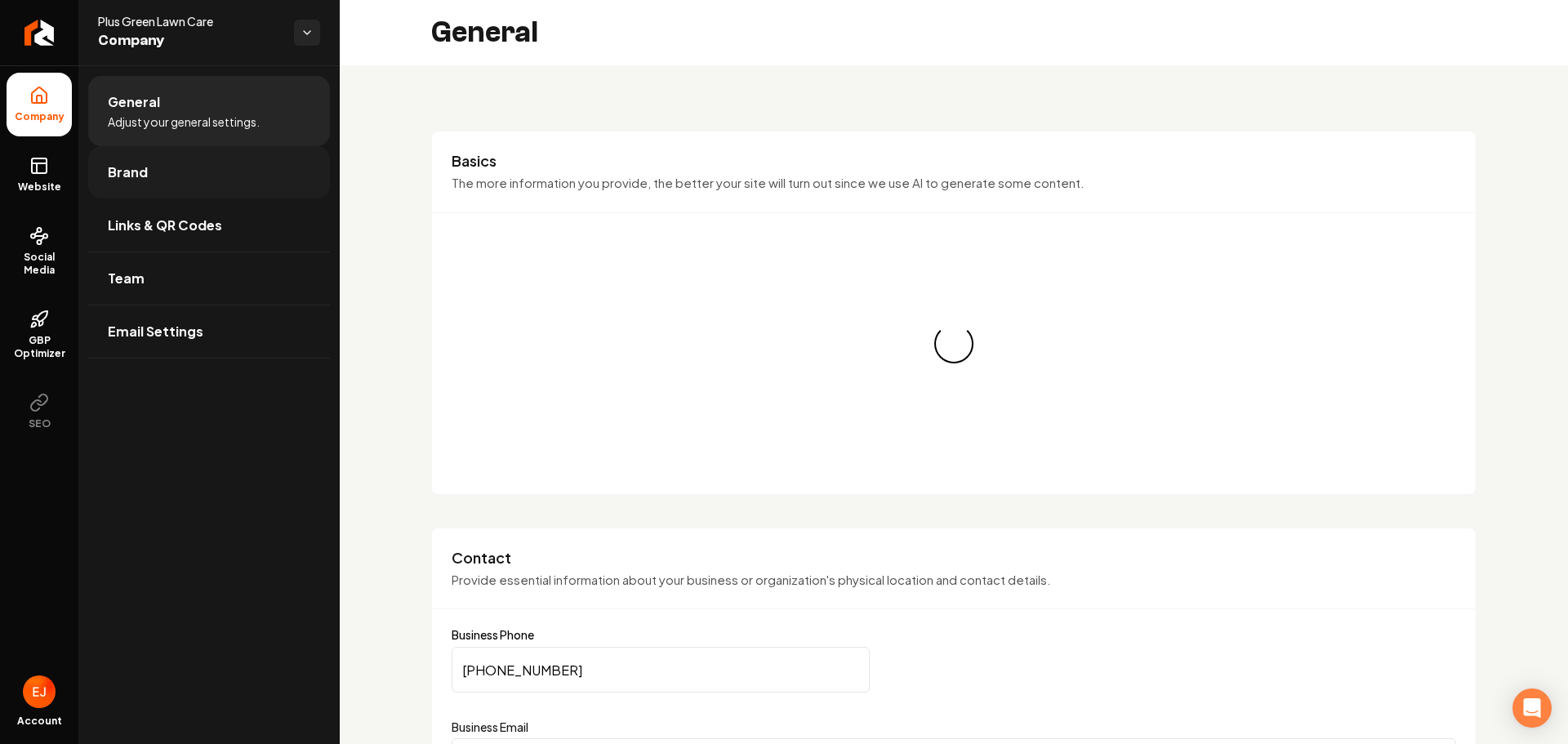
click at [174, 165] on link "Brand" at bounding box center [210, 172] width 242 height 53
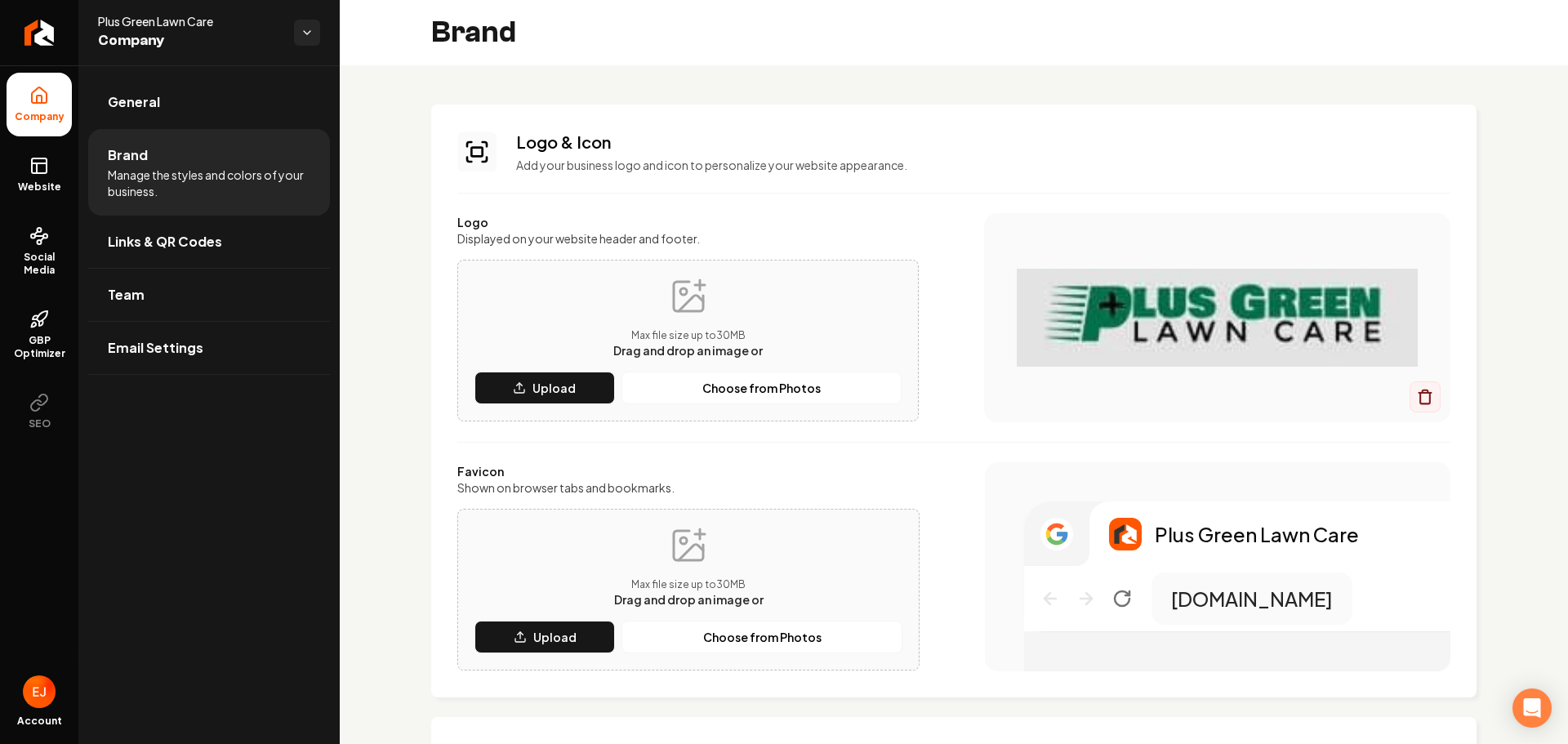
click at [674, 300] on icon "Main content area" at bounding box center [689, 296] width 30 height 30
click at [595, 379] on button "Upload" at bounding box center [545, 387] width 140 height 32
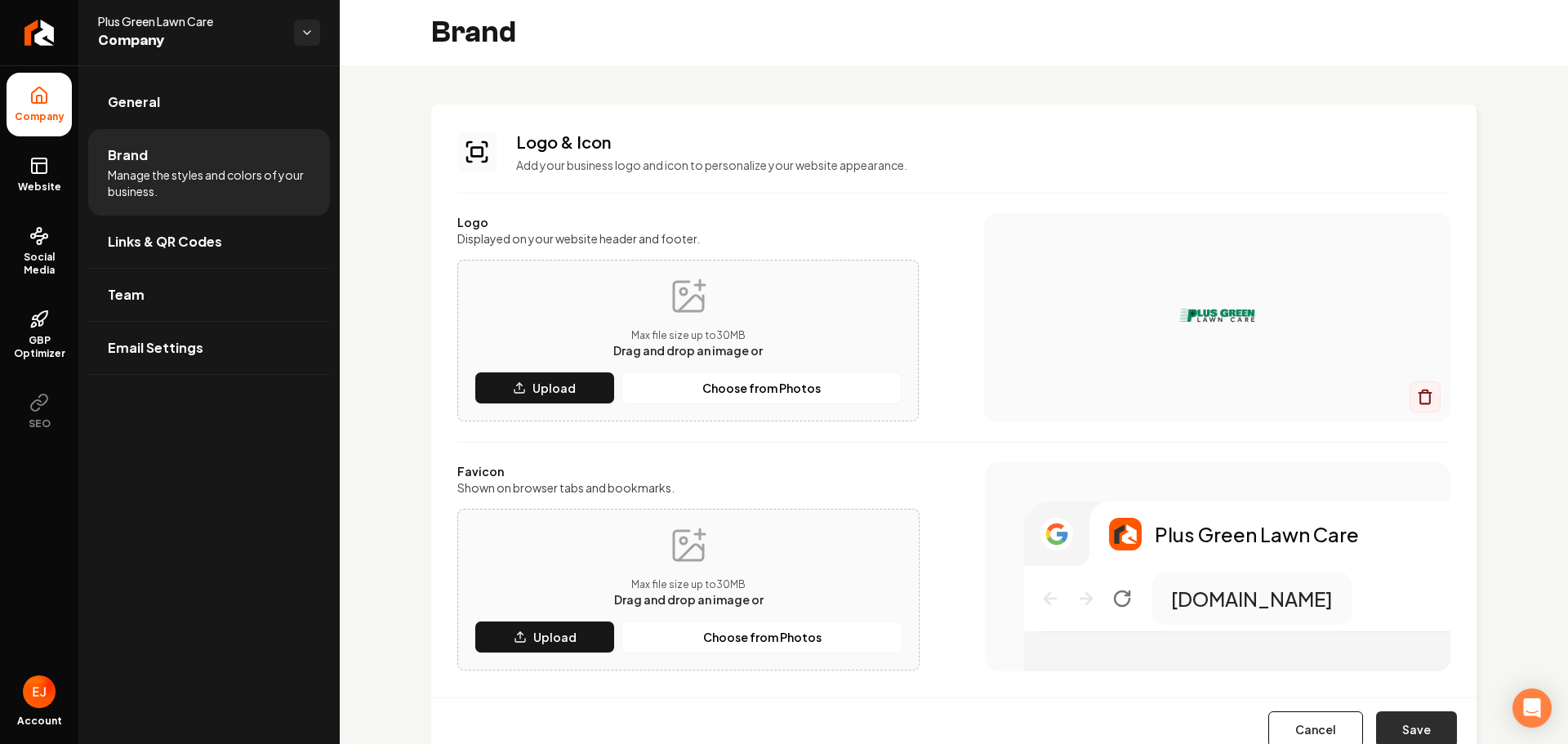
click at [1403, 732] on button "Save" at bounding box center [1417, 728] width 81 height 36
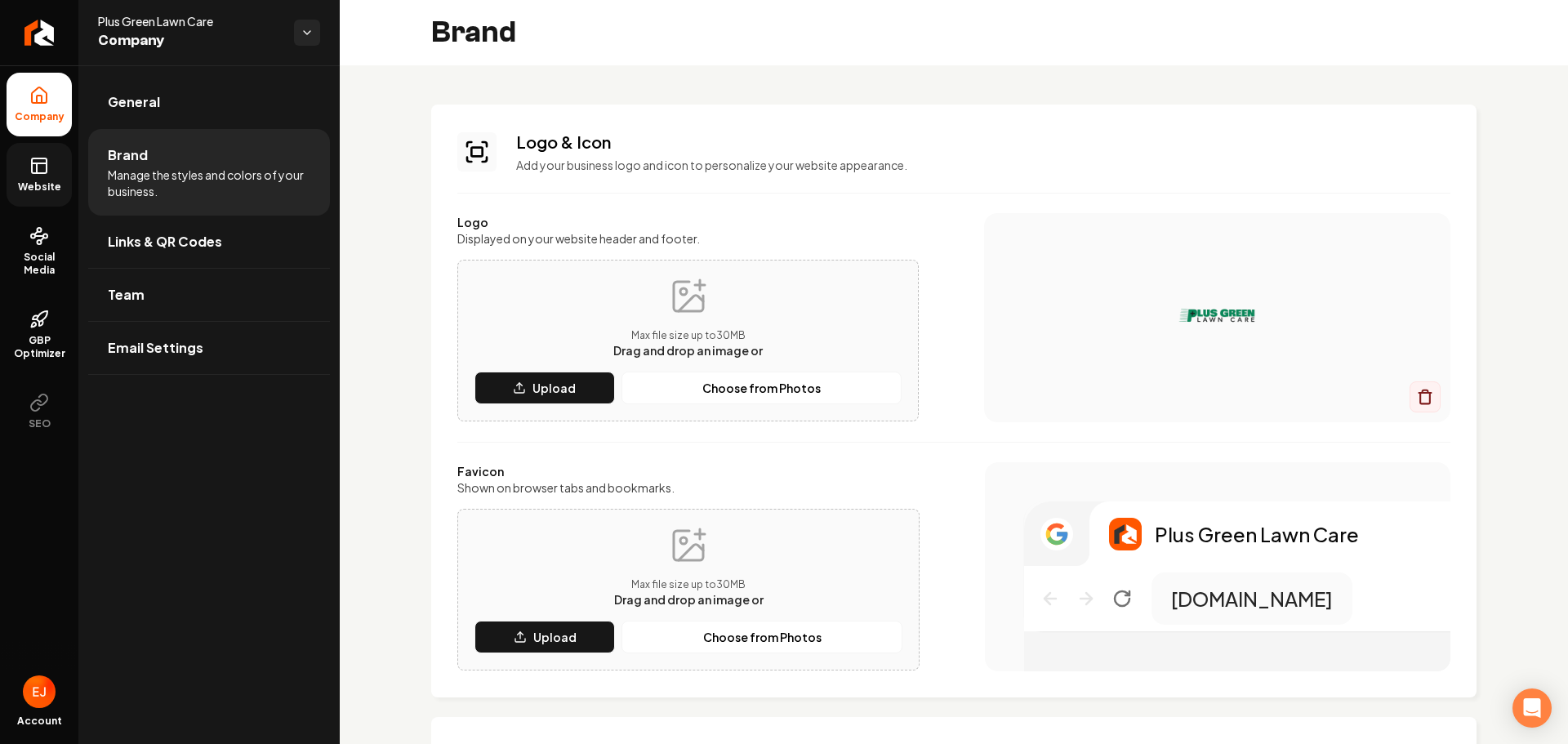
click at [26, 175] on link "Website" at bounding box center [39, 174] width 66 height 64
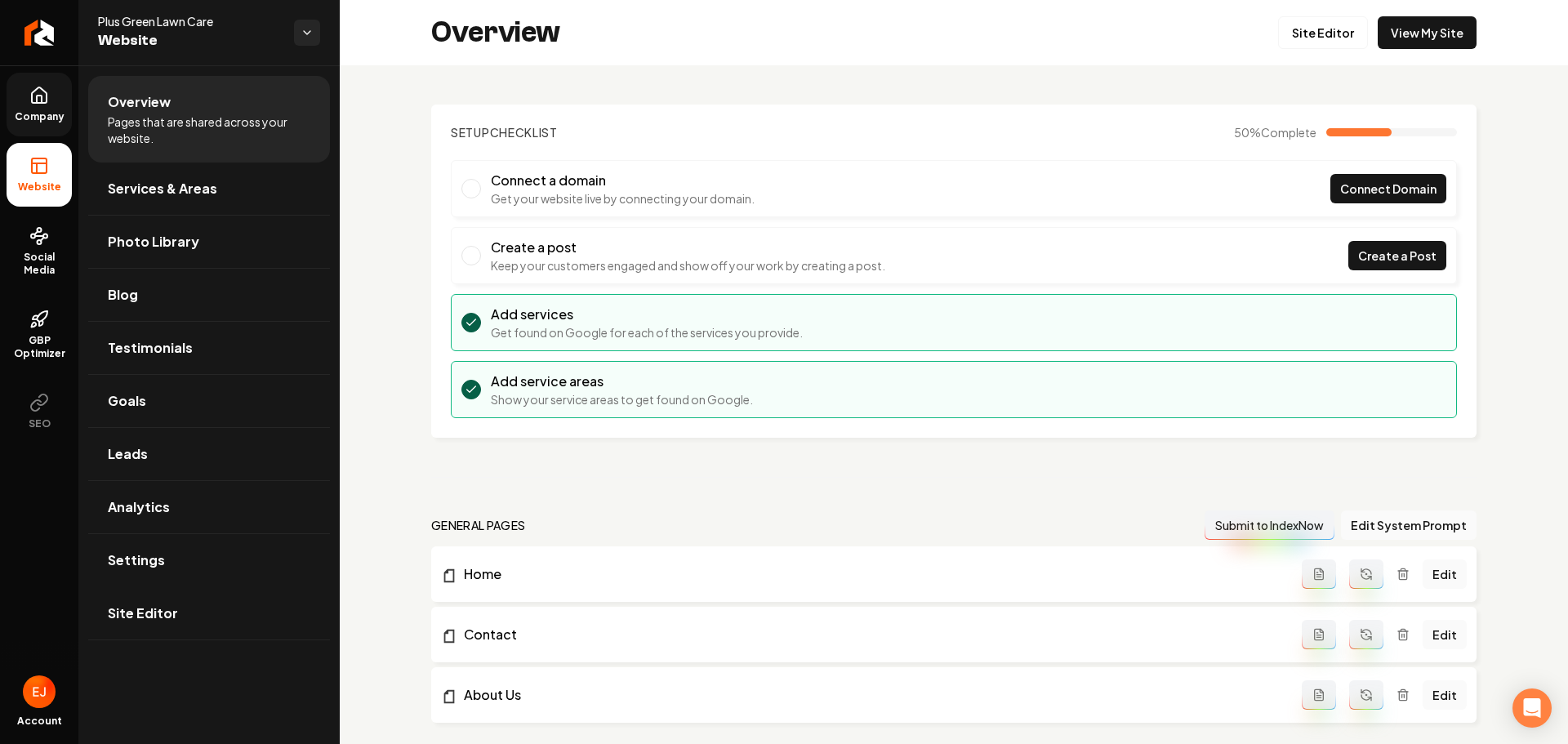
click at [198, 605] on link "Site Editor" at bounding box center [210, 613] width 242 height 53
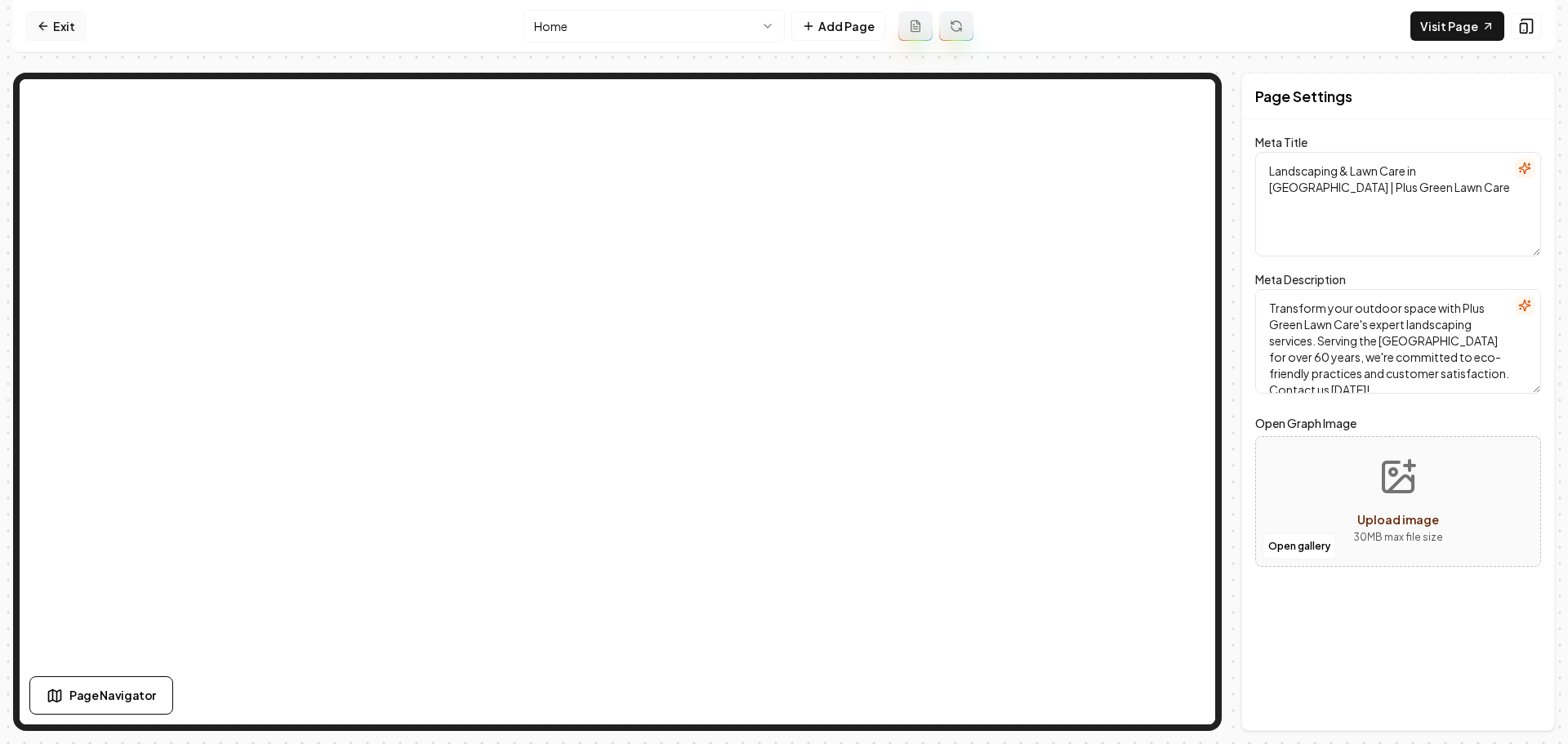
click at [60, 31] on link "Exit" at bounding box center [55, 26] width 60 height 30
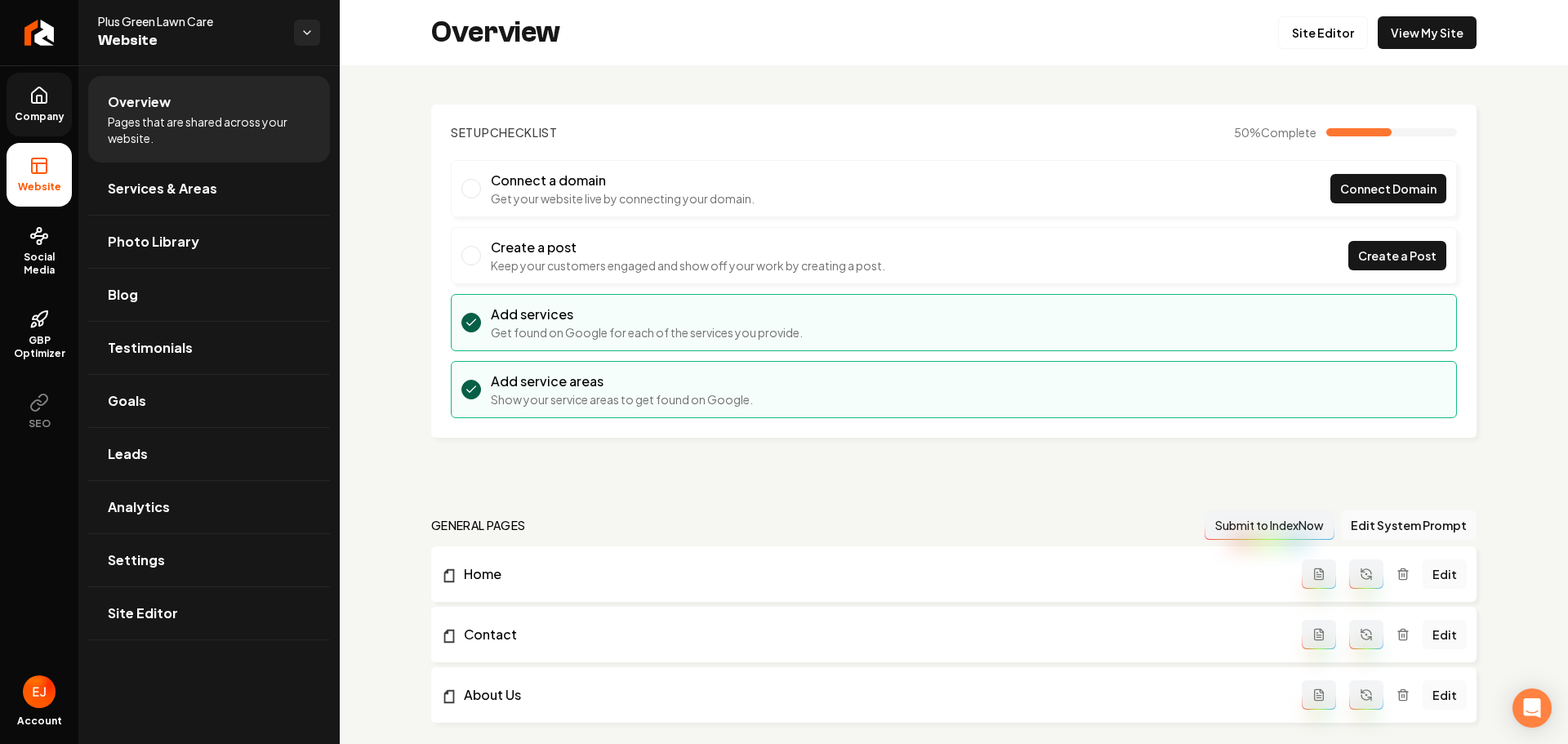
click at [22, 94] on link "Company" at bounding box center [39, 104] width 66 height 64
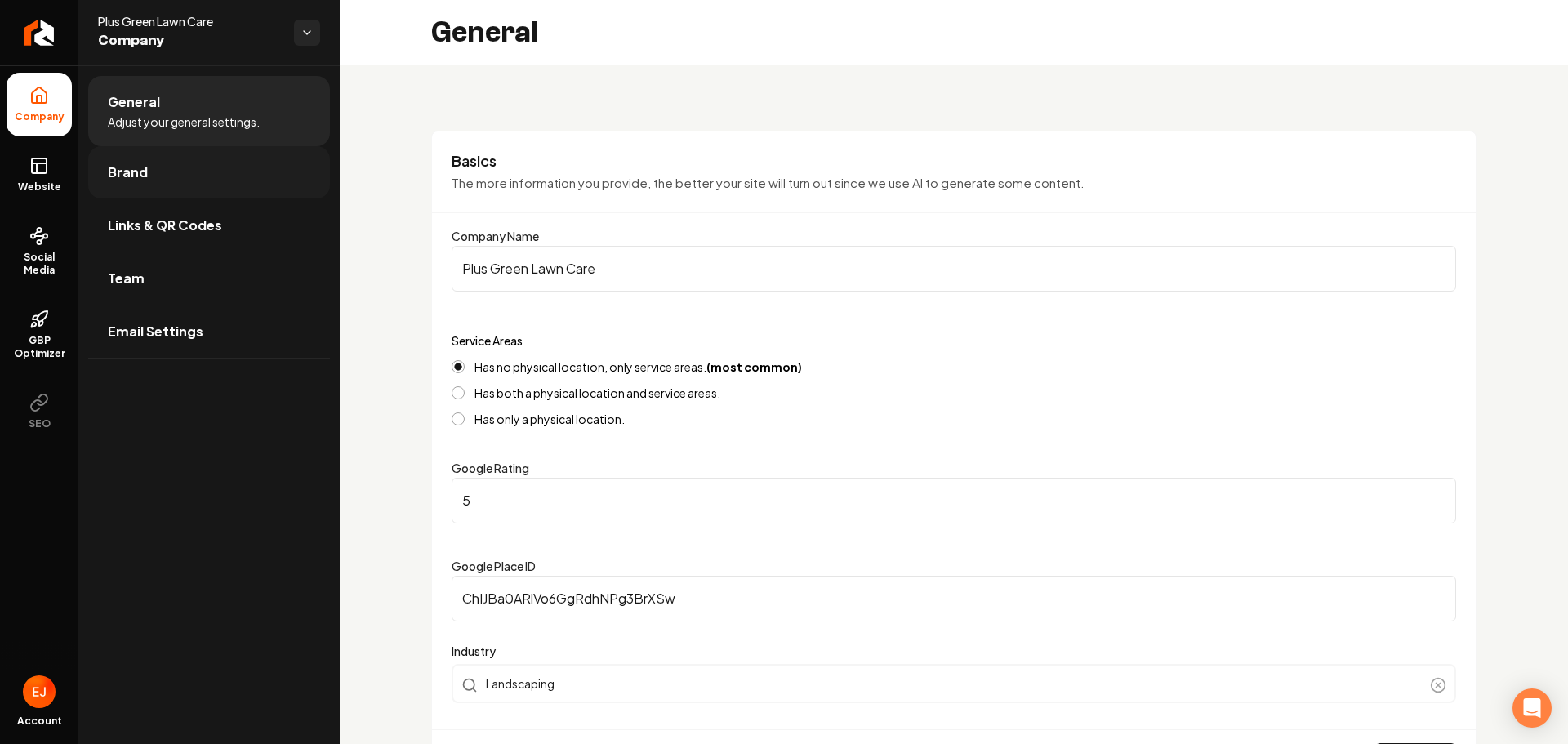
click at [205, 180] on link "Brand" at bounding box center [210, 172] width 242 height 53
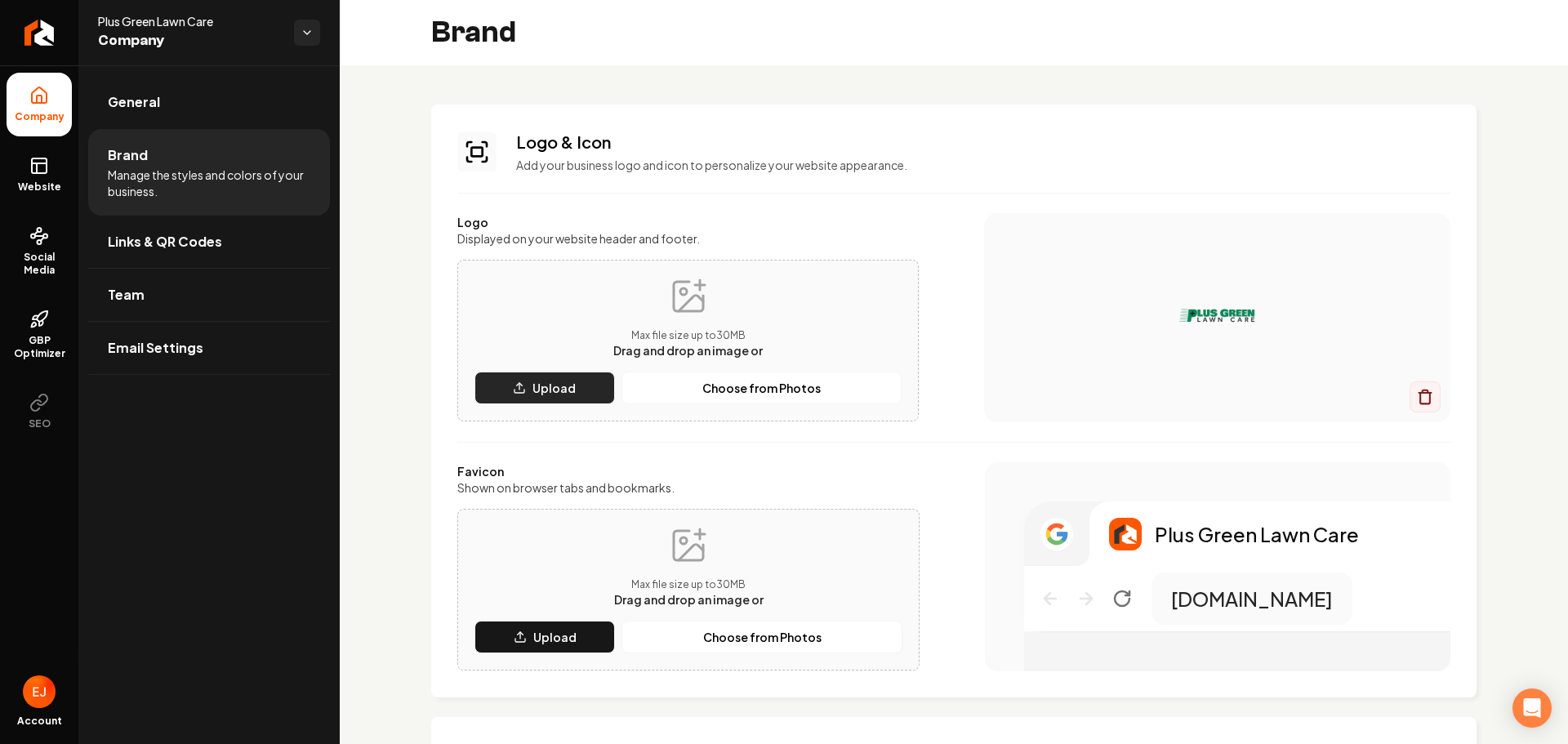
click at [547, 383] on p "Upload" at bounding box center [554, 388] width 43 height 17
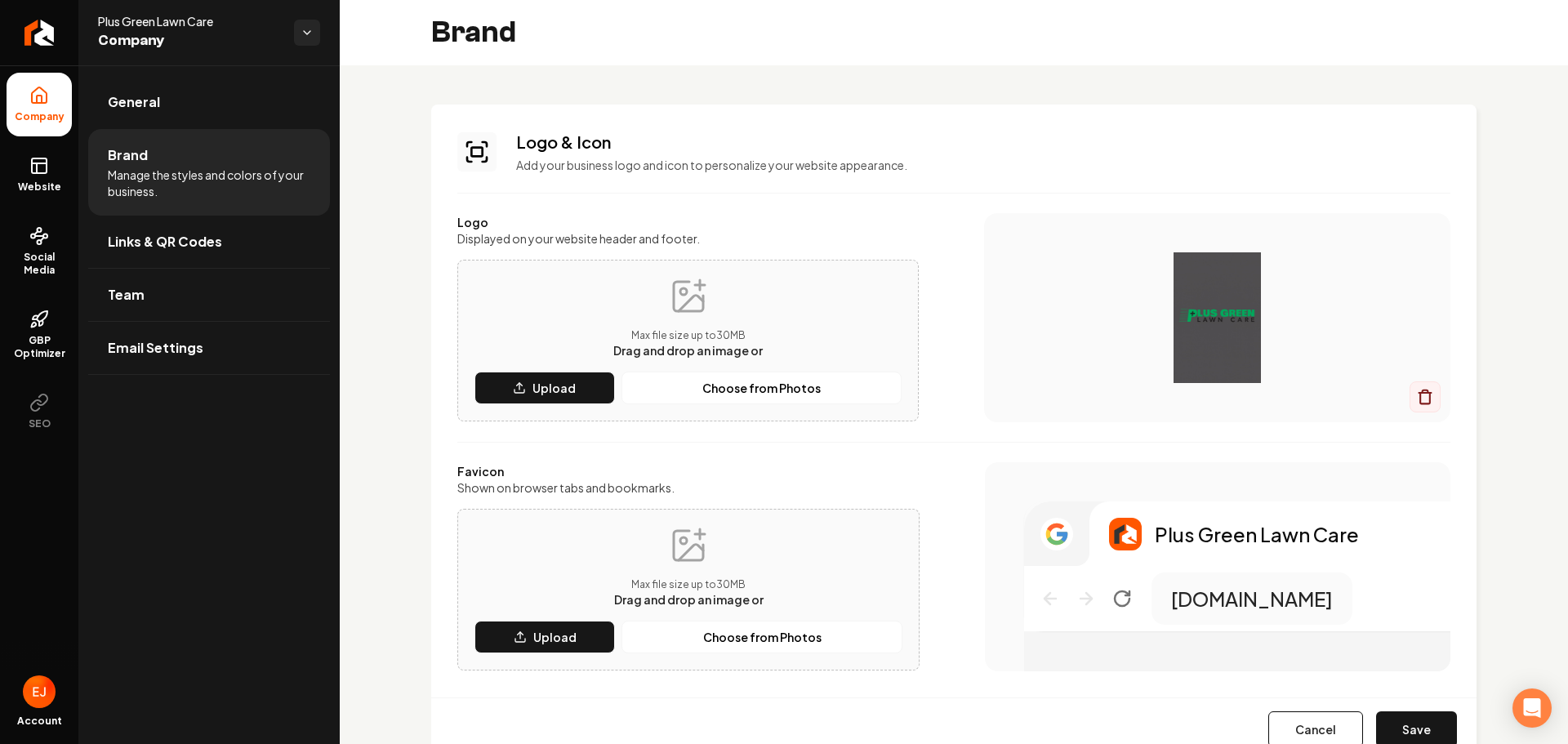
click at [1405, 718] on button "Save" at bounding box center [1417, 728] width 81 height 36
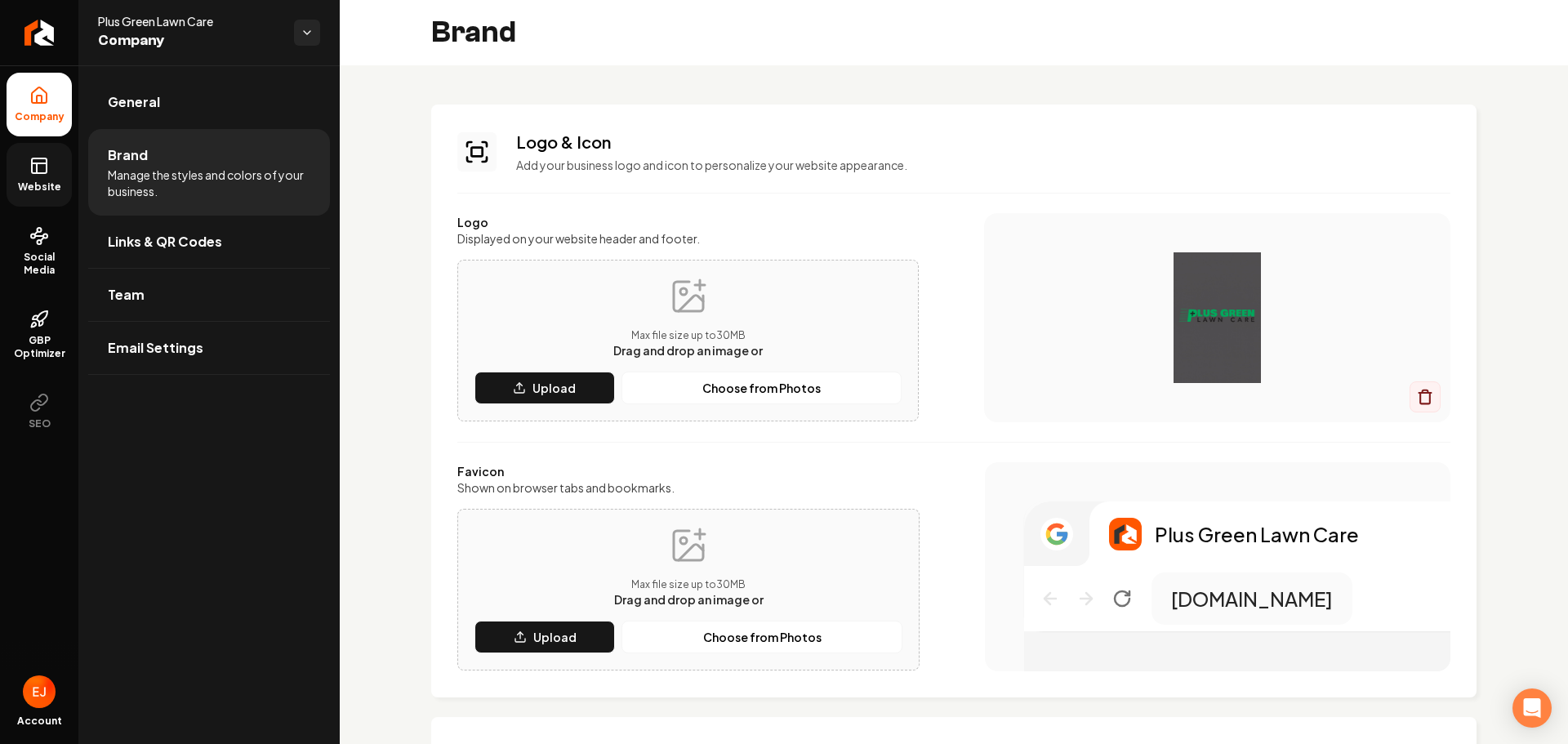
click at [30, 187] on span "Website" at bounding box center [39, 186] width 56 height 13
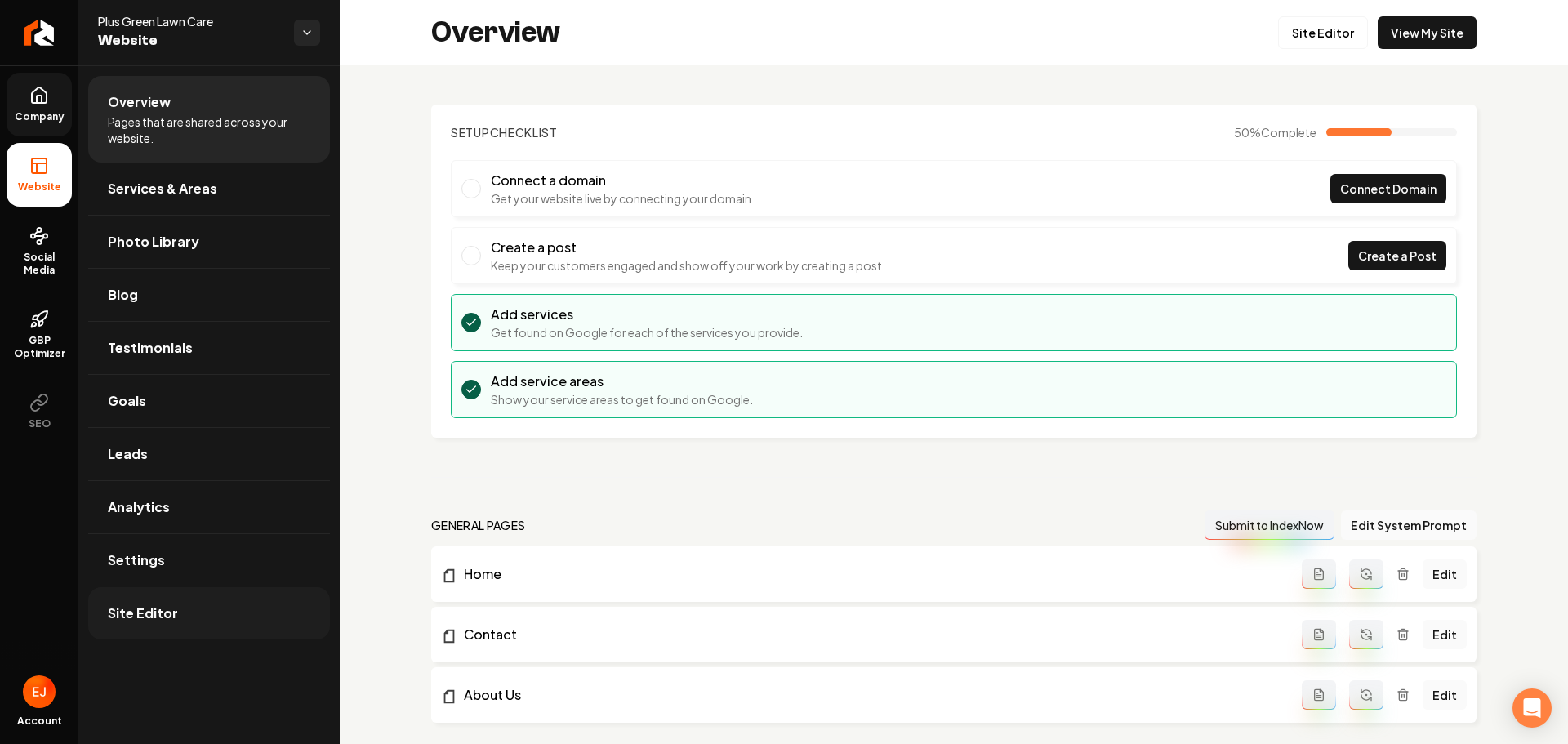
click at [153, 605] on span "Site Editor" at bounding box center [143, 613] width 70 height 19
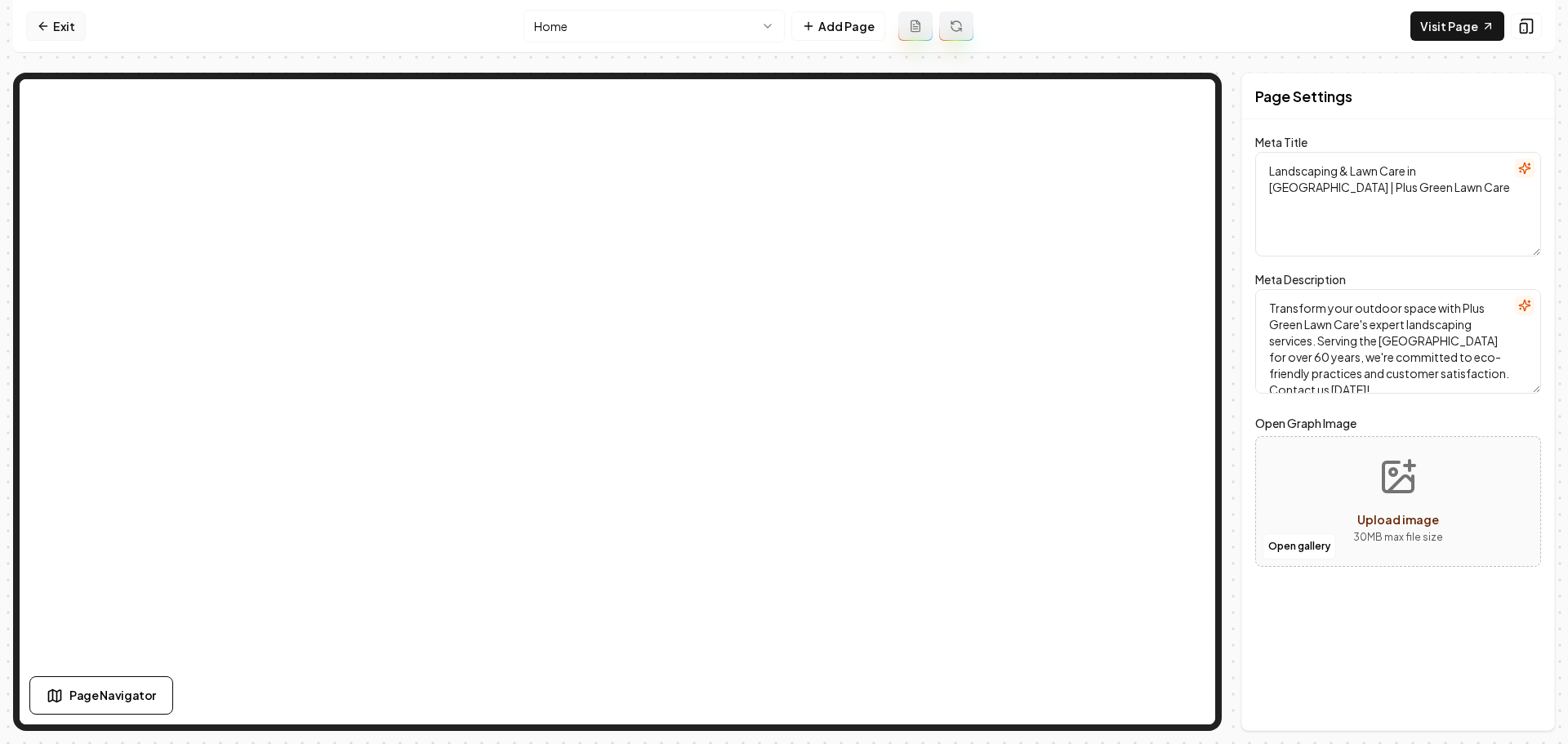
click at [58, 25] on link "Exit" at bounding box center [55, 26] width 60 height 30
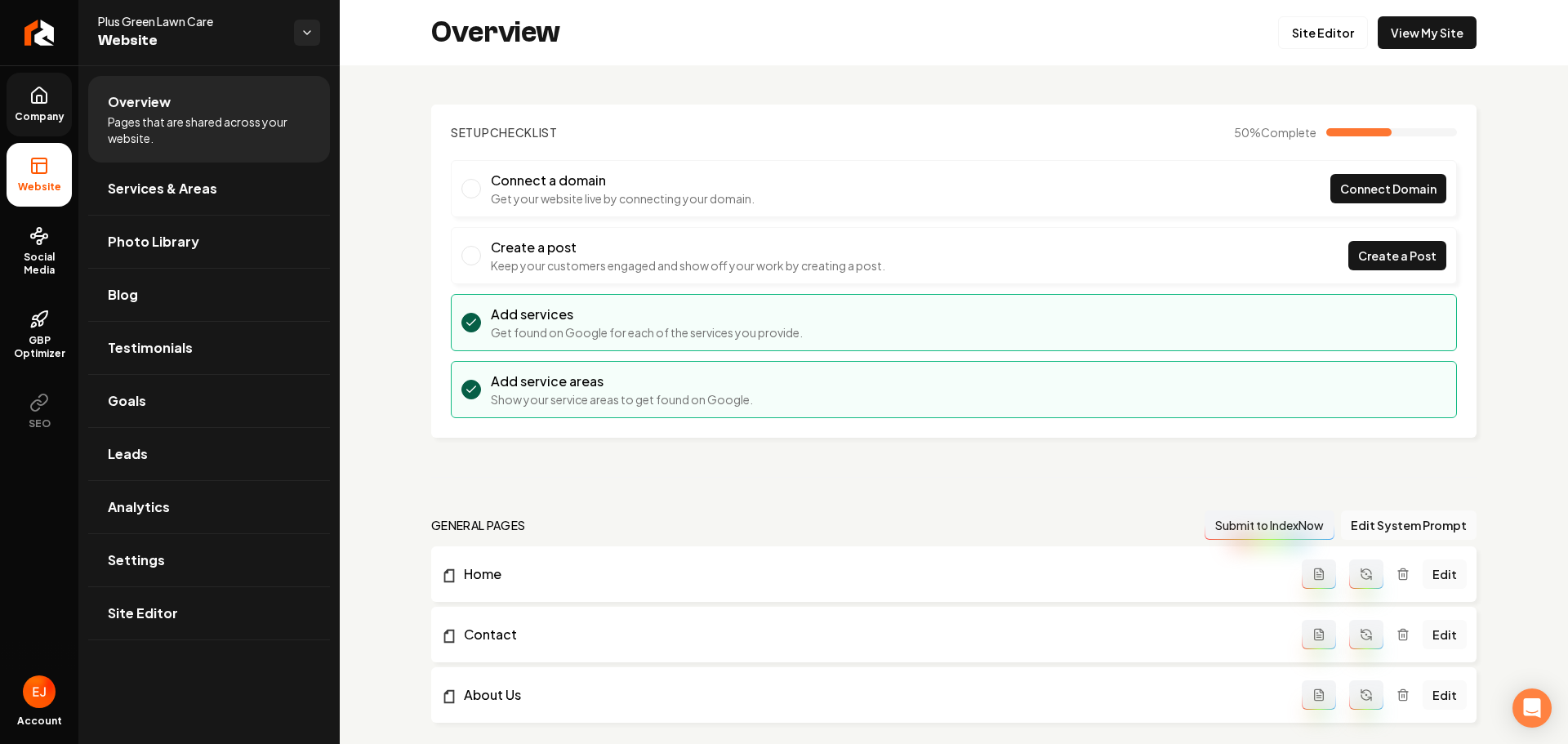
click at [28, 116] on span "Company" at bounding box center [40, 116] width 63 height 13
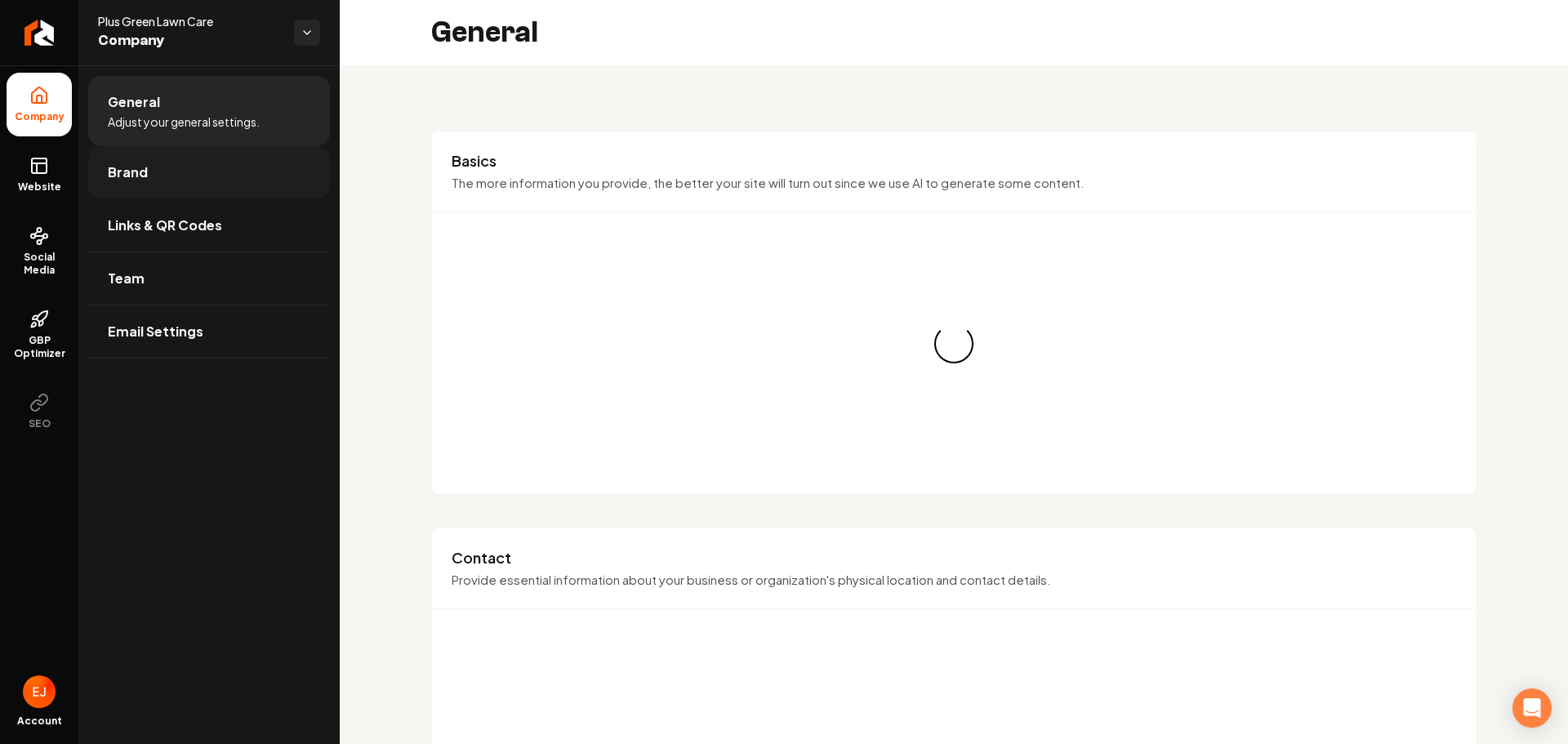
click at [203, 174] on link "Brand" at bounding box center [210, 172] width 242 height 53
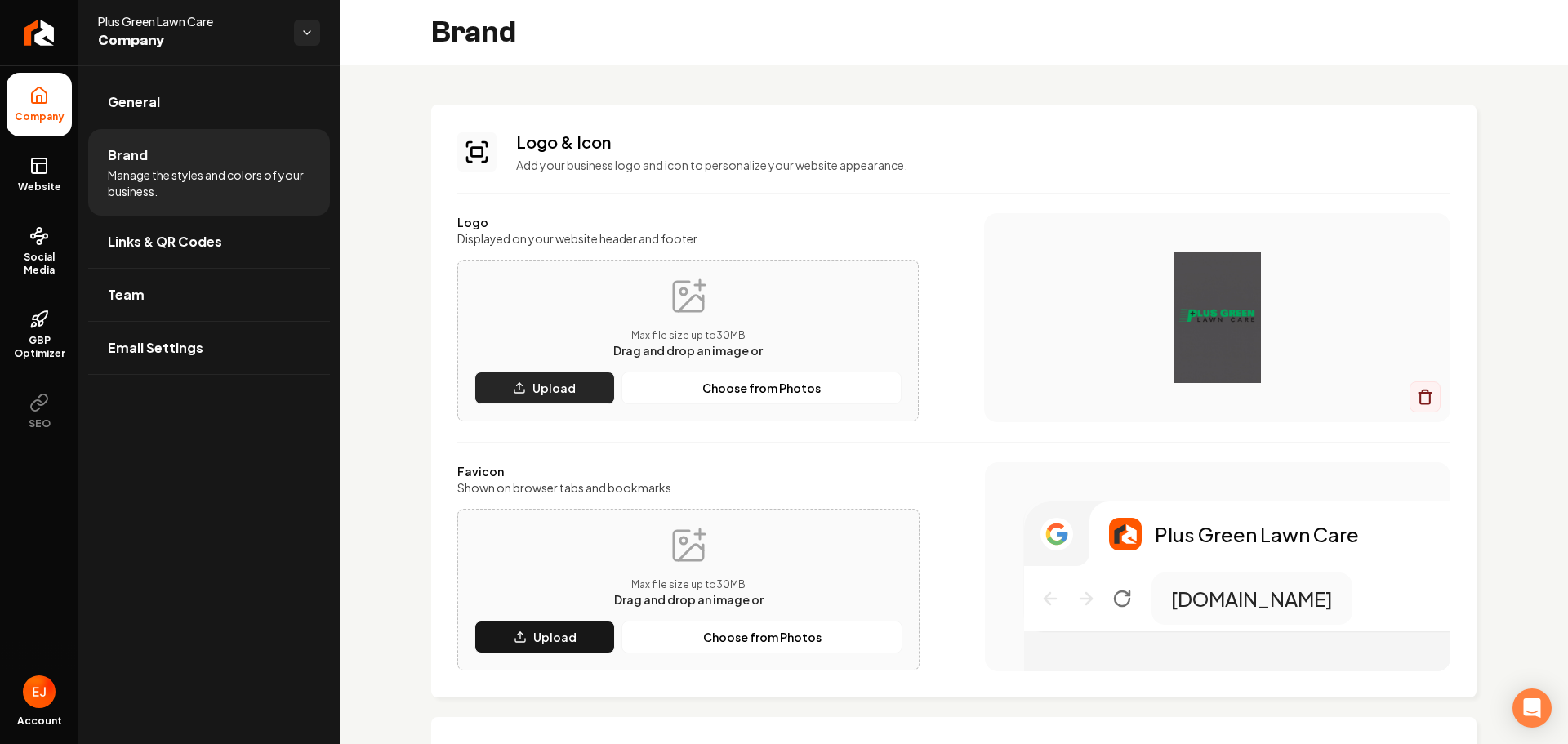
click at [569, 381] on p "Upload" at bounding box center [554, 388] width 43 height 17
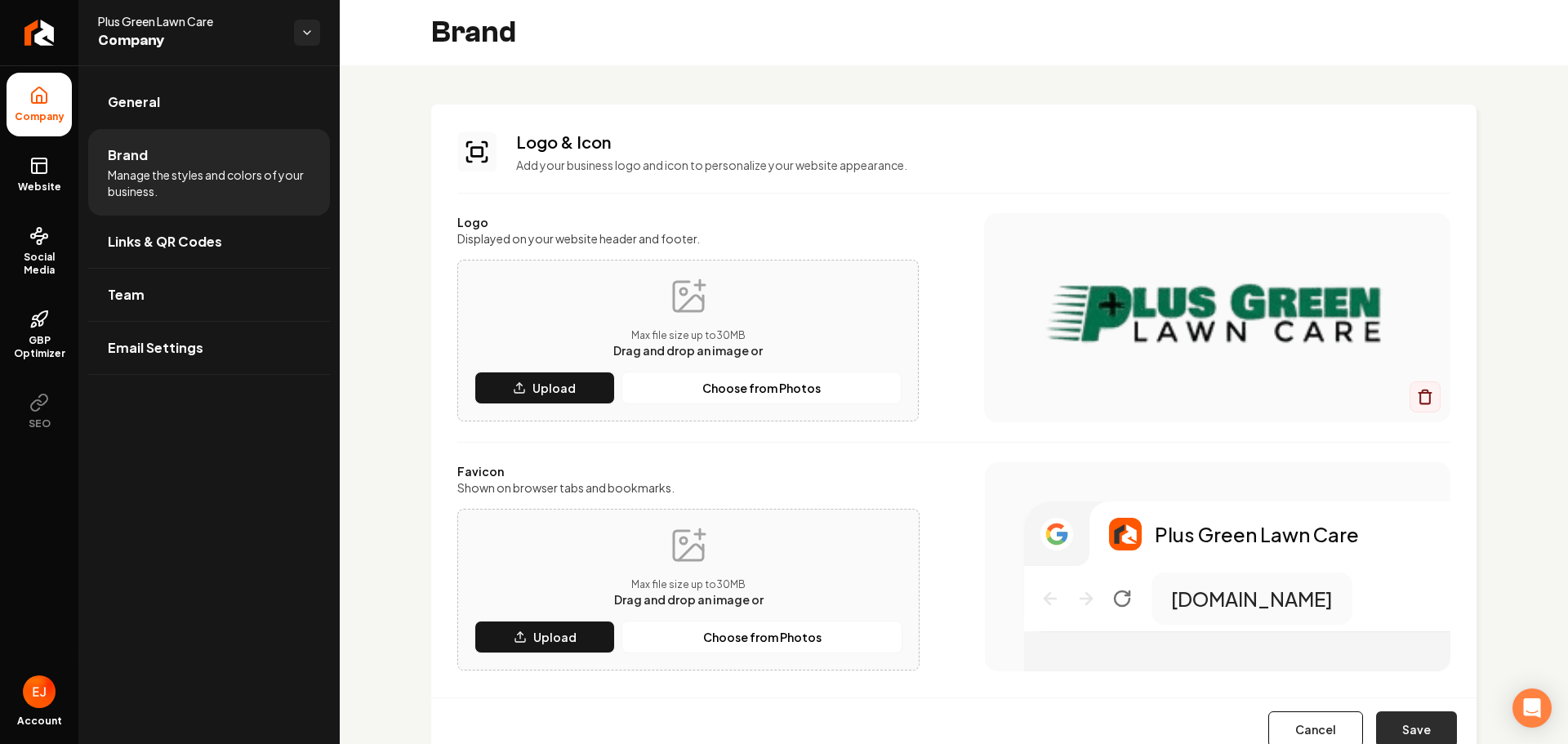
click at [1399, 730] on button "Save" at bounding box center [1417, 728] width 81 height 36
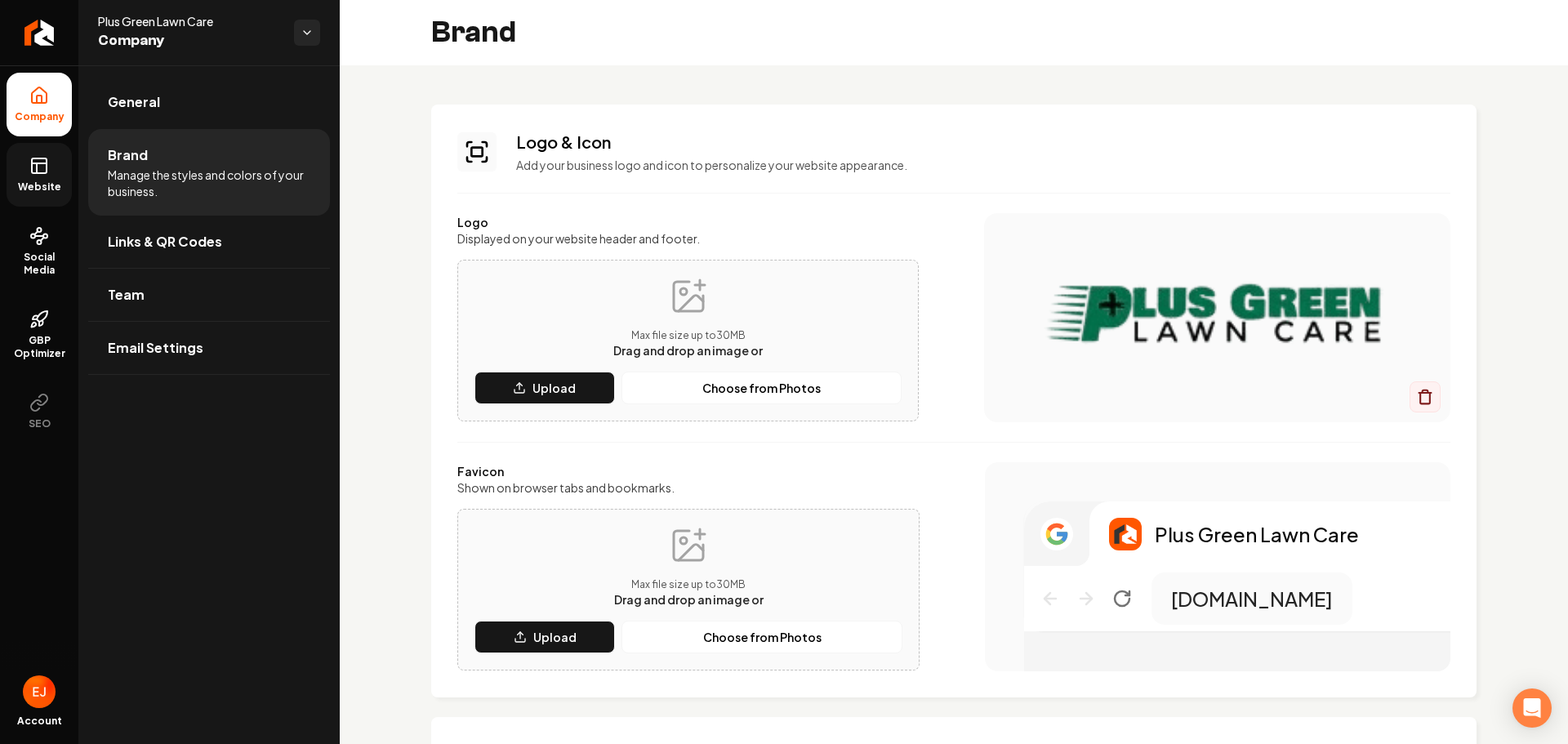
click at [54, 187] on span "Website" at bounding box center [39, 186] width 56 height 13
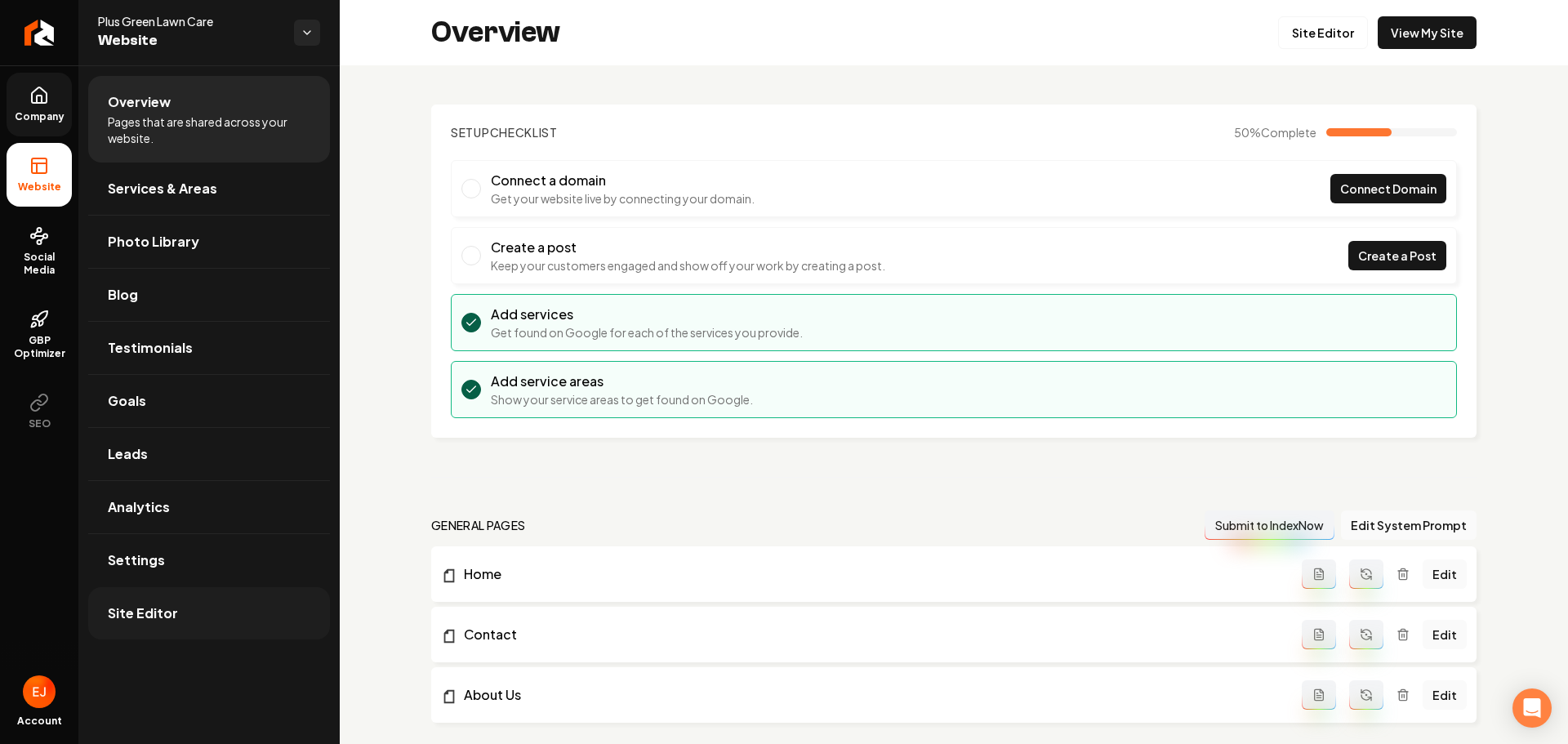
click at [220, 626] on link "Site Editor" at bounding box center [210, 613] width 242 height 53
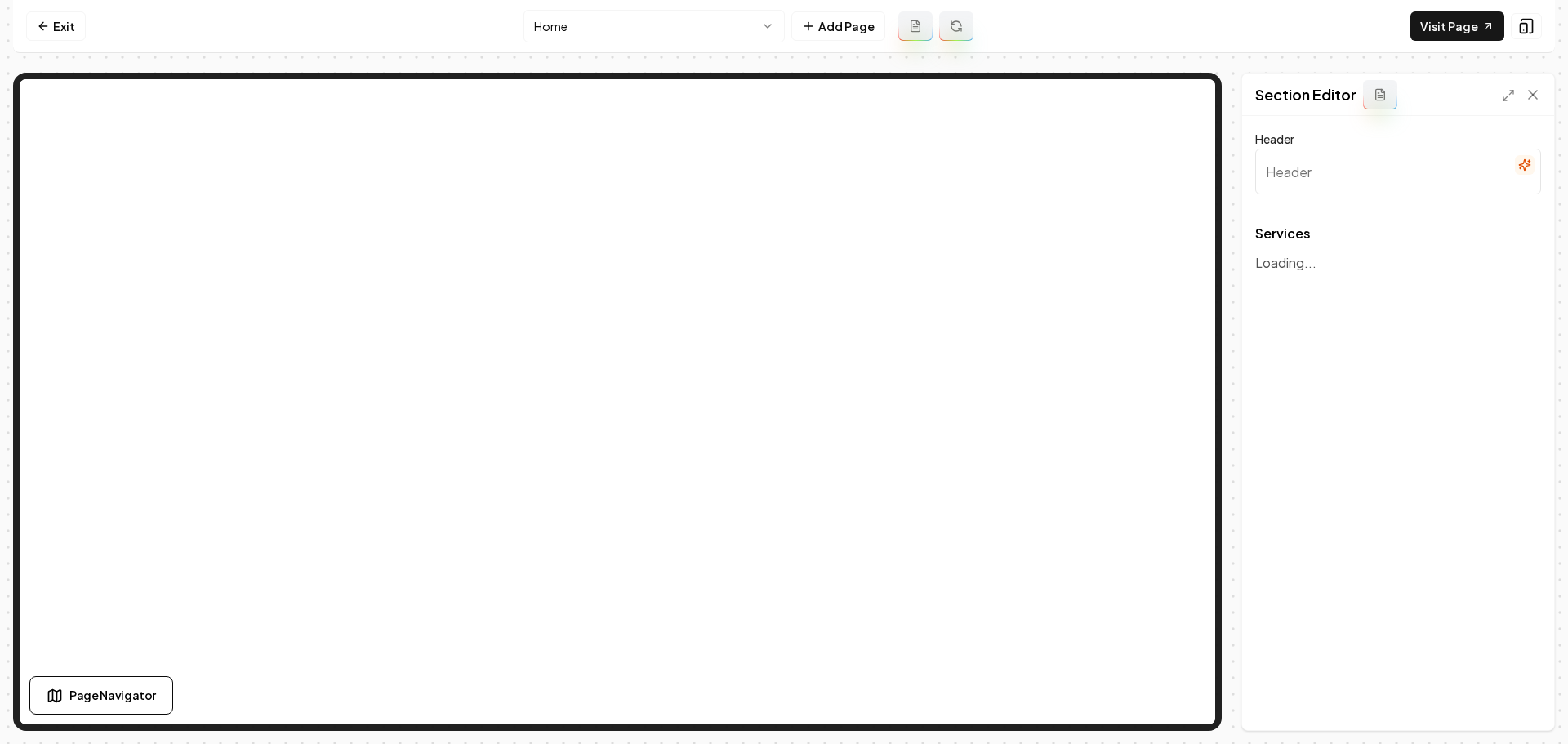
type input "Expert Landscaping & Lawn Care Services"
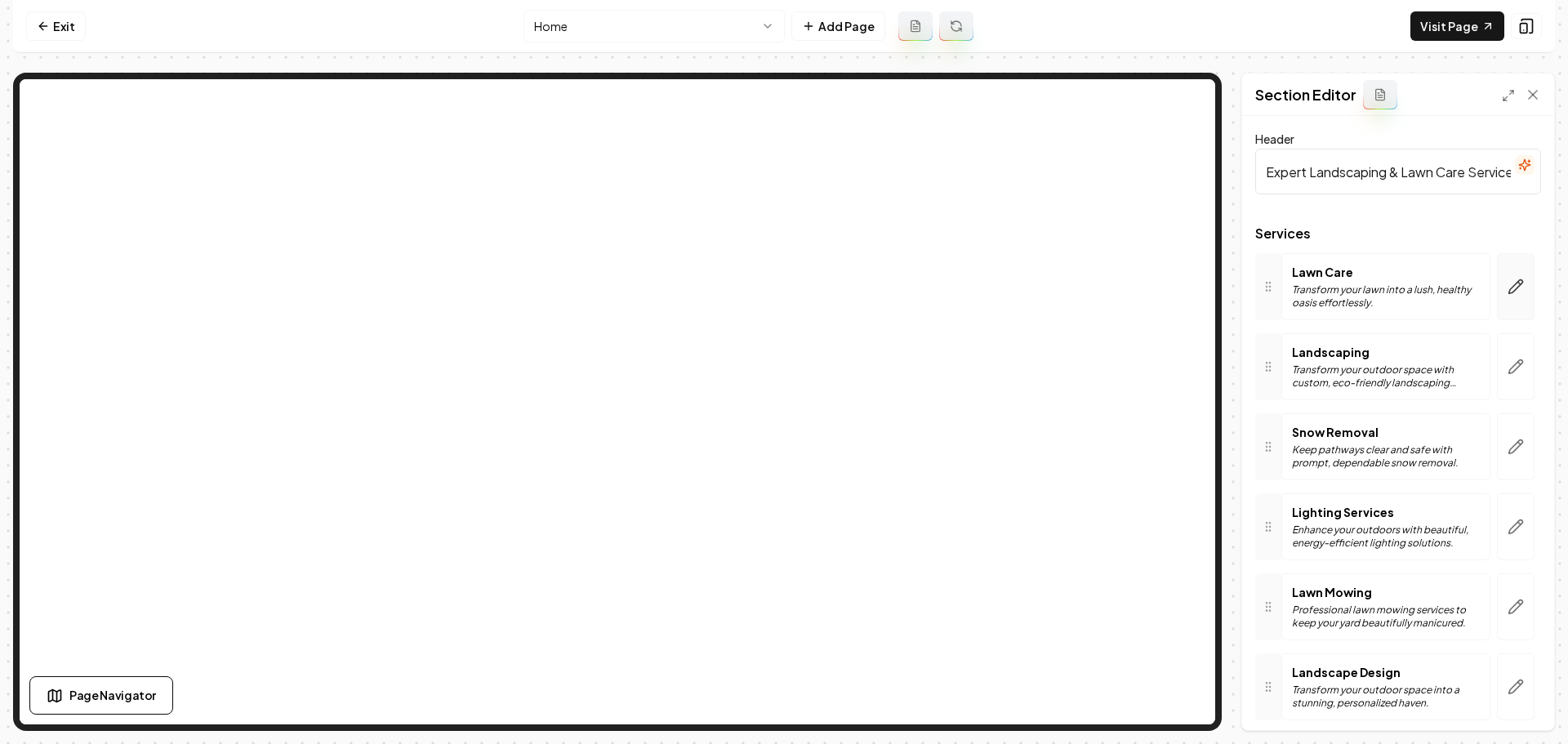
click at [1508, 292] on icon "button" at bounding box center [1516, 287] width 17 height 17
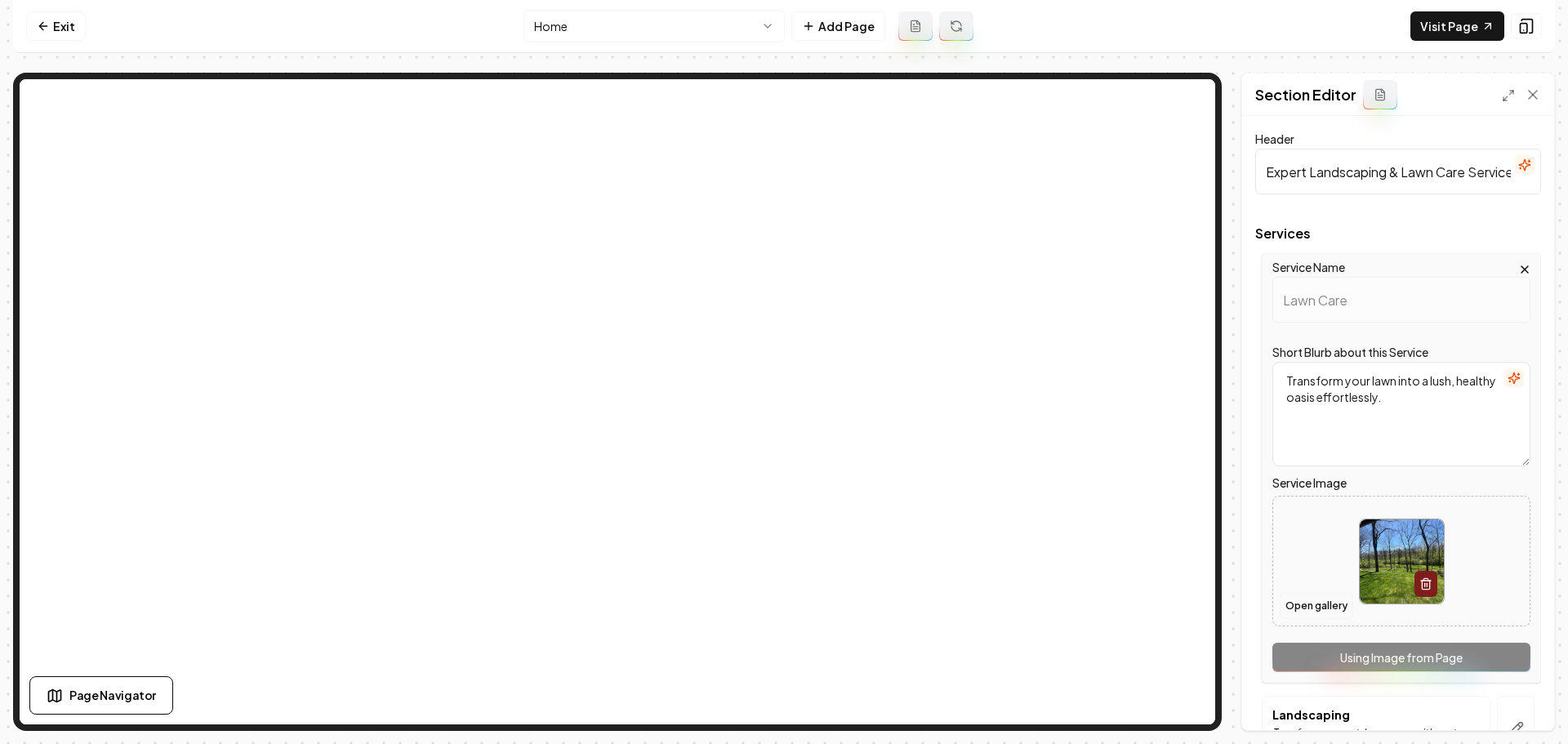
click at [1308, 605] on button "Open gallery" at bounding box center [1317, 606] width 74 height 26
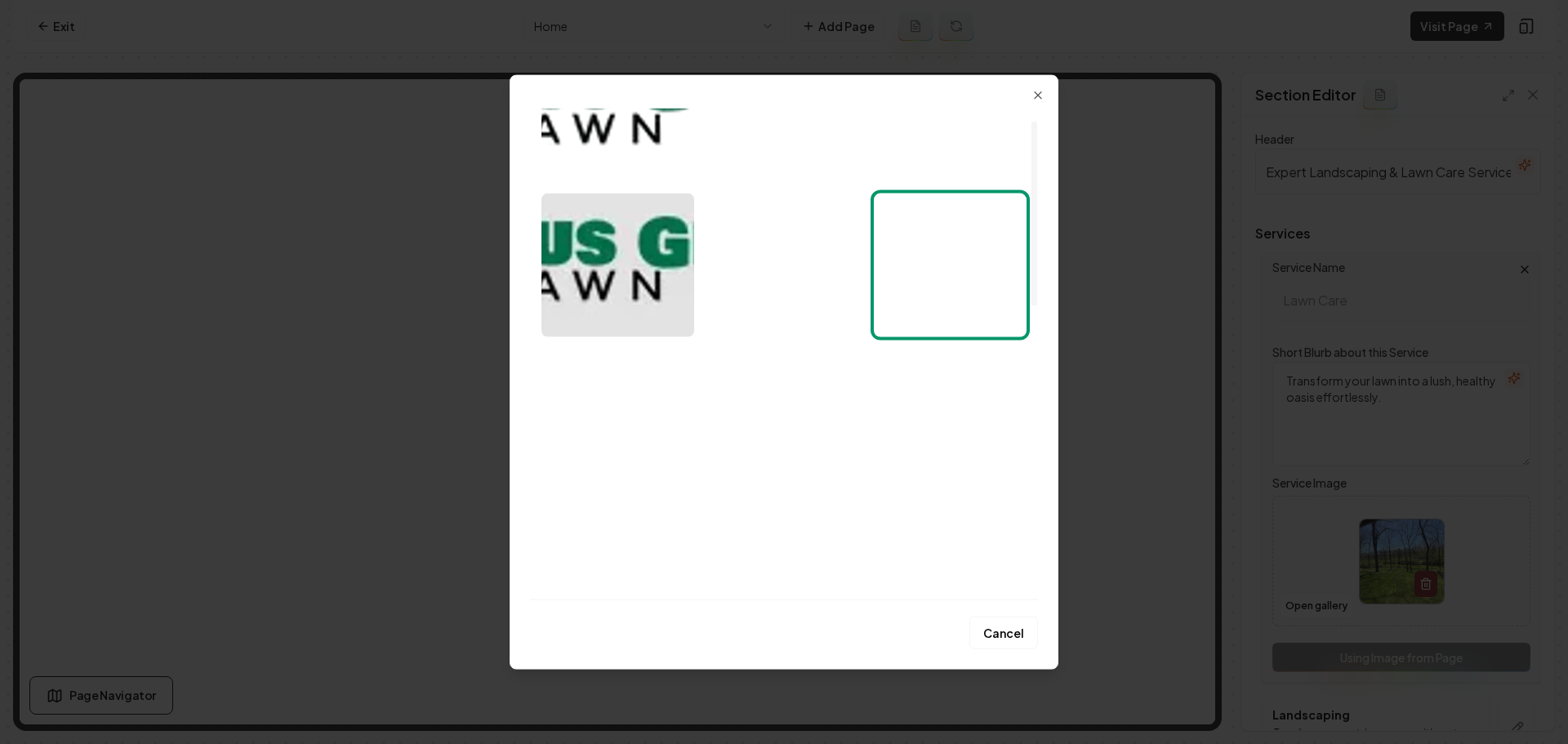
scroll to position [245, 0]
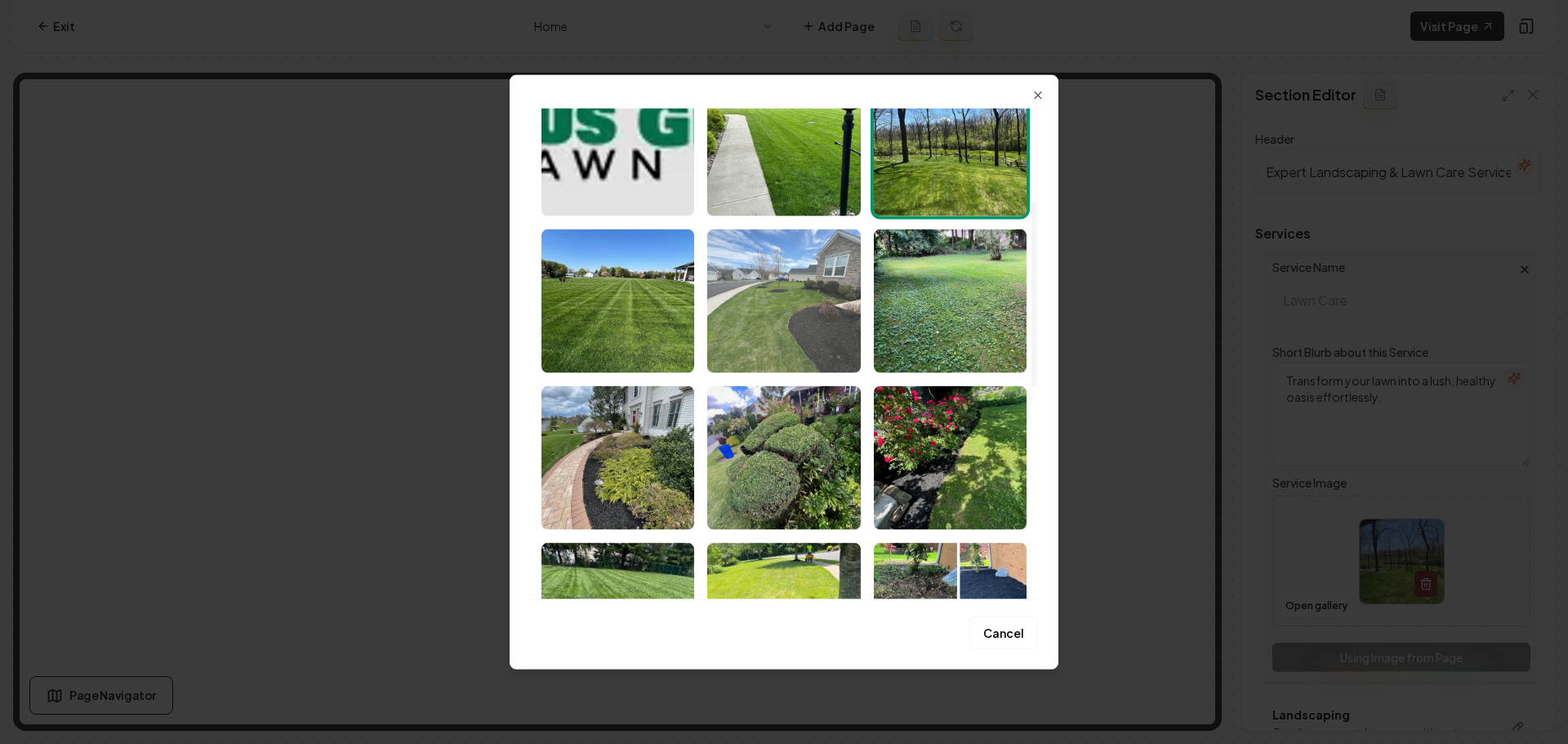
click at [810, 361] on img "Select image image_689e42295c7cd75eb84c666d.jpeg" at bounding box center [783, 301] width 152 height 144
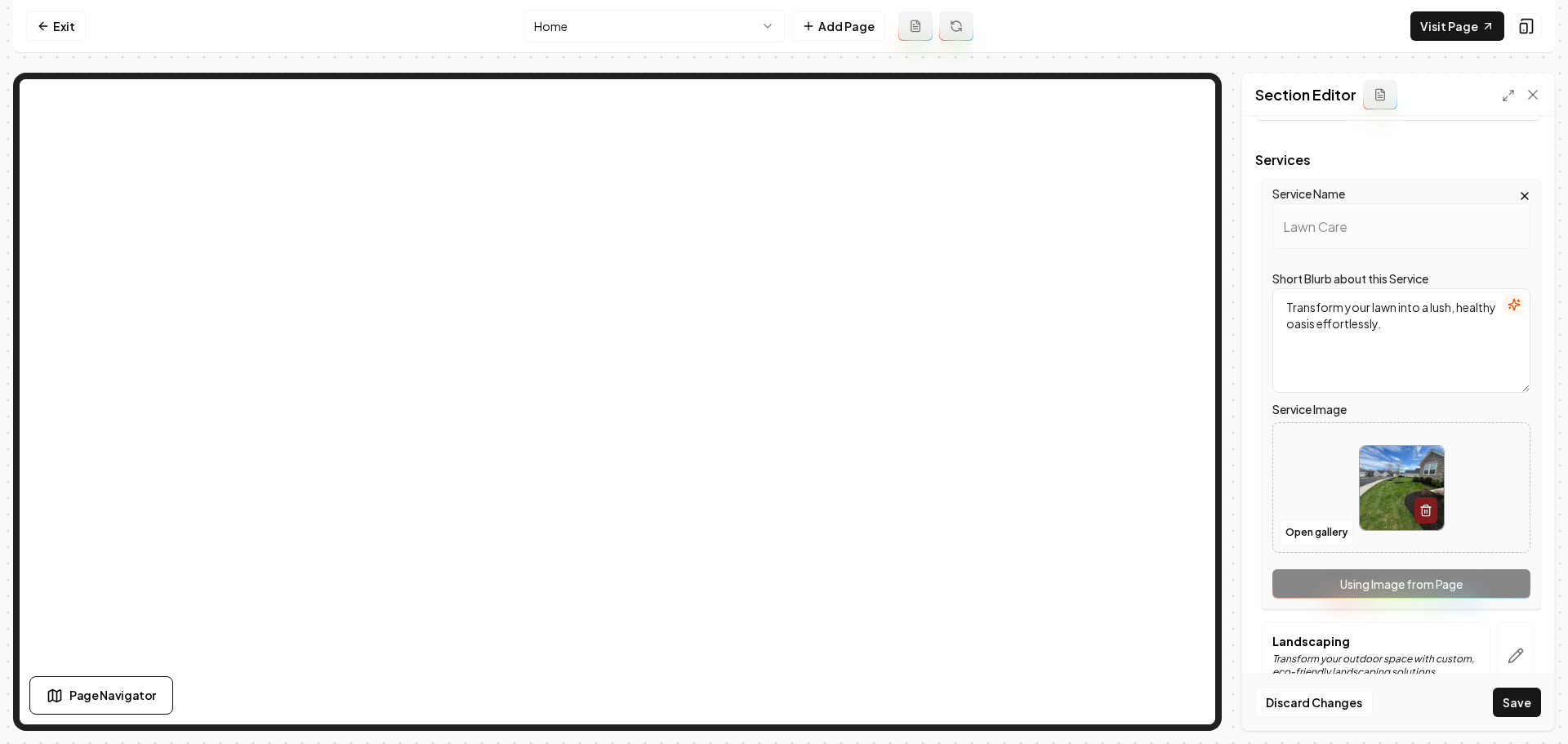
scroll to position [408, 0]
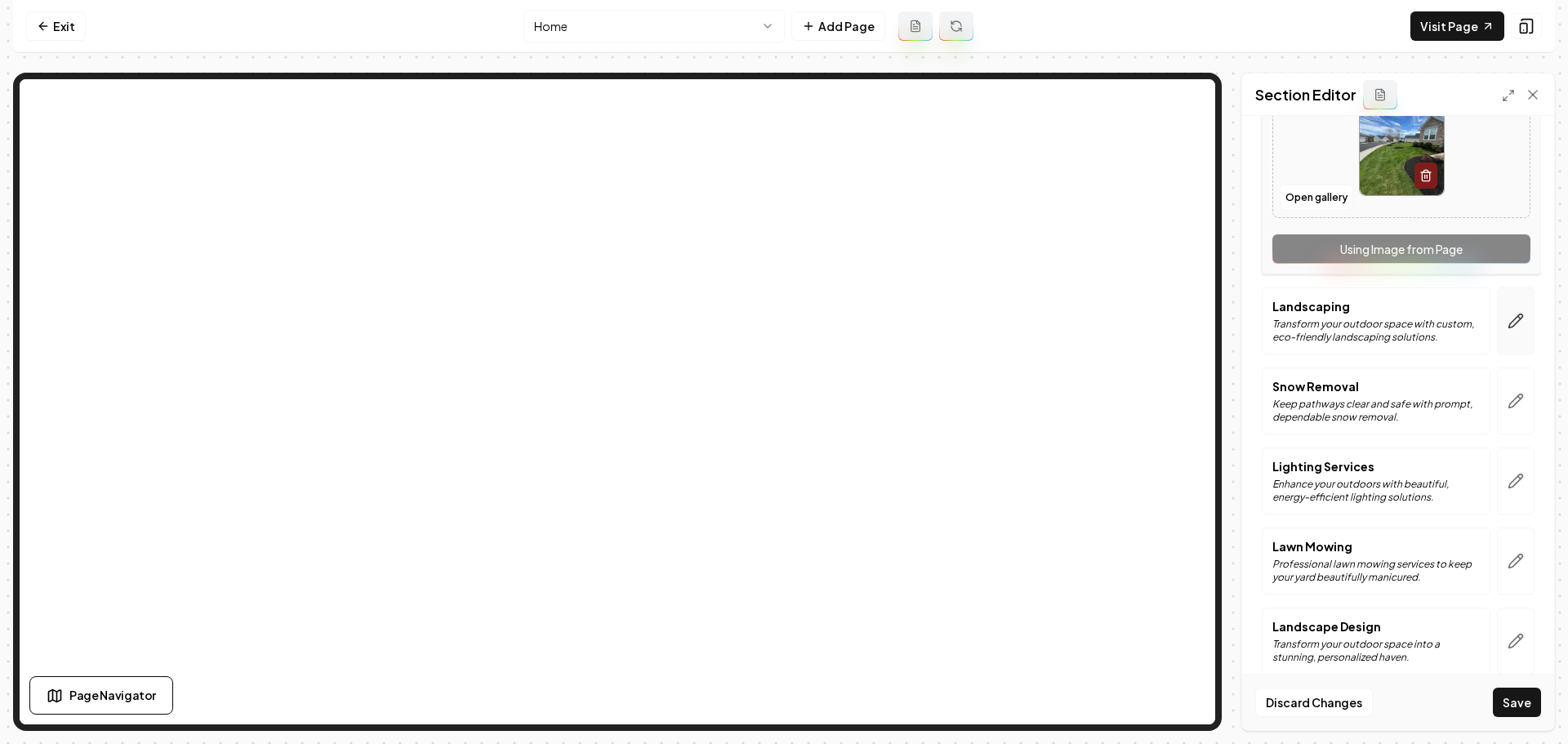
click at [1509, 330] on button "button" at bounding box center [1515, 320] width 38 height 67
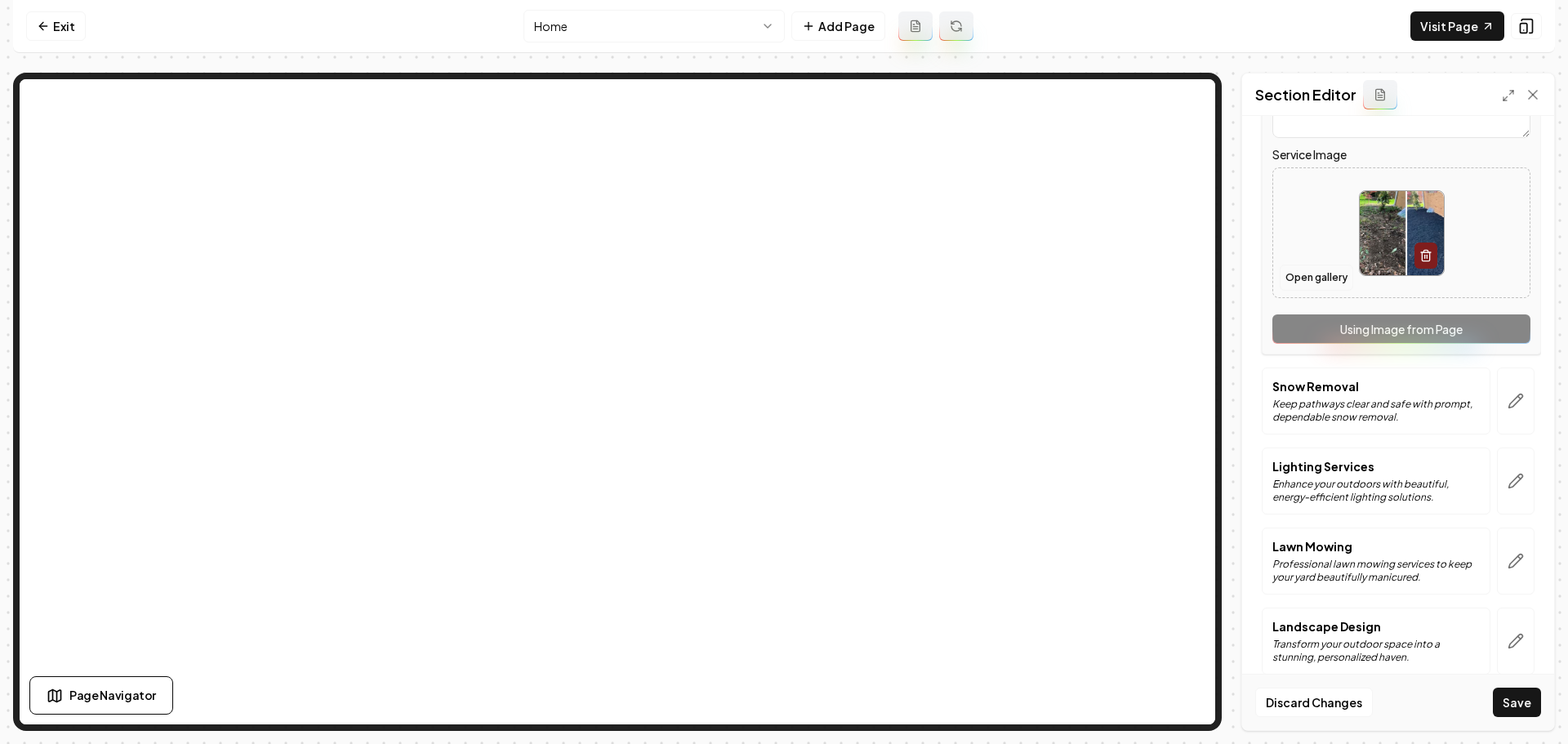
click at [1313, 279] on button "Open gallery" at bounding box center [1317, 278] width 74 height 26
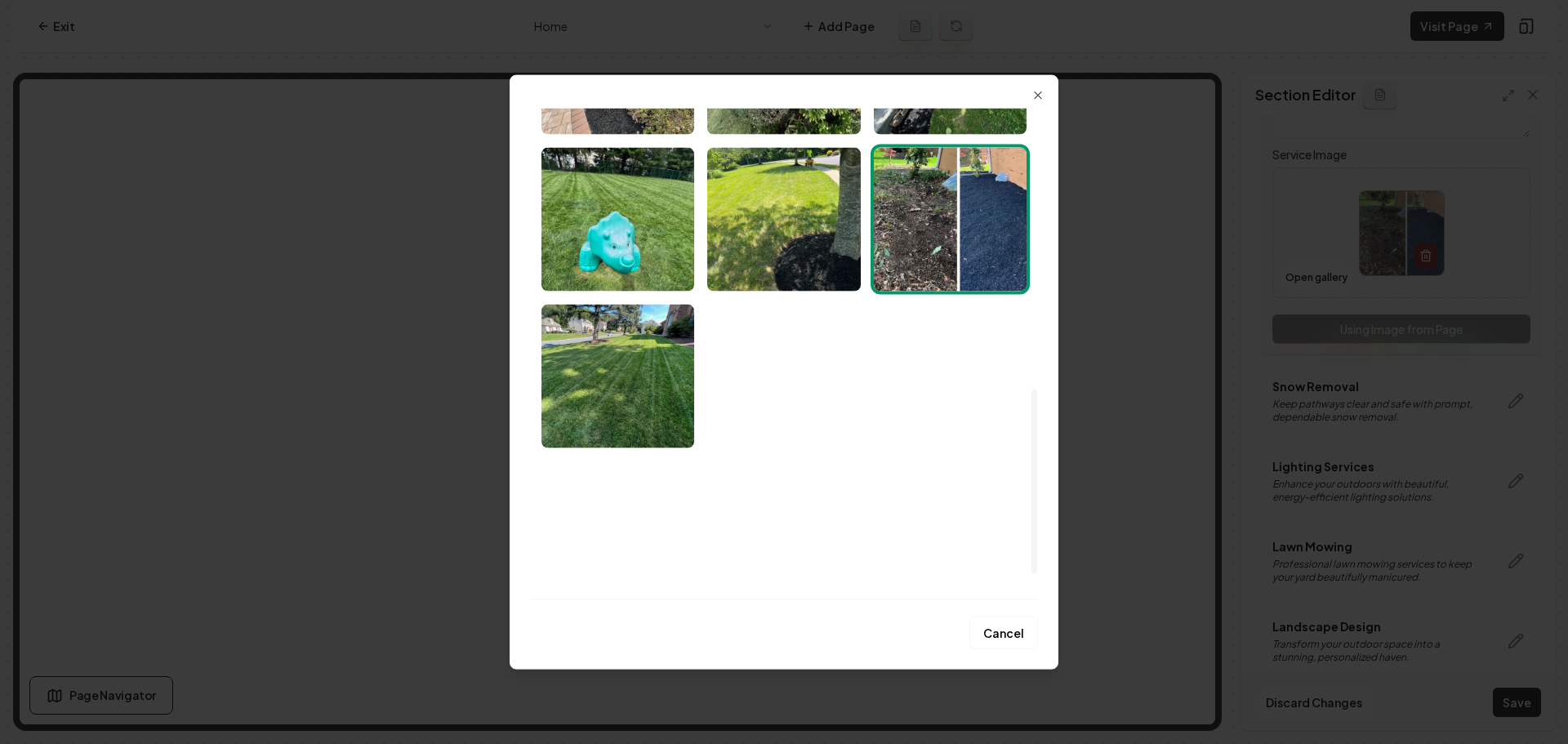
scroll to position [809, 0]
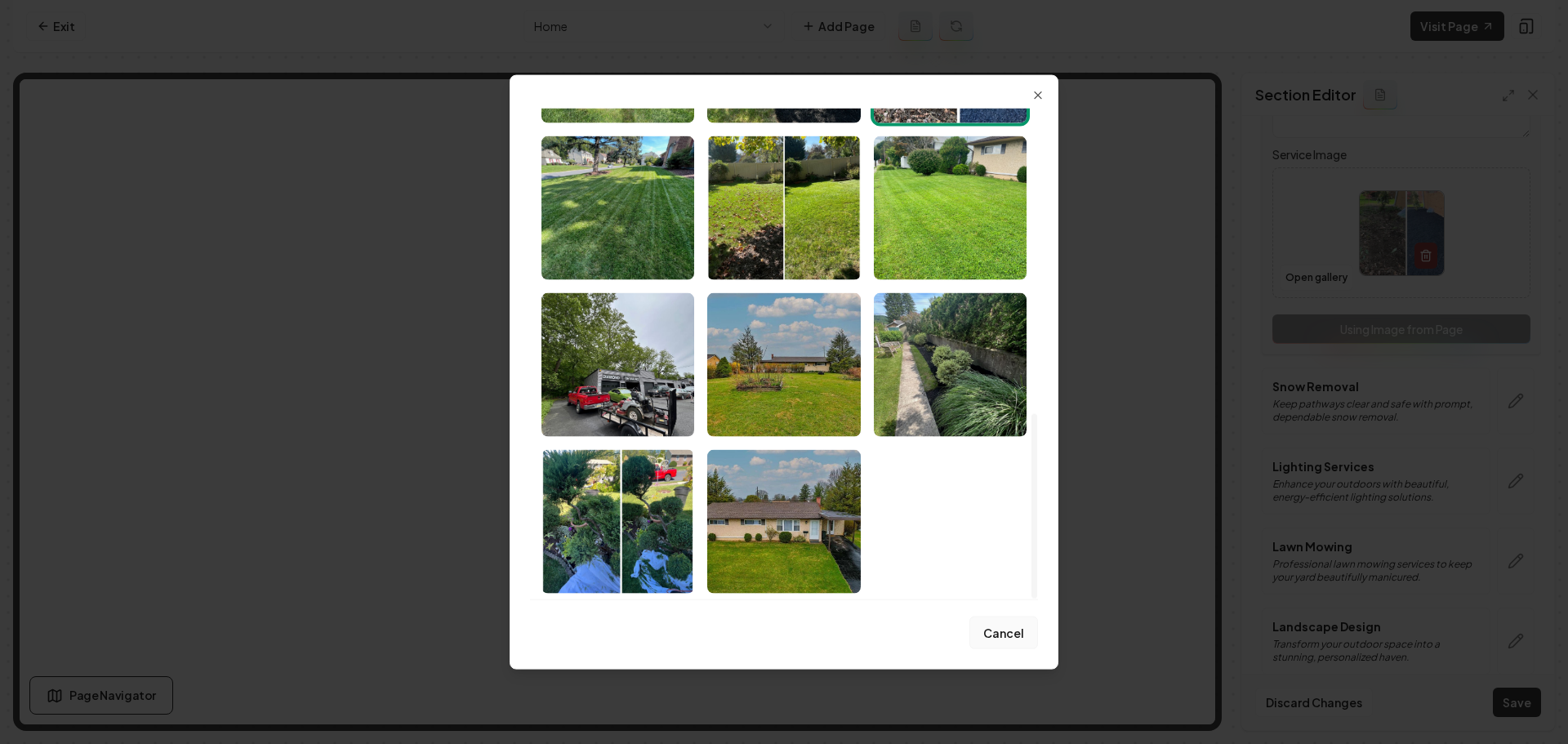
click at [994, 629] on button "Cancel" at bounding box center [1004, 632] width 68 height 32
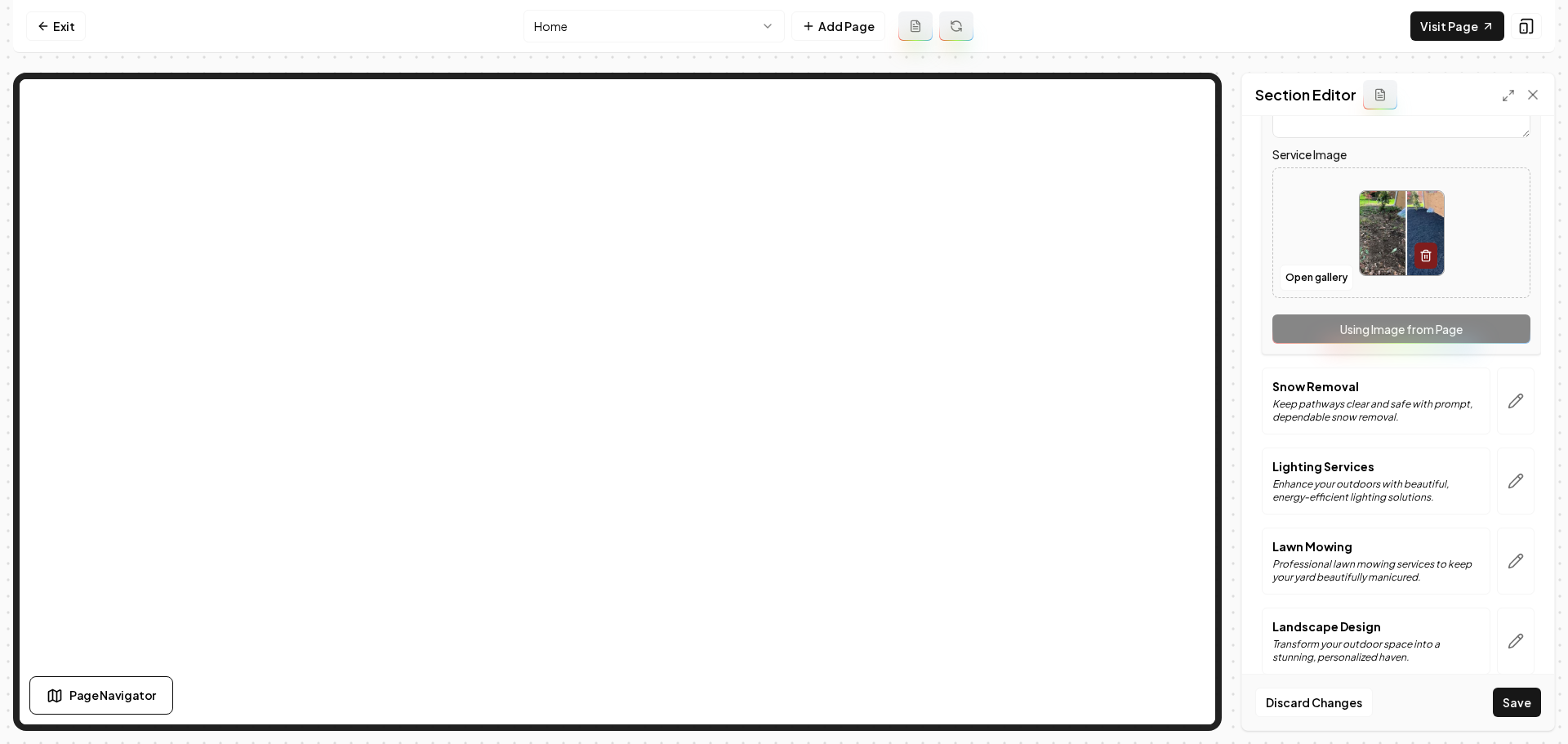
click at [1374, 242] on img at bounding box center [1402, 233] width 84 height 84
type input "**********"
click at [1501, 416] on button "button" at bounding box center [1515, 401] width 38 height 67
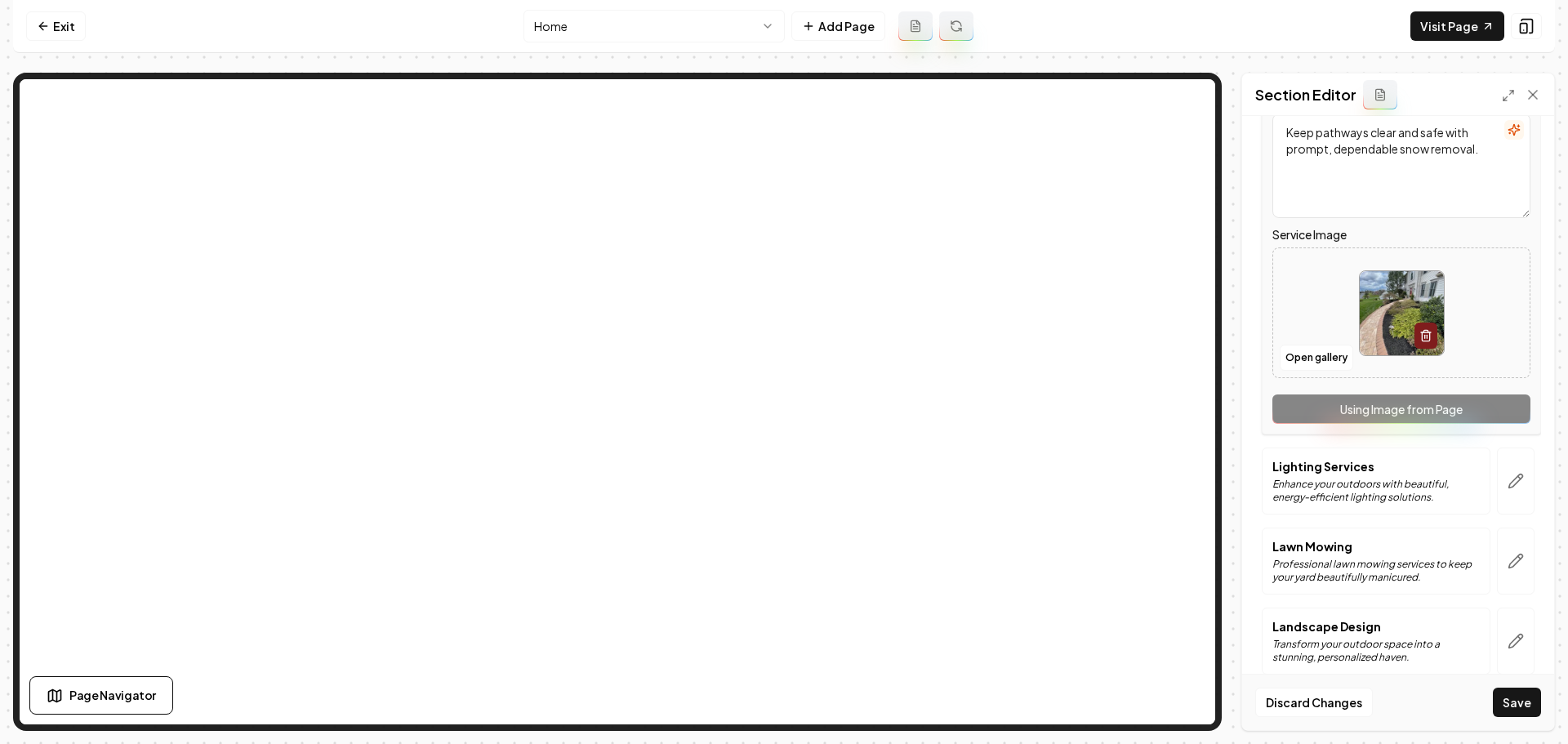
click at [1405, 304] on img at bounding box center [1402, 313] width 84 height 84
type input "**********"
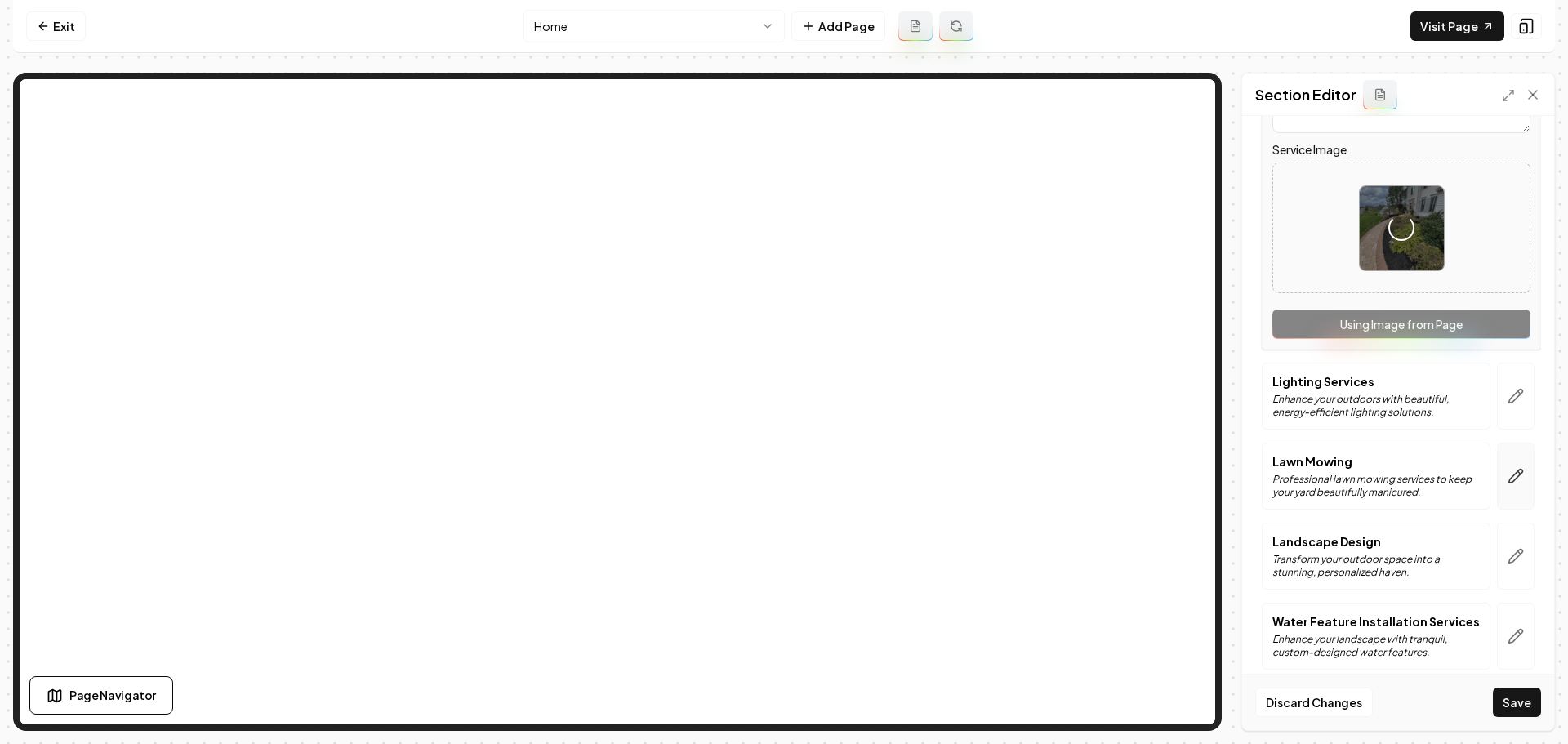
scroll to position [508, 0]
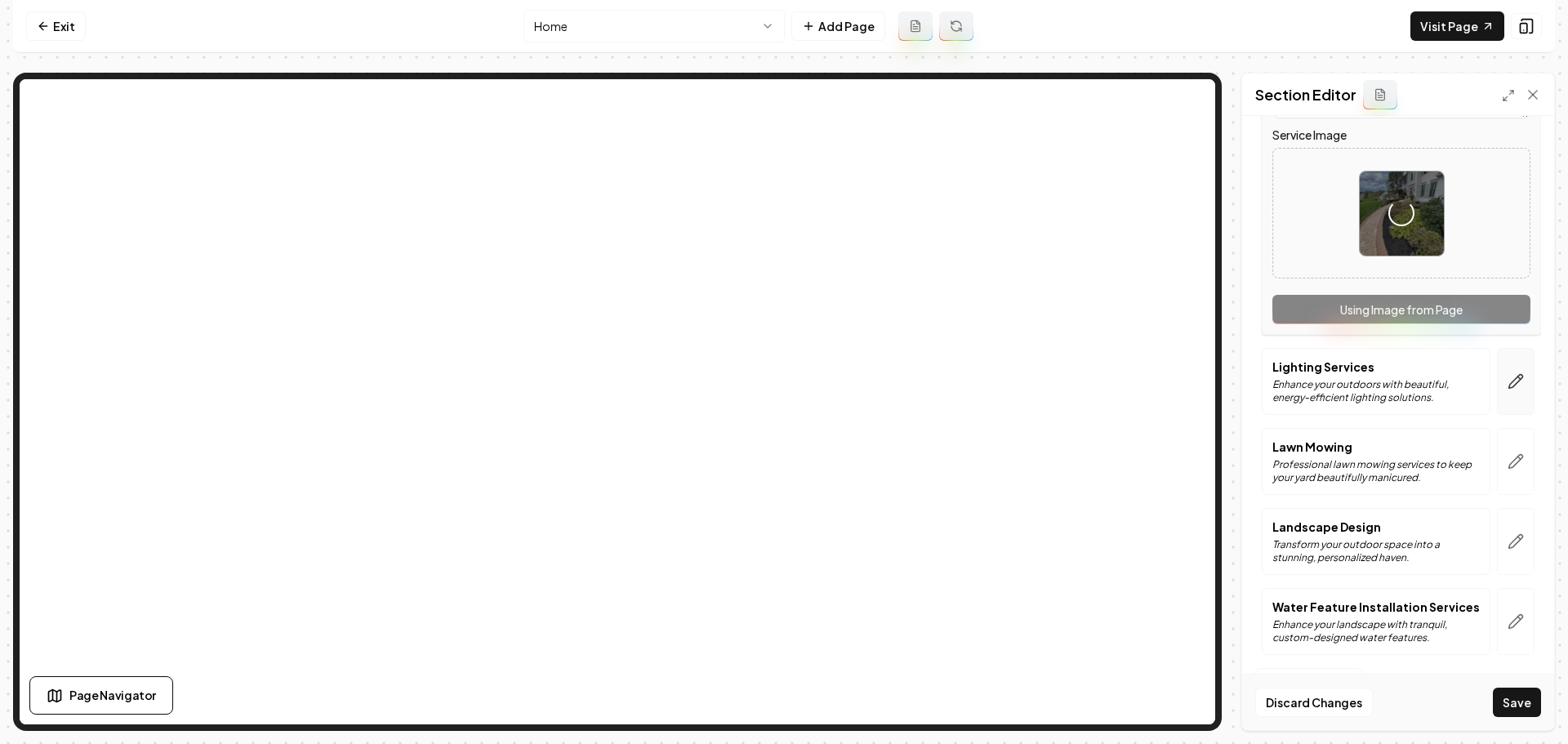
click at [1516, 377] on button "button" at bounding box center [1515, 381] width 38 height 67
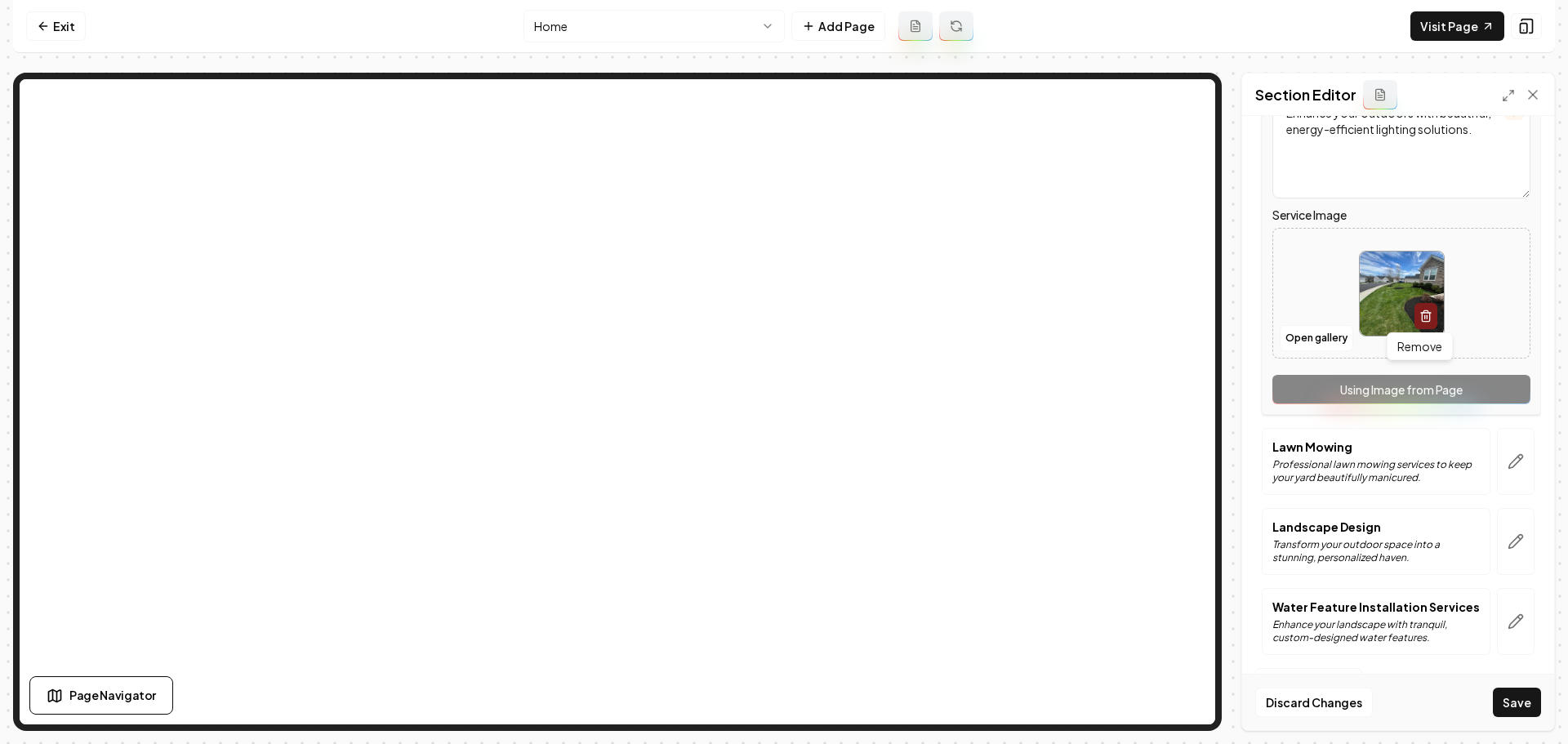
click at [1381, 305] on img at bounding box center [1402, 293] width 84 height 84
type input "**********"
click at [1509, 473] on button "button" at bounding box center [1515, 461] width 38 height 67
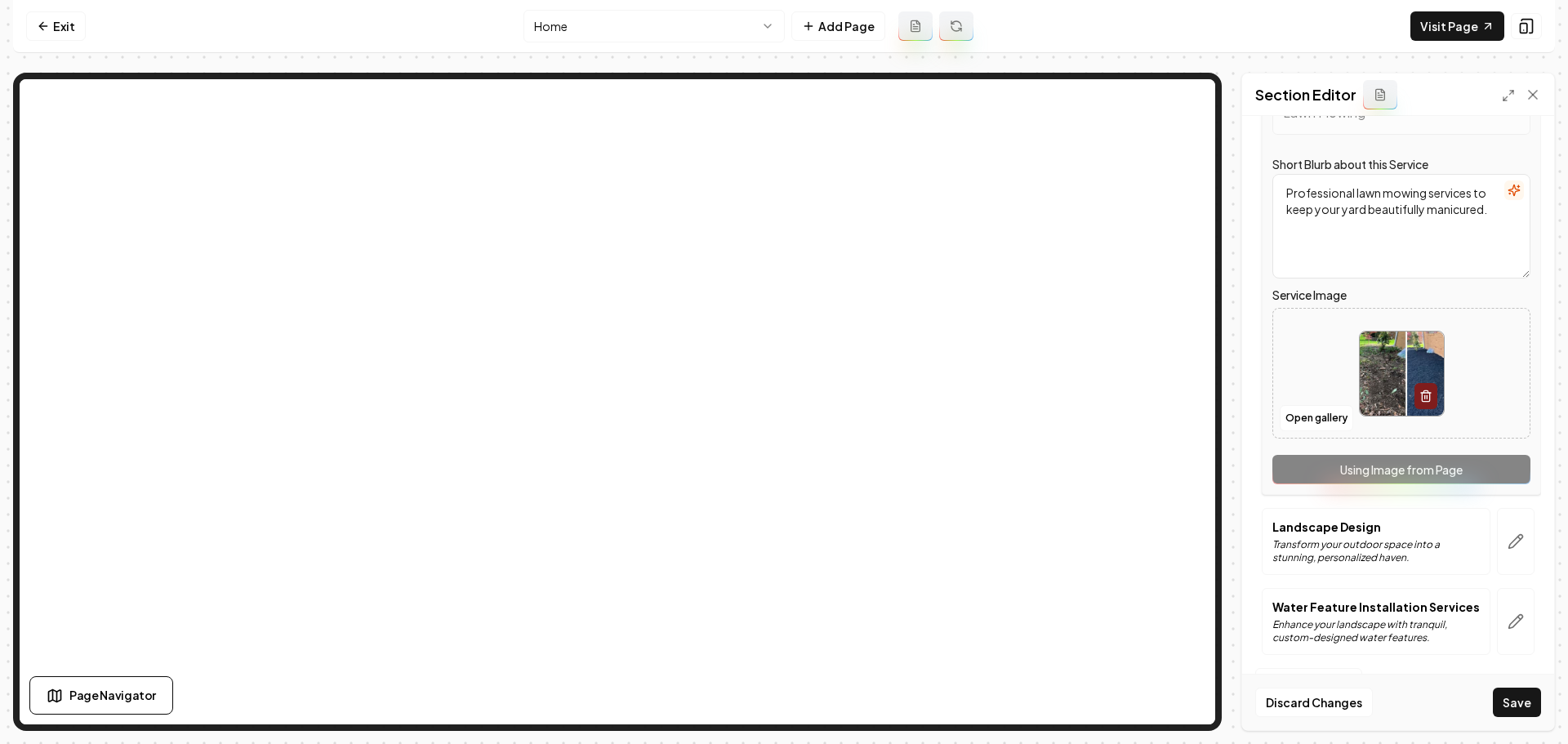
click at [1385, 382] on img at bounding box center [1402, 373] width 84 height 84
type input "**********"
click at [1497, 538] on button "button" at bounding box center [1515, 541] width 38 height 67
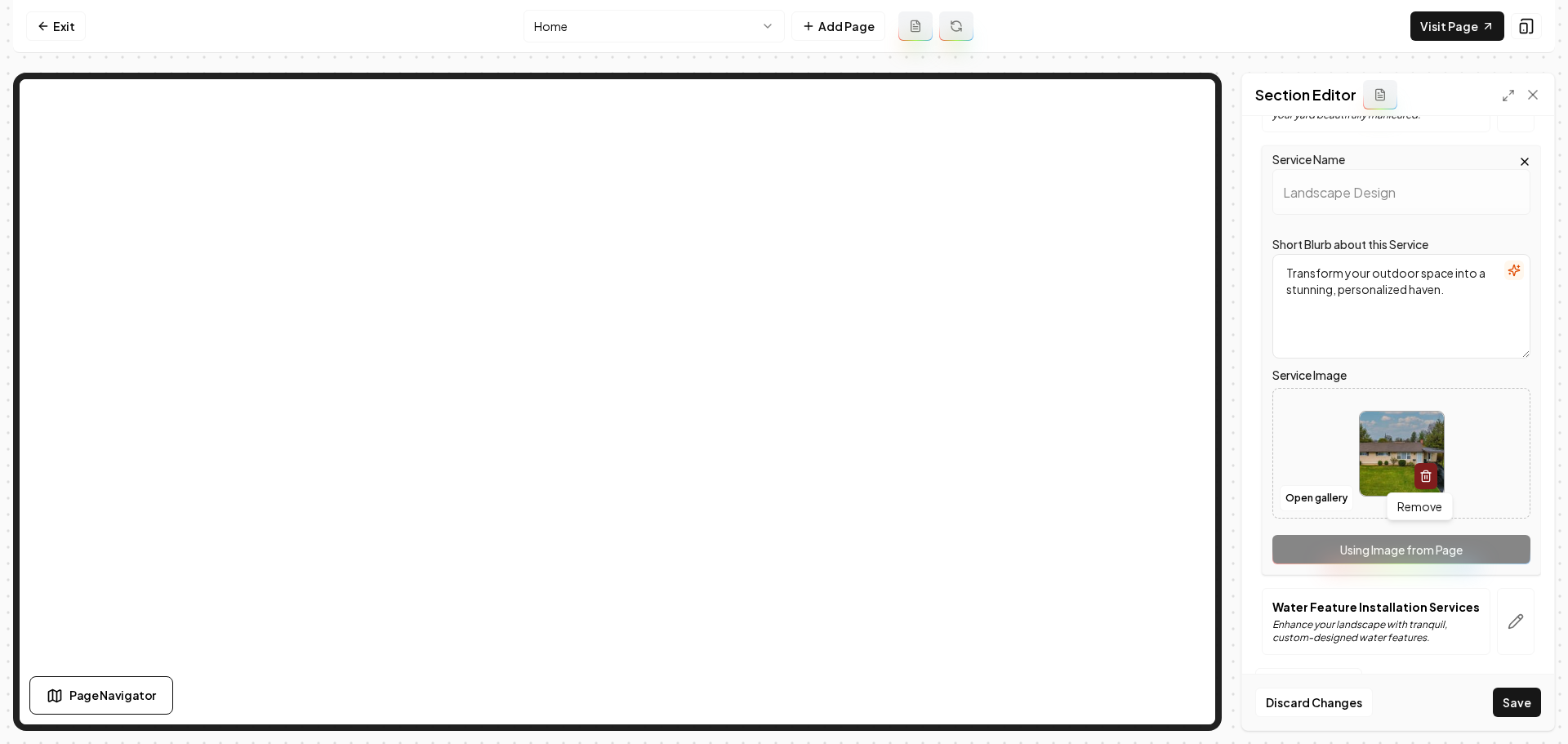
click at [1383, 438] on img at bounding box center [1402, 453] width 84 height 84
type input "**********"
click at [1524, 628] on div at bounding box center [1515, 621] width 51 height 67
click at [1508, 630] on icon "button" at bounding box center [1516, 621] width 17 height 17
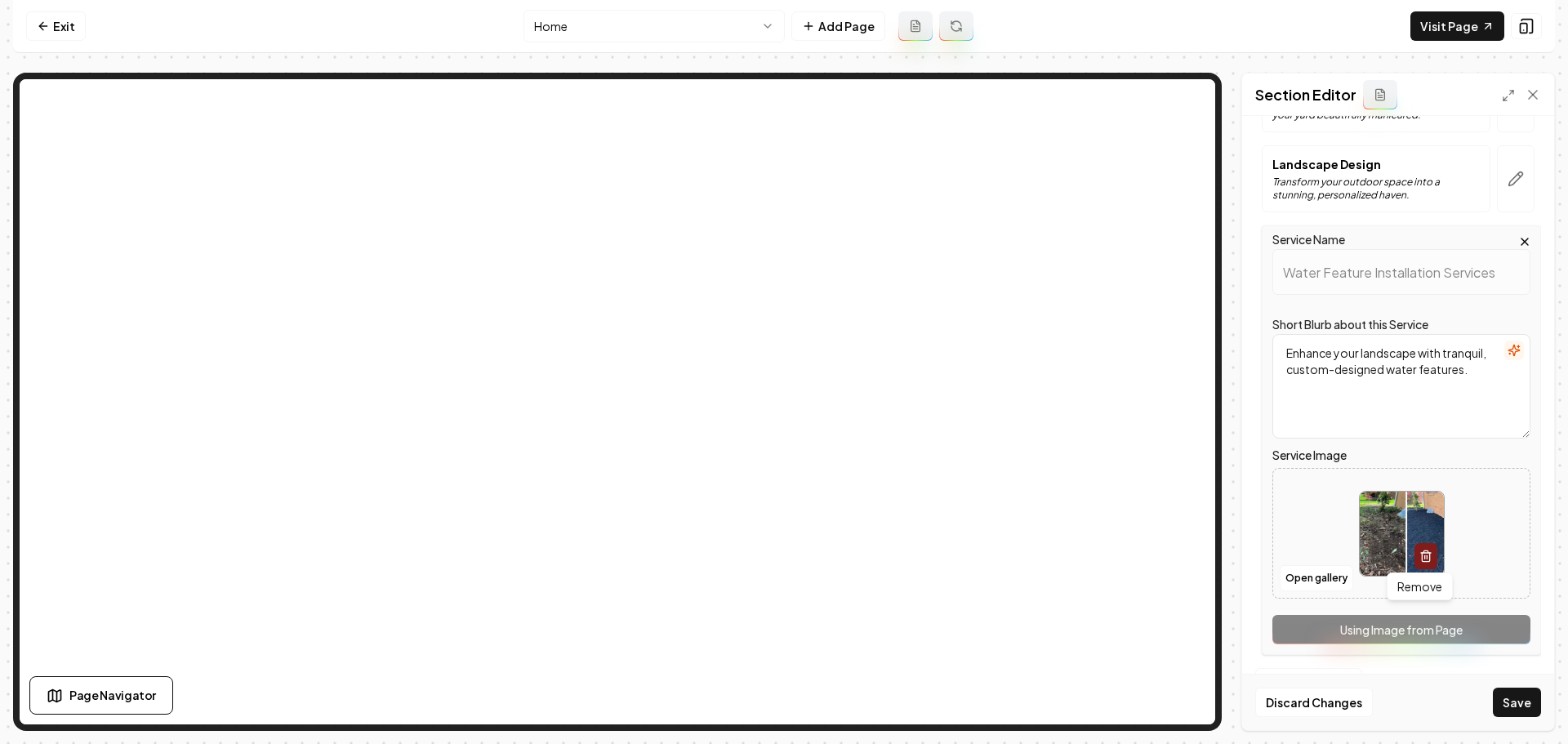
click at [1397, 516] on img at bounding box center [1402, 533] width 84 height 84
type input "**********"
click at [1499, 699] on button "Save" at bounding box center [1517, 702] width 48 height 30
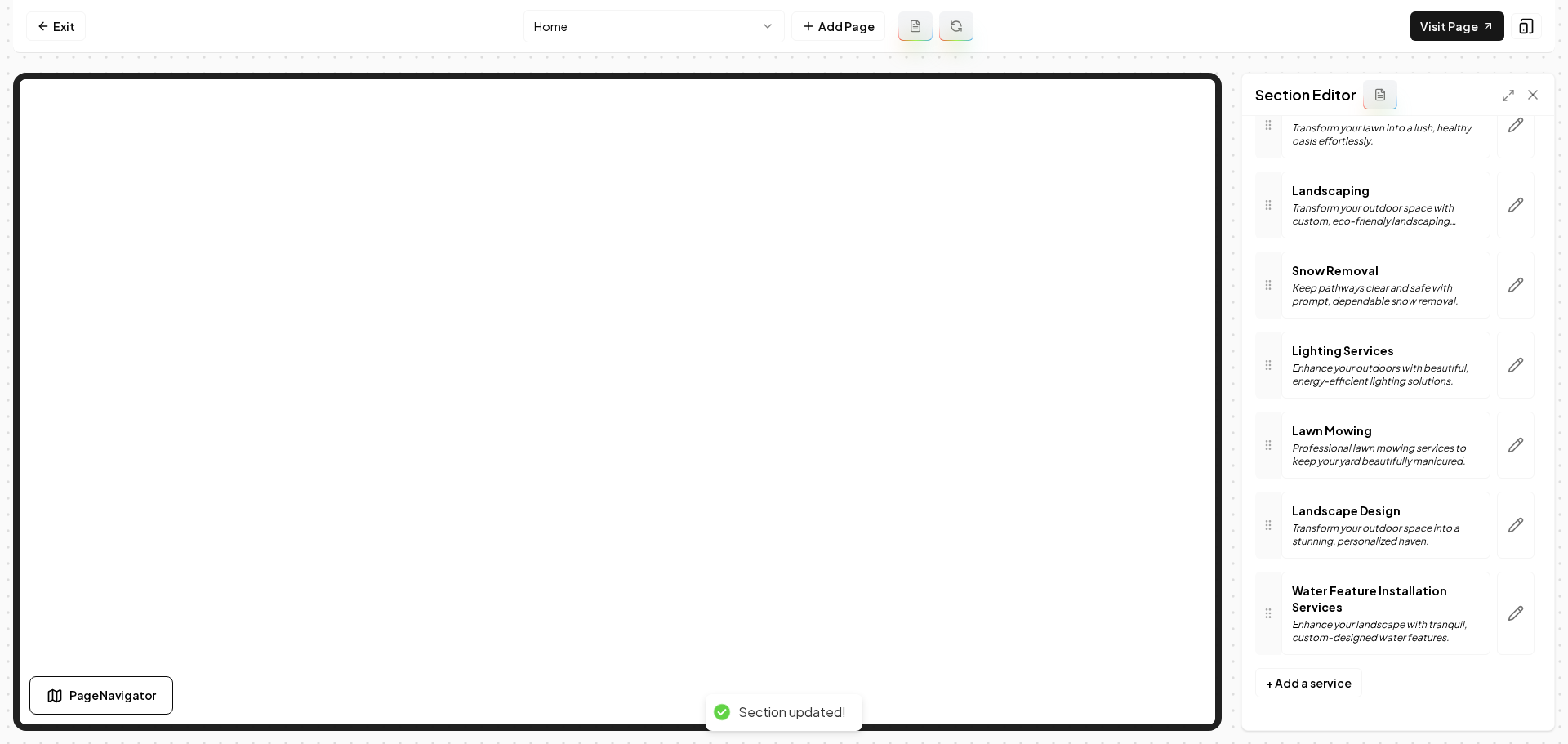
scroll to position [162, 0]
click at [1468, 31] on link "Visit Page" at bounding box center [1457, 26] width 94 height 30
